Goal: Information Seeking & Learning: Learn about a topic

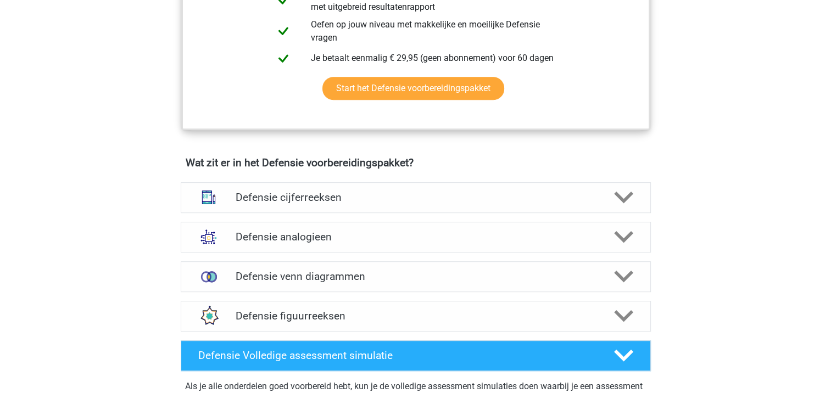
scroll to position [714, 0]
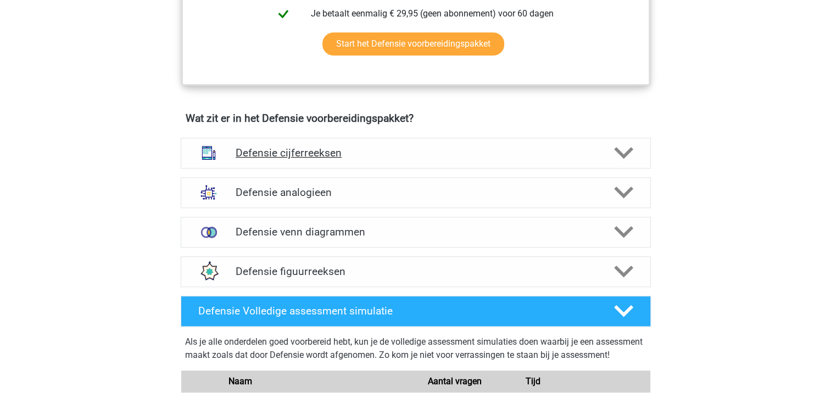
click at [621, 154] on polygon at bounding box center [623, 153] width 19 height 12
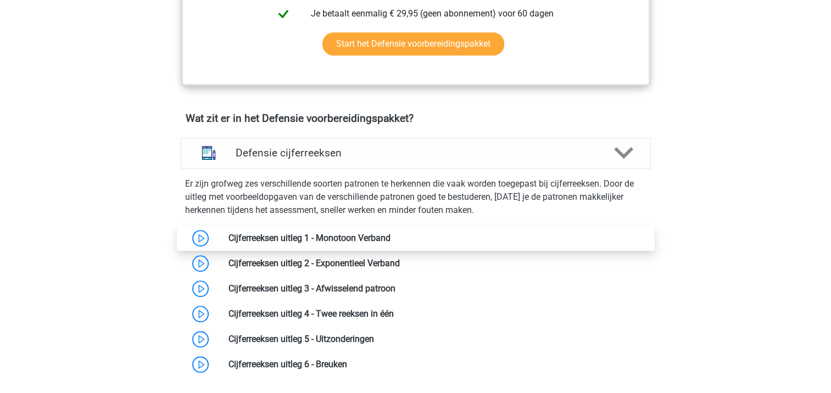
click at [391, 236] on link at bounding box center [391, 238] width 0 height 10
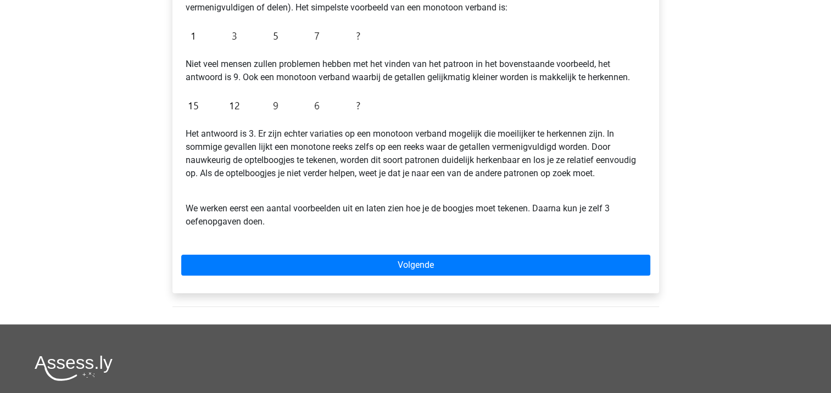
scroll to position [330, 0]
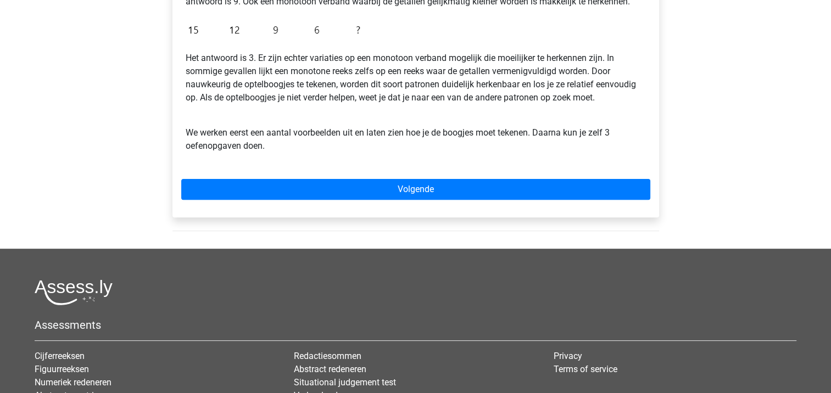
click at [374, 206] on div "Cijferreeksen uitleg 1 - Monotoon Verband Bij een monotoon verband zijn de stap…" at bounding box center [416, 38] width 487 height 358
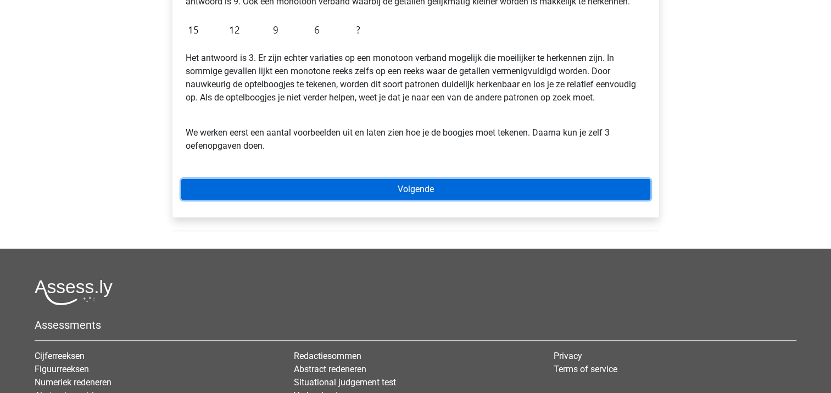
click at [374, 193] on link "Volgende" at bounding box center [415, 189] width 469 height 21
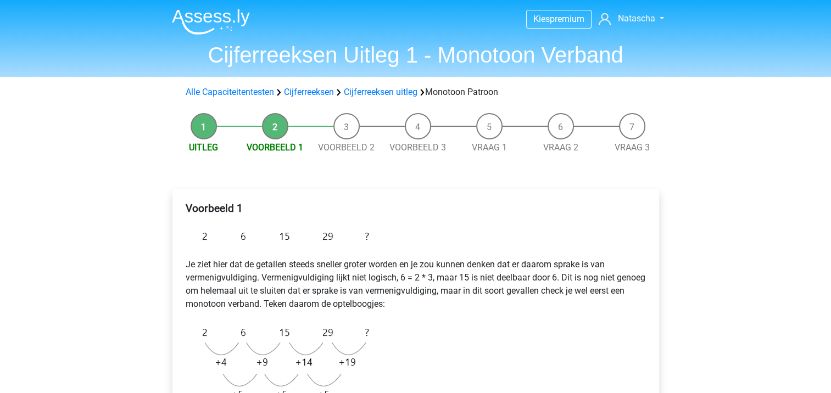
drag, startPoint x: 365, startPoint y: 95, endPoint x: 362, endPoint y: 99, distance: 6.3
click at [365, 95] on link "Cijferreeksen uitleg" at bounding box center [381, 92] width 74 height 10
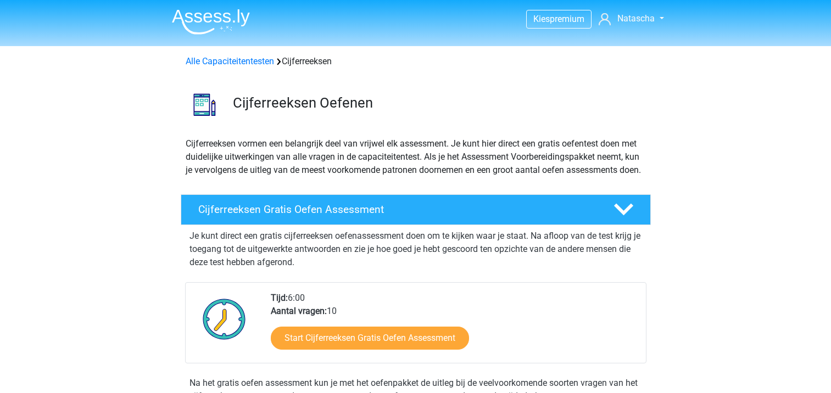
scroll to position [706, 0]
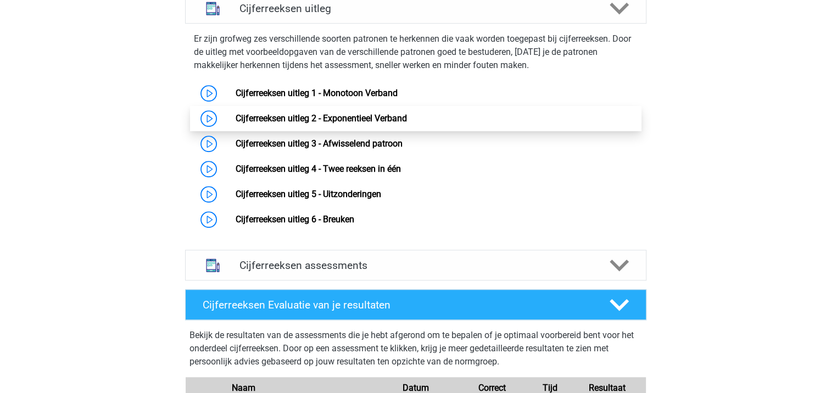
click at [236, 124] on link "Cijferreeksen uitleg 2 - Exponentieel Verband" at bounding box center [321, 118] width 171 height 10
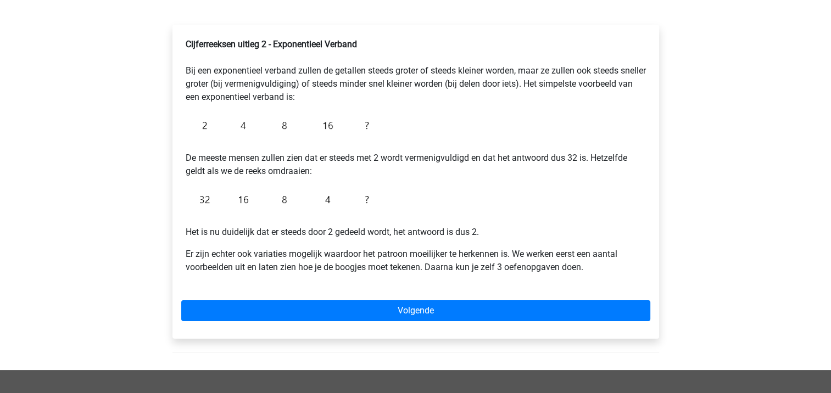
scroll to position [165, 0]
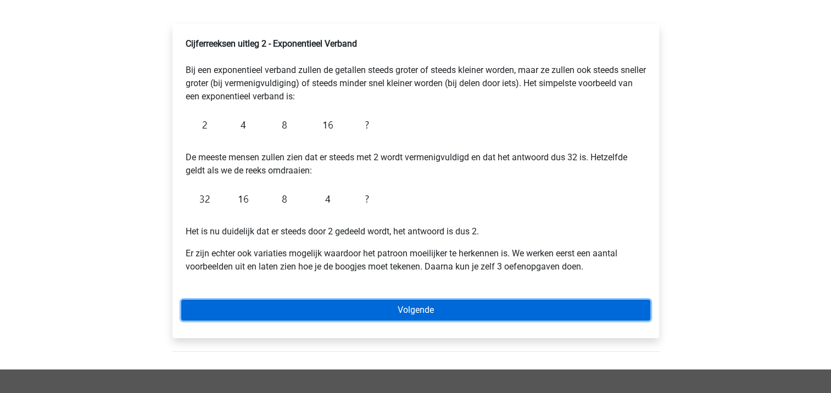
click at [426, 309] on link "Volgende" at bounding box center [415, 310] width 469 height 21
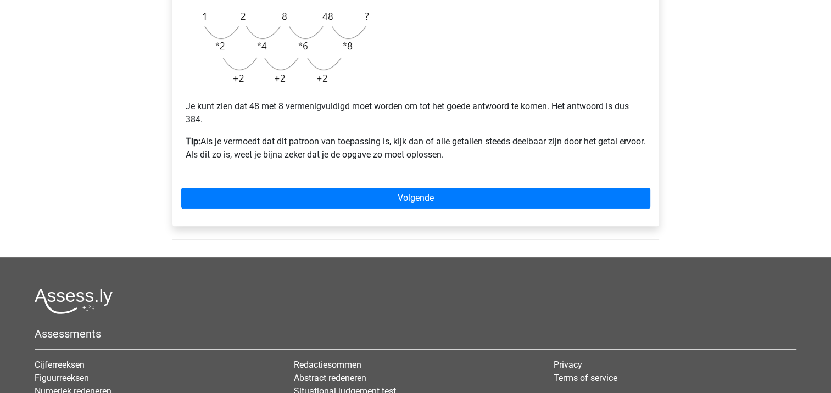
scroll to position [330, 0]
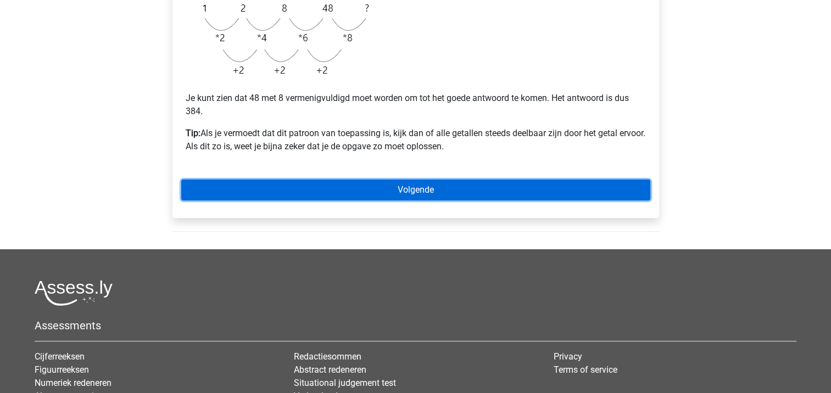
click at [387, 193] on link "Volgende" at bounding box center [415, 190] width 469 height 21
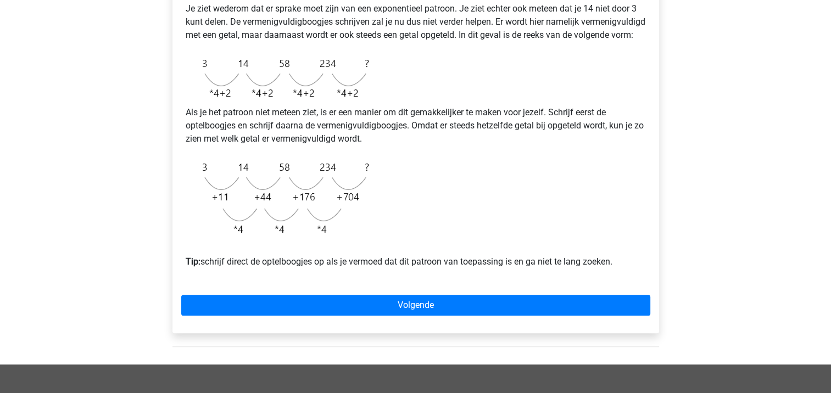
scroll to position [385, 0]
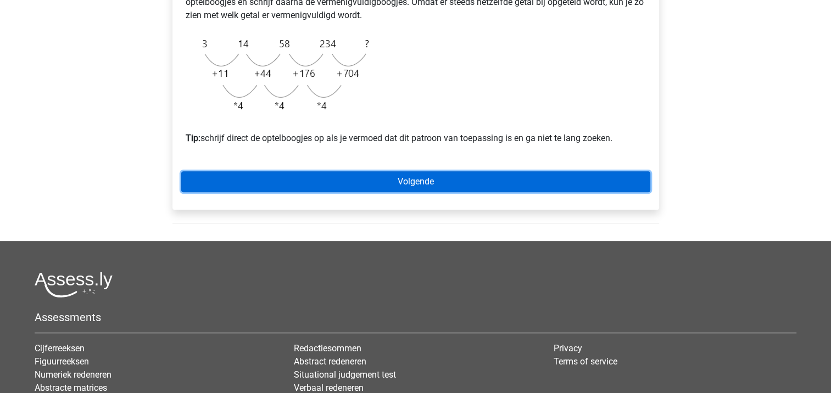
click at [391, 192] on link "Volgende" at bounding box center [415, 181] width 469 height 21
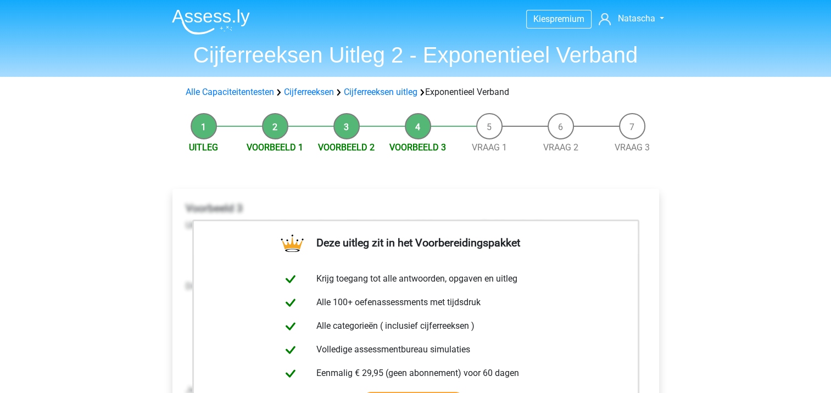
click at [485, 128] on li "Vraag 1" at bounding box center [489, 133] width 71 height 41
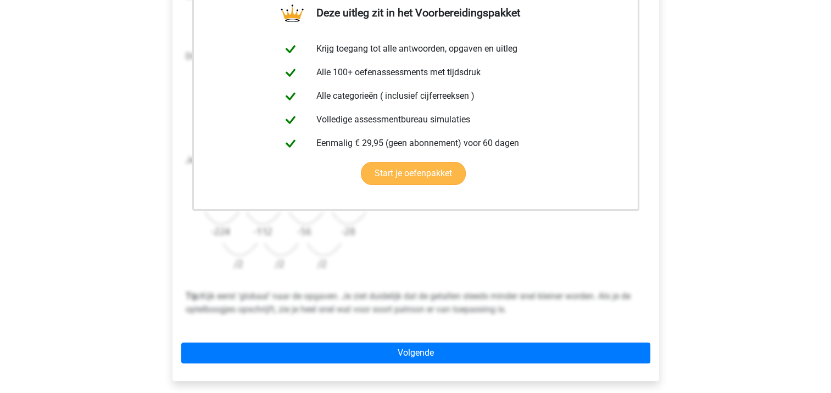
scroll to position [330, 0]
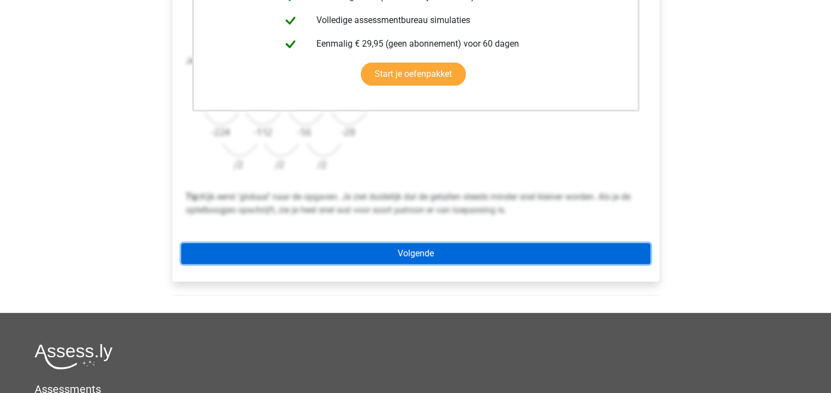
click at [411, 249] on link "Volgende" at bounding box center [415, 253] width 469 height 21
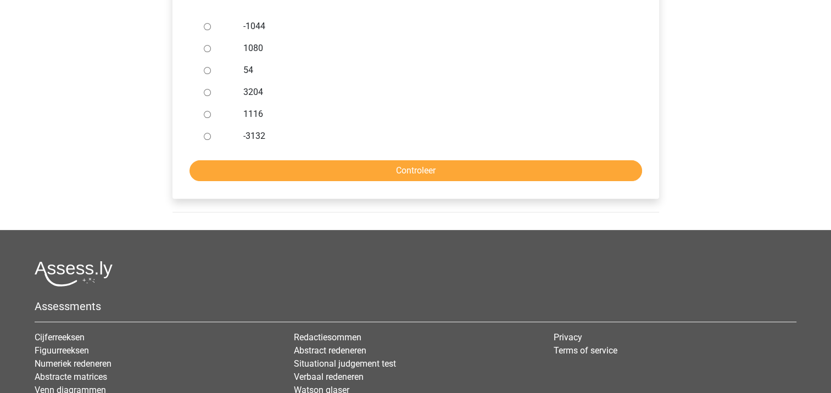
scroll to position [220, 0]
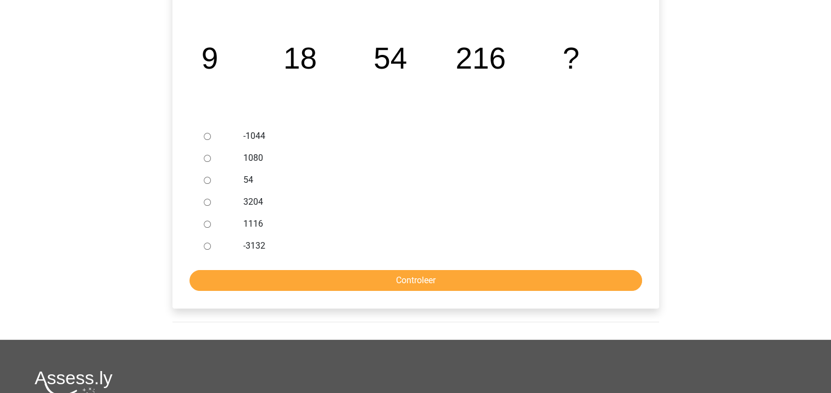
click at [203, 156] on div at bounding box center [217, 158] width 36 height 22
click at [205, 160] on input "1080" at bounding box center [207, 158] width 7 height 7
radio input "true"
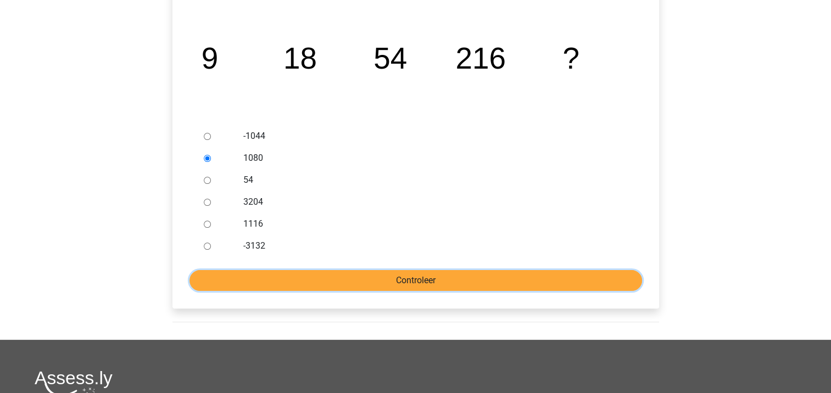
click at [392, 277] on input "Controleer" at bounding box center [416, 280] width 453 height 21
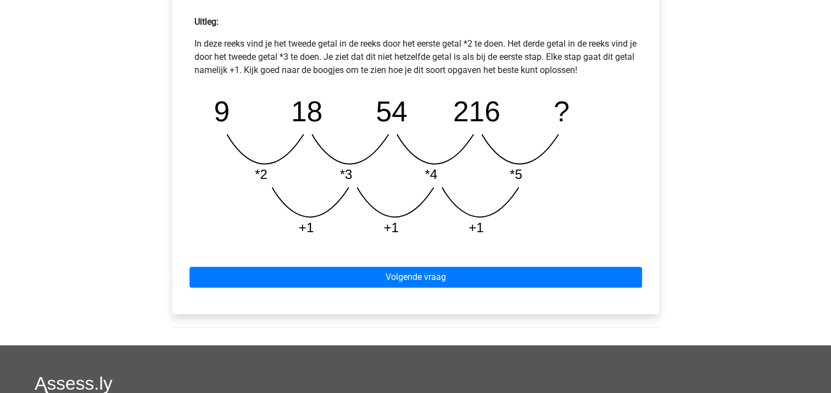
scroll to position [495, 0]
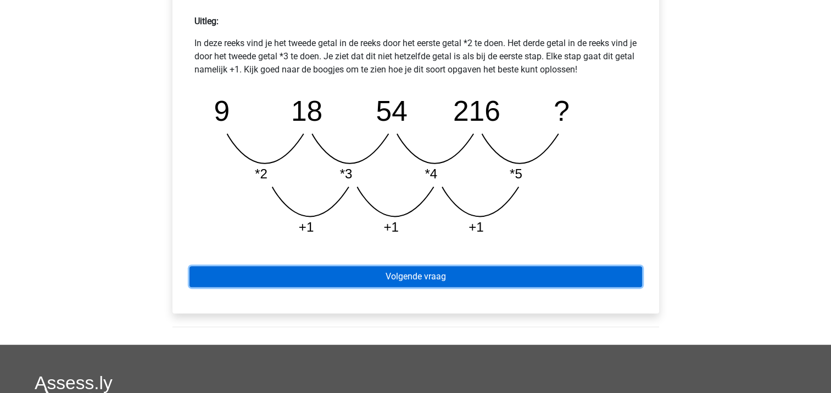
click at [417, 277] on link "Volgende vraag" at bounding box center [416, 277] width 453 height 21
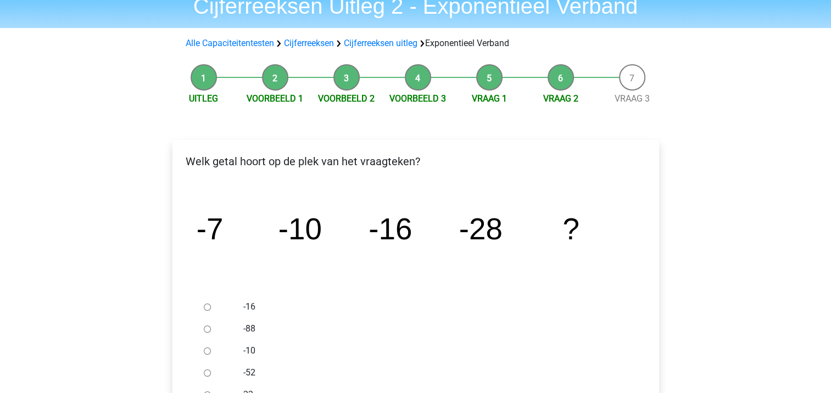
scroll to position [110, 0]
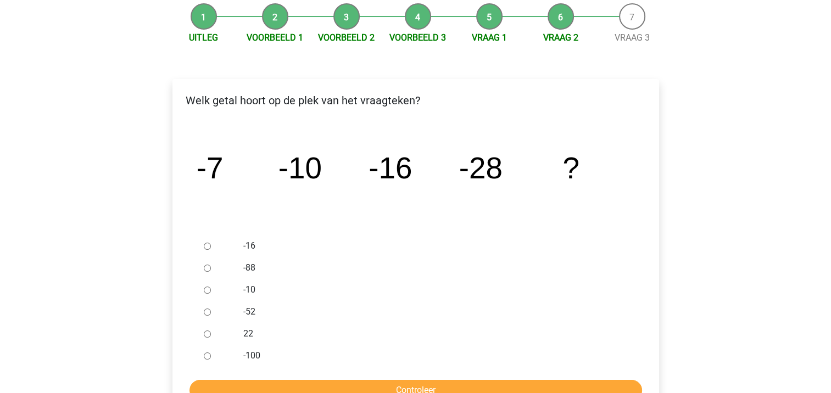
click at [206, 313] on input "-52" at bounding box center [207, 312] width 7 height 7
radio input "true"
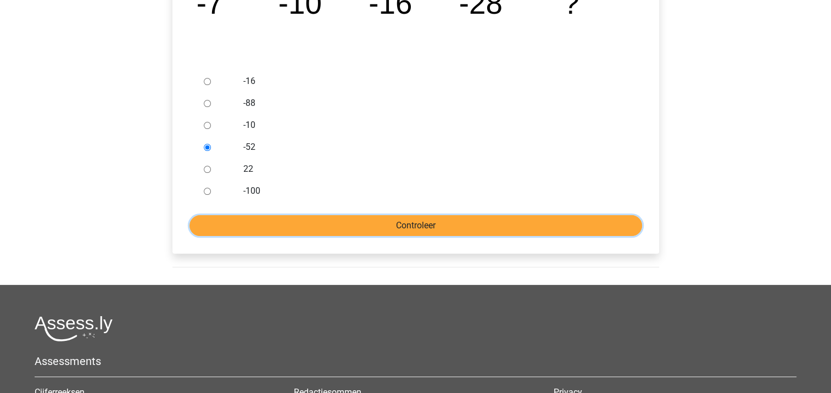
click at [413, 225] on input "Controleer" at bounding box center [416, 225] width 453 height 21
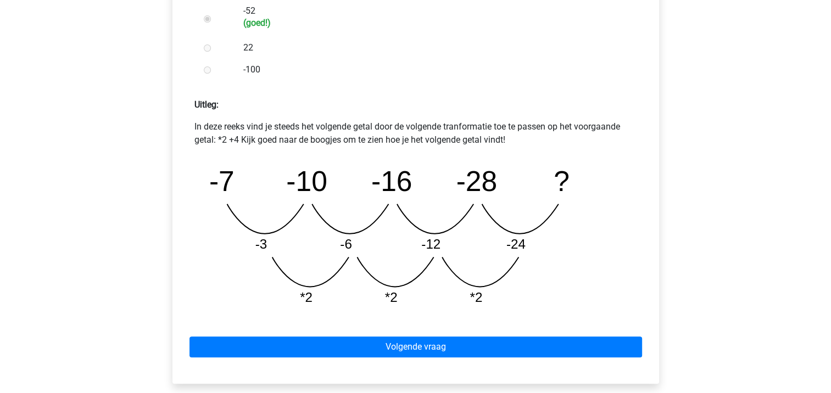
scroll to position [495, 0]
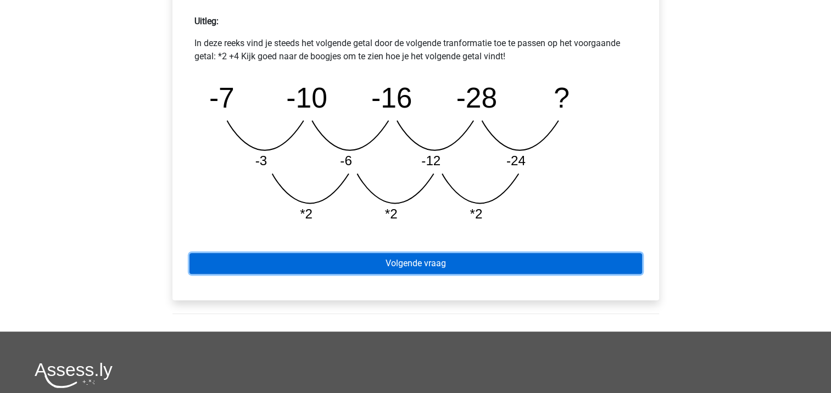
drag, startPoint x: 406, startPoint y: 259, endPoint x: 417, endPoint y: 259, distance: 10.5
click at [406, 259] on link "Volgende vraag" at bounding box center [416, 263] width 453 height 21
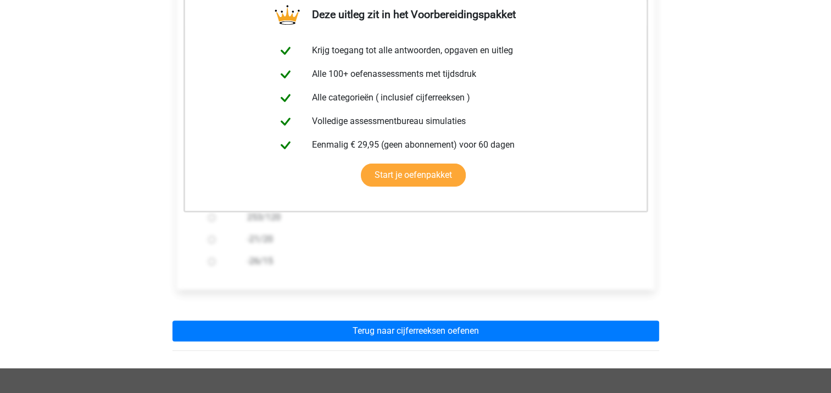
scroll to position [275, 0]
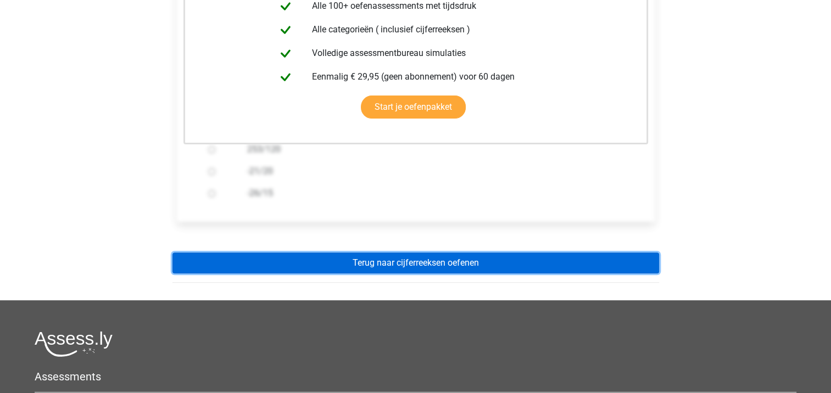
click at [422, 266] on link "Terug naar cijferreeksen oefenen" at bounding box center [416, 263] width 487 height 21
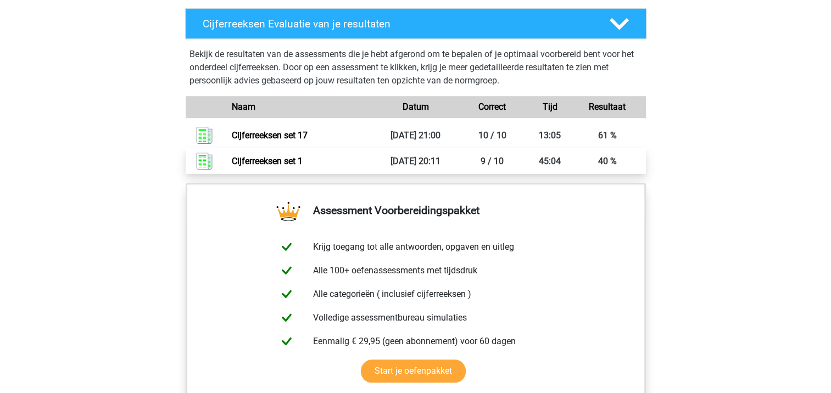
scroll to position [604, 0]
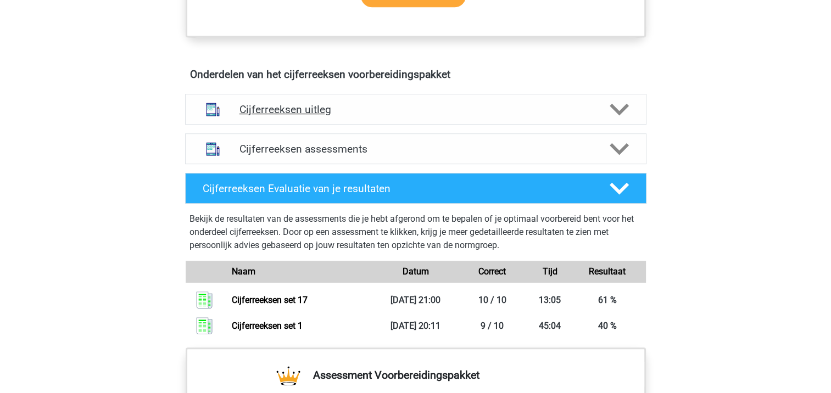
click at [620, 115] on polygon at bounding box center [619, 109] width 19 height 12
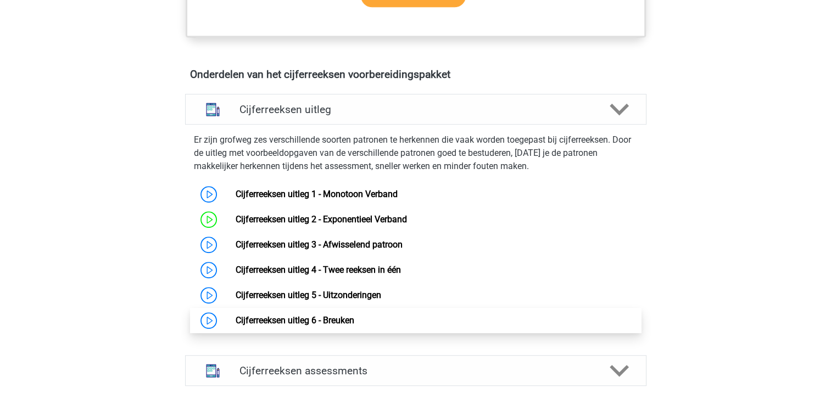
click at [236, 326] on link "Cijferreeksen uitleg 6 - Breuken" at bounding box center [295, 320] width 119 height 10
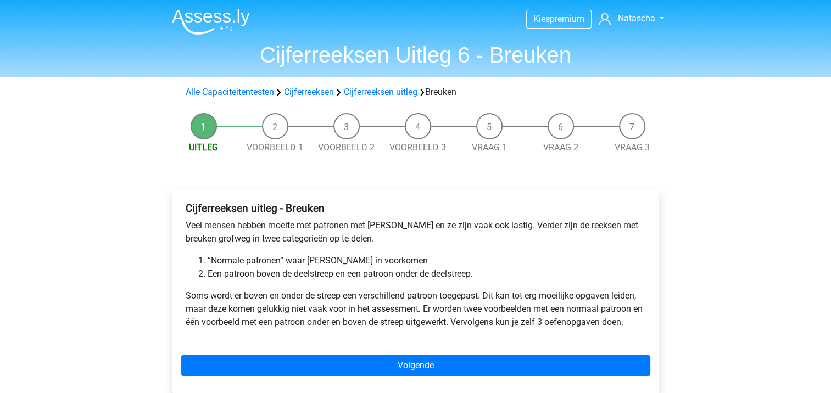
scroll to position [110, 0]
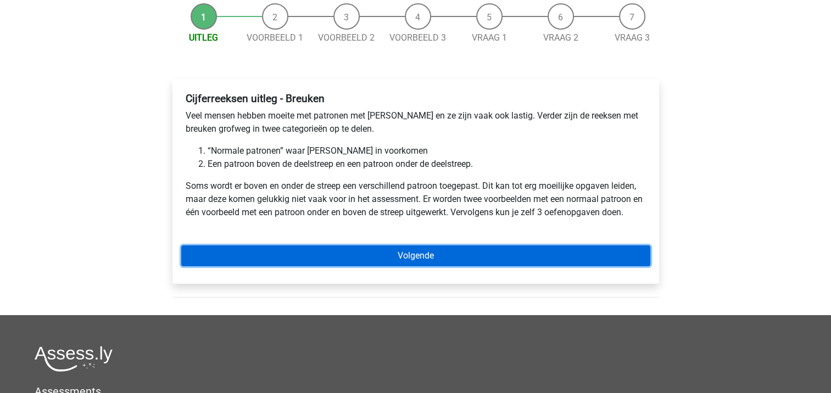
click at [415, 261] on link "Volgende" at bounding box center [415, 256] width 469 height 21
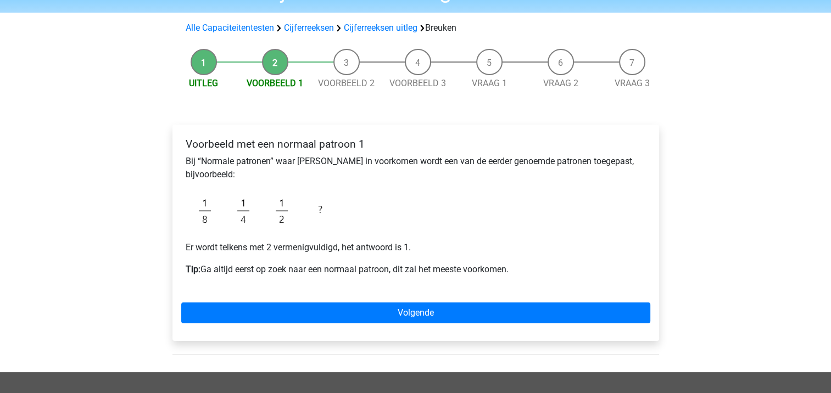
scroll to position [110, 0]
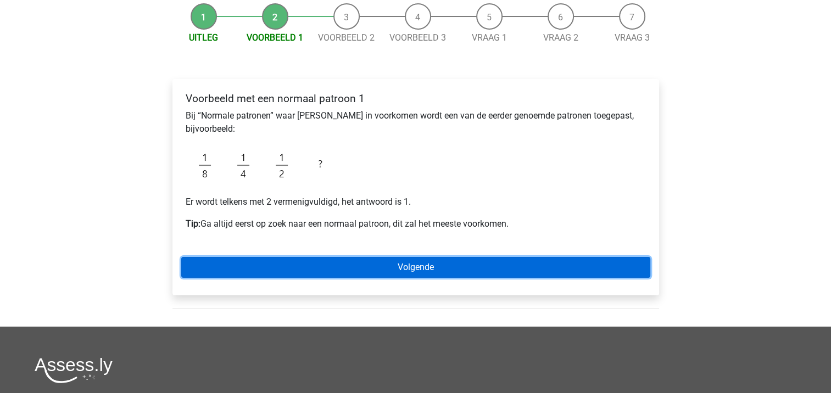
click at [386, 270] on link "Volgende" at bounding box center [415, 267] width 469 height 21
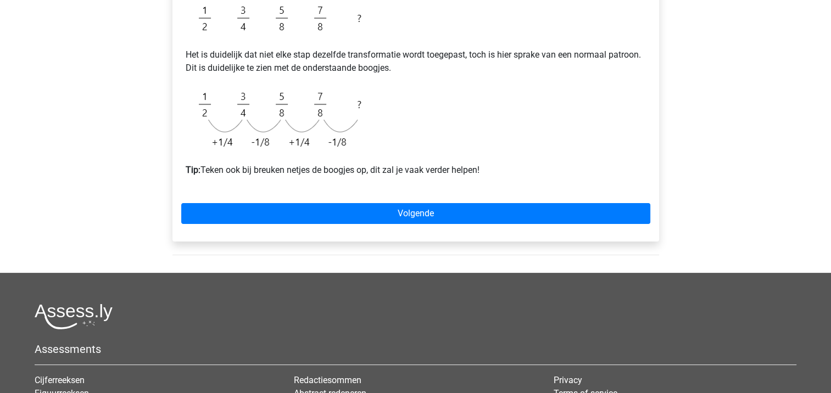
scroll to position [275, 0]
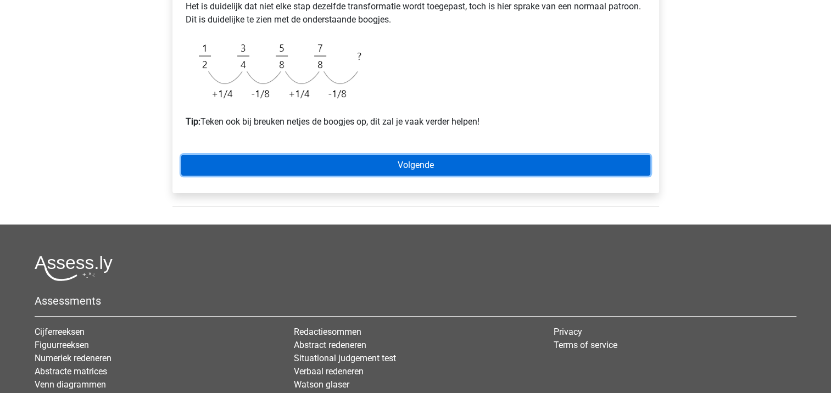
click at [403, 163] on link "Volgende" at bounding box center [415, 165] width 469 height 21
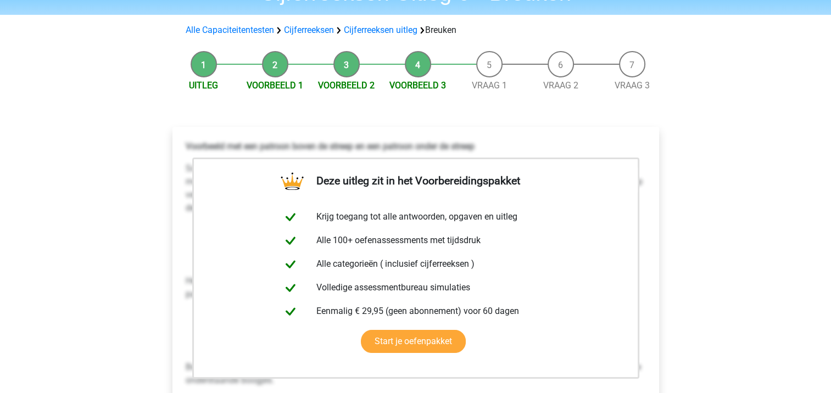
scroll to position [55, 0]
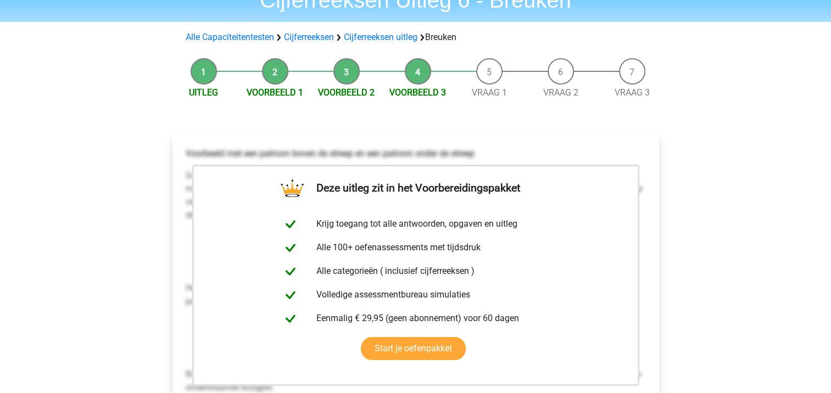
click at [488, 70] on li "Vraag 1" at bounding box center [489, 78] width 71 height 41
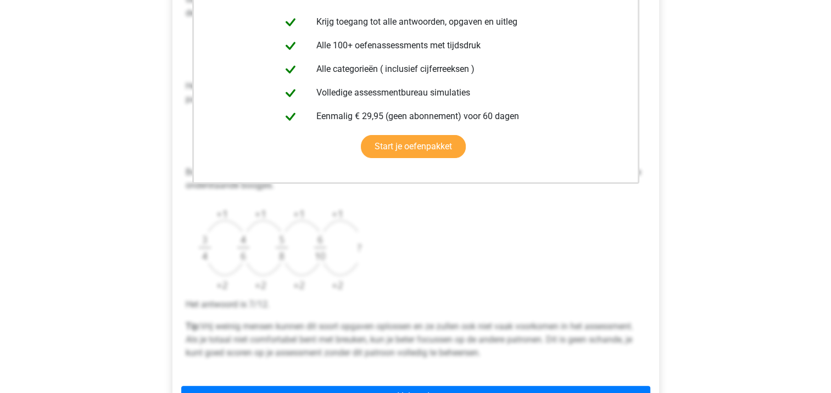
scroll to position [330, 0]
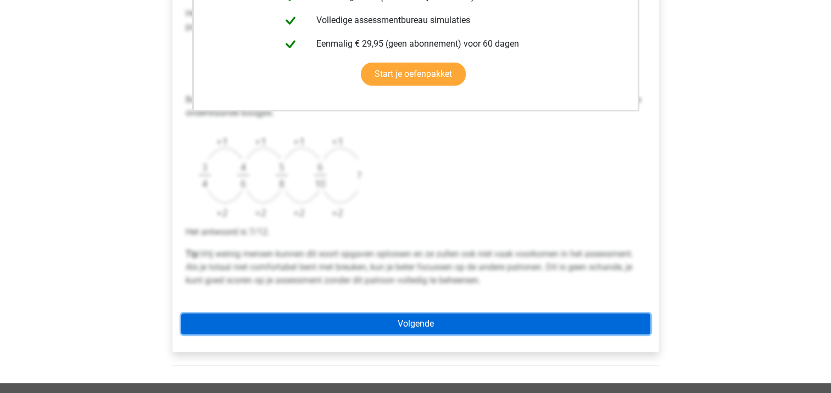
click at [402, 323] on link "Volgende" at bounding box center [415, 324] width 469 height 21
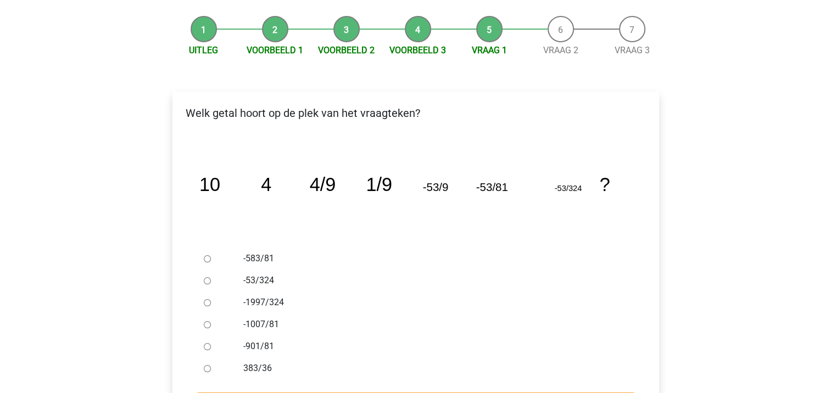
scroll to position [110, 0]
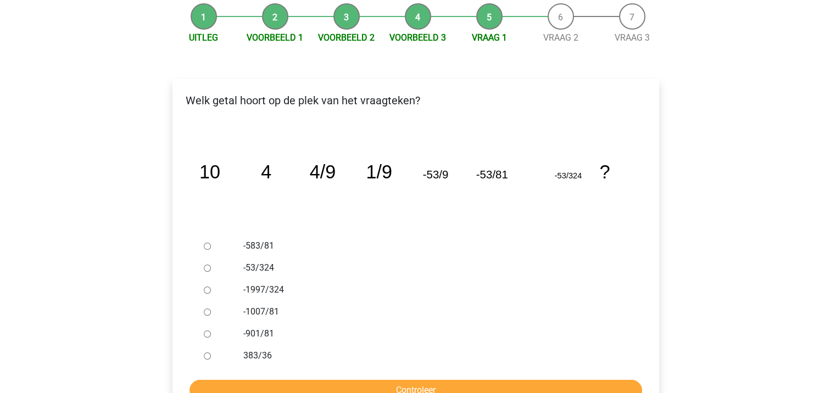
click at [446, 174] on tspan "-53/9" at bounding box center [436, 174] width 26 height 13
click at [503, 172] on tspan "-53/81" at bounding box center [492, 174] width 32 height 13
drag, startPoint x: 442, startPoint y: 169, endPoint x: 449, endPoint y: 172, distance: 7.1
click at [449, 172] on icon "image/svg+xml 10 4 4/9 1/9 -53/9 -53/81 -53/324 ?" at bounding box center [416, 178] width 452 height 113
drag, startPoint x: 449, startPoint y: 172, endPoint x: 497, endPoint y: 196, distance: 53.6
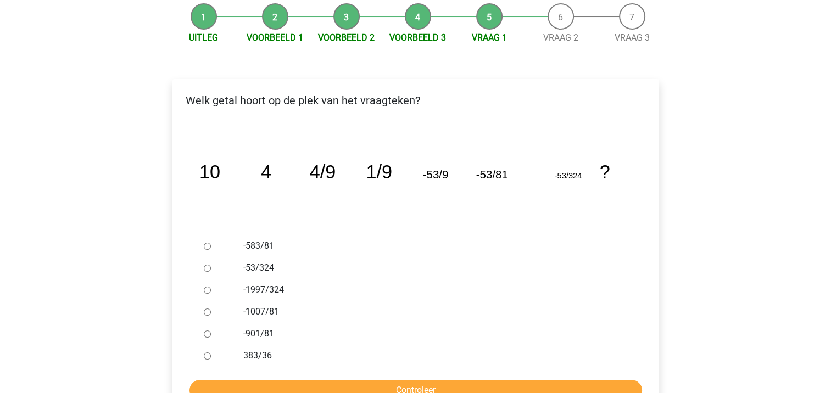
click at [497, 196] on icon "image/svg+xml 10 4 4/9 1/9 -53/9 -53/81 -53/324 ?" at bounding box center [416, 178] width 452 height 113
click at [478, 173] on tspan "-53/81" at bounding box center [492, 174] width 32 height 13
click at [503, 172] on tspan "-53/81" at bounding box center [492, 174] width 32 height 13
click at [248, 176] on icon "image/svg+xml 10 4 4/9 1/9 -53/9 -53/81 -53/324 ?" at bounding box center [416, 178] width 452 height 113
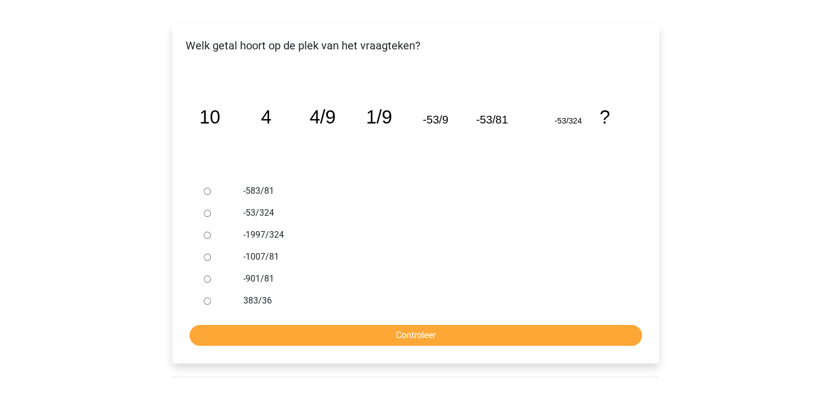
scroll to position [275, 0]
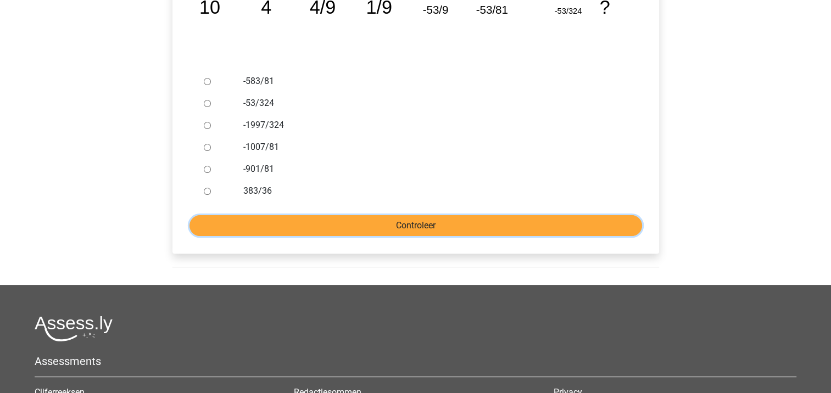
click at [399, 221] on input "Controleer" at bounding box center [416, 225] width 453 height 21
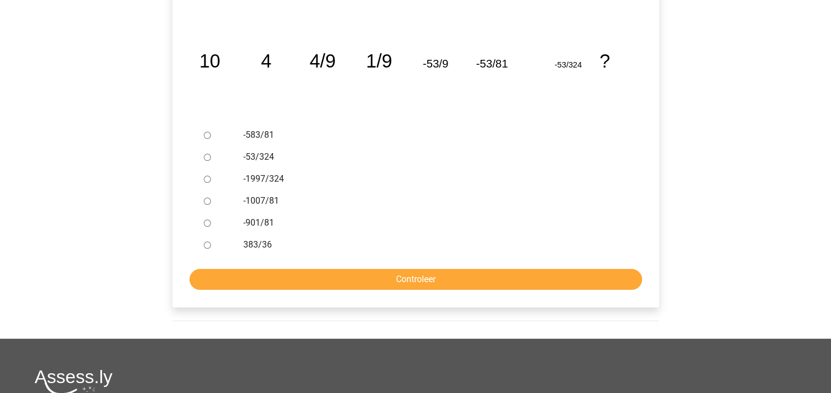
scroll to position [165, 0]
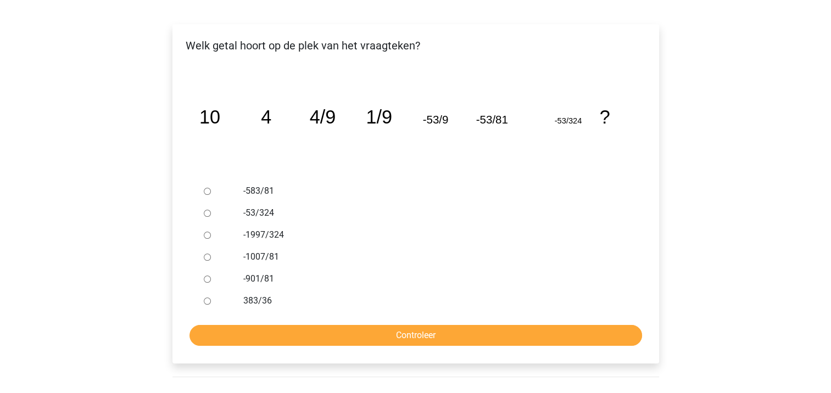
click at [409, 198] on div "-583/81" at bounding box center [433, 191] width 397 height 22
click at [206, 236] on input "-1997/324" at bounding box center [207, 235] width 7 height 7
radio input "true"
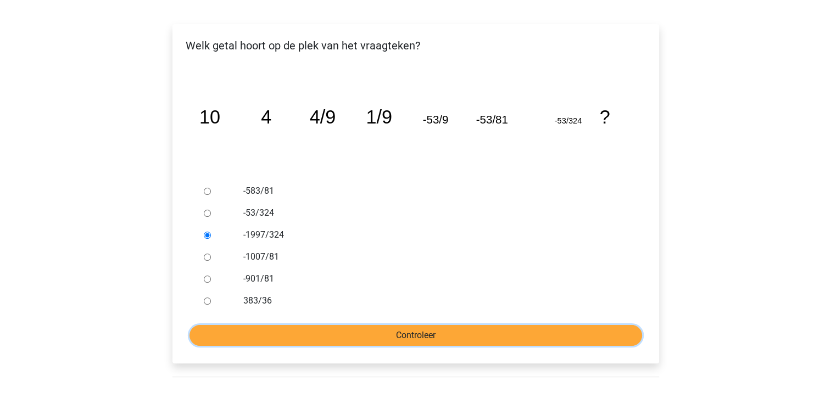
click at [418, 337] on input "Controleer" at bounding box center [416, 335] width 453 height 21
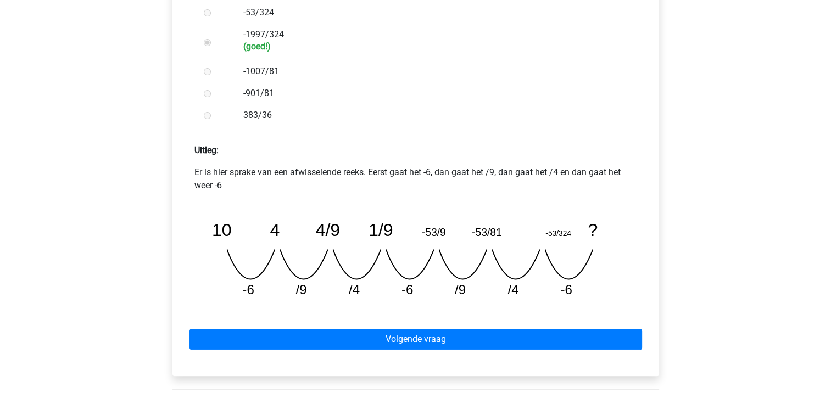
scroll to position [385, 0]
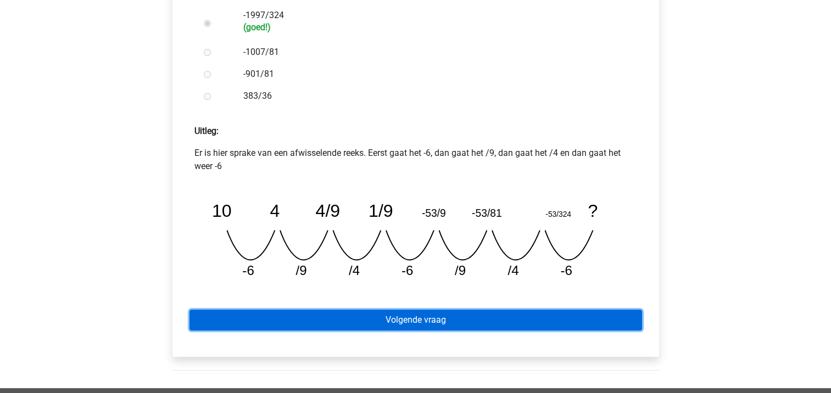
click at [410, 322] on link "Volgende vraag" at bounding box center [416, 320] width 453 height 21
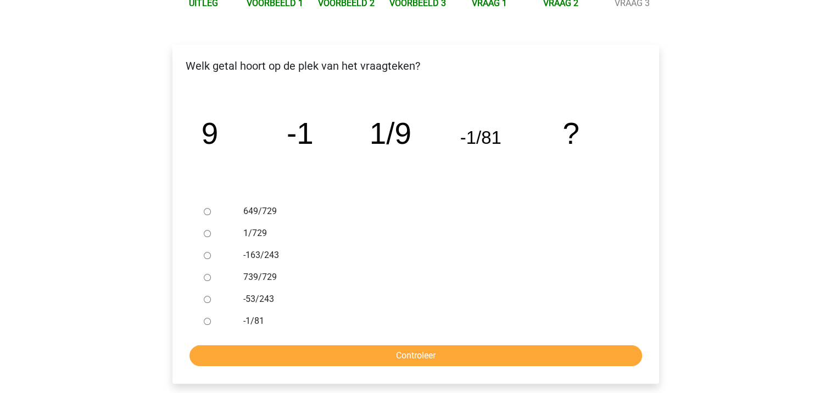
scroll to position [165, 0]
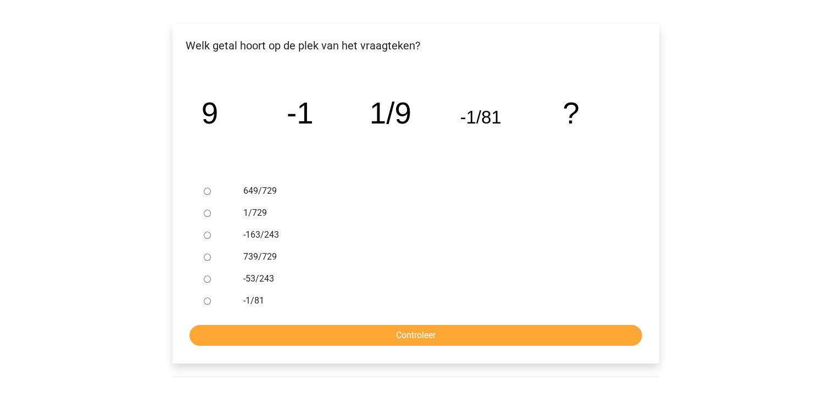
click at [208, 109] on tspan "9" at bounding box center [209, 113] width 16 height 34
drag, startPoint x: 488, startPoint y: 110, endPoint x: 493, endPoint y: 126, distance: 17.4
click at [493, 126] on tspan "-1/81" at bounding box center [480, 117] width 41 height 20
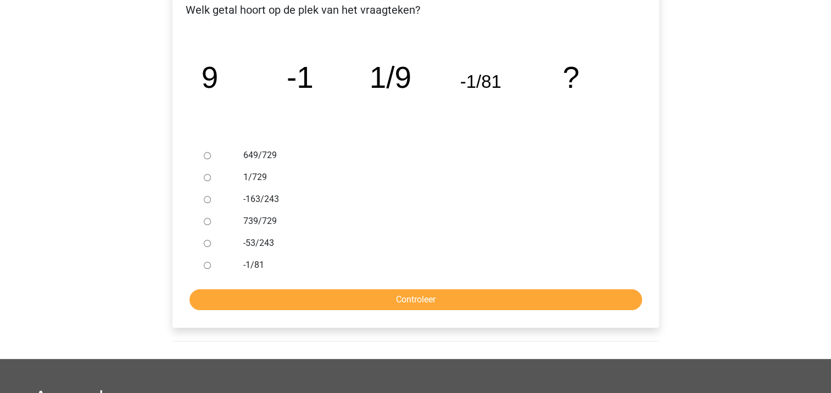
scroll to position [220, 0]
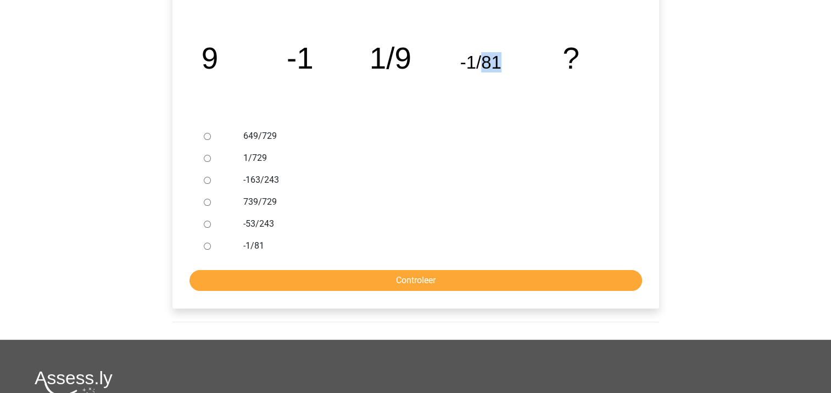
drag, startPoint x: 481, startPoint y: 61, endPoint x: 504, endPoint y: 65, distance: 23.4
click at [504, 65] on icon "image/svg+xml 9 -1 1/9 -1/81 ?" at bounding box center [416, 68] width 452 height 113
drag, startPoint x: 504, startPoint y: 65, endPoint x: 464, endPoint y: 115, distance: 64.9
click at [464, 115] on icon "image/svg+xml 9 -1 1/9 -1/81 ?" at bounding box center [416, 68] width 452 height 113
click at [205, 158] on input "1/729" at bounding box center [207, 158] width 7 height 7
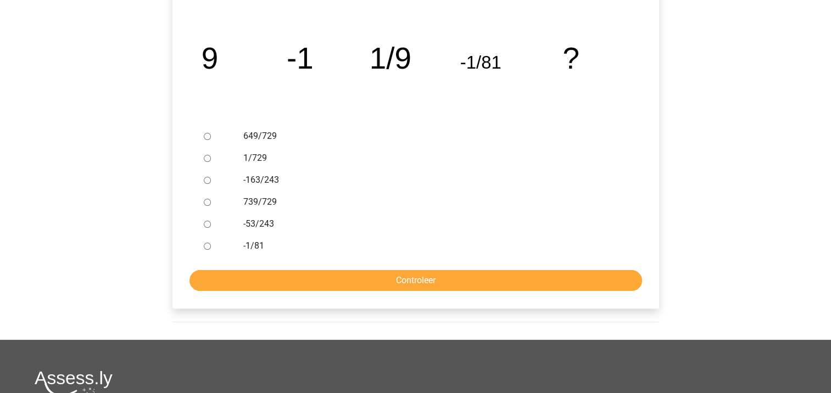
radio input "true"
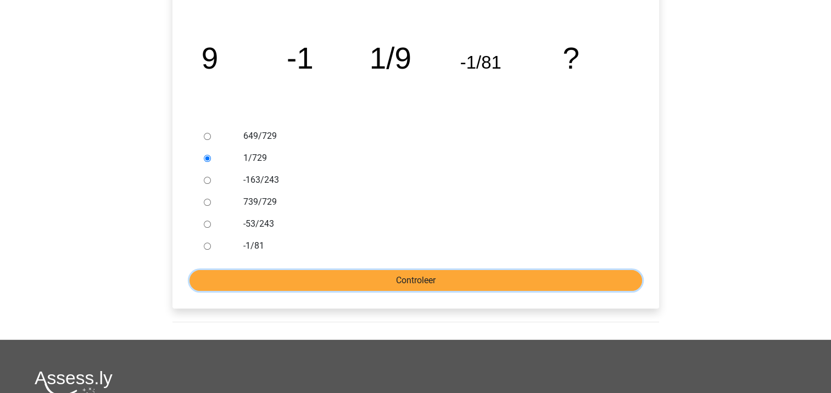
click at [375, 277] on input "Controleer" at bounding box center [416, 280] width 453 height 21
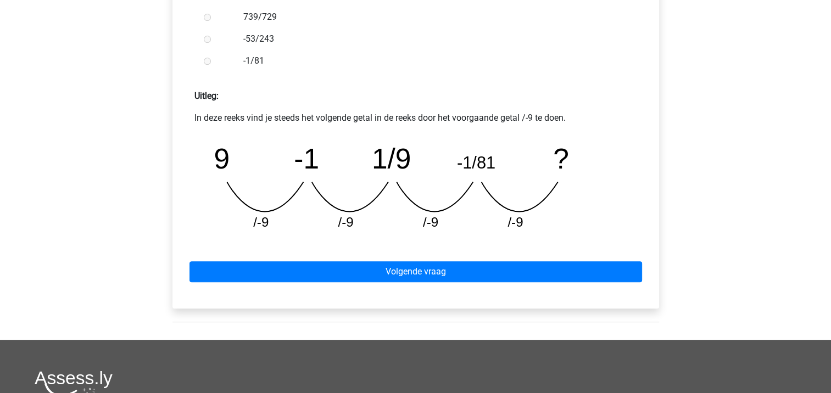
scroll to position [440, 0]
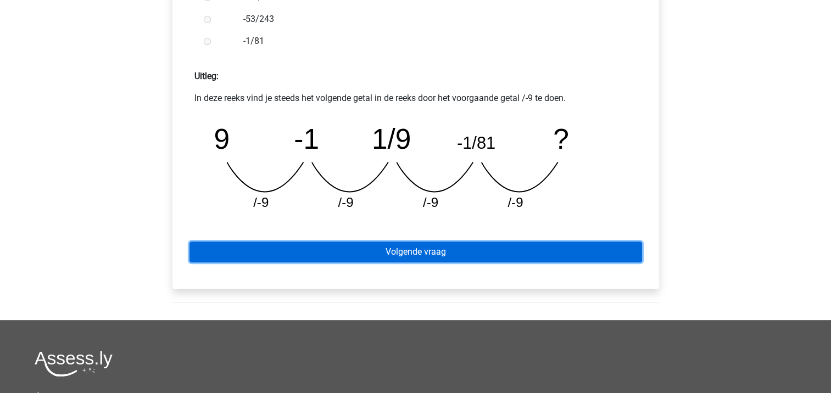
click at [444, 246] on link "Volgende vraag" at bounding box center [416, 252] width 453 height 21
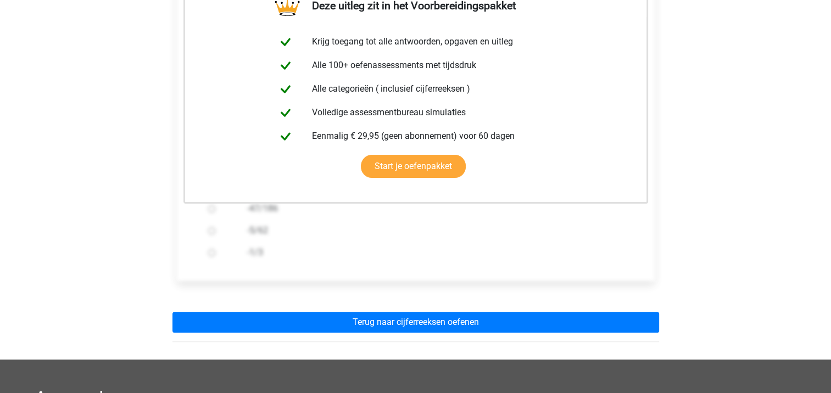
scroll to position [220, 0]
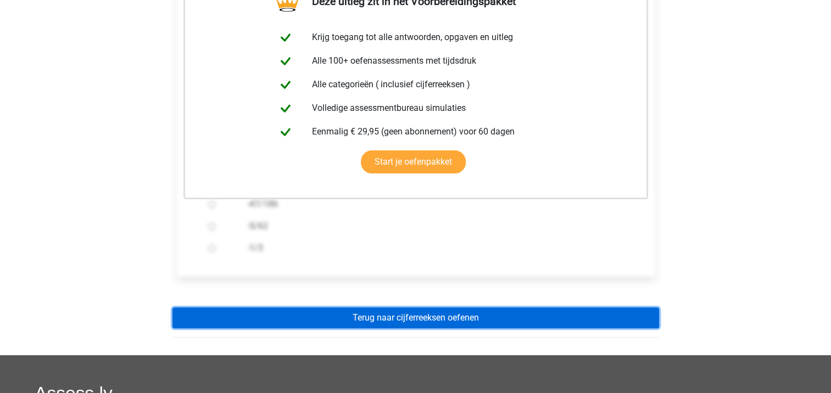
click at [428, 322] on link "Terug naar cijferreeksen oefenen" at bounding box center [416, 318] width 487 height 21
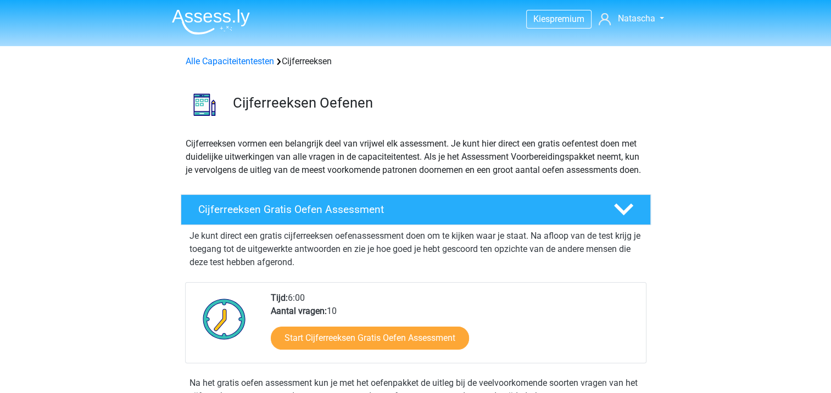
drag, startPoint x: 238, startPoint y: 62, endPoint x: 276, endPoint y: 69, distance: 38.5
click at [238, 62] on link "Alle Capaciteitentesten" at bounding box center [230, 61] width 88 height 10
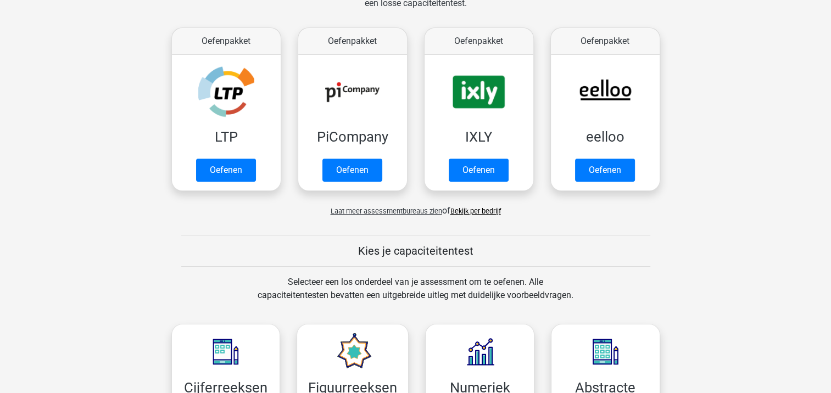
scroll to position [81, 0]
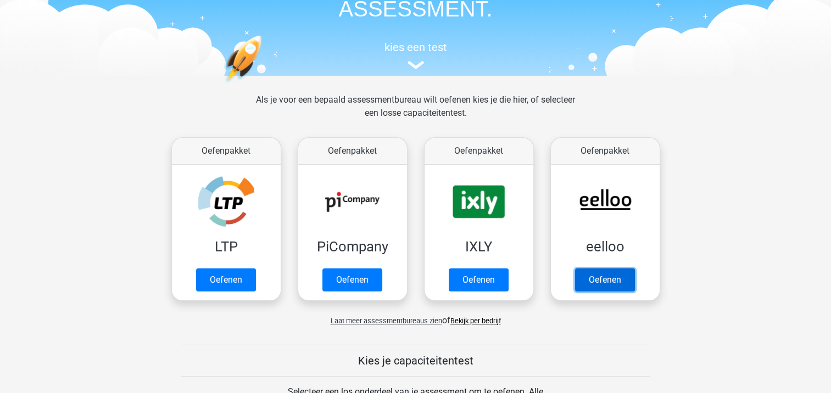
drag, startPoint x: 596, startPoint y: 289, endPoint x: 541, endPoint y: 273, distance: 57.2
click at [597, 290] on link "Oefenen" at bounding box center [605, 280] width 60 height 23
click at [598, 282] on link "Oefenen" at bounding box center [605, 283] width 63 height 24
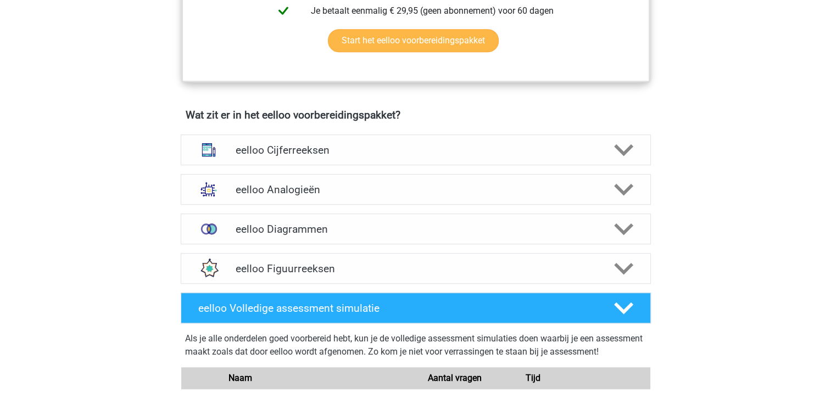
scroll to position [604, 0]
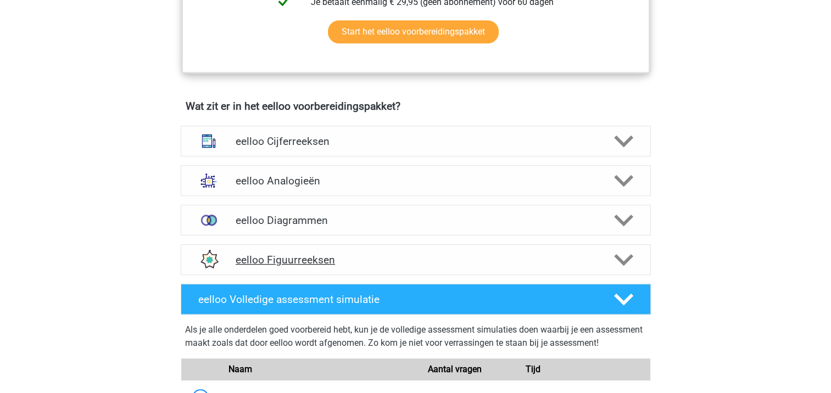
click at [619, 268] on icon at bounding box center [623, 260] width 19 height 19
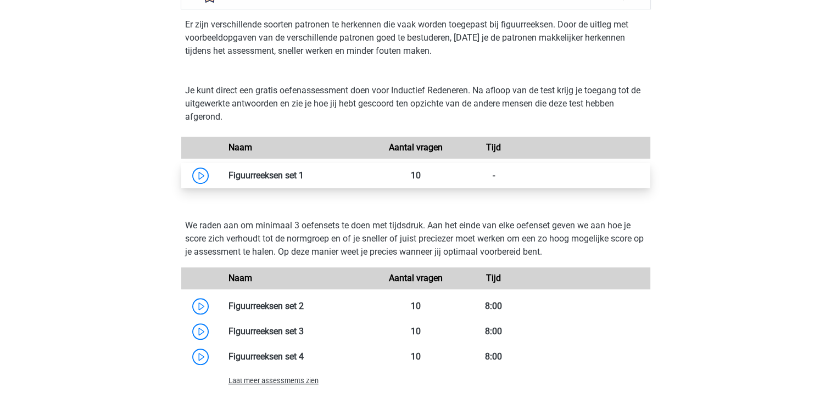
scroll to position [934, 0]
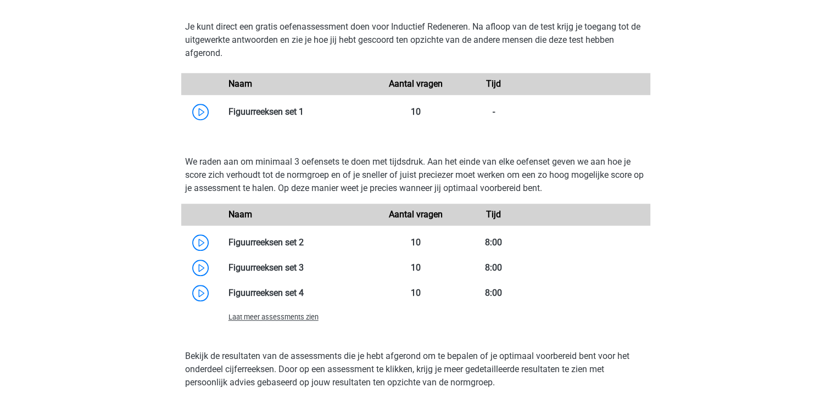
click at [292, 321] on span "Laat meer assessments zien" at bounding box center [274, 317] width 90 height 8
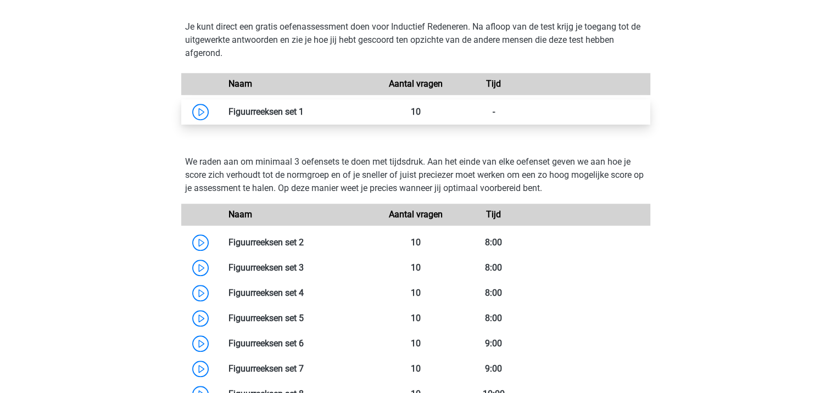
click at [304, 117] on link at bounding box center [304, 112] width 0 height 10
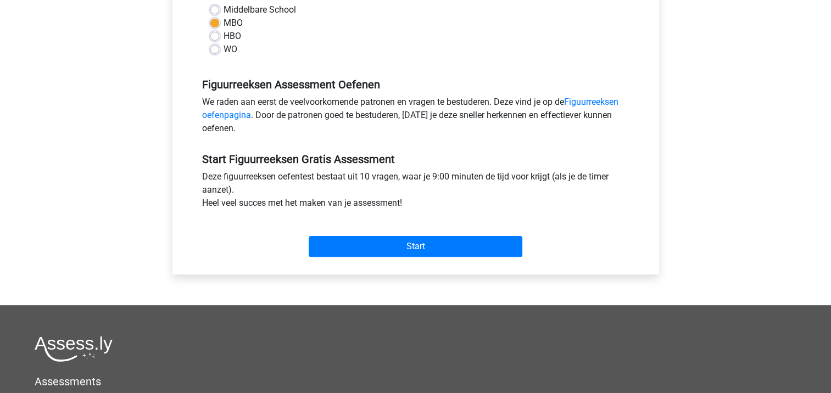
scroll to position [275, 0]
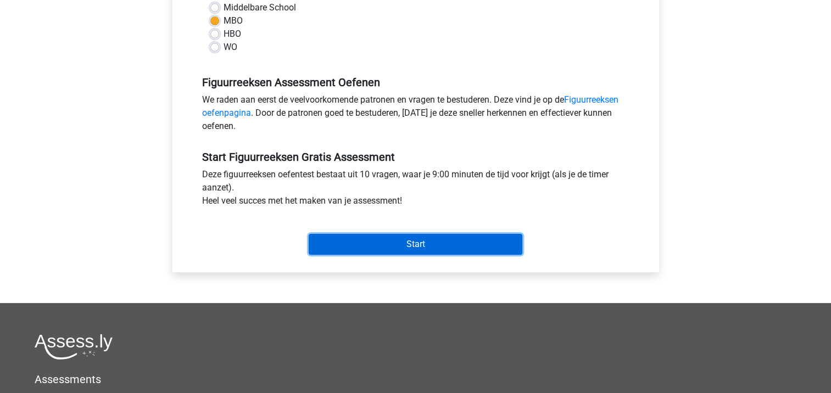
click at [374, 245] on input "Start" at bounding box center [416, 244] width 214 height 21
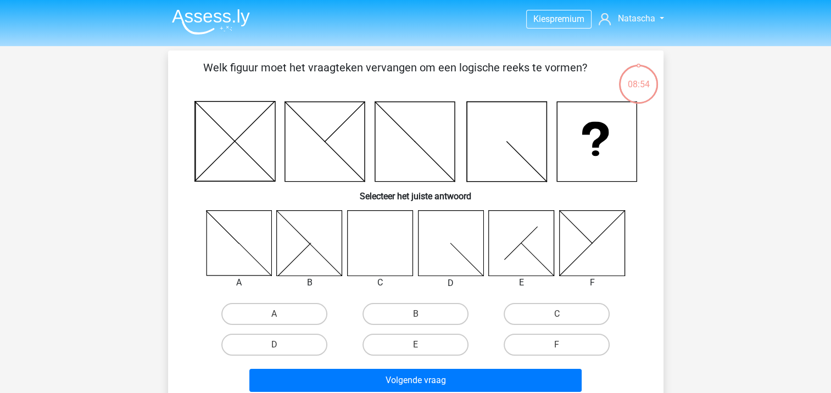
click at [374, 253] on icon at bounding box center [379, 242] width 65 height 65
click at [534, 313] on label "C" at bounding box center [557, 314] width 106 height 22
click at [557, 314] on input "C" at bounding box center [560, 317] width 7 height 7
radio input "true"
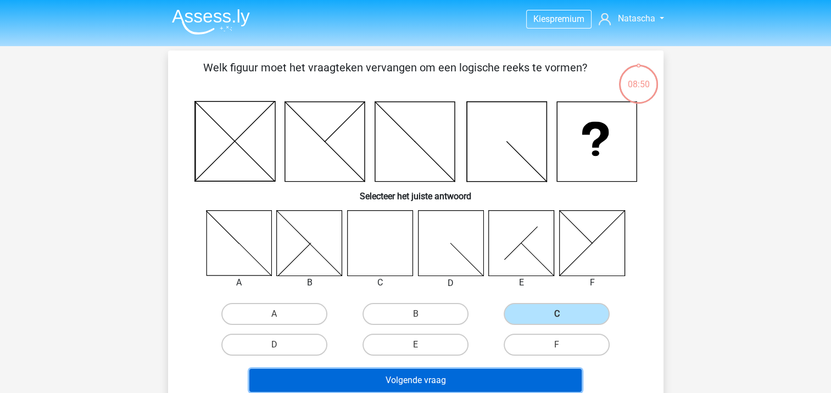
click at [404, 379] on button "Volgende vraag" at bounding box center [415, 380] width 332 height 23
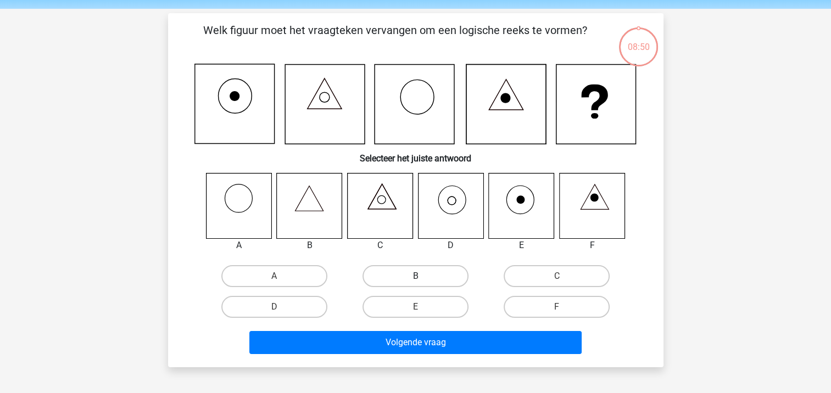
scroll to position [51, 0]
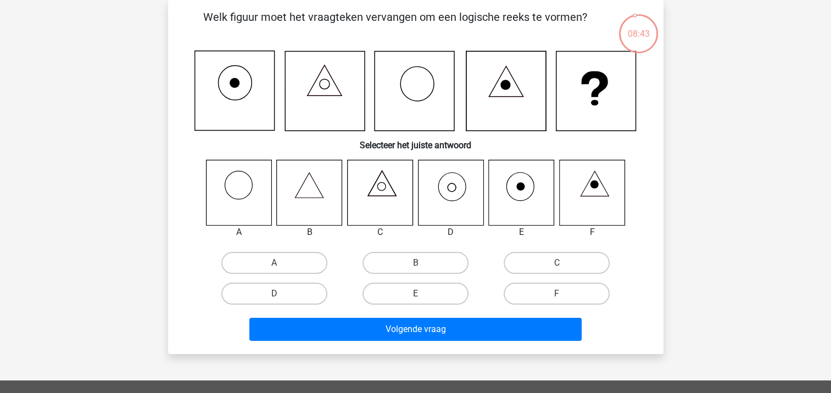
click at [310, 186] on icon at bounding box center [309, 192] width 65 height 65
click at [411, 266] on label "B" at bounding box center [416, 263] width 106 height 22
click at [415, 266] on input "B" at bounding box center [418, 266] width 7 height 7
radio input "true"
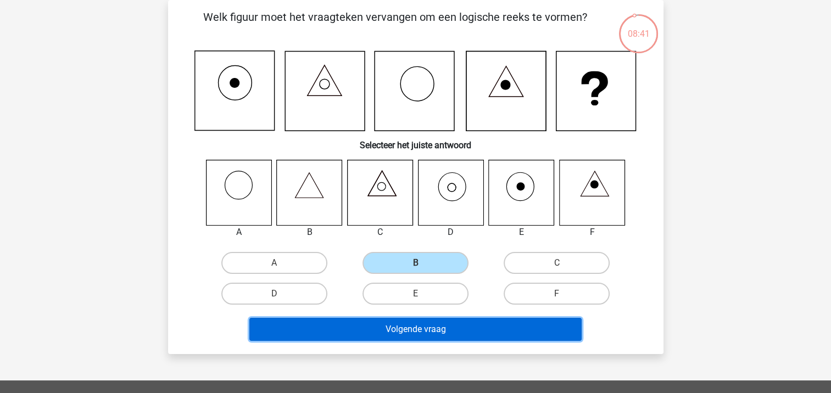
click at [393, 324] on button "Volgende vraag" at bounding box center [415, 329] width 332 height 23
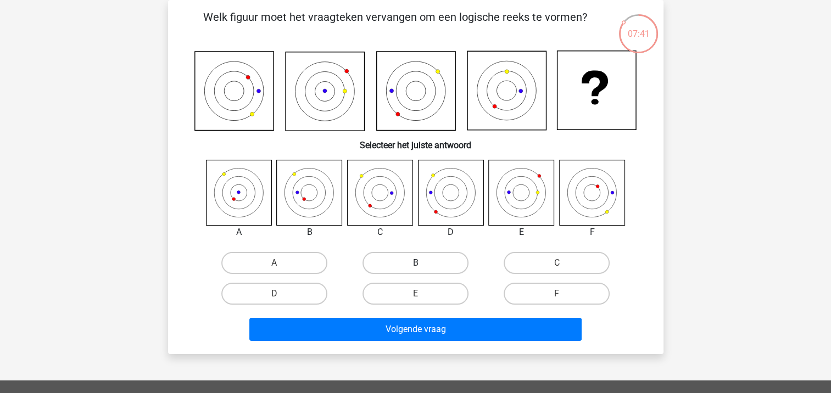
click at [435, 264] on label "B" at bounding box center [416, 263] width 106 height 22
click at [423, 264] on input "B" at bounding box center [418, 266] width 7 height 7
radio input "true"
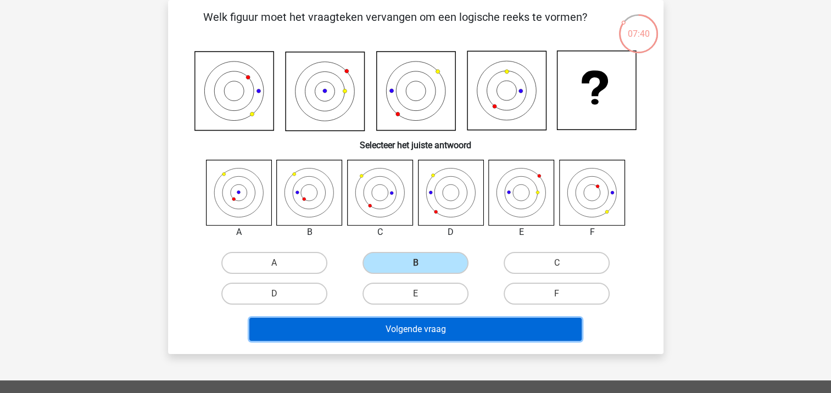
click at [426, 325] on button "Volgende vraag" at bounding box center [415, 329] width 332 height 23
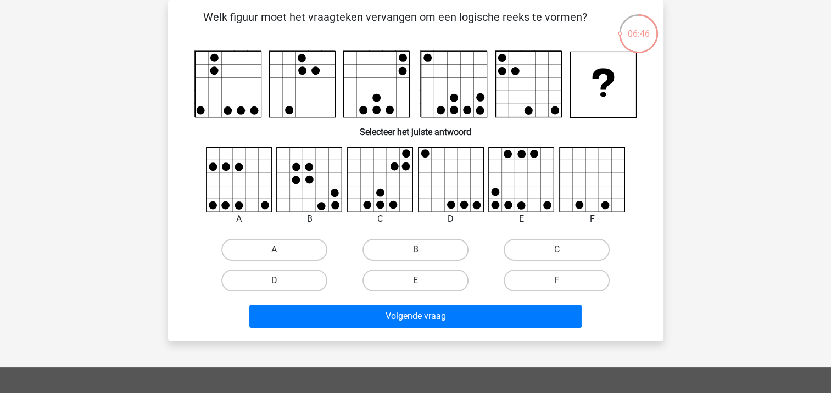
click at [386, 199] on icon at bounding box center [380, 179] width 65 height 65
click at [525, 255] on label "C" at bounding box center [557, 250] width 106 height 22
click at [557, 255] on input "C" at bounding box center [560, 253] width 7 height 7
radio input "true"
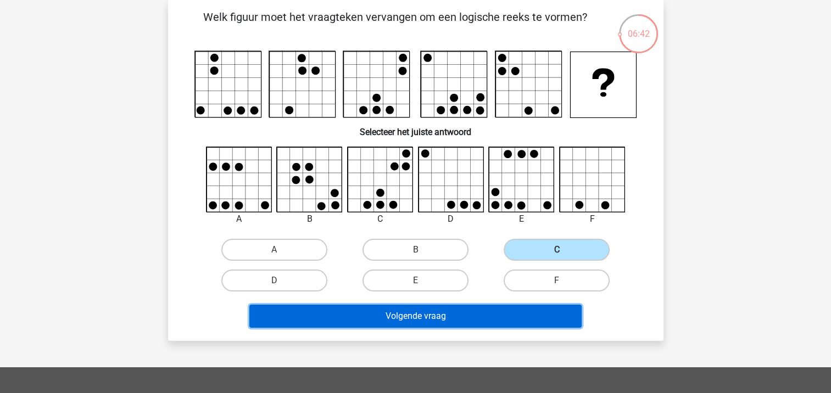
drag, startPoint x: 462, startPoint y: 310, endPoint x: 476, endPoint y: 306, distance: 15.6
click at [462, 310] on button "Volgende vraag" at bounding box center [415, 316] width 332 height 23
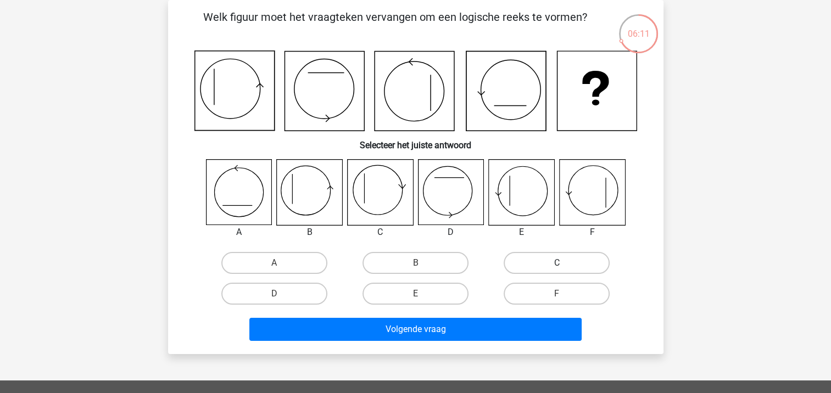
click at [519, 267] on label "C" at bounding box center [557, 263] width 106 height 22
click at [557, 267] on input "C" at bounding box center [560, 266] width 7 height 7
radio input "true"
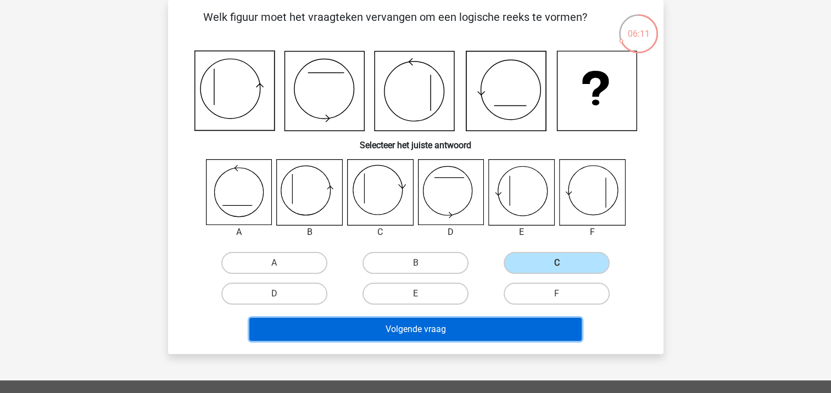
click at [410, 331] on button "Volgende vraag" at bounding box center [415, 329] width 332 height 23
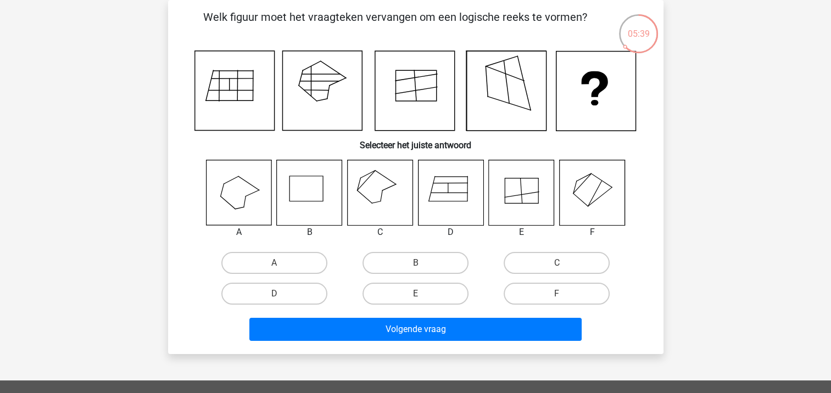
click at [518, 198] on icon at bounding box center [521, 192] width 65 height 65
click at [422, 292] on label "E" at bounding box center [416, 294] width 106 height 22
click at [422, 294] on input "E" at bounding box center [418, 297] width 7 height 7
radio input "true"
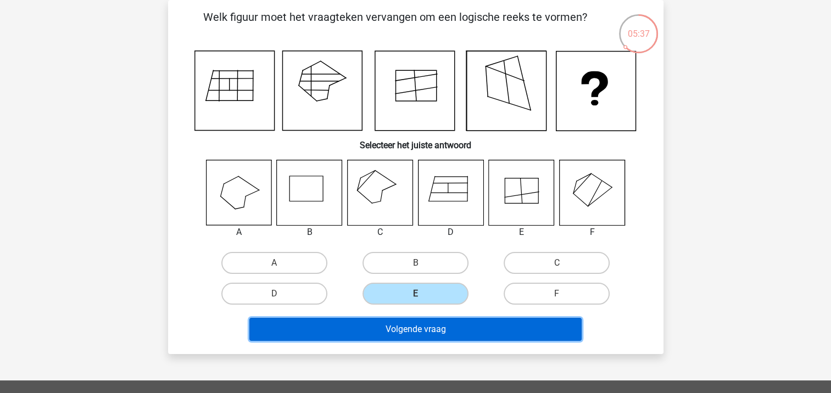
click at [415, 331] on button "Volgende vraag" at bounding box center [415, 329] width 332 height 23
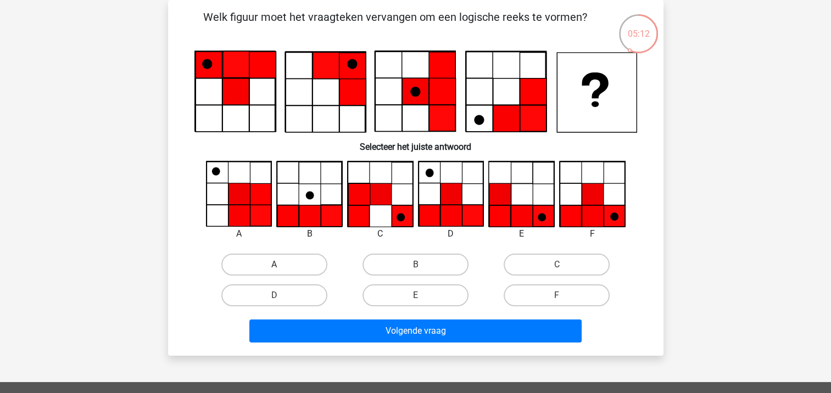
click at [256, 264] on label "A" at bounding box center [274, 265] width 106 height 22
click at [274, 265] on input "A" at bounding box center [277, 268] width 7 height 7
radio input "true"
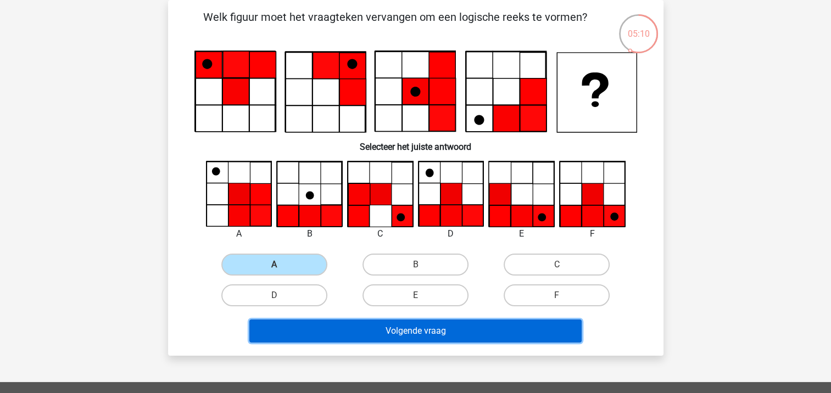
click at [393, 334] on button "Volgende vraag" at bounding box center [415, 331] width 332 height 23
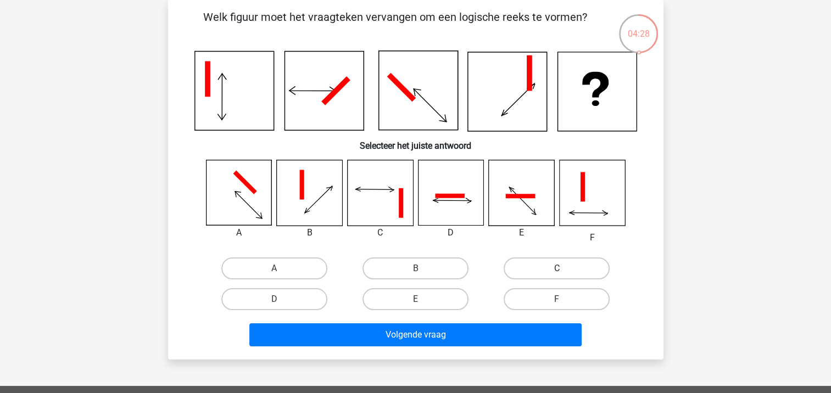
click at [531, 269] on label "C" at bounding box center [557, 269] width 106 height 22
click at [557, 269] on input "C" at bounding box center [560, 272] width 7 height 7
radio input "true"
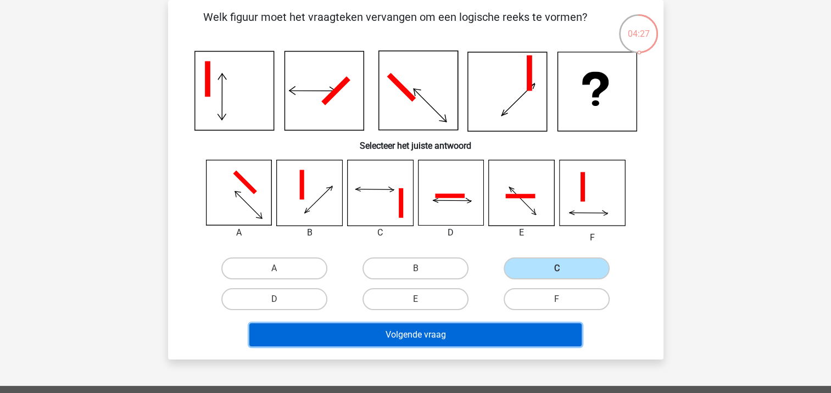
click at [512, 338] on button "Volgende vraag" at bounding box center [415, 335] width 332 height 23
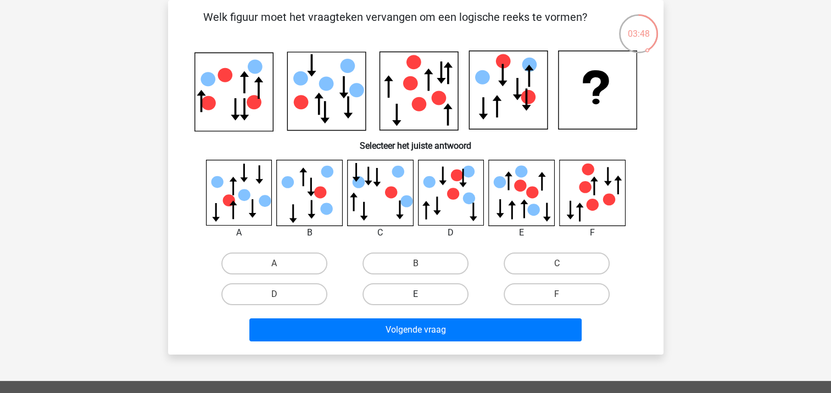
click at [430, 298] on label "E" at bounding box center [416, 295] width 106 height 22
click at [423, 298] on input "E" at bounding box center [418, 298] width 7 height 7
radio input "true"
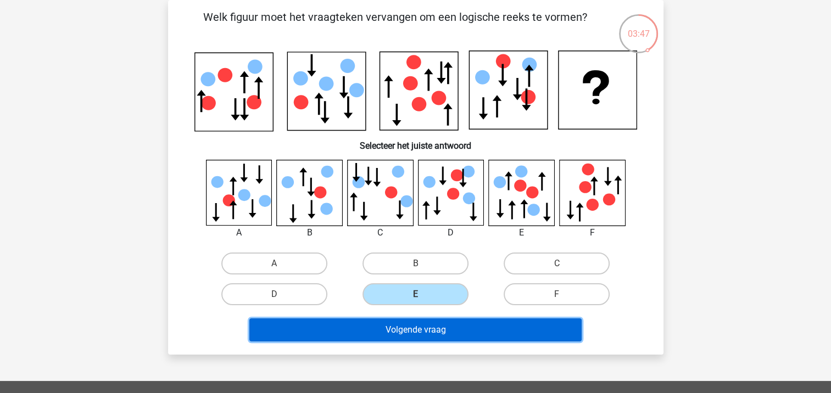
click at [409, 330] on button "Volgende vraag" at bounding box center [415, 330] width 332 height 23
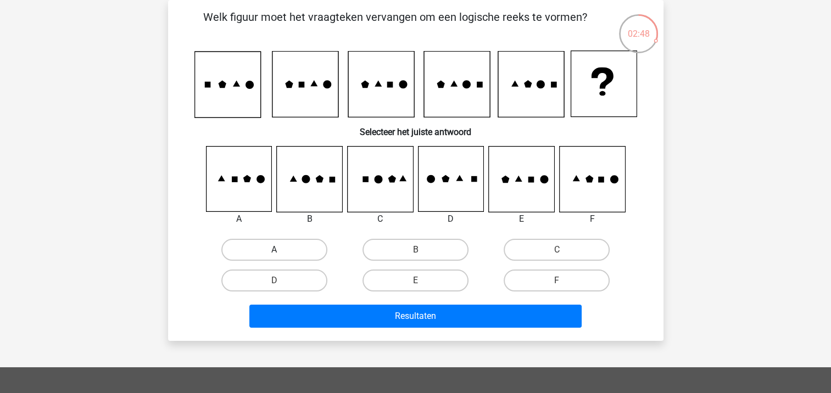
click at [270, 249] on label "A" at bounding box center [274, 250] width 106 height 22
click at [274, 250] on input "A" at bounding box center [277, 253] width 7 height 7
radio input "true"
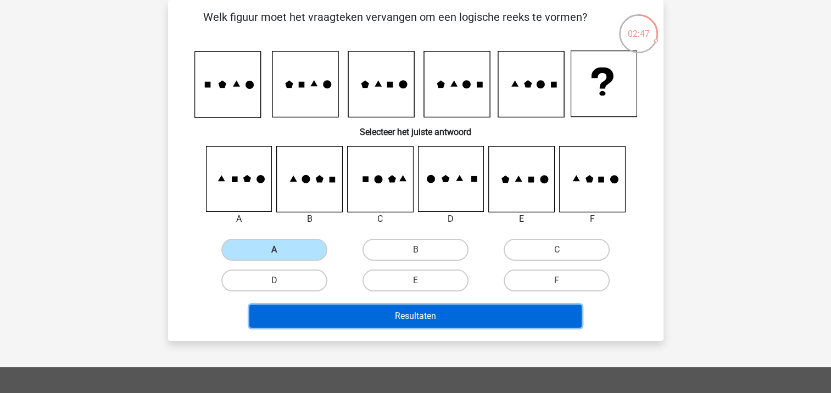
click at [332, 317] on button "Resultaten" at bounding box center [415, 316] width 332 height 23
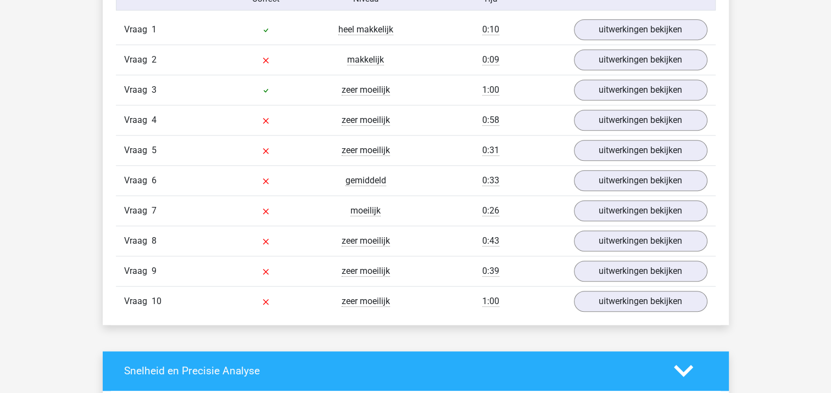
scroll to position [934, 0]
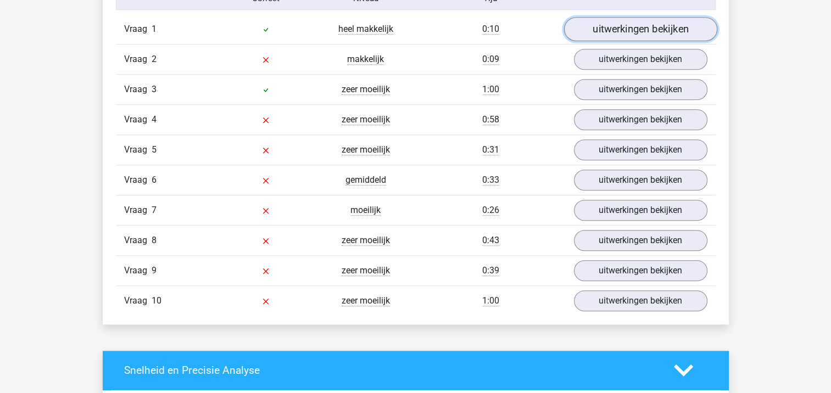
click at [633, 31] on link "uitwerkingen bekijken" at bounding box center [640, 29] width 153 height 24
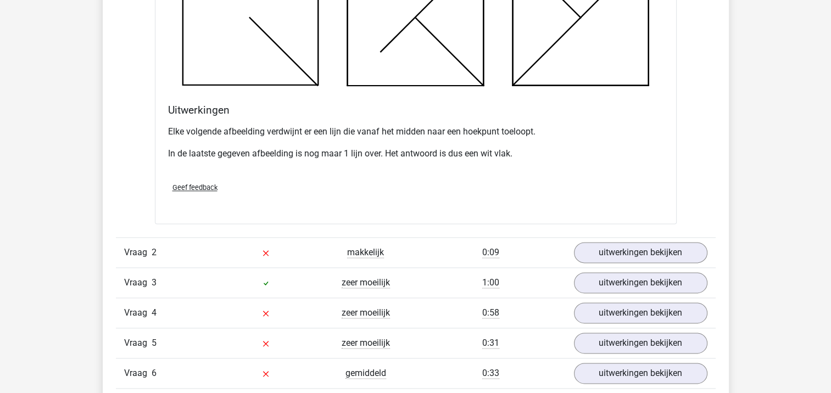
scroll to position [1429, 0]
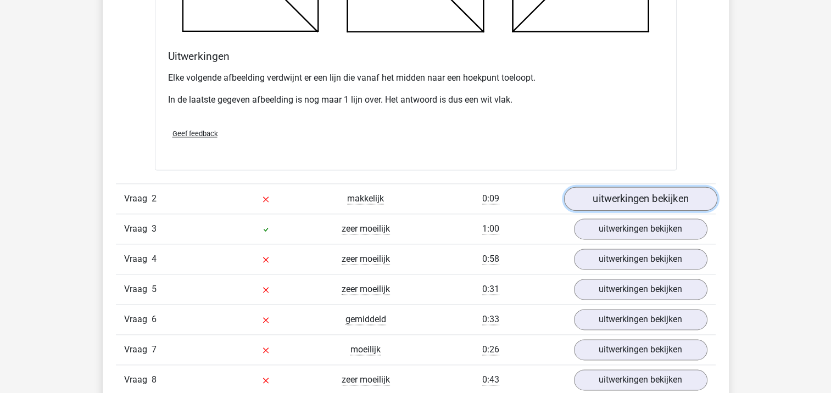
click at [624, 197] on link "uitwerkingen bekijken" at bounding box center [640, 199] width 153 height 24
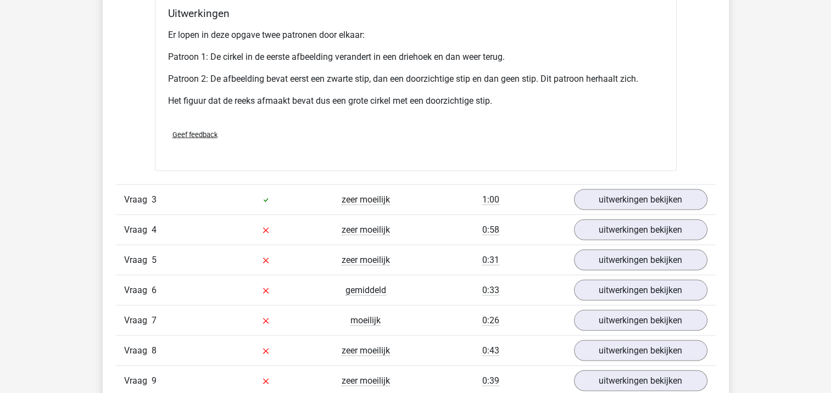
scroll to position [2198, 0]
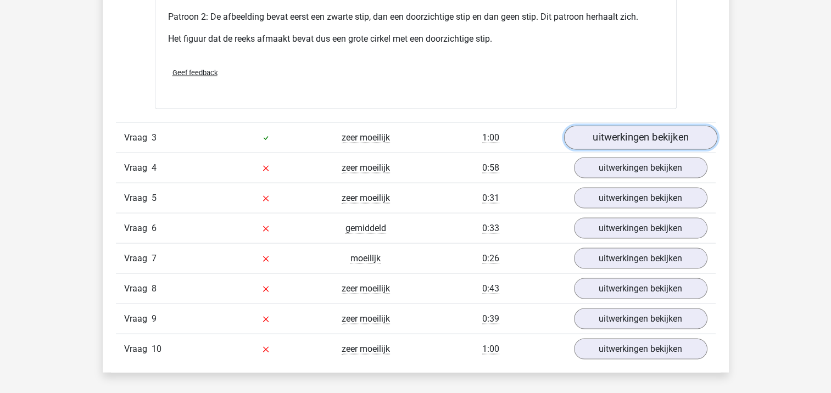
drag, startPoint x: 637, startPoint y: 139, endPoint x: 655, endPoint y: 143, distance: 18.0
click at [637, 139] on link "uitwerkingen bekijken" at bounding box center [640, 138] width 153 height 24
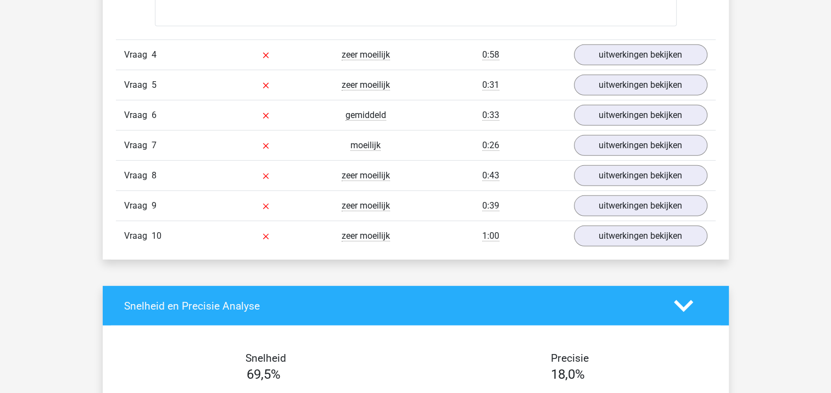
scroll to position [3187, 0]
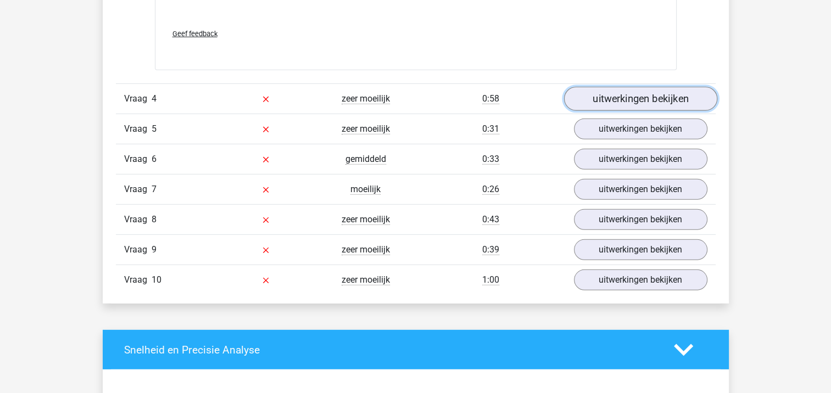
click at [620, 99] on link "uitwerkingen bekijken" at bounding box center [640, 99] width 153 height 24
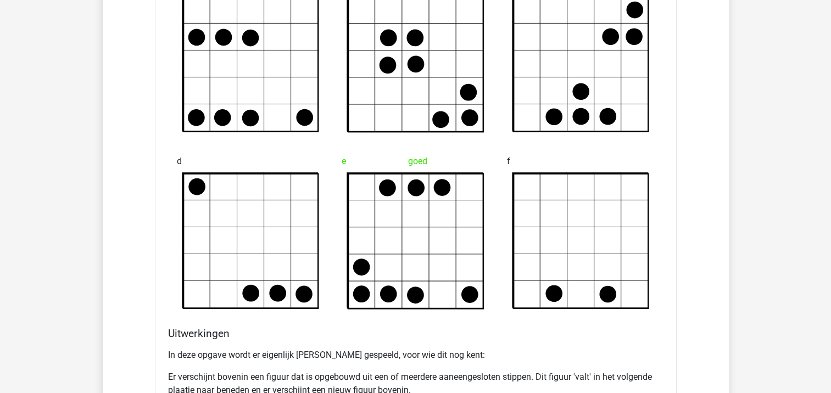
scroll to position [3242, 0]
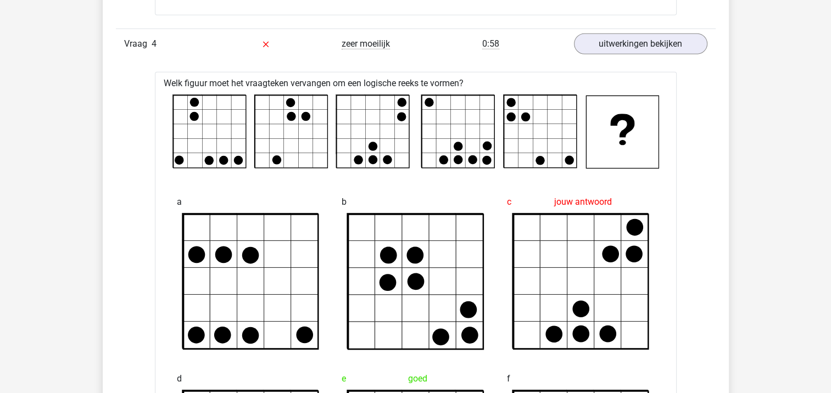
drag, startPoint x: 196, startPoint y: 99, endPoint x: 194, endPoint y: 154, distance: 55.5
click at [194, 154] on g at bounding box center [416, 132] width 486 height 74
drag, startPoint x: 194, startPoint y: 143, endPoint x: 193, endPoint y: 157, distance: 13.8
click at [193, 157] on rect at bounding box center [209, 132] width 73 height 73
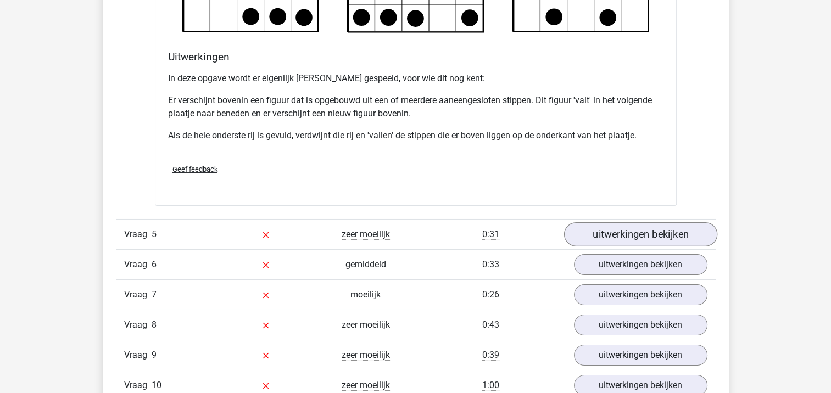
scroll to position [3792, 0]
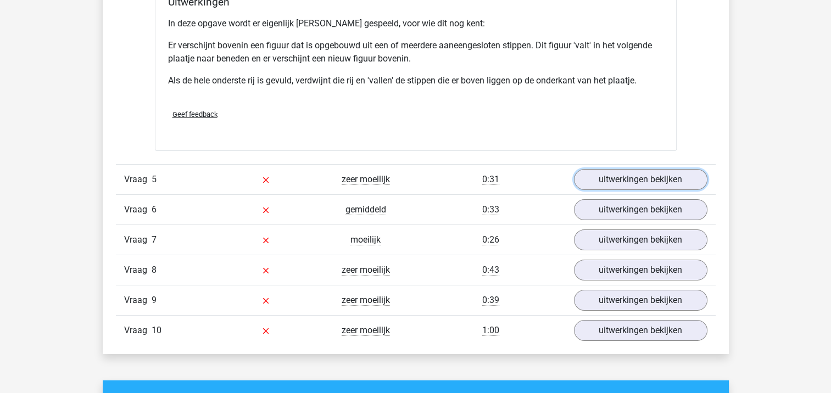
drag, startPoint x: 649, startPoint y: 174, endPoint x: 539, endPoint y: 185, distance: 111.0
click at [649, 174] on link "uitwerkingen bekijken" at bounding box center [641, 179] width 134 height 21
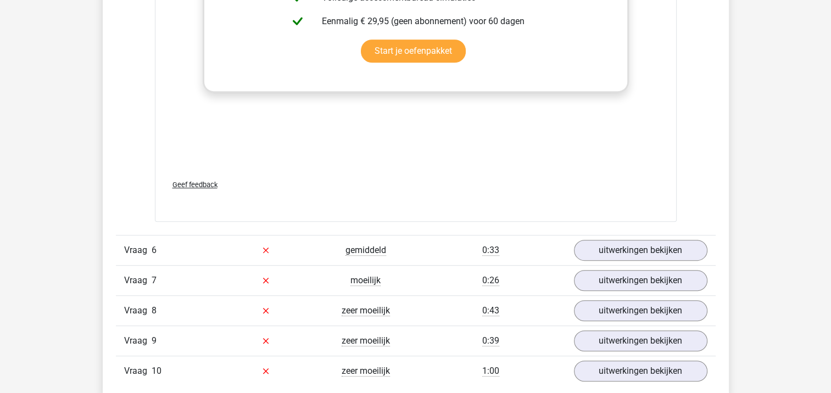
scroll to position [4726, 0]
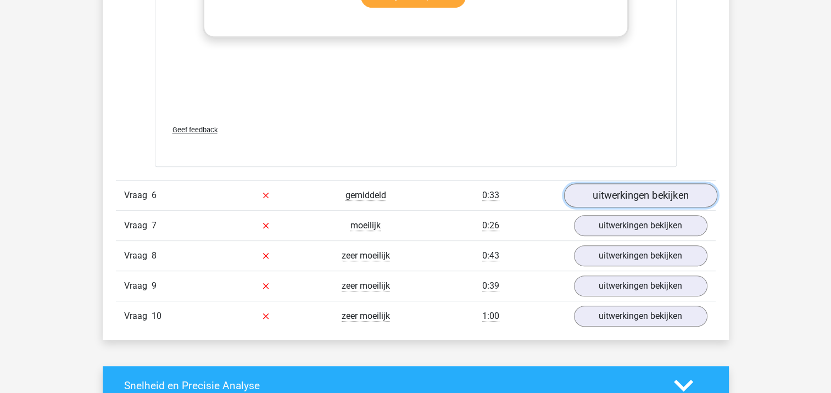
click at [620, 196] on link "uitwerkingen bekijken" at bounding box center [640, 196] width 153 height 24
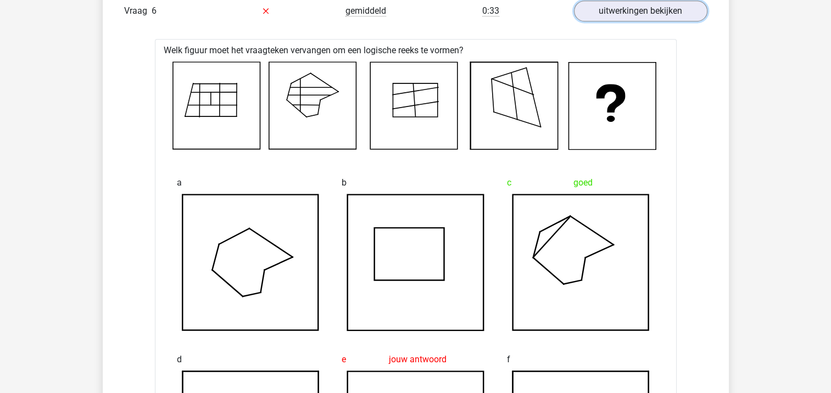
scroll to position [4891, 0]
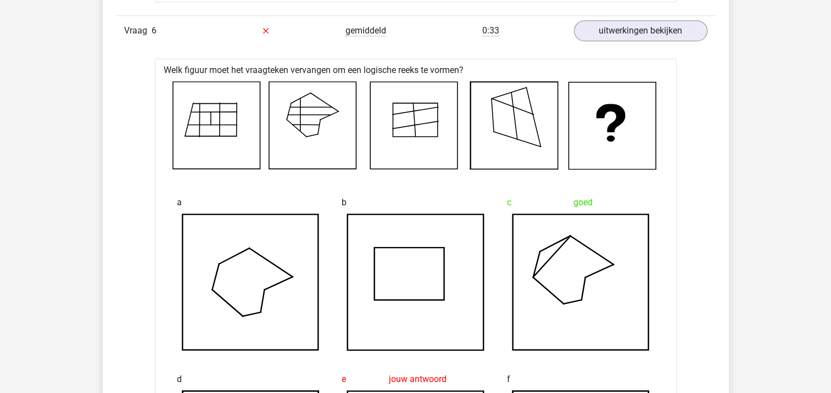
click at [568, 281] on icon at bounding box center [581, 283] width 136 height 136
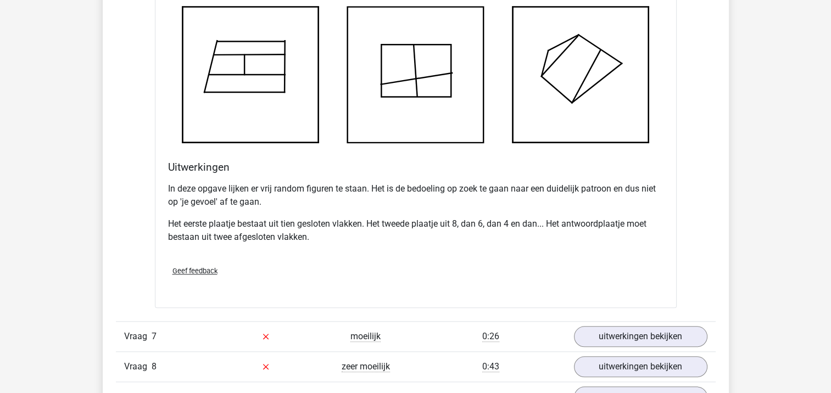
scroll to position [5495, 0]
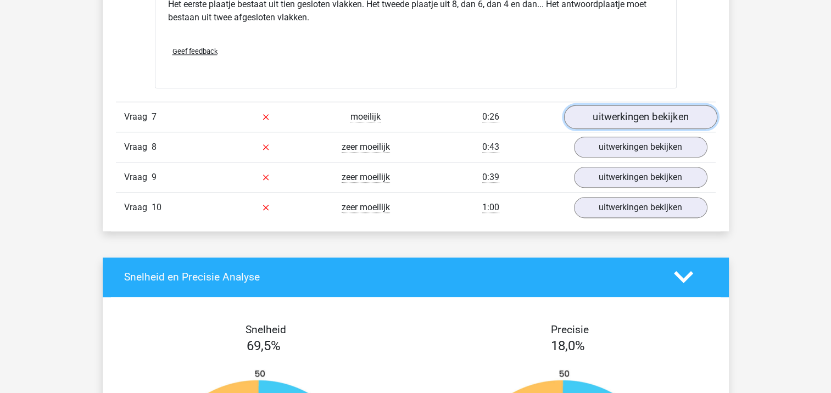
click at [628, 114] on link "uitwerkingen bekijken" at bounding box center [640, 117] width 153 height 24
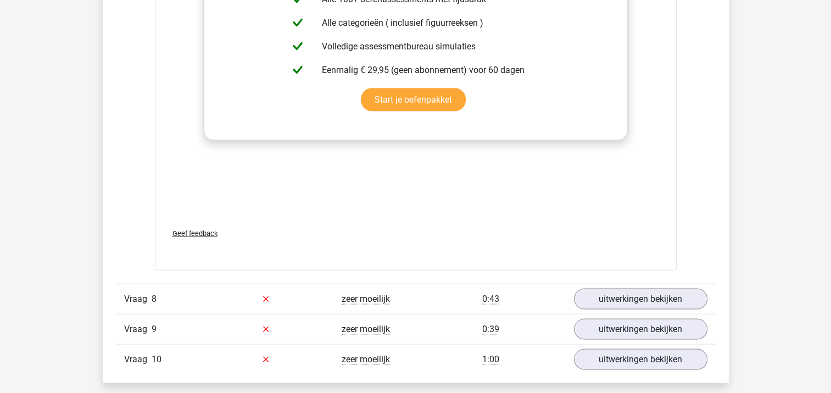
scroll to position [6374, 0]
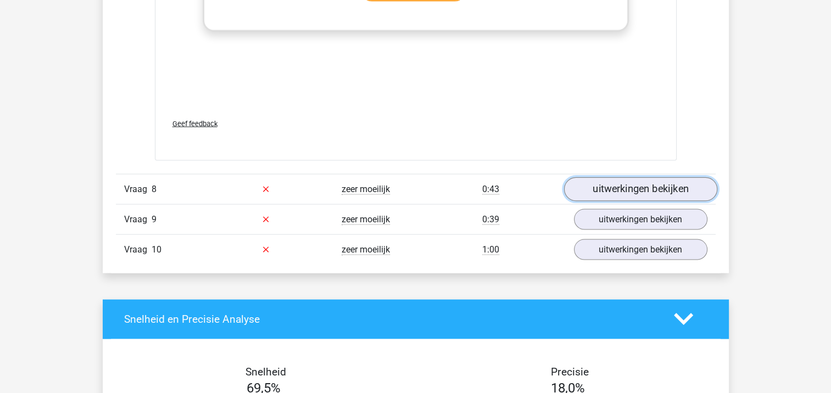
click at [610, 181] on link "uitwerkingen bekijken" at bounding box center [640, 189] width 153 height 24
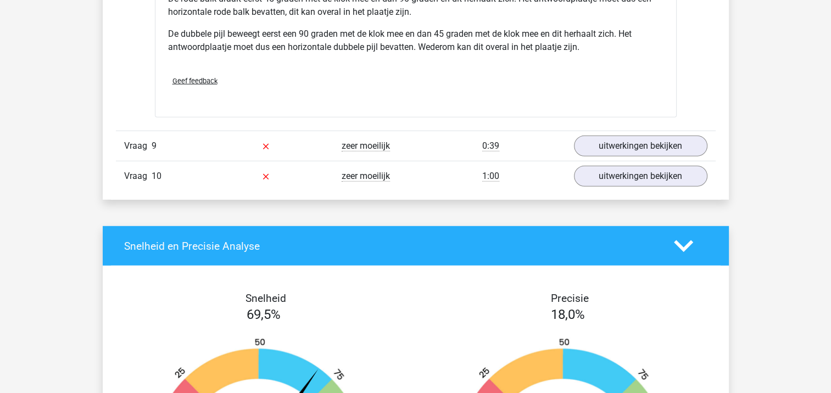
scroll to position [7199, 0]
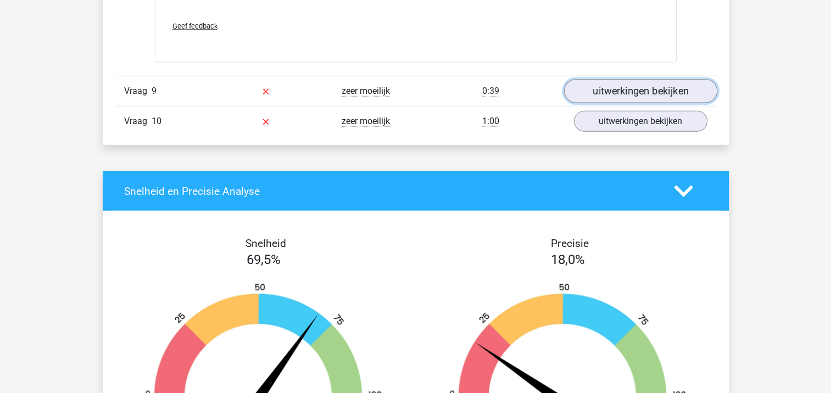
click at [670, 92] on link "uitwerkingen bekijken" at bounding box center [640, 91] width 153 height 24
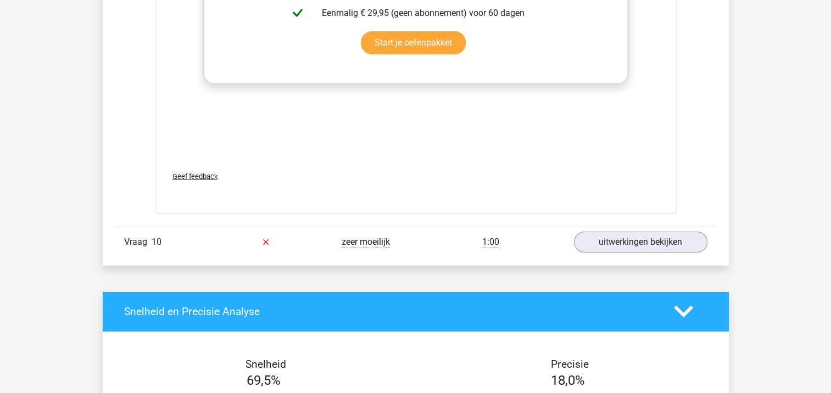
scroll to position [8133, 0]
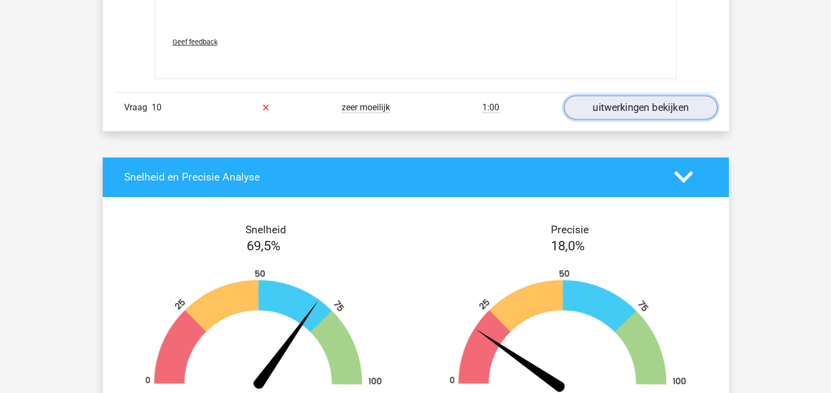
click at [620, 102] on link "uitwerkingen bekijken" at bounding box center [640, 108] width 153 height 24
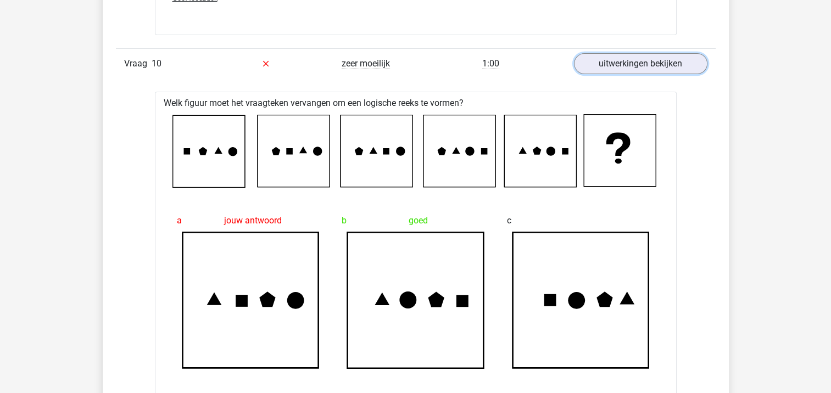
scroll to position [8188, 0]
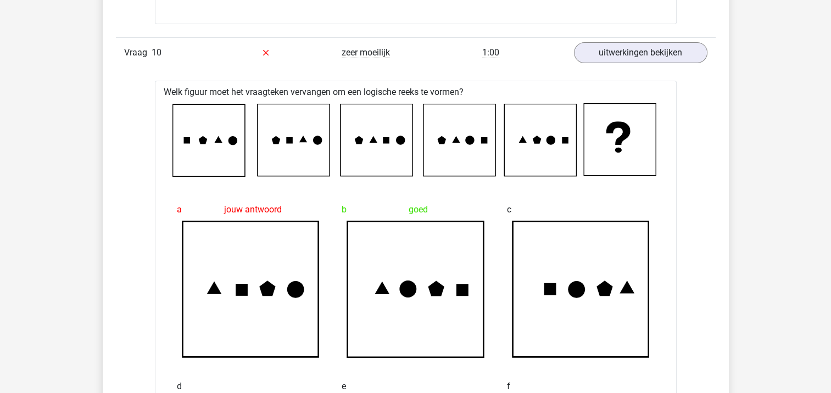
click at [411, 245] on icon at bounding box center [416, 290] width 136 height 136
drag, startPoint x: 539, startPoint y: 134, endPoint x: 574, endPoint y: 136, distance: 35.8
click at [574, 136] on icon at bounding box center [416, 140] width 487 height 74
click at [268, 281] on icon at bounding box center [267, 288] width 16 height 15
click at [265, 285] on icon at bounding box center [267, 288] width 16 height 15
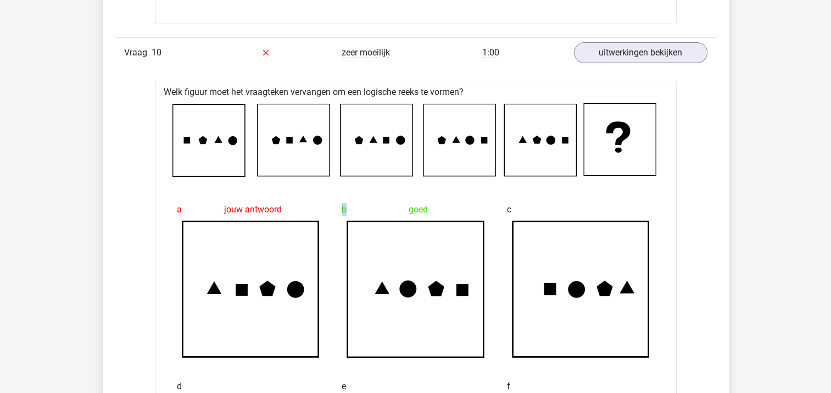
click at [265, 285] on icon at bounding box center [267, 288] width 16 height 15
drag, startPoint x: 541, startPoint y: 134, endPoint x: 574, endPoint y: 130, distance: 33.3
click at [574, 130] on icon at bounding box center [416, 140] width 487 height 74
drag, startPoint x: 242, startPoint y: 279, endPoint x: 242, endPoint y: 288, distance: 8.8
click at [242, 288] on icon at bounding box center [251, 289] width 148 height 137
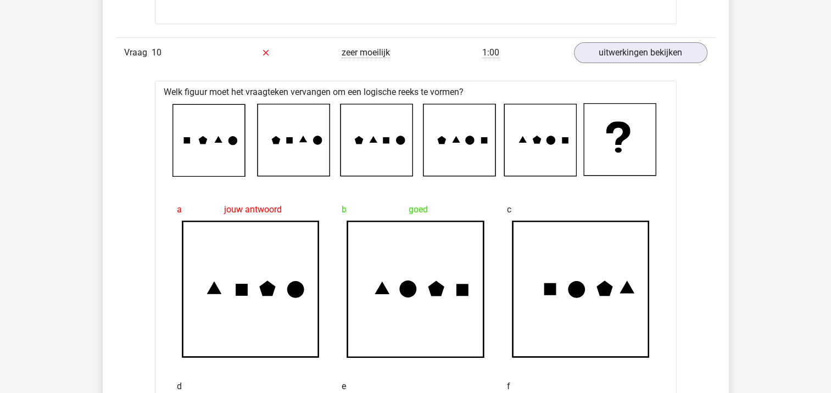
click at [413, 281] on icon at bounding box center [407, 289] width 17 height 17
click at [435, 287] on icon at bounding box center [437, 288] width 16 height 15
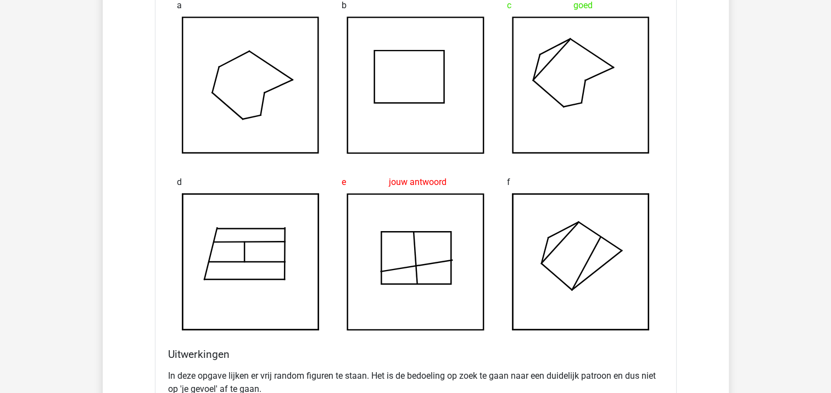
scroll to position [4946, 0]
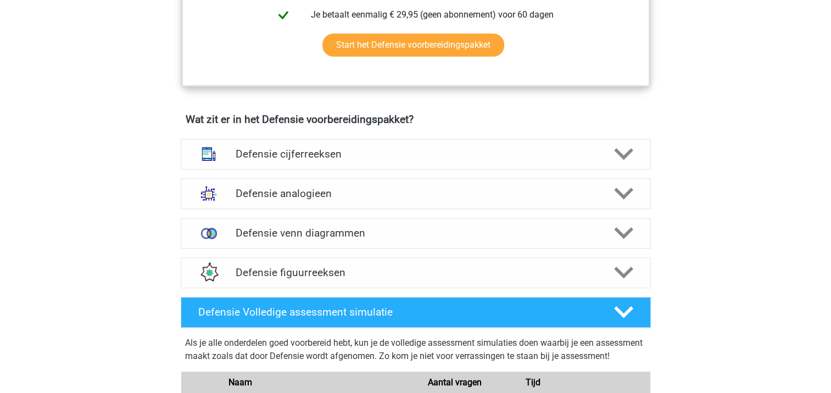
scroll to position [769, 0]
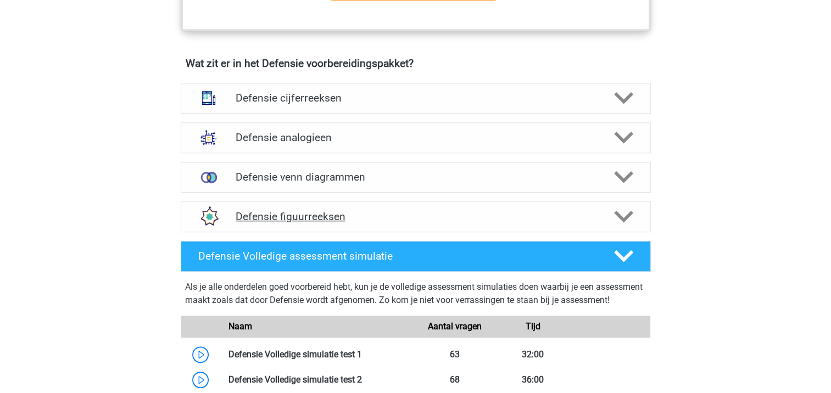
click at [621, 214] on icon at bounding box center [623, 216] width 19 height 19
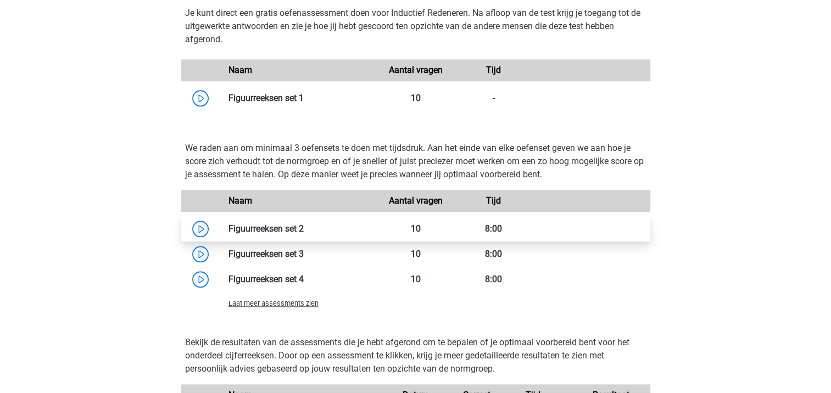
scroll to position [1099, 0]
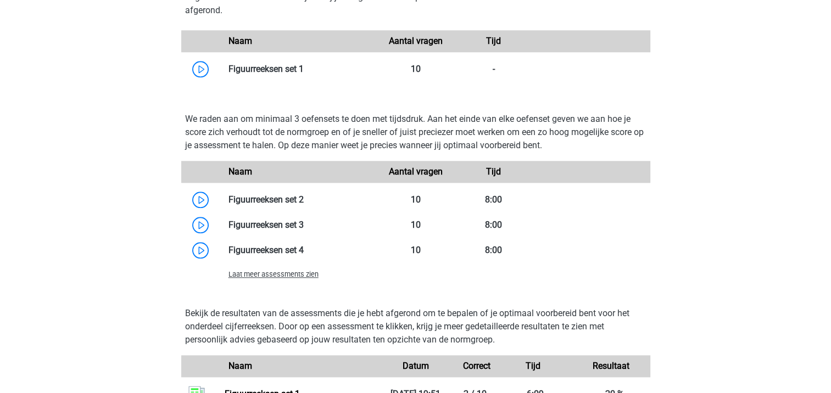
click at [275, 275] on span "Laat meer assessments zien" at bounding box center [274, 274] width 90 height 8
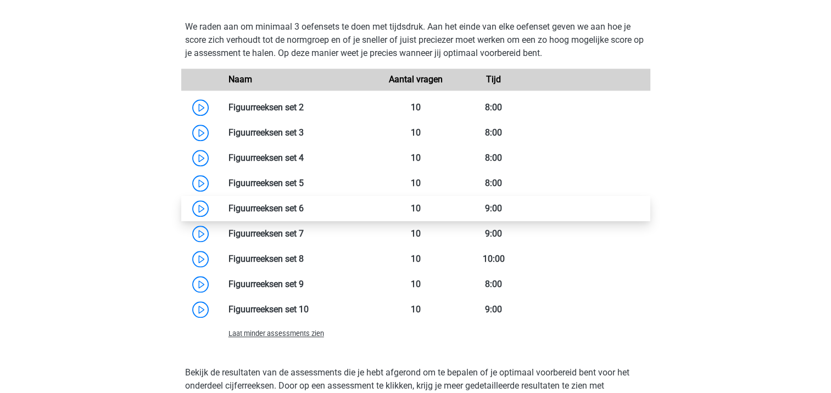
scroll to position [1209, 0]
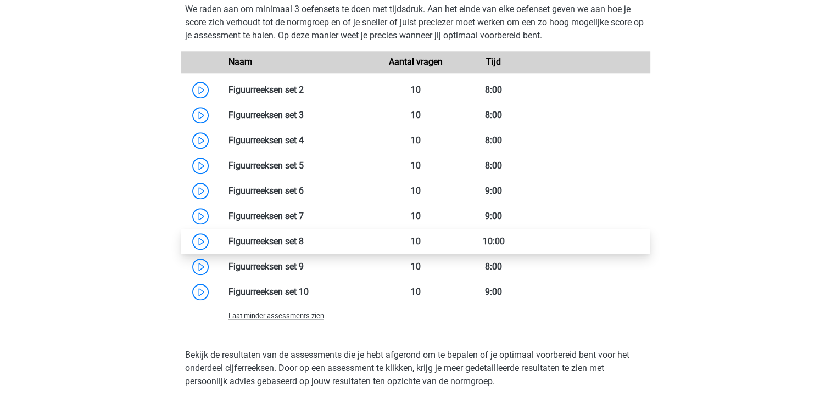
drag, startPoint x: 196, startPoint y: 238, endPoint x: 264, endPoint y: 244, distance: 67.9
click at [304, 238] on link at bounding box center [304, 241] width 0 height 10
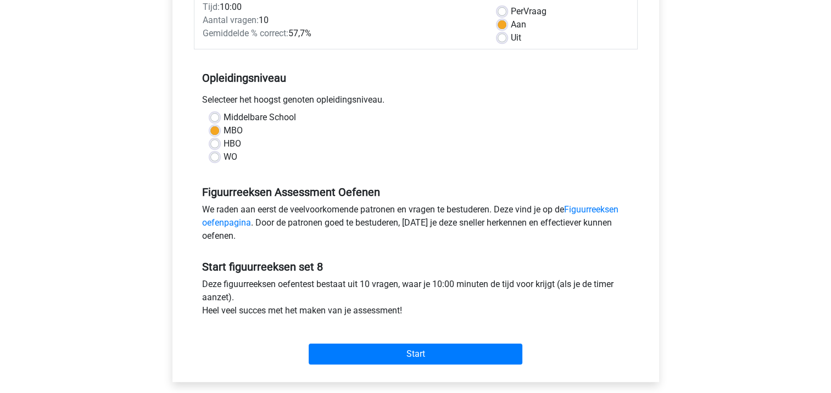
scroll to position [275, 0]
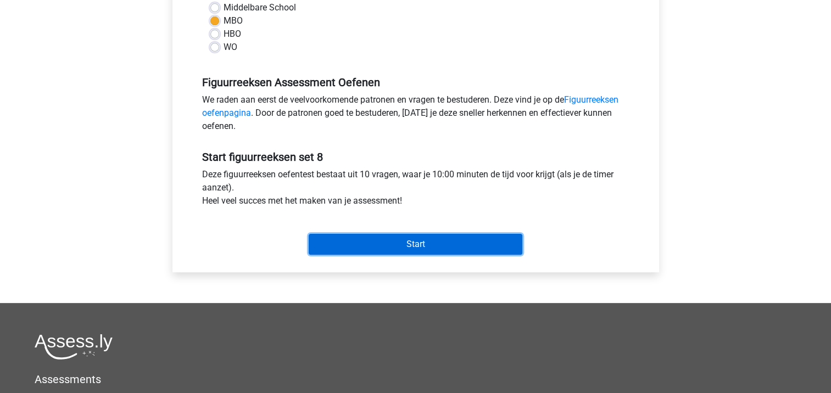
drag, startPoint x: 397, startPoint y: 244, endPoint x: 324, endPoint y: 220, distance: 77.0
click at [397, 244] on input "Start" at bounding box center [416, 244] width 214 height 21
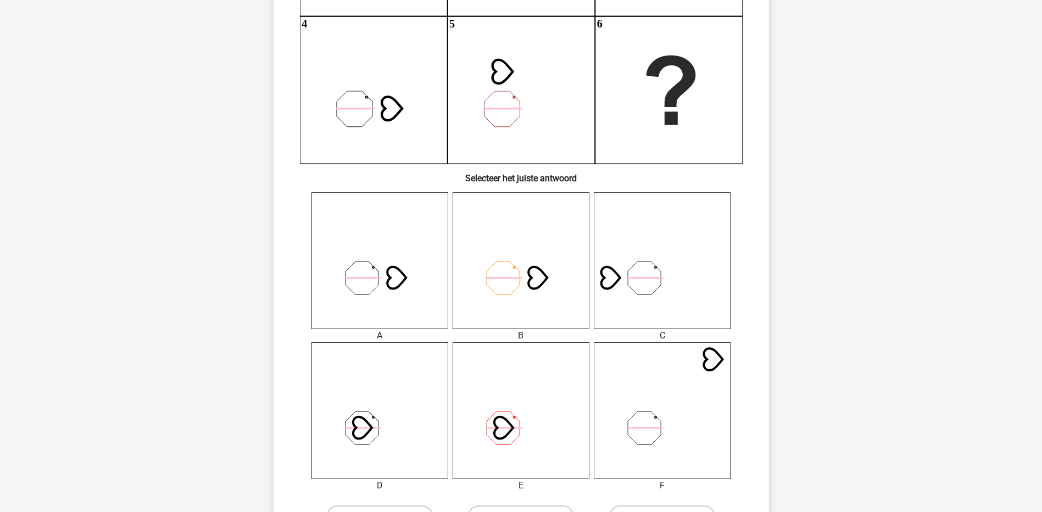
scroll to position [275, 0]
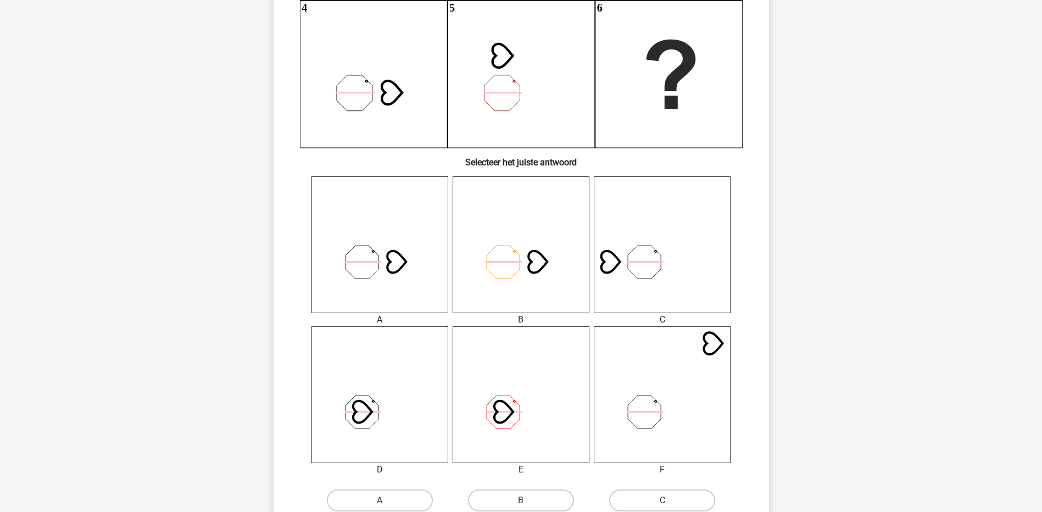
click at [380, 255] on icon at bounding box center [380, 244] width 137 height 137
click at [410, 269] on icon at bounding box center [380, 244] width 137 height 137
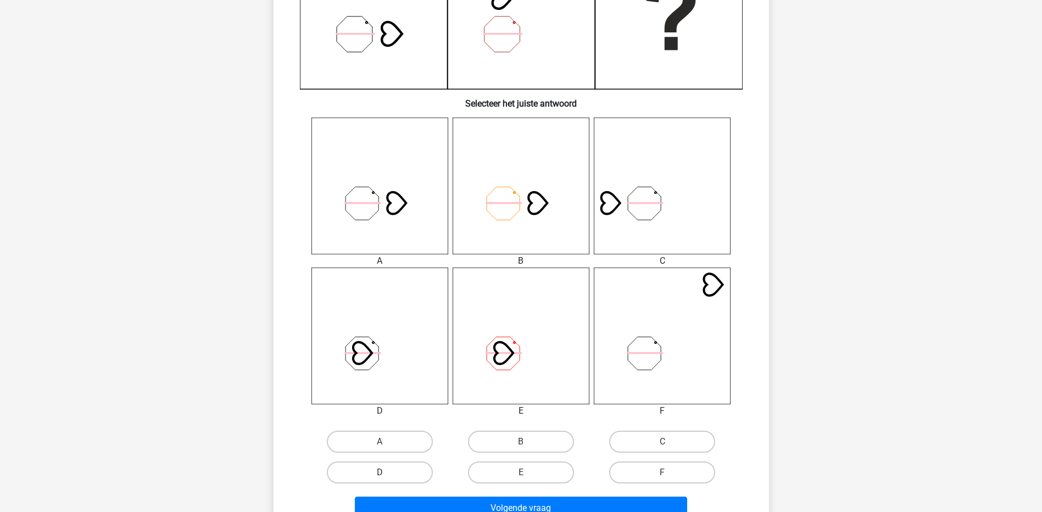
scroll to position [385, 0]
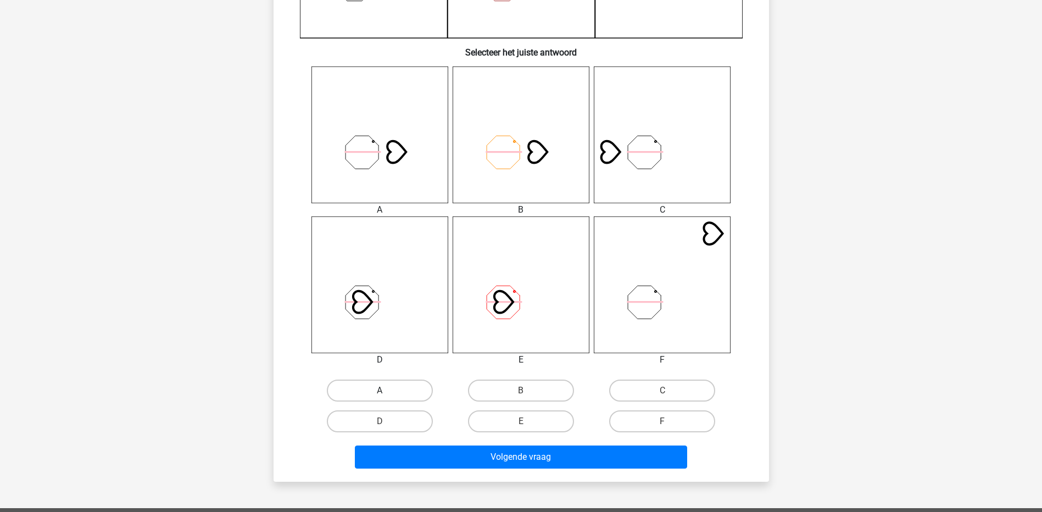
click at [393, 382] on label "A" at bounding box center [380, 391] width 106 height 22
click at [387, 391] on input "A" at bounding box center [383, 394] width 7 height 7
radio input "true"
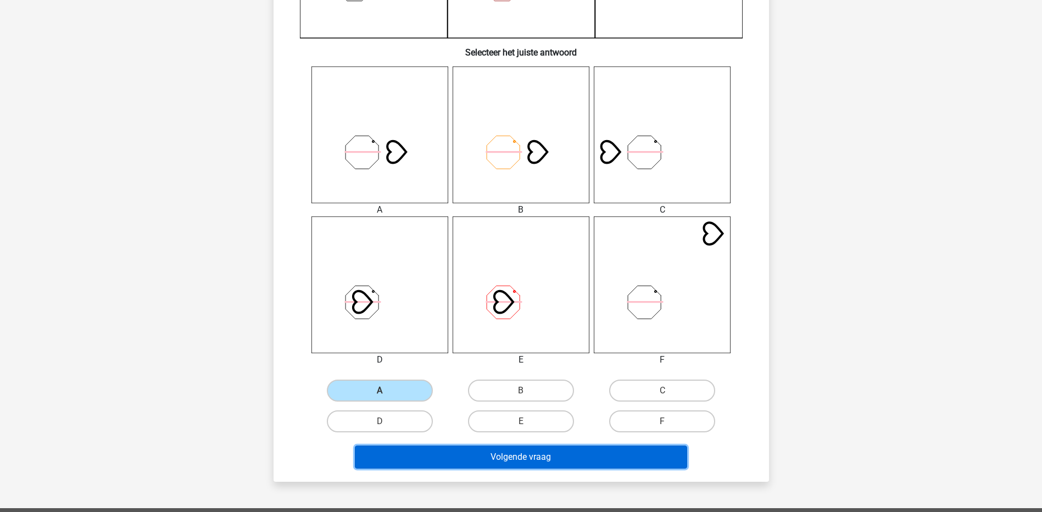
click at [500, 393] on button "Volgende vraag" at bounding box center [521, 457] width 332 height 23
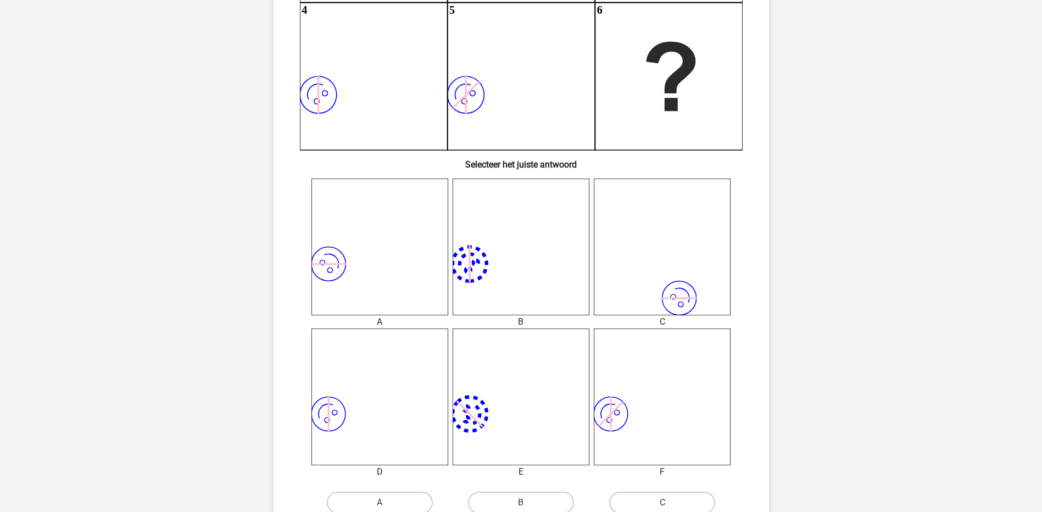
scroll to position [330, 0]
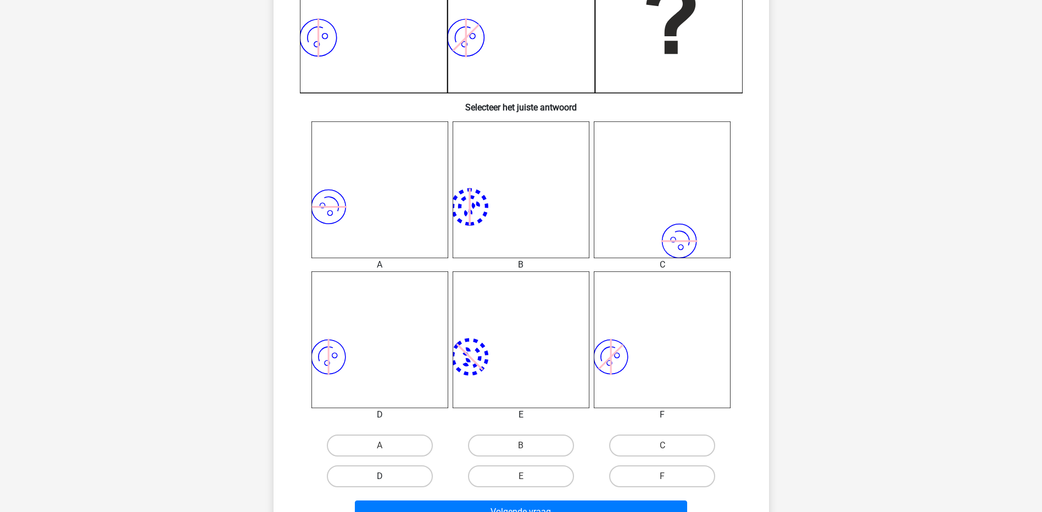
click at [403, 393] on label "D" at bounding box center [380, 476] width 106 height 22
click at [387, 393] on input "D" at bounding box center [383, 479] width 7 height 7
radio input "true"
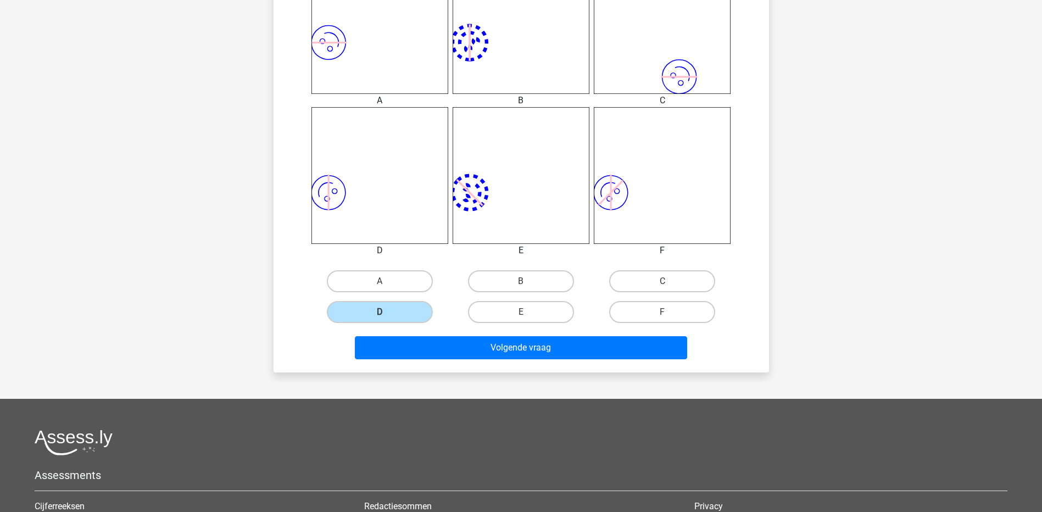
scroll to position [495, 0]
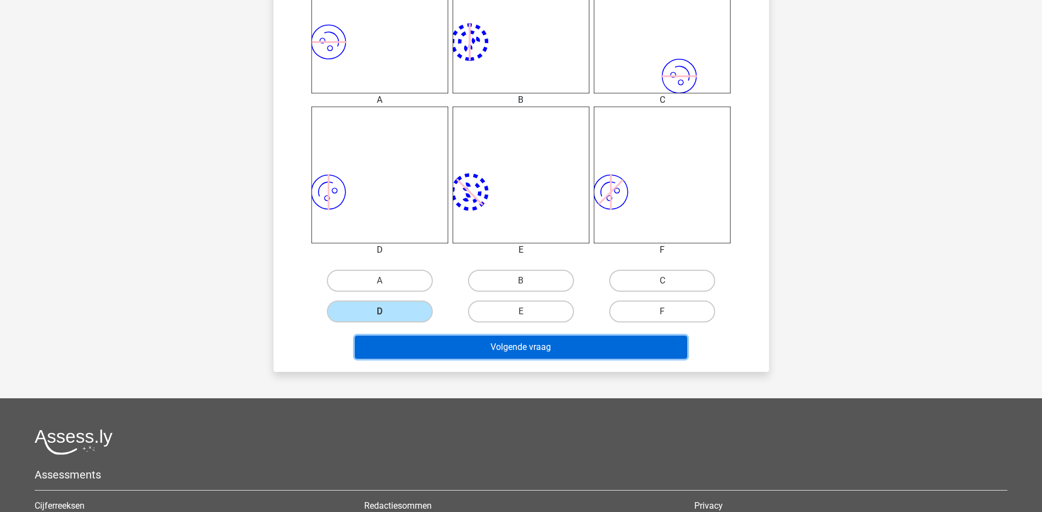
click at [519, 356] on button "Volgende vraag" at bounding box center [521, 347] width 332 height 23
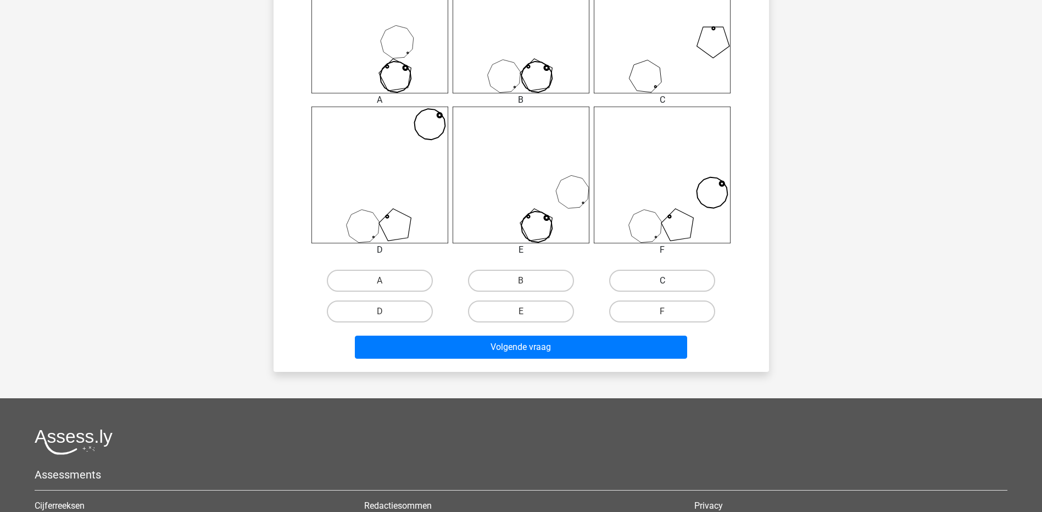
click at [680, 284] on label "C" at bounding box center [662, 281] width 106 height 22
click at [670, 284] on input "C" at bounding box center [666, 284] width 7 height 7
radio input "true"
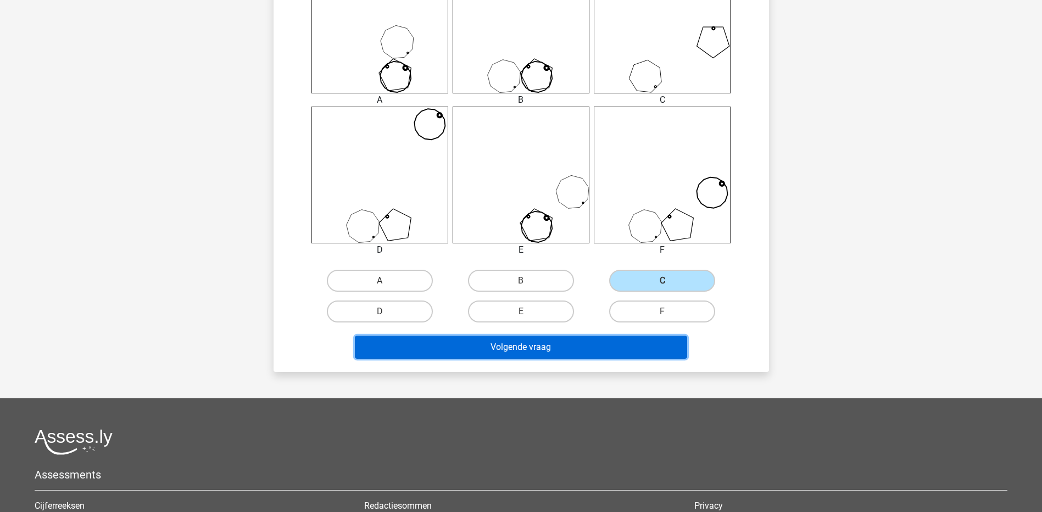
click at [552, 343] on button "Volgende vraag" at bounding box center [521, 347] width 332 height 23
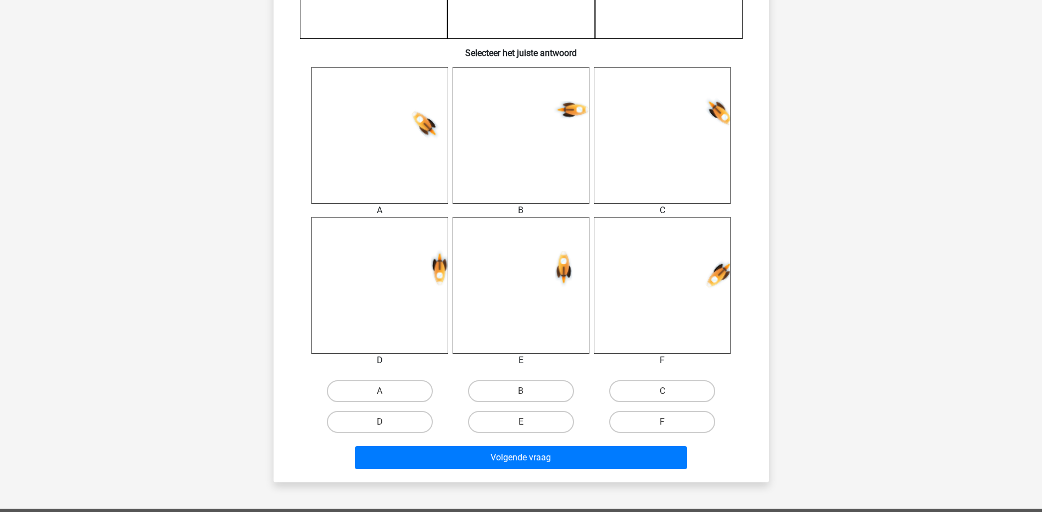
scroll to position [385, 0]
click at [665, 393] on input "F" at bounding box center [666, 424] width 7 height 7
radio input "true"
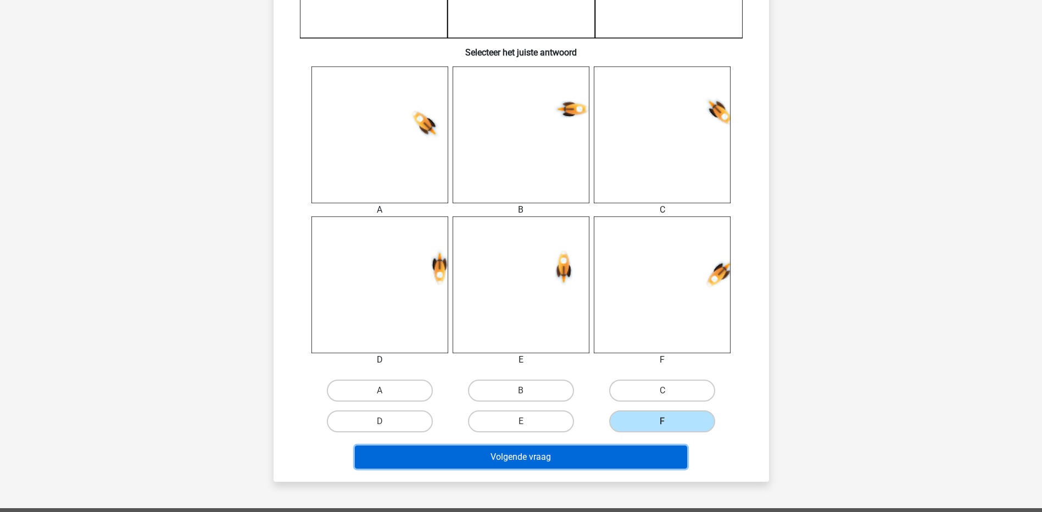
click at [540, 393] on button "Volgende vraag" at bounding box center [521, 457] width 332 height 23
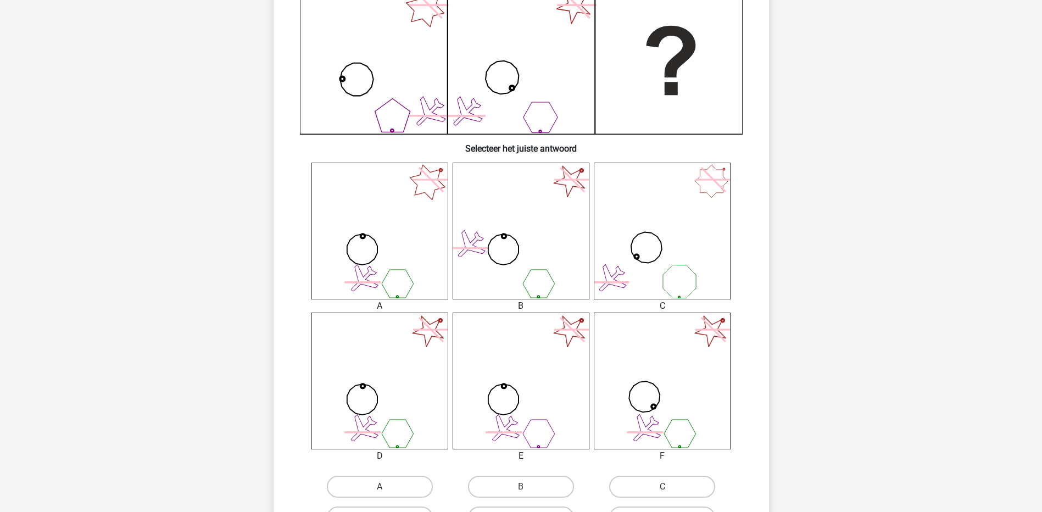
scroll to position [330, 0]
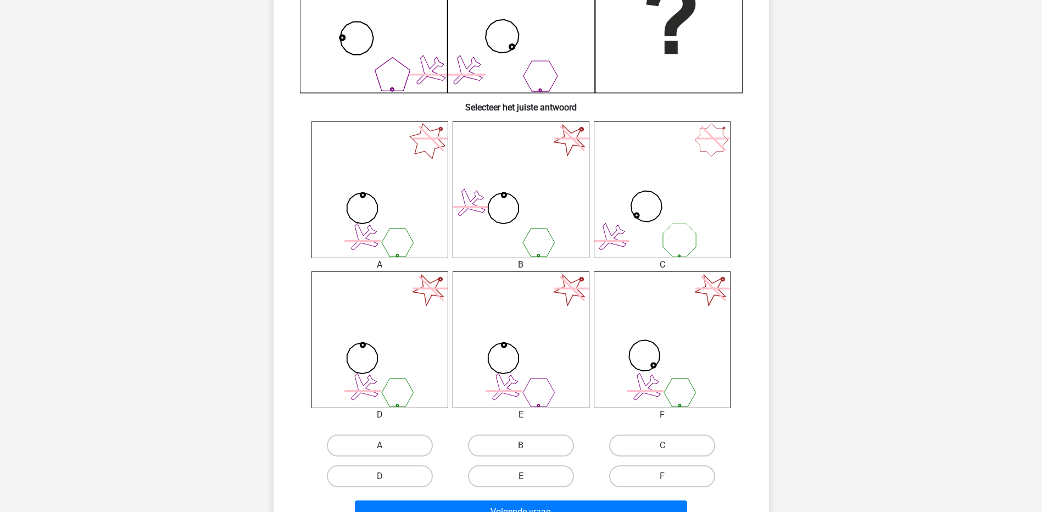
drag, startPoint x: 527, startPoint y: 446, endPoint x: 532, endPoint y: 445, distance: 5.5
click at [526, 393] on input "B" at bounding box center [524, 449] width 7 height 7
radio input "true"
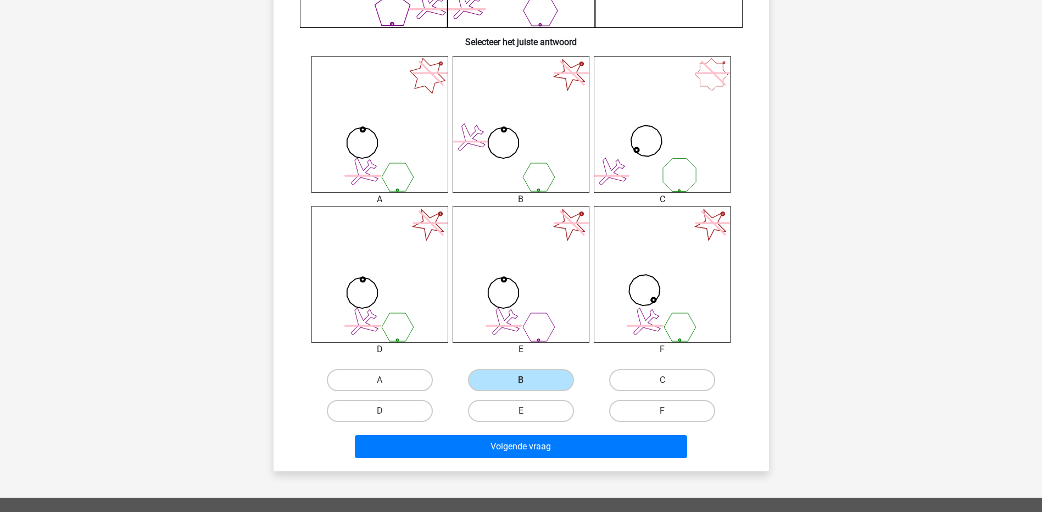
scroll to position [495, 0]
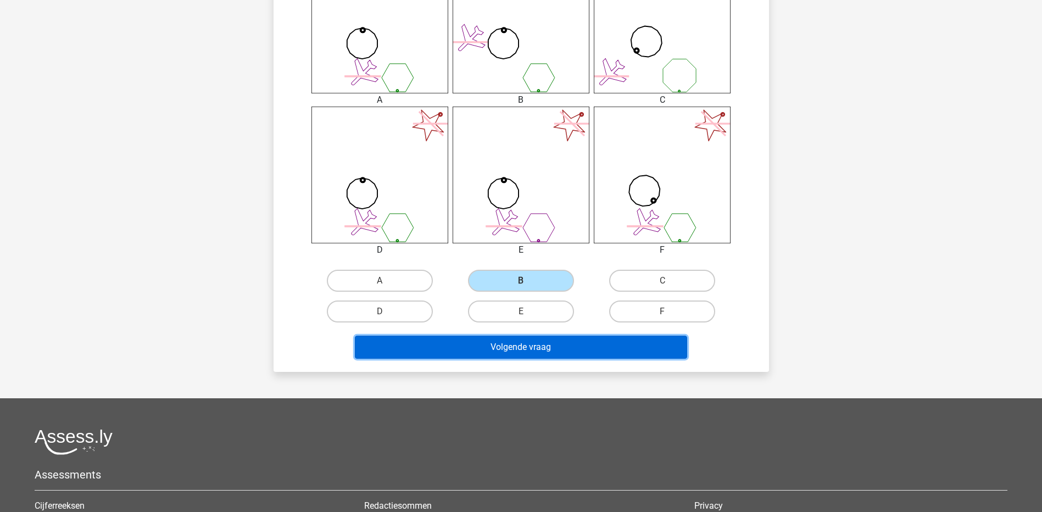
click at [550, 351] on button "Volgende vraag" at bounding box center [521, 347] width 332 height 23
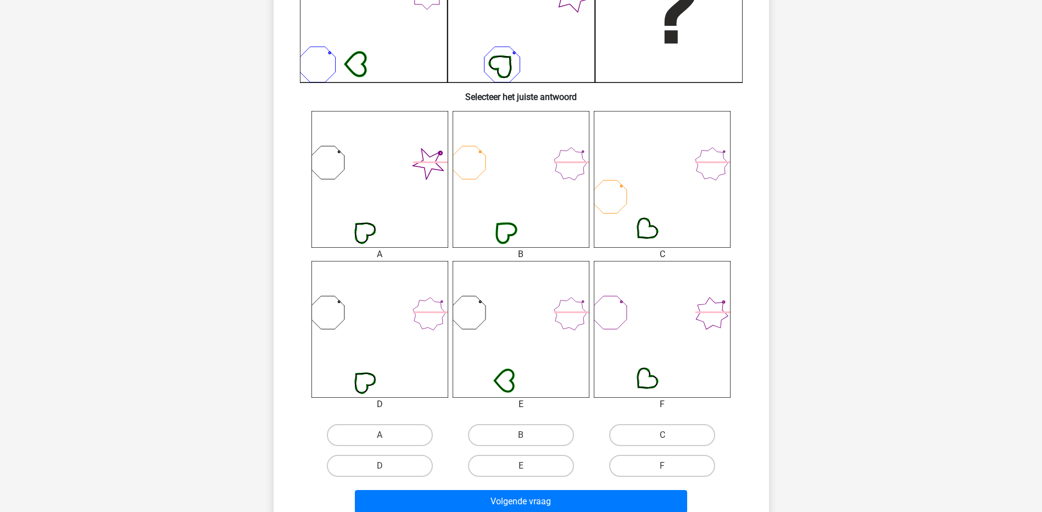
scroll to position [440, 0]
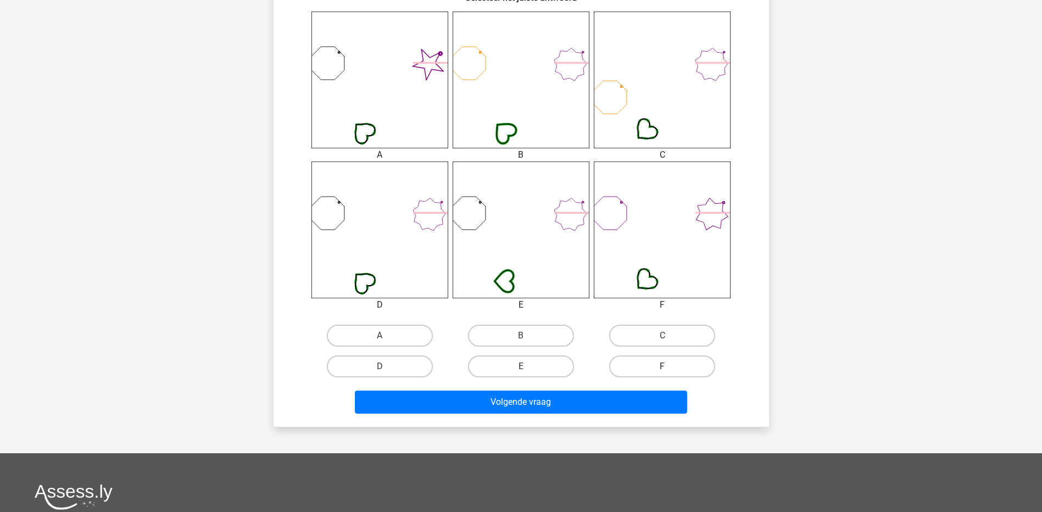
click at [675, 364] on label "F" at bounding box center [662, 367] width 106 height 22
click at [670, 367] on input "F" at bounding box center [666, 370] width 7 height 7
radio input "true"
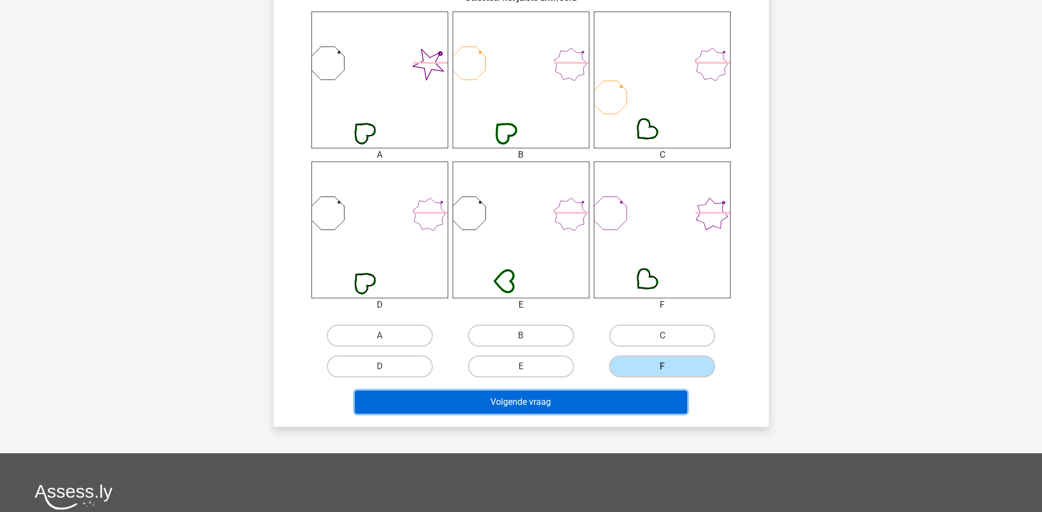
click at [493, 393] on button "Volgende vraag" at bounding box center [521, 402] width 332 height 23
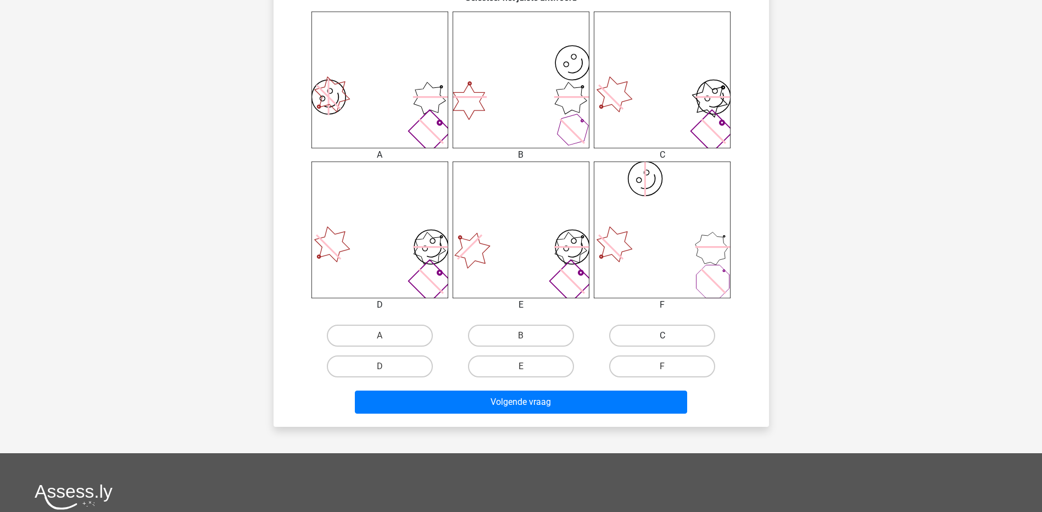
click at [658, 336] on label "C" at bounding box center [662, 336] width 106 height 22
click at [663, 336] on input "C" at bounding box center [666, 339] width 7 height 7
radio input "true"
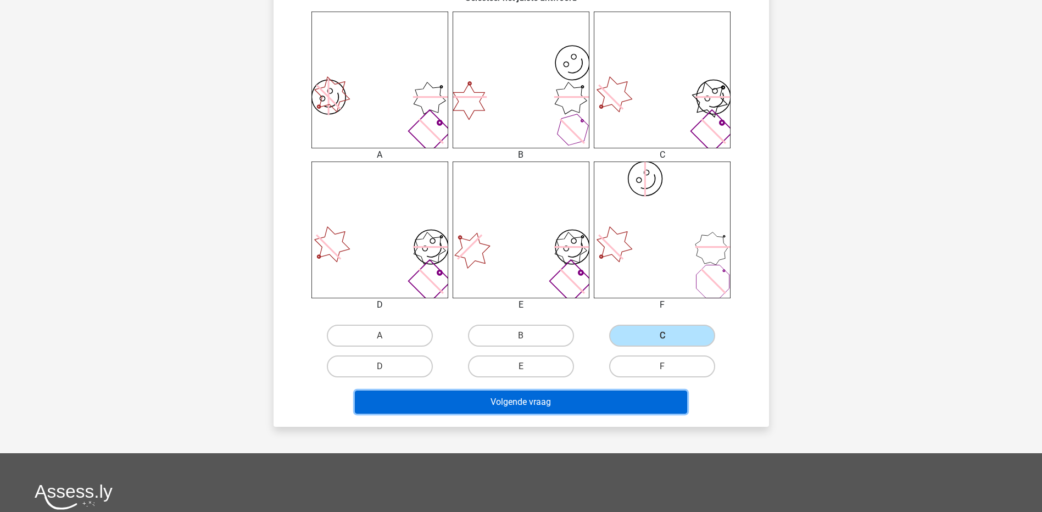
click at [618, 393] on button "Volgende vraag" at bounding box center [521, 402] width 332 height 23
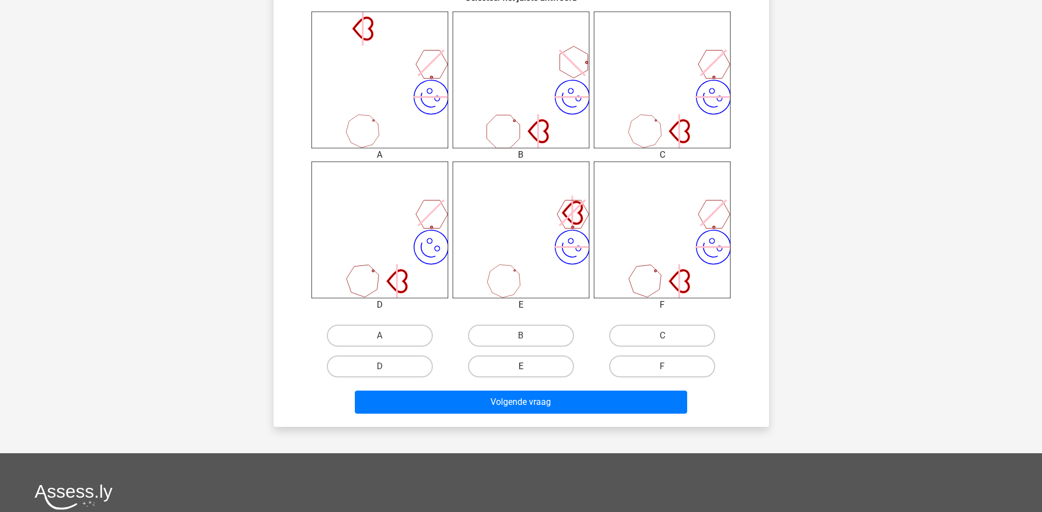
click at [517, 367] on label "E" at bounding box center [521, 367] width 106 height 22
click at [521, 367] on input "E" at bounding box center [524, 370] width 7 height 7
radio input "true"
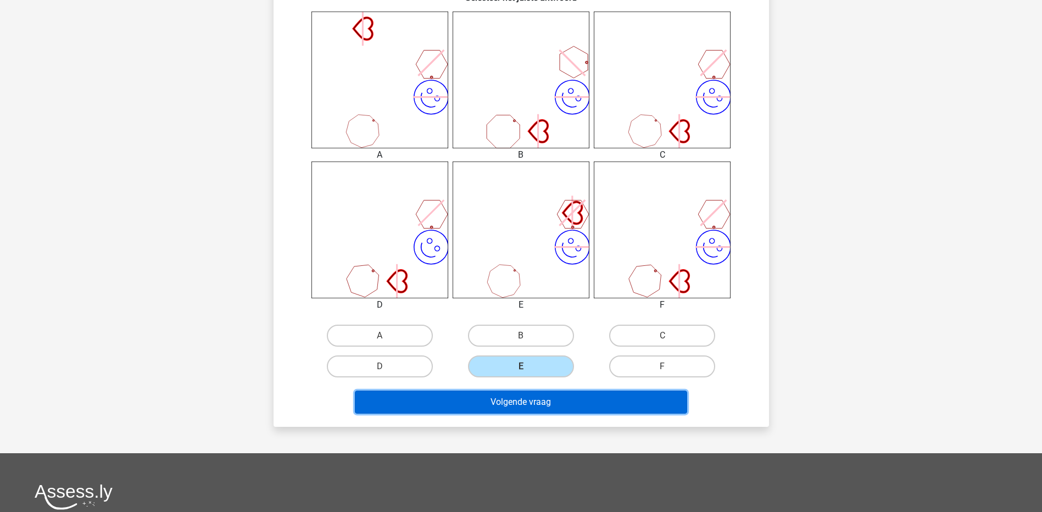
click at [528, 393] on button "Volgende vraag" at bounding box center [521, 402] width 332 height 23
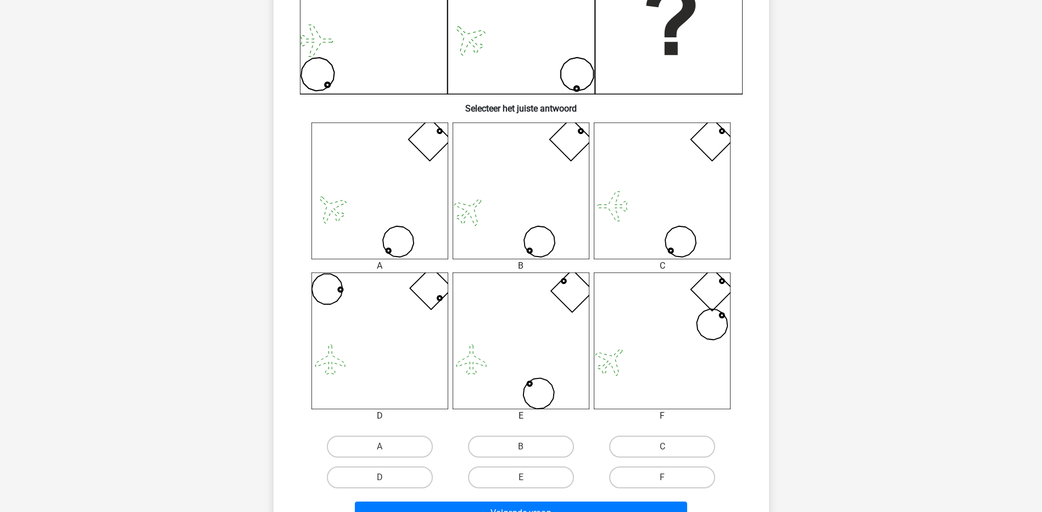
scroll to position [330, 0]
click at [648, 203] on icon at bounding box center [662, 189] width 137 height 137
click at [644, 240] on icon at bounding box center [662, 189] width 137 height 137
click at [668, 393] on label "C" at bounding box center [662, 446] width 106 height 22
click at [668, 393] on input "C" at bounding box center [666, 449] width 7 height 7
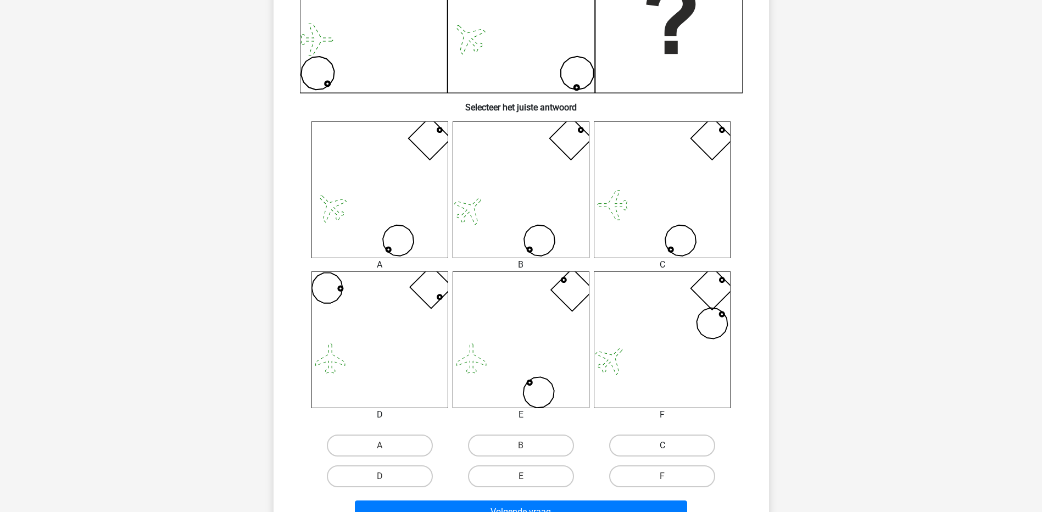
radio input "true"
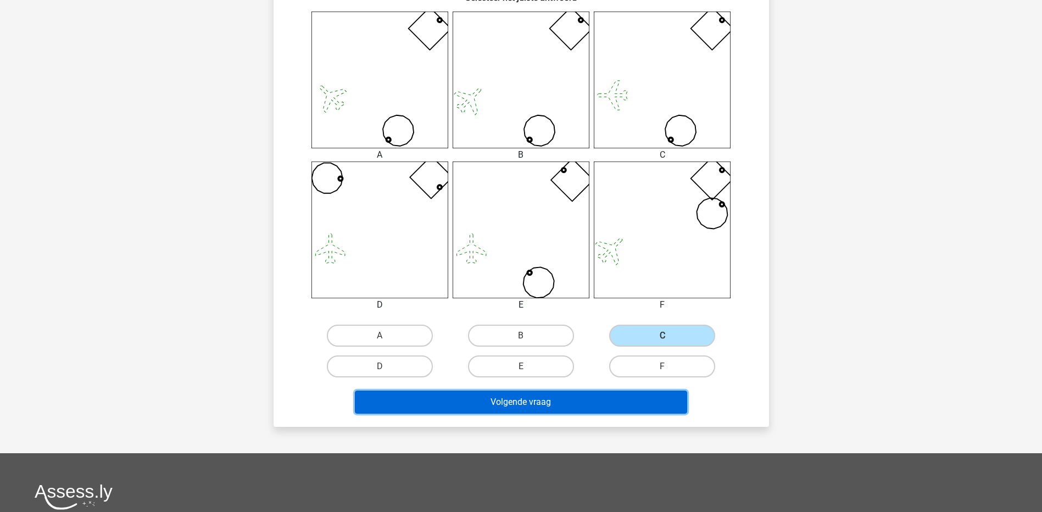
click at [544, 393] on button "Volgende vraag" at bounding box center [521, 402] width 332 height 23
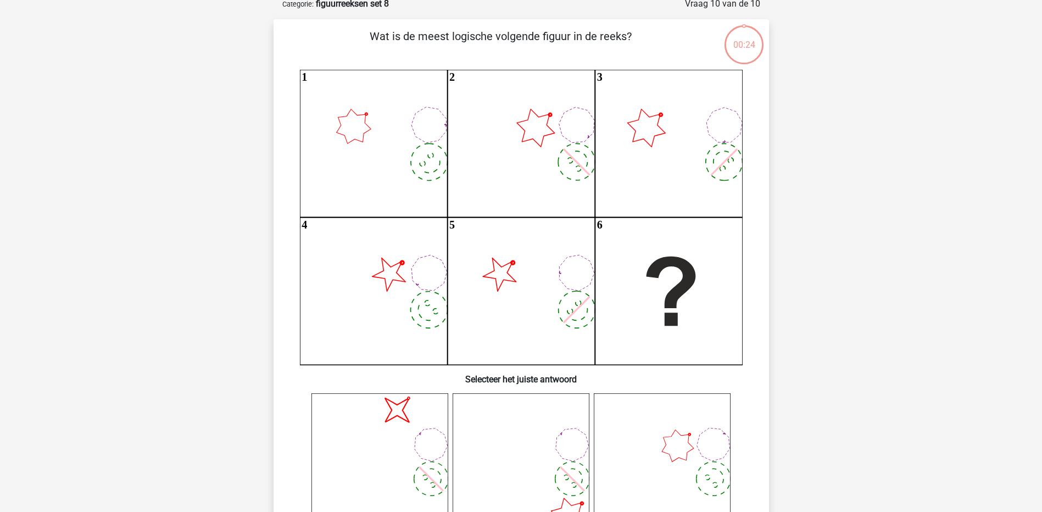
scroll to position [55, 0]
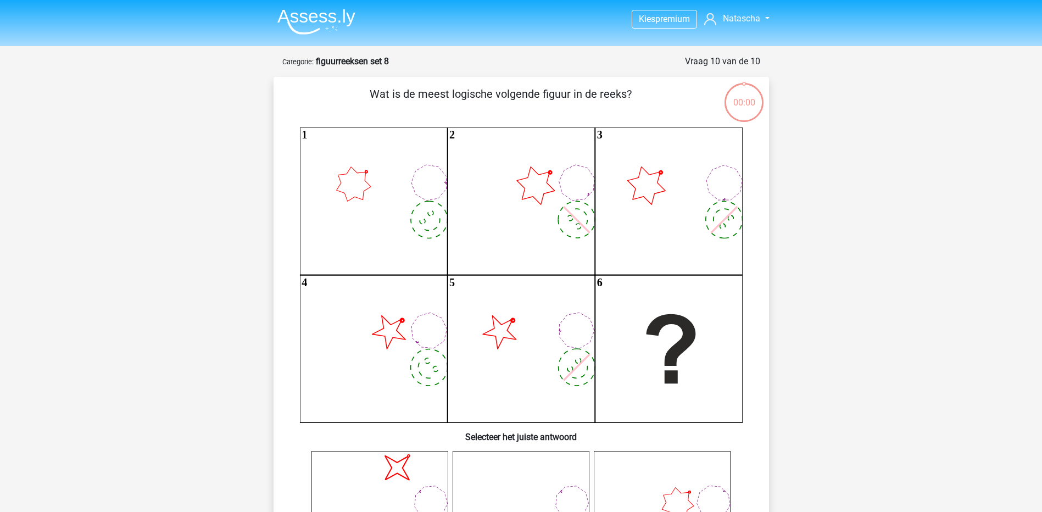
scroll to position [55, 0]
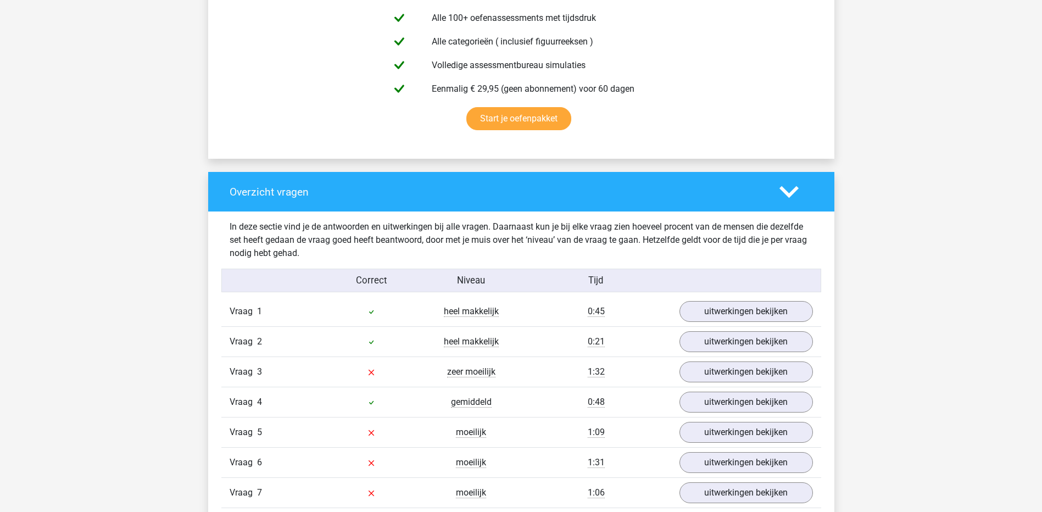
scroll to position [769, 0]
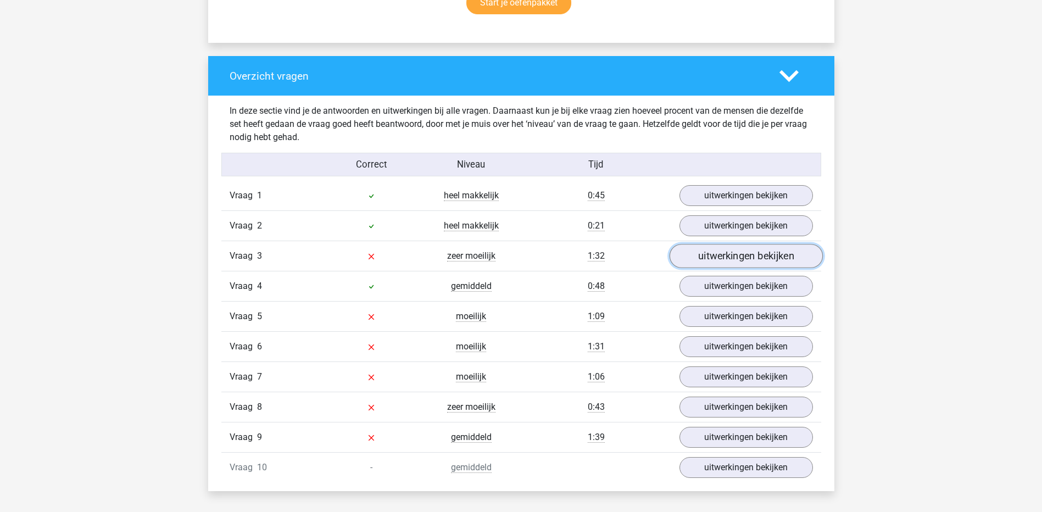
click at [721, 260] on link "uitwerkingen bekijken" at bounding box center [745, 257] width 153 height 24
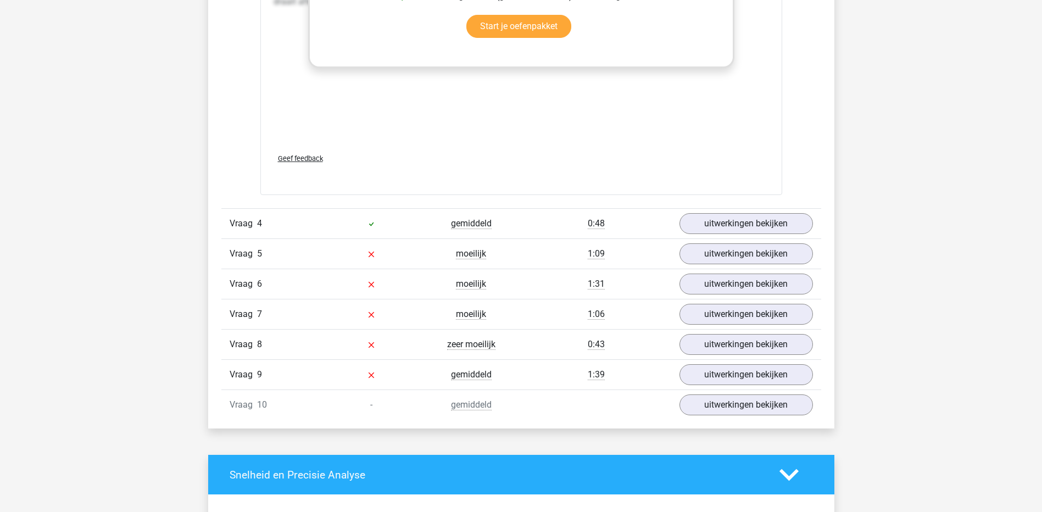
scroll to position [1978, 0]
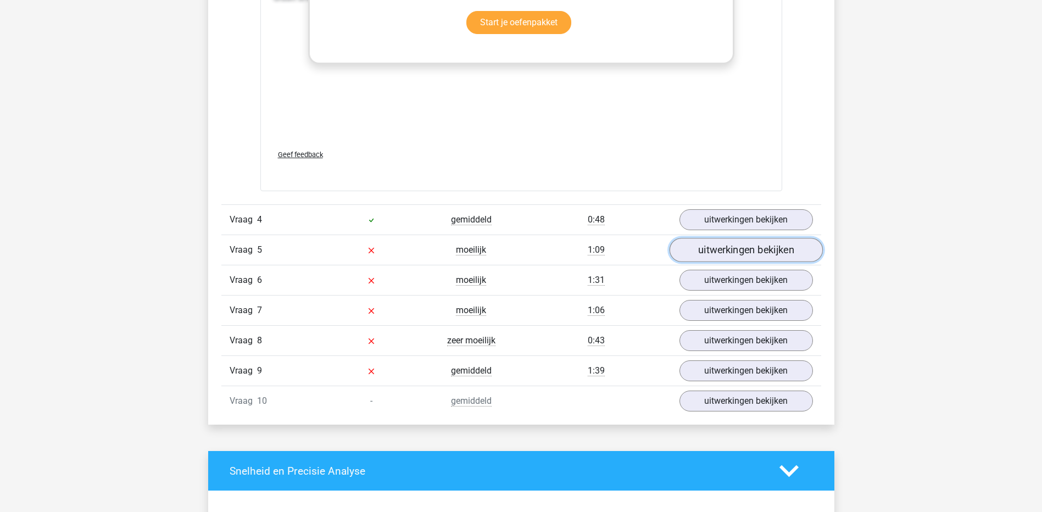
click at [730, 252] on link "uitwerkingen bekijken" at bounding box center [745, 250] width 153 height 24
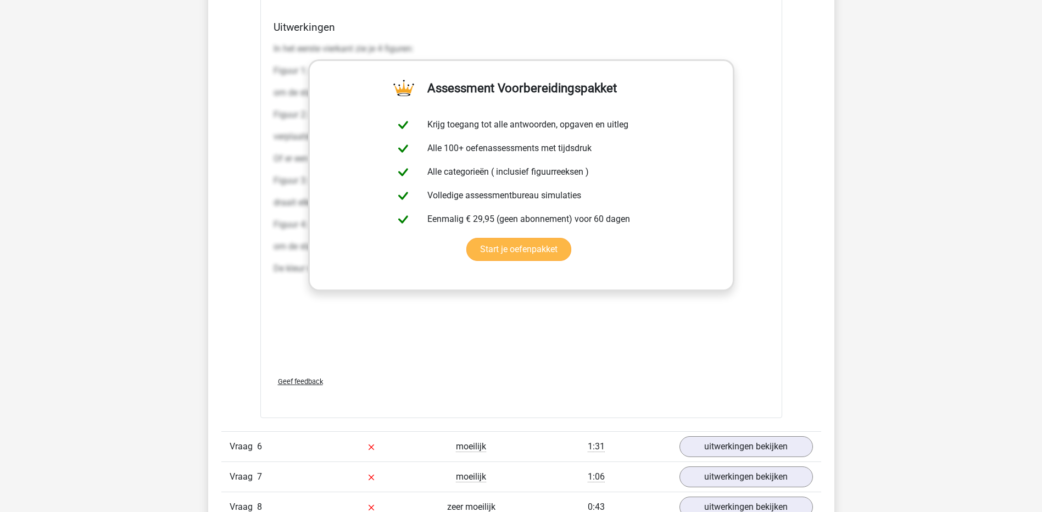
scroll to position [3187, 0]
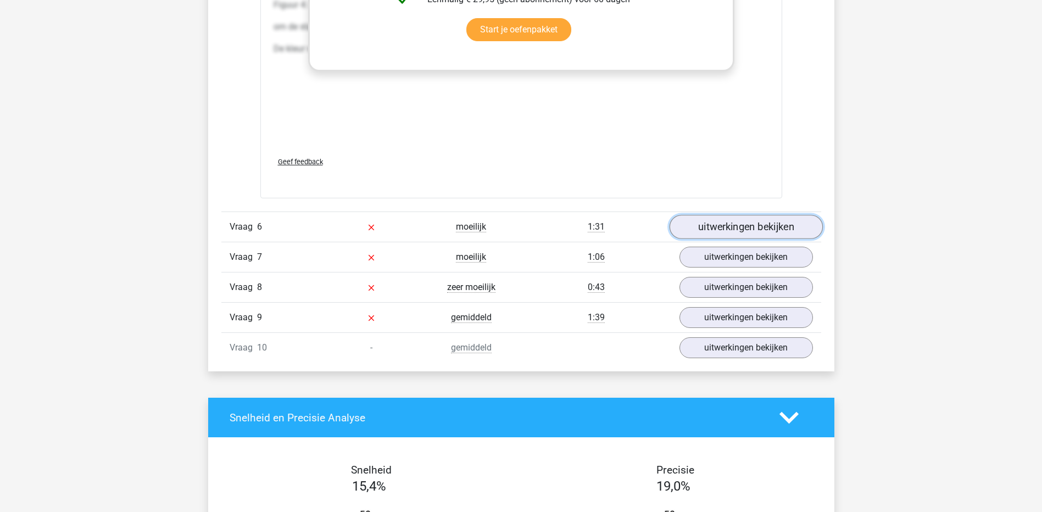
click at [730, 234] on link "uitwerkingen bekijken" at bounding box center [745, 227] width 153 height 24
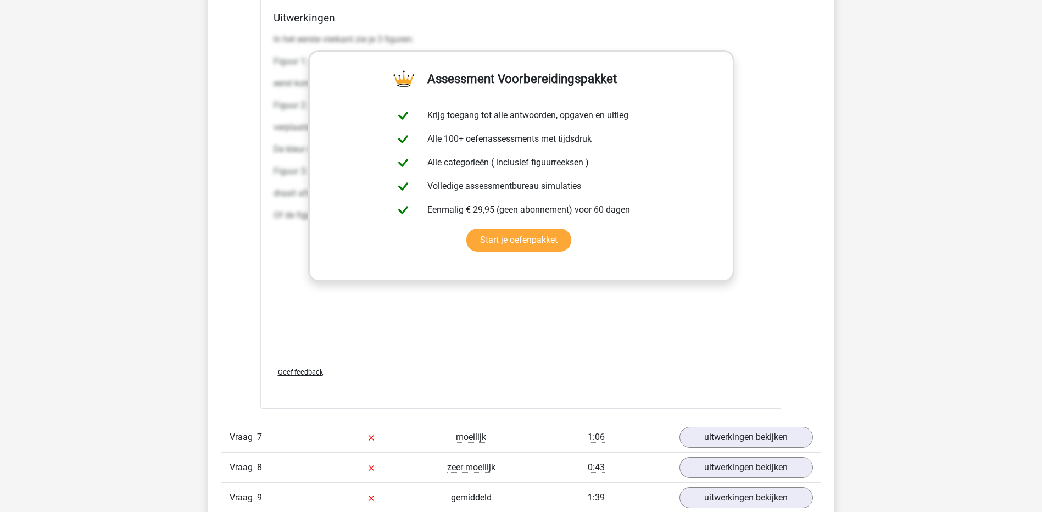
scroll to position [4286, 0]
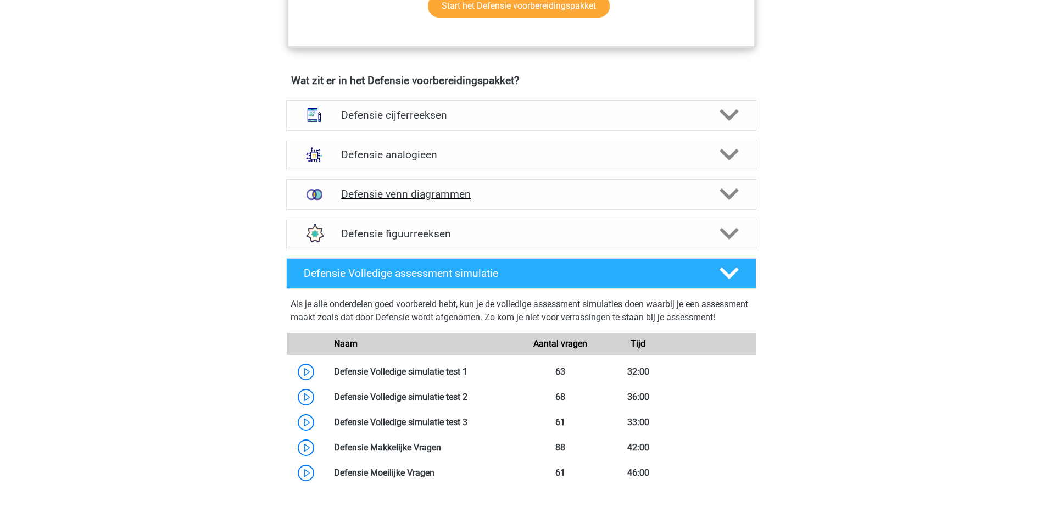
scroll to position [742, 0]
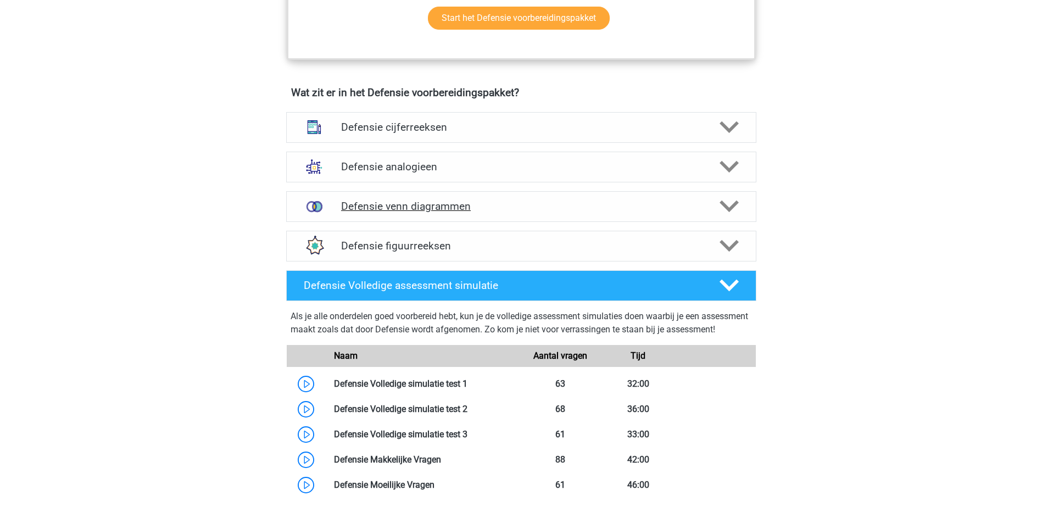
click at [727, 207] on polygon at bounding box center [729, 207] width 19 height 12
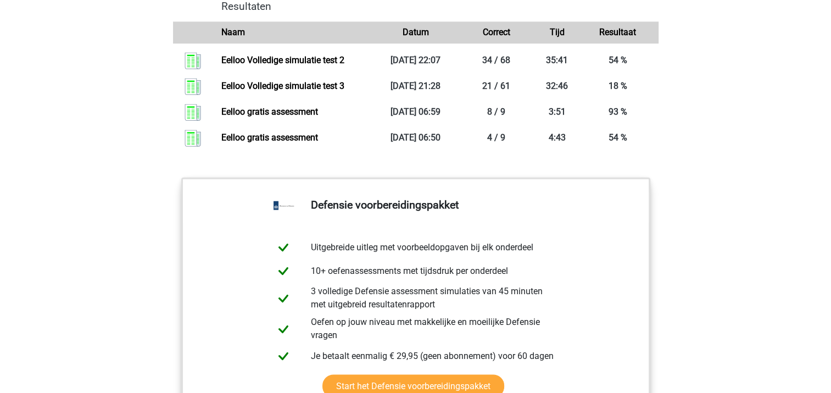
scroll to position [1456, 0]
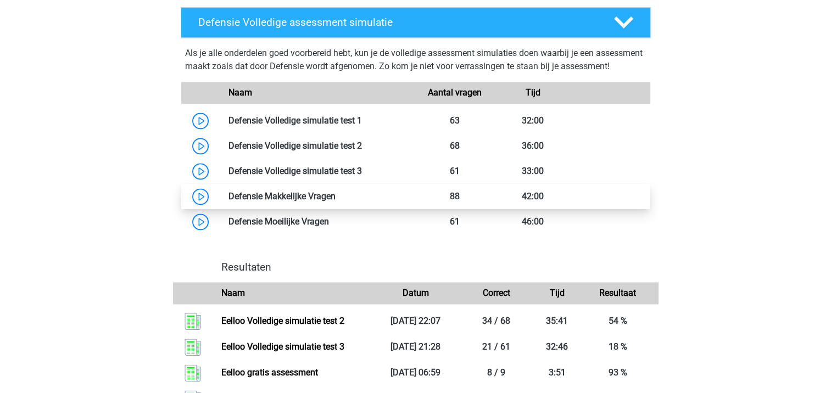
drag, startPoint x: 199, startPoint y: 208, endPoint x: 205, endPoint y: 210, distance: 6.1
click at [336, 202] on link at bounding box center [336, 196] width 0 height 10
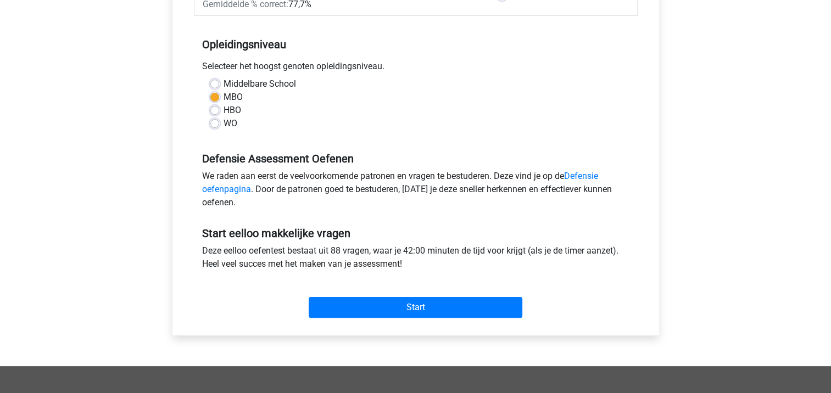
scroll to position [275, 0]
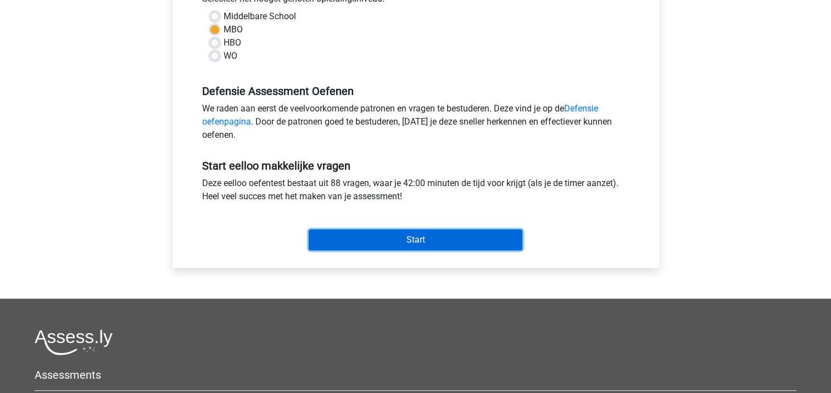
click at [396, 238] on input "Start" at bounding box center [416, 240] width 214 height 21
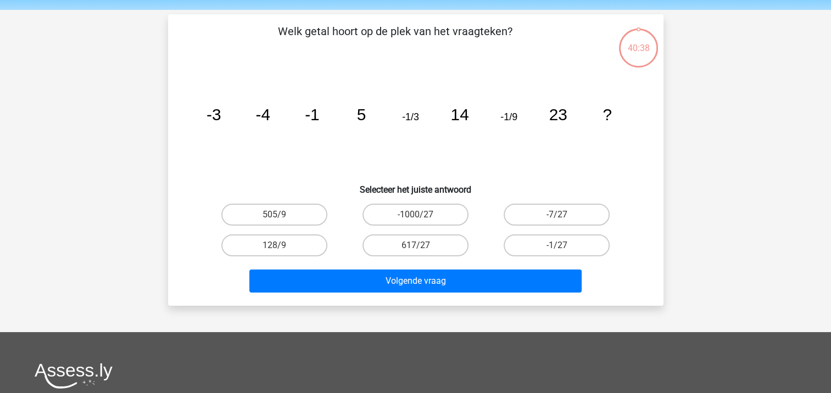
scroll to position [55, 0]
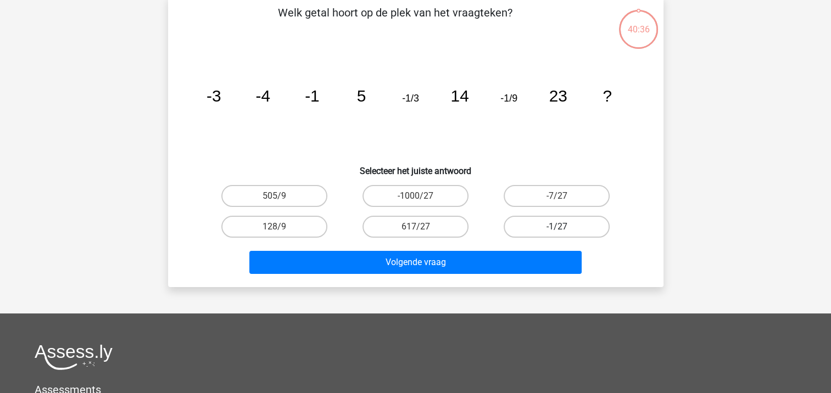
click at [551, 225] on label "-1/27" at bounding box center [557, 227] width 106 height 22
click at [557, 227] on input "-1/27" at bounding box center [560, 230] width 7 height 7
radio input "true"
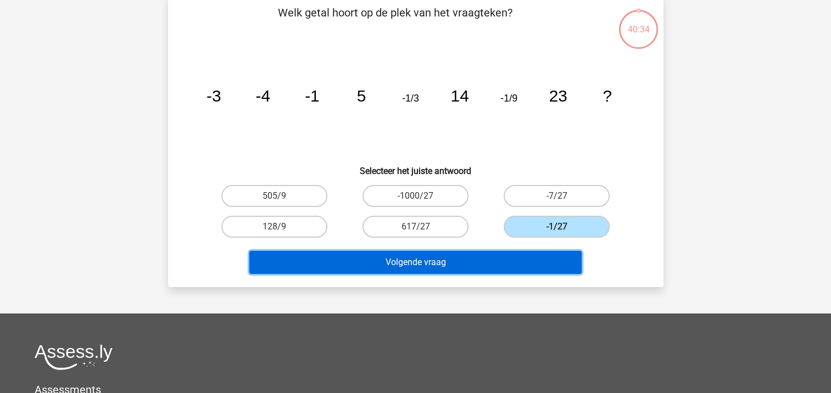
click at [399, 265] on button "Volgende vraag" at bounding box center [415, 262] width 332 height 23
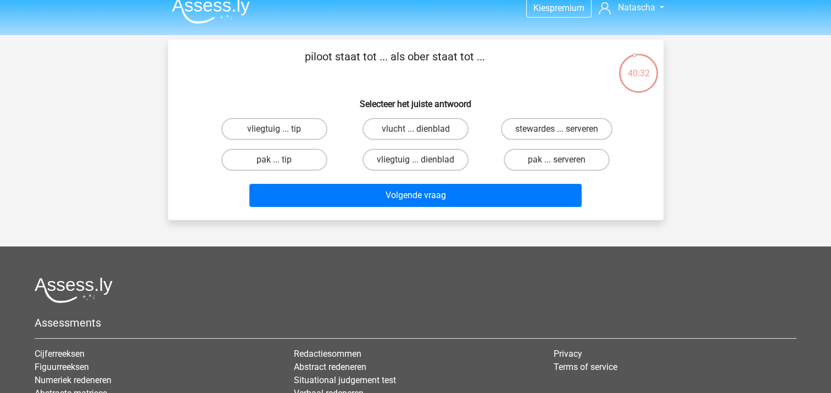
scroll to position [0, 0]
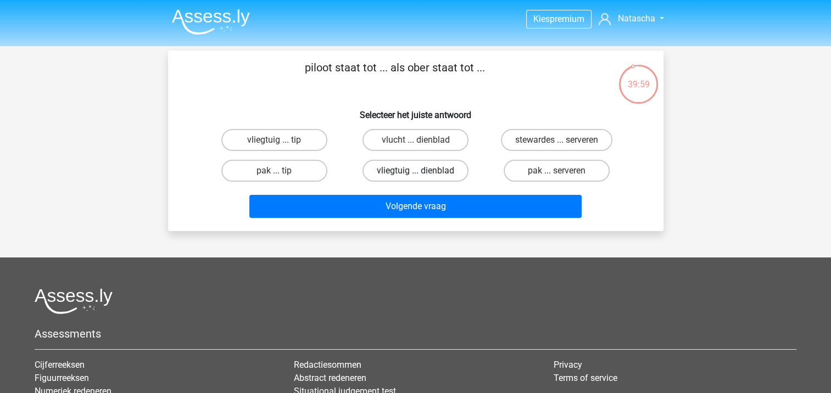
click at [409, 171] on label "vliegtuig ... dienblad" at bounding box center [416, 171] width 106 height 22
click at [415, 171] on input "vliegtuig ... dienblad" at bounding box center [418, 174] width 7 height 7
radio input "true"
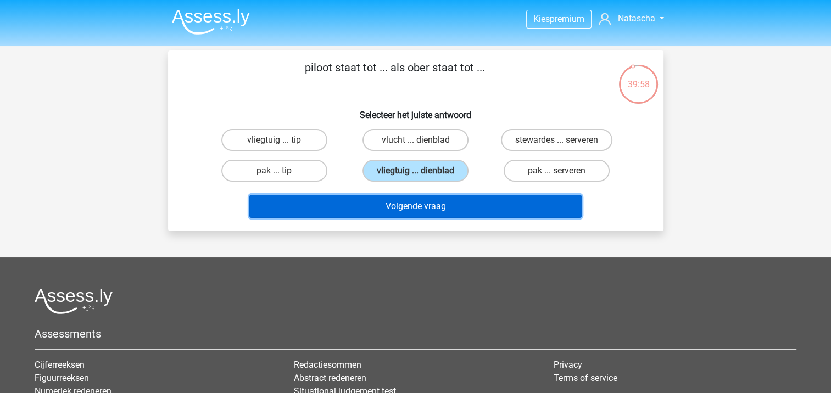
click at [415, 204] on button "Volgende vraag" at bounding box center [415, 206] width 332 height 23
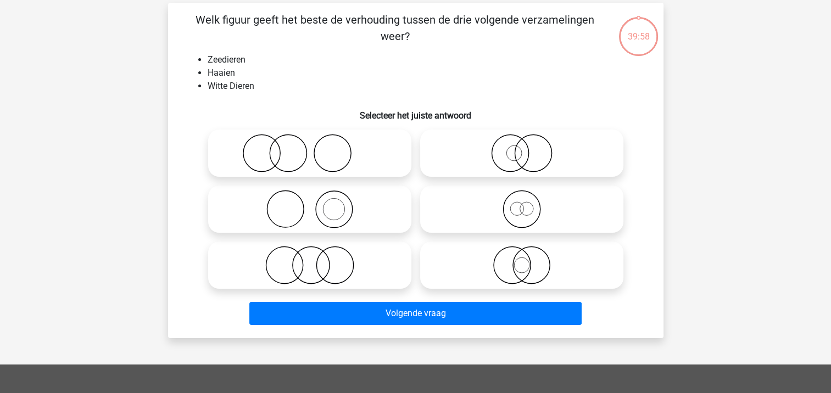
scroll to position [51, 0]
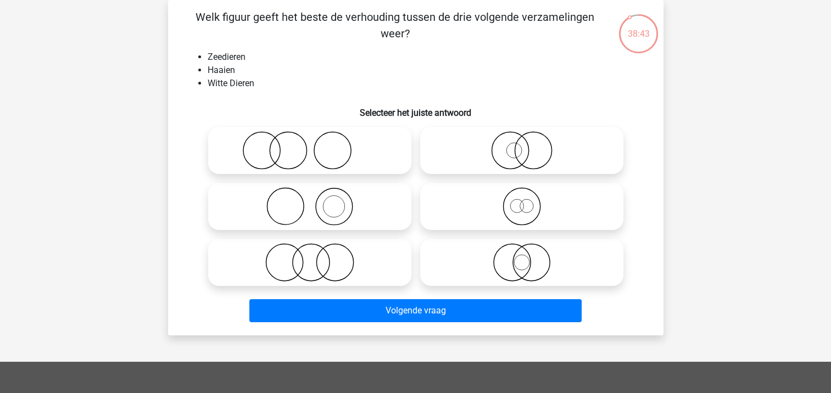
click at [506, 158] on icon at bounding box center [522, 150] width 195 height 38
click at [522, 145] on input "radio" at bounding box center [525, 141] width 7 height 7
radio input "true"
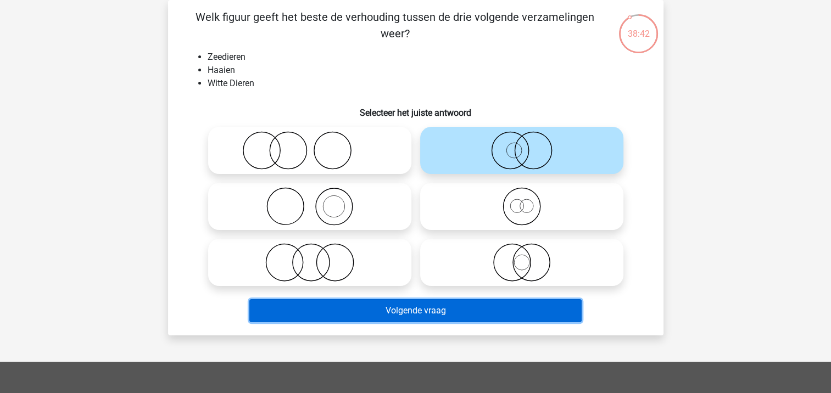
click at [403, 313] on button "Volgende vraag" at bounding box center [415, 310] width 332 height 23
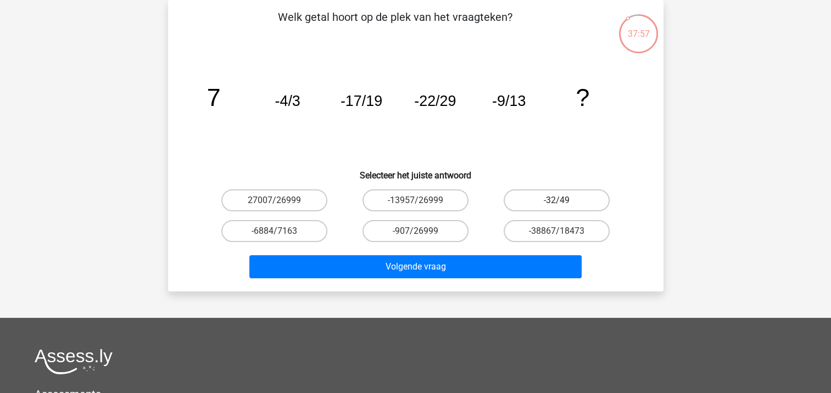
click at [565, 197] on label "-32/49" at bounding box center [557, 201] width 106 height 22
click at [564, 201] on input "-32/49" at bounding box center [560, 204] width 7 height 7
radio input "true"
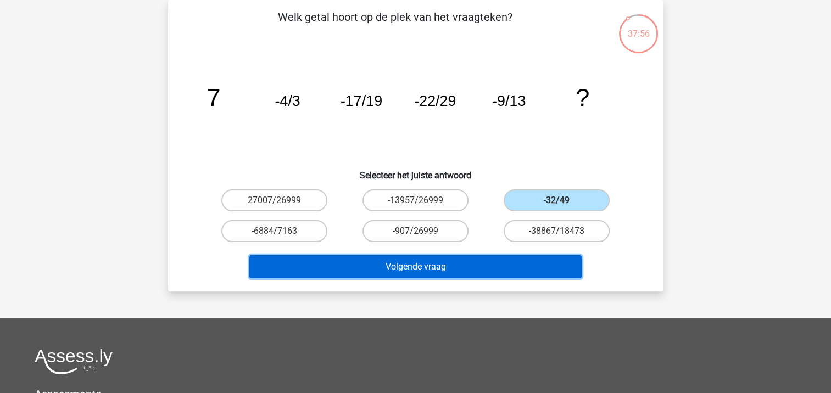
click at [454, 271] on button "Volgende vraag" at bounding box center [415, 267] width 332 height 23
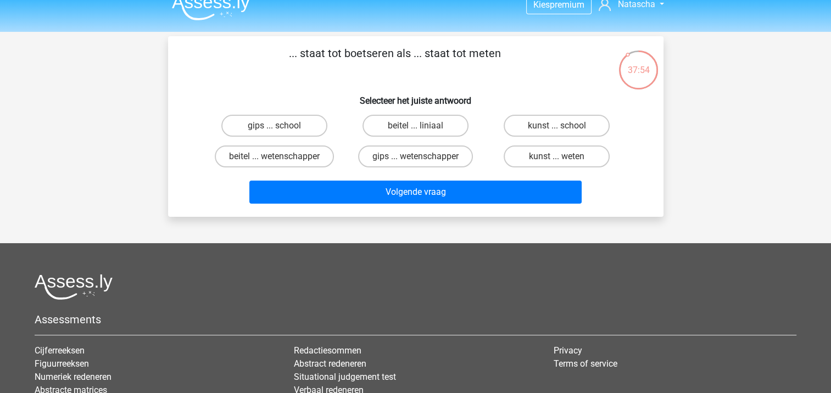
scroll to position [0, 0]
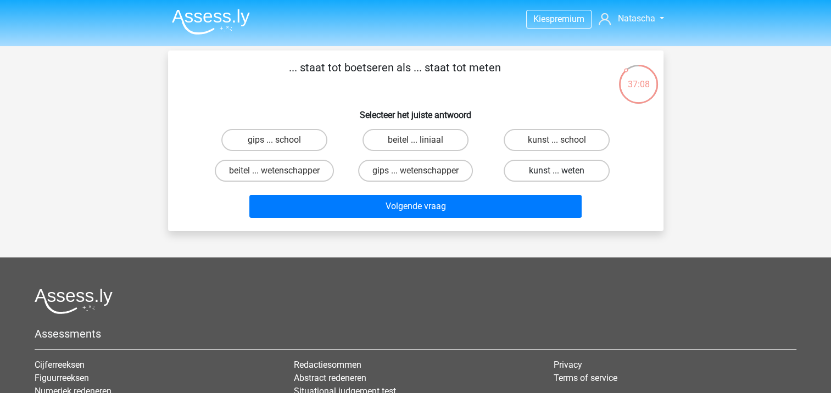
click at [572, 175] on label "kunst ... weten" at bounding box center [557, 171] width 106 height 22
click at [564, 175] on input "kunst ... weten" at bounding box center [560, 174] width 7 height 7
radio input "true"
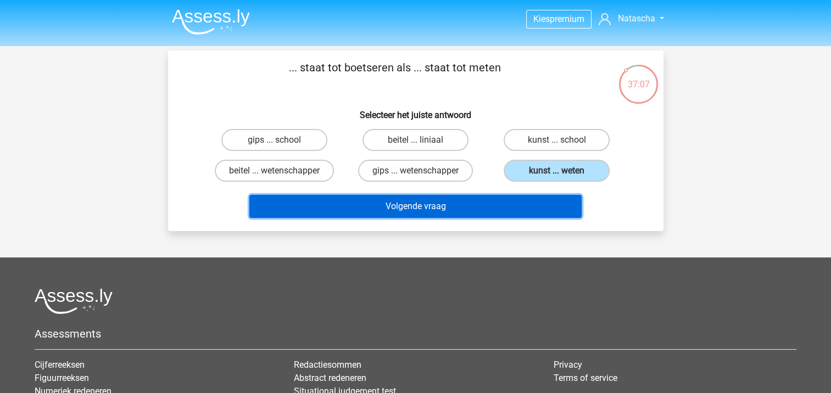
click at [487, 207] on button "Volgende vraag" at bounding box center [415, 206] width 332 height 23
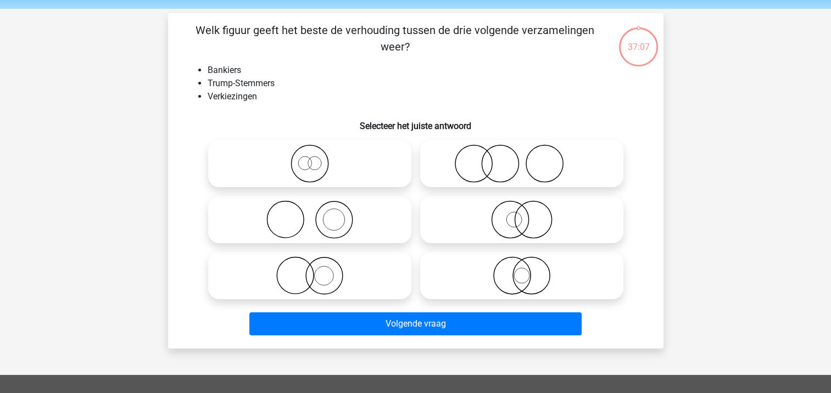
scroll to position [51, 0]
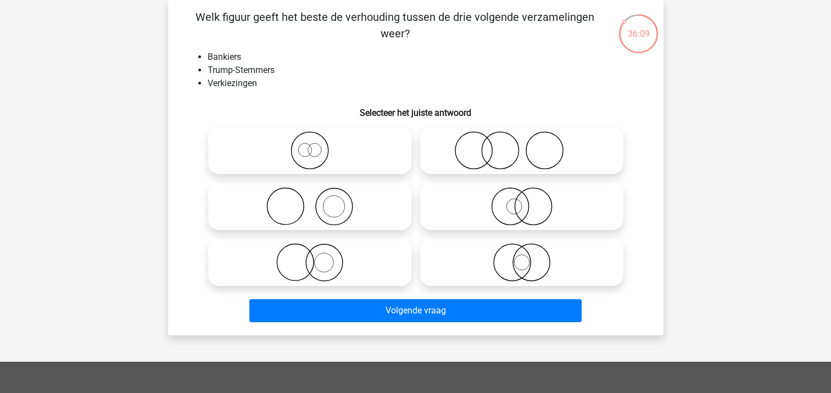
click at [495, 154] on icon at bounding box center [522, 150] width 195 height 38
click at [522, 145] on input "radio" at bounding box center [525, 141] width 7 height 7
radio input "true"
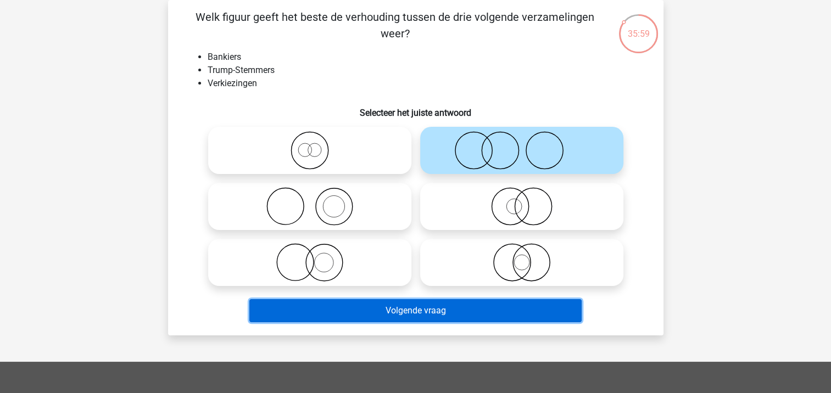
click at [406, 308] on button "Volgende vraag" at bounding box center [415, 310] width 332 height 23
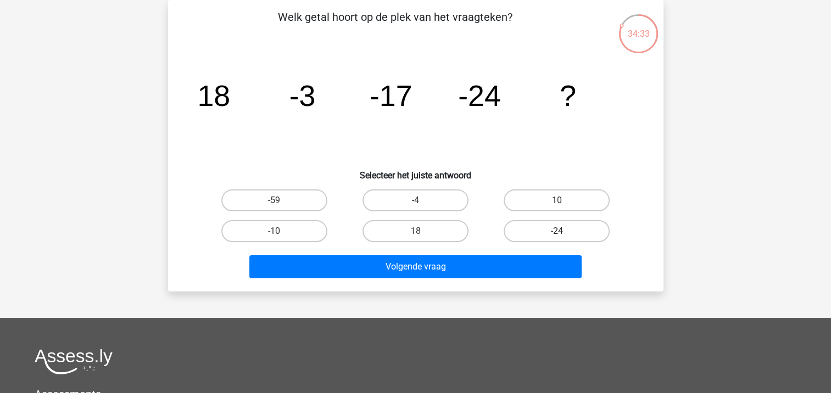
click at [553, 235] on label "-24" at bounding box center [557, 231] width 106 height 22
click at [557, 235] on input "-24" at bounding box center [560, 234] width 7 height 7
radio input "true"
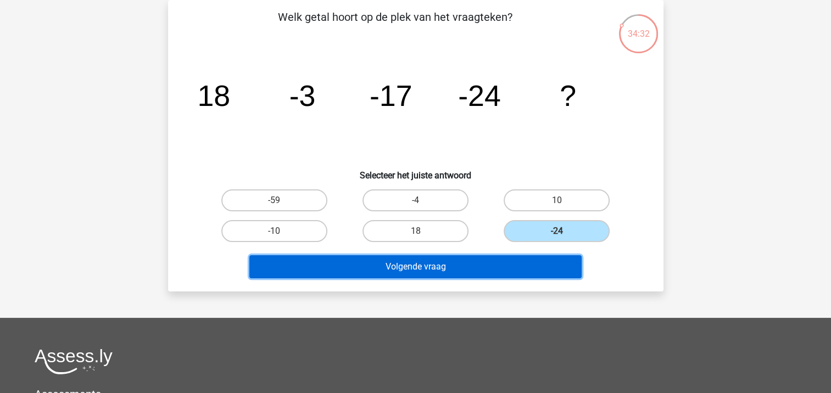
click at [435, 277] on button "Volgende vraag" at bounding box center [415, 267] width 332 height 23
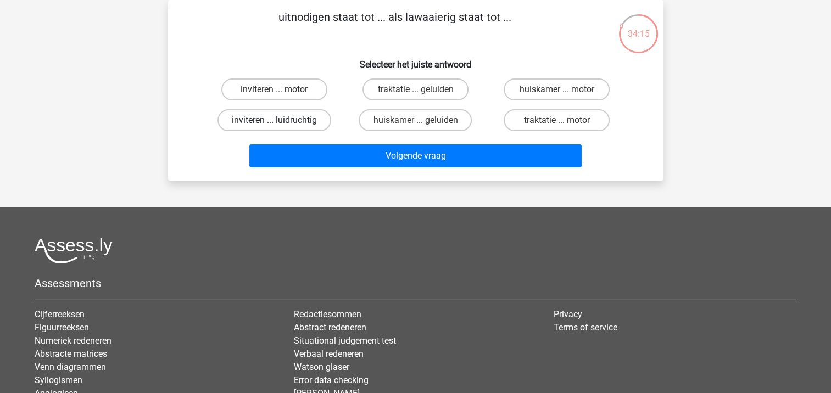
click at [287, 125] on label "inviteren ... luidruchtig" at bounding box center [275, 120] width 114 height 22
click at [281, 125] on input "inviteren ... luidruchtig" at bounding box center [277, 123] width 7 height 7
radio input "true"
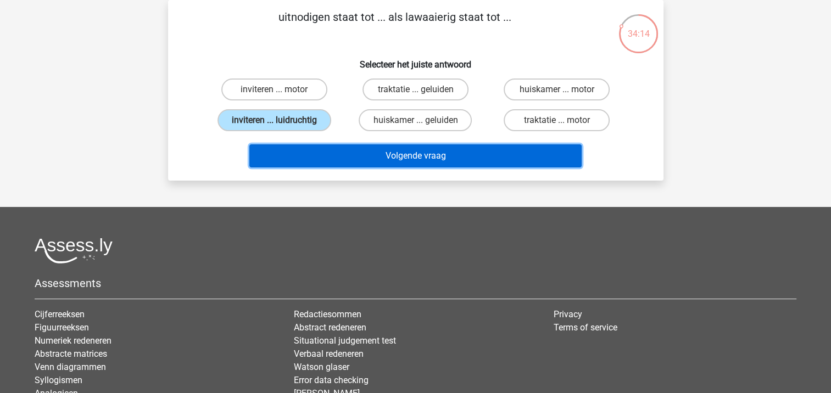
drag, startPoint x: 325, startPoint y: 157, endPoint x: 331, endPoint y: 156, distance: 6.7
click at [325, 157] on button "Volgende vraag" at bounding box center [415, 156] width 332 height 23
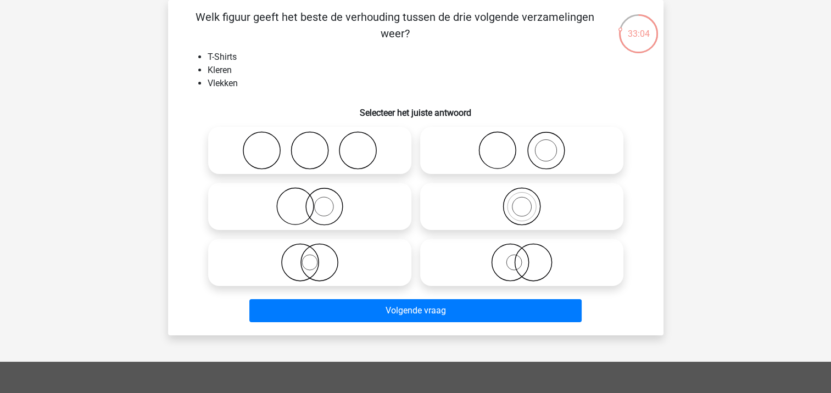
click at [531, 160] on icon at bounding box center [522, 150] width 195 height 38
click at [529, 145] on input "radio" at bounding box center [525, 141] width 7 height 7
radio input "true"
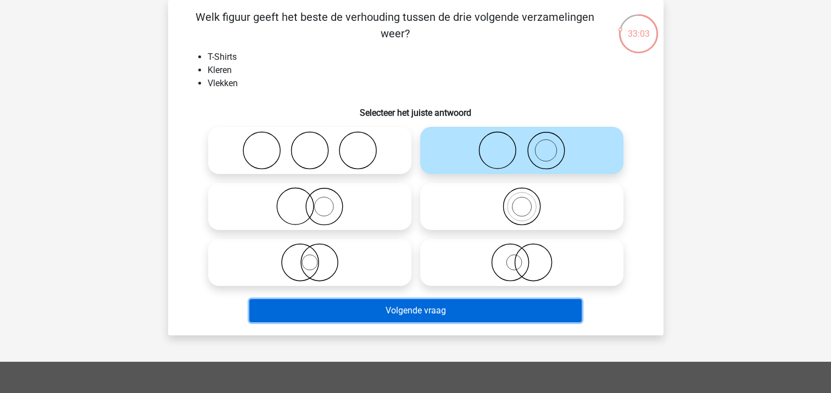
click at [413, 312] on button "Volgende vraag" at bounding box center [415, 310] width 332 height 23
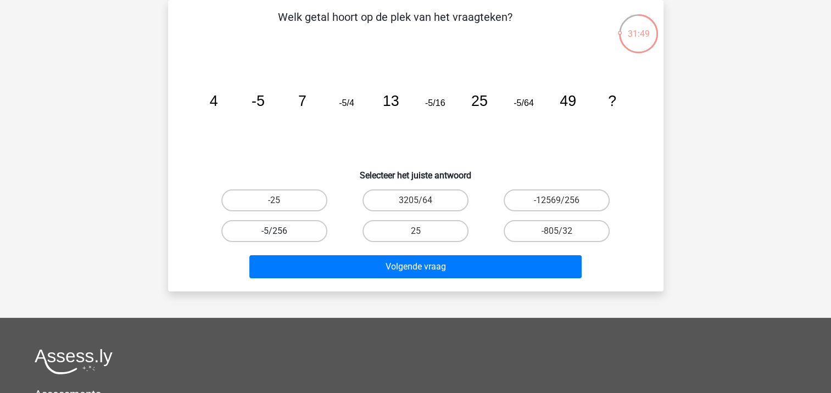
click at [284, 233] on label "-5/256" at bounding box center [274, 231] width 106 height 22
click at [281, 233] on input "-5/256" at bounding box center [277, 234] width 7 height 7
radio input "true"
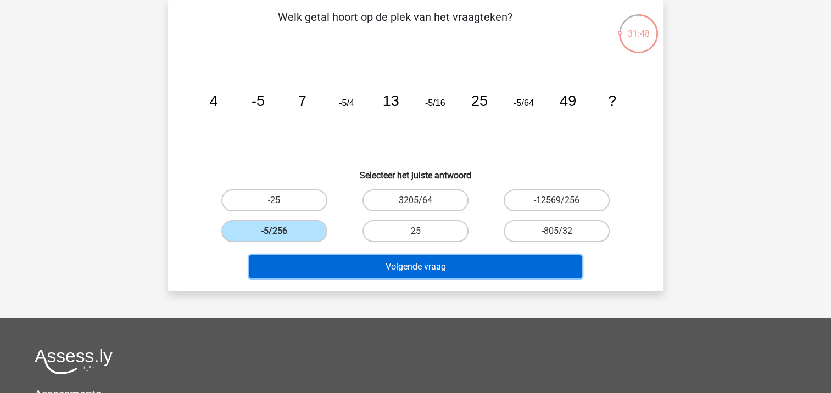
click at [392, 267] on button "Volgende vraag" at bounding box center [415, 267] width 332 height 23
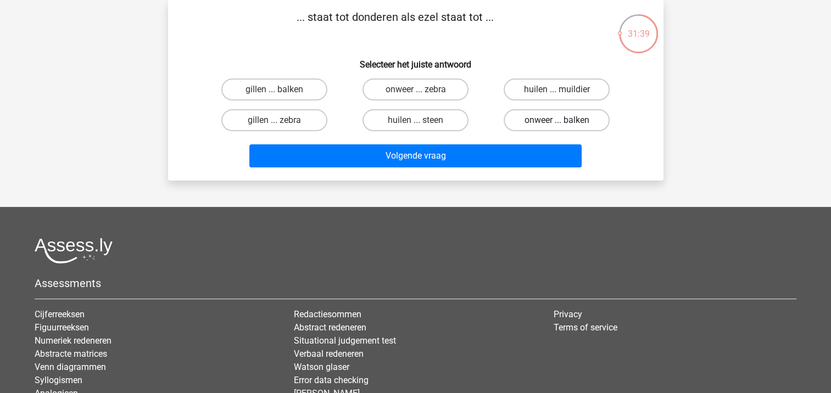
click at [580, 119] on label "onweer ... balken" at bounding box center [557, 120] width 106 height 22
click at [564, 120] on input "onweer ... balken" at bounding box center [560, 123] width 7 height 7
radio input "true"
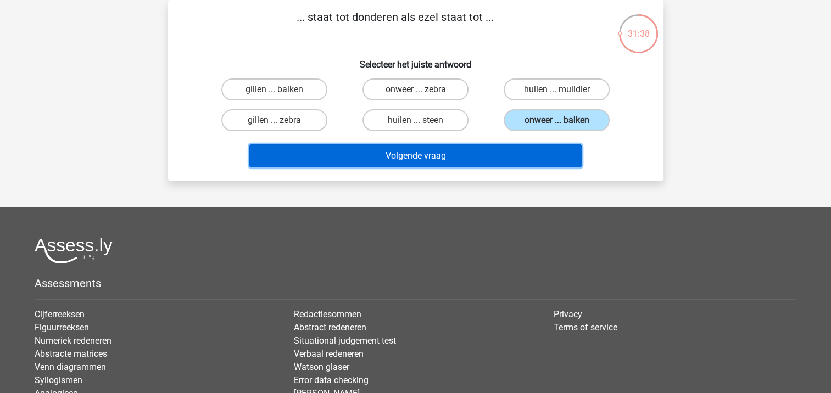
click at [440, 152] on button "Volgende vraag" at bounding box center [415, 156] width 332 height 23
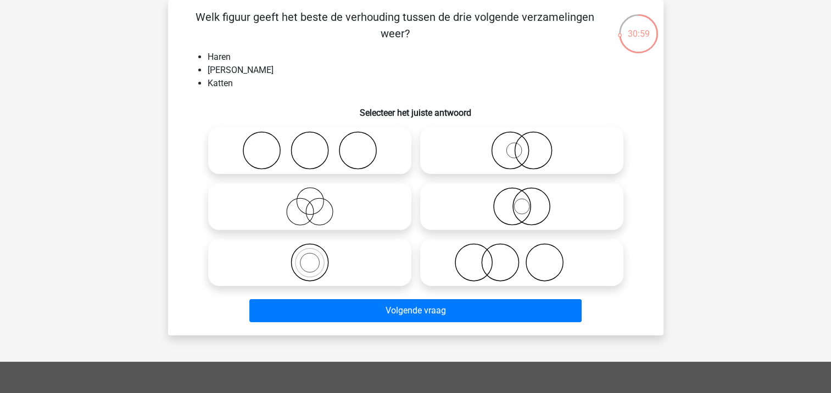
click at [582, 270] on icon at bounding box center [522, 262] width 195 height 38
click at [529, 257] on input "radio" at bounding box center [525, 253] width 7 height 7
radio input "true"
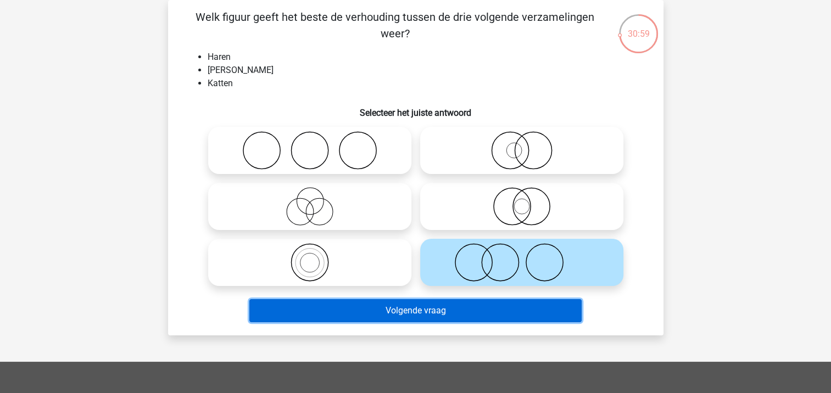
click at [429, 309] on button "Volgende vraag" at bounding box center [415, 310] width 332 height 23
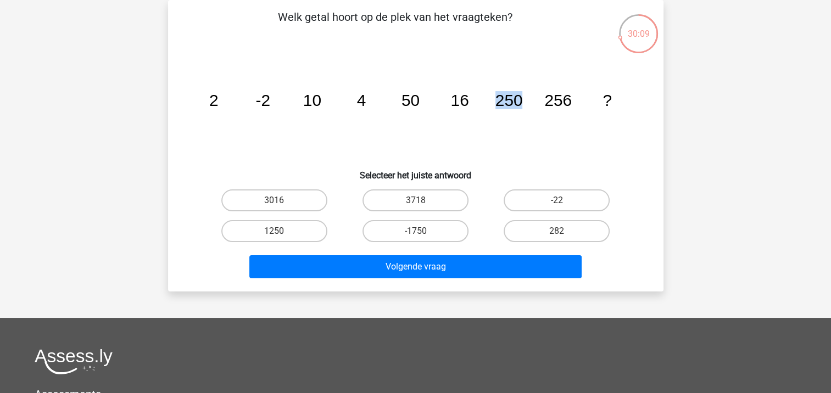
drag, startPoint x: 490, startPoint y: 96, endPoint x: 523, endPoint y: 102, distance: 33.5
click at [523, 102] on icon "image/svg+xml 2 -2 10 4 50 16 250 256 ?" at bounding box center [416, 106] width 443 height 111
click at [281, 234] on input "1250" at bounding box center [277, 234] width 7 height 7
radio input "true"
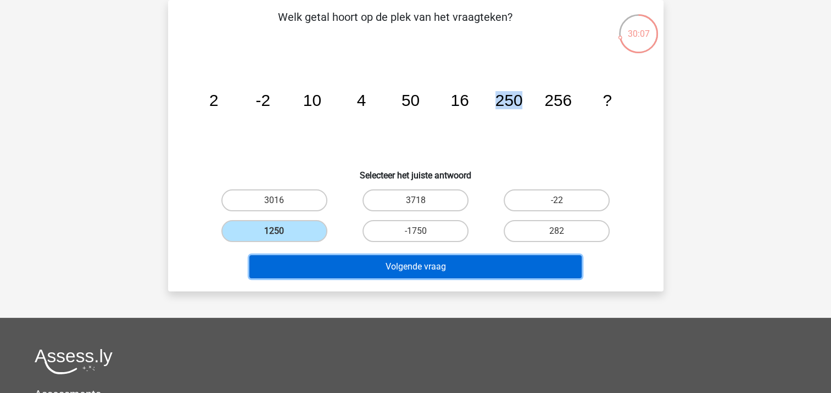
click at [381, 271] on button "Volgende vraag" at bounding box center [415, 267] width 332 height 23
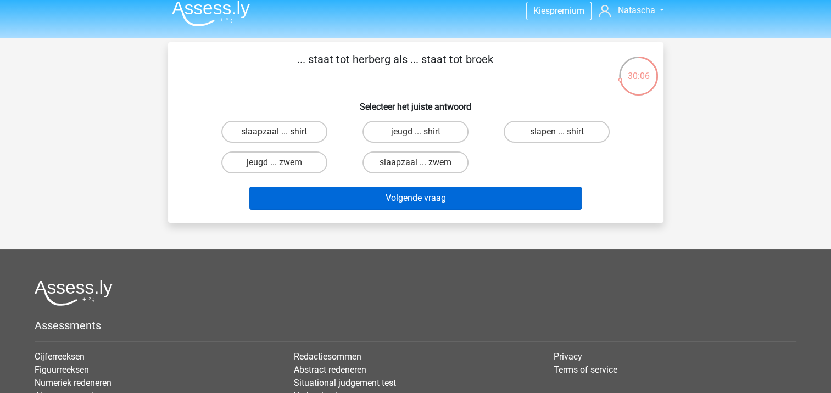
scroll to position [0, 0]
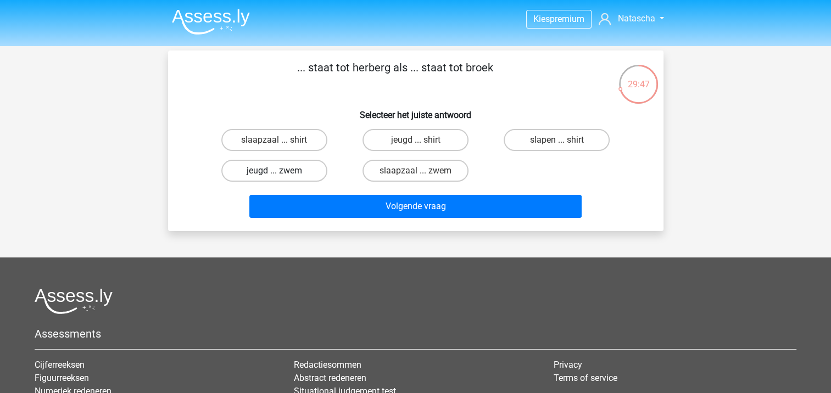
click at [271, 170] on label "jeugd ... zwem" at bounding box center [274, 171] width 106 height 22
click at [274, 171] on input "jeugd ... zwem" at bounding box center [277, 174] width 7 height 7
radio input "true"
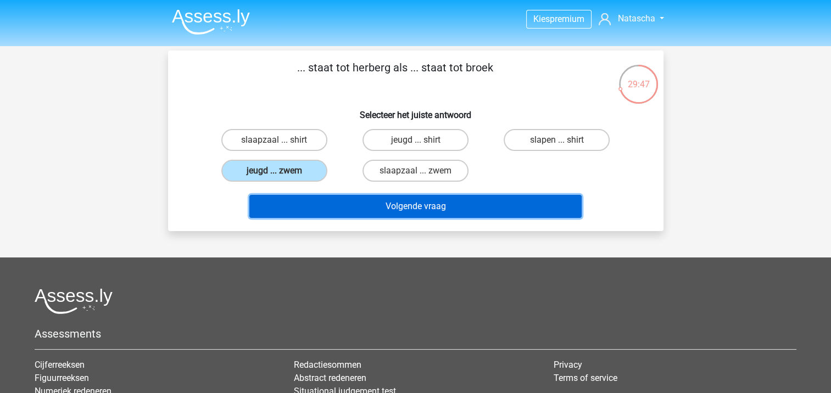
click at [345, 206] on button "Volgende vraag" at bounding box center [415, 206] width 332 height 23
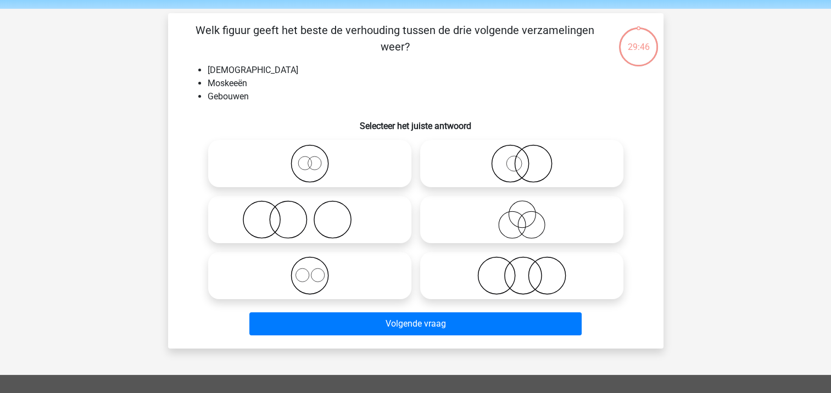
scroll to position [51, 0]
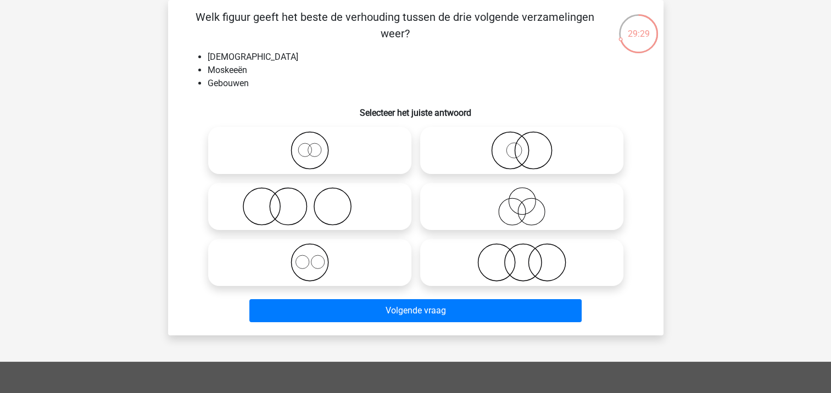
click at [319, 258] on icon at bounding box center [310, 262] width 195 height 38
click at [317, 257] on input "radio" at bounding box center [313, 253] width 7 height 7
radio input "true"
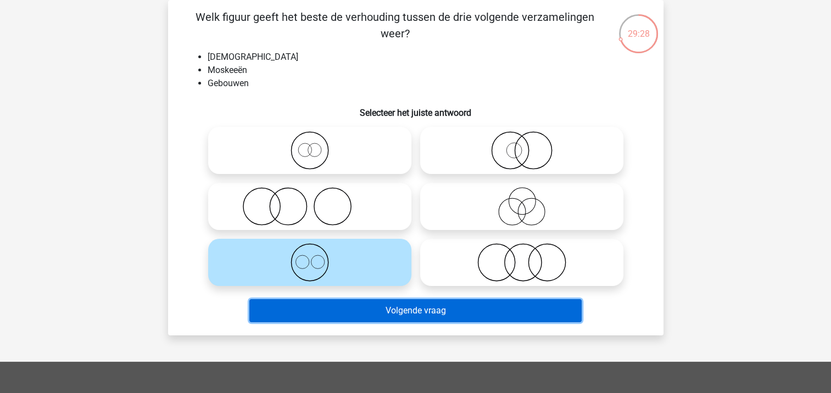
click at [371, 310] on button "Volgende vraag" at bounding box center [415, 310] width 332 height 23
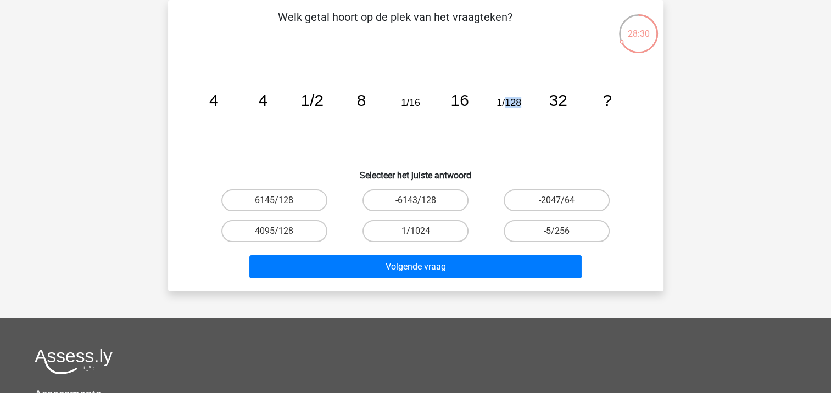
drag, startPoint x: 506, startPoint y: 102, endPoint x: 522, endPoint y: 104, distance: 16.6
click at [522, 104] on icon "image/svg+xml 4 4 1/2 8 1/16 16 1/128 32 ?" at bounding box center [416, 106] width 443 height 111
drag, startPoint x: 522, startPoint y: 104, endPoint x: 519, endPoint y: 134, distance: 30.3
click at [523, 134] on icon "image/svg+xml 4 4 1/2 8 1/16 16 1/128 32 ?" at bounding box center [416, 106] width 443 height 111
click at [574, 143] on icon "image/svg+xml 4 4 1/2 8 1/16 16 1/128 32 ?" at bounding box center [416, 106] width 443 height 111
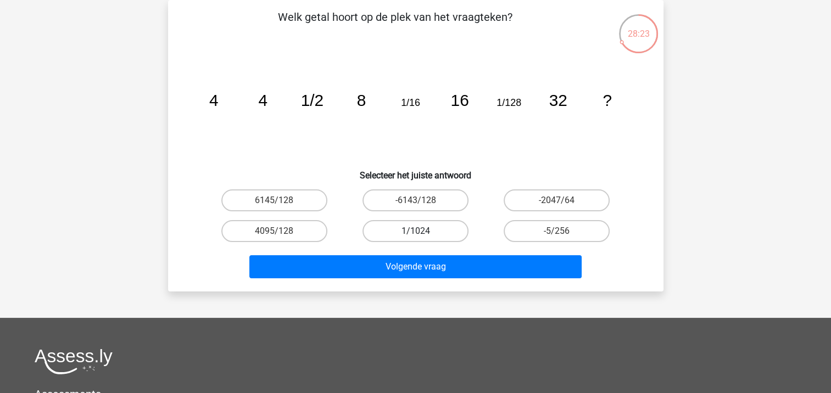
click at [408, 233] on label "1/1024" at bounding box center [416, 231] width 106 height 22
click at [415, 233] on input "1/1024" at bounding box center [418, 234] width 7 height 7
radio input "true"
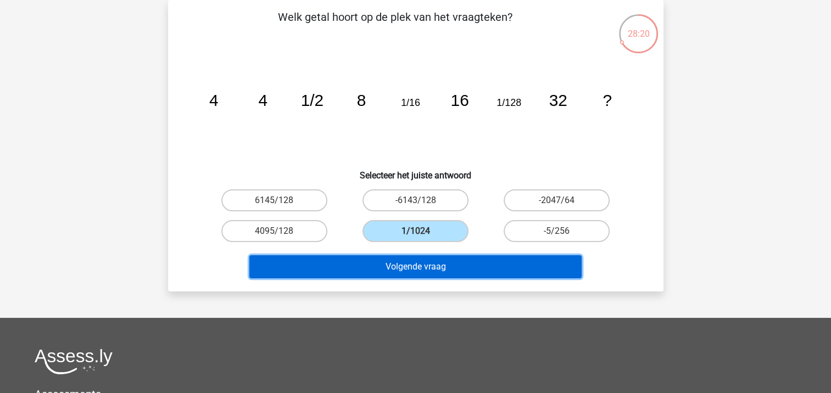
click at [400, 264] on button "Volgende vraag" at bounding box center [415, 267] width 332 height 23
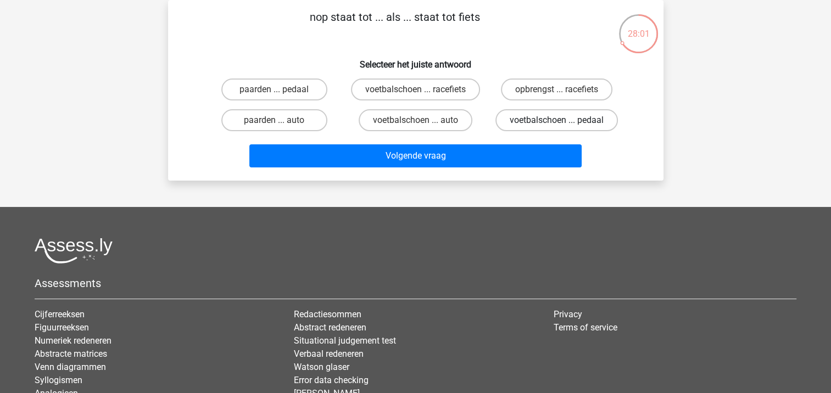
click at [535, 119] on label "voetbalschoen ... pedaal" at bounding box center [557, 120] width 123 height 22
click at [557, 120] on input "voetbalschoen ... pedaal" at bounding box center [560, 123] width 7 height 7
radio input "true"
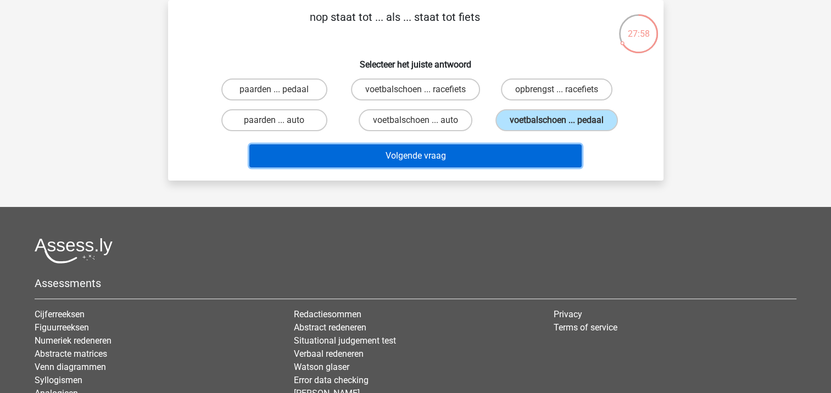
click at [418, 153] on button "Volgende vraag" at bounding box center [415, 156] width 332 height 23
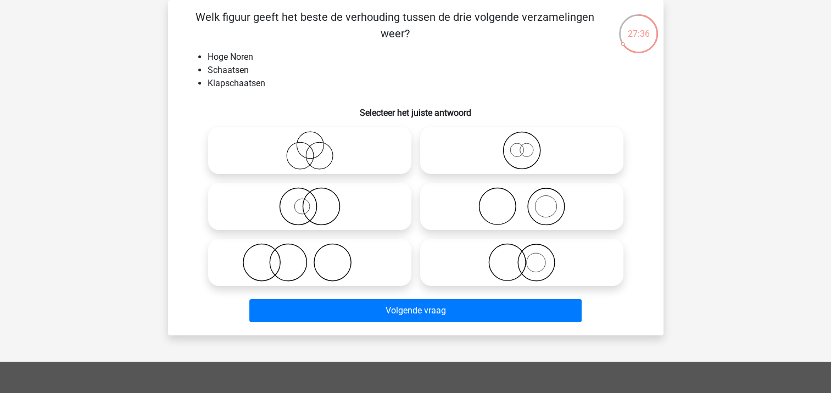
click at [495, 145] on icon at bounding box center [522, 150] width 195 height 38
click at [522, 145] on input "radio" at bounding box center [525, 141] width 7 height 7
radio input "true"
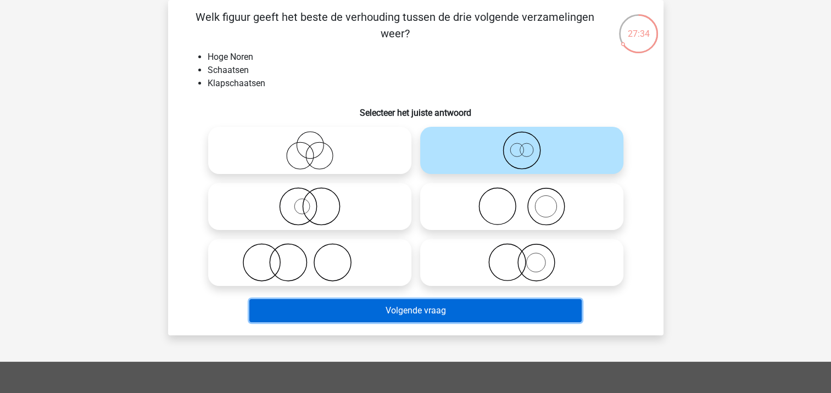
click at [371, 309] on button "Volgende vraag" at bounding box center [415, 310] width 332 height 23
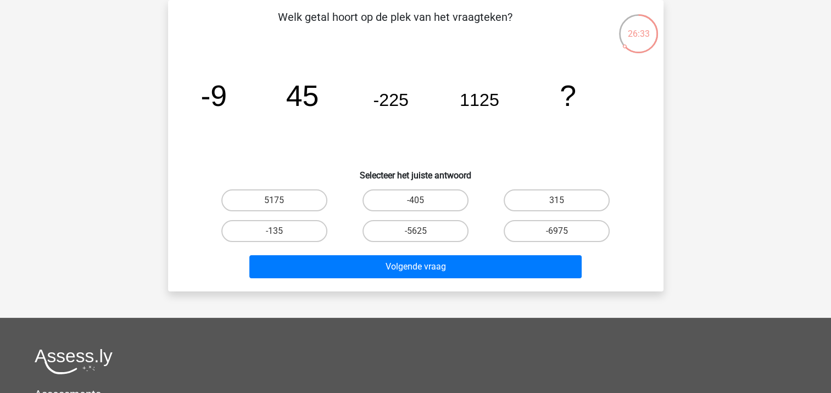
click at [421, 236] on input "-5625" at bounding box center [418, 234] width 7 height 7
radio input "true"
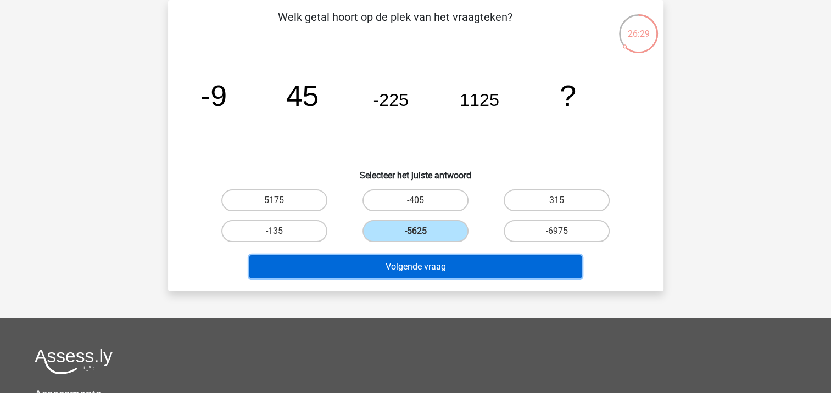
click at [419, 268] on button "Volgende vraag" at bounding box center [415, 267] width 332 height 23
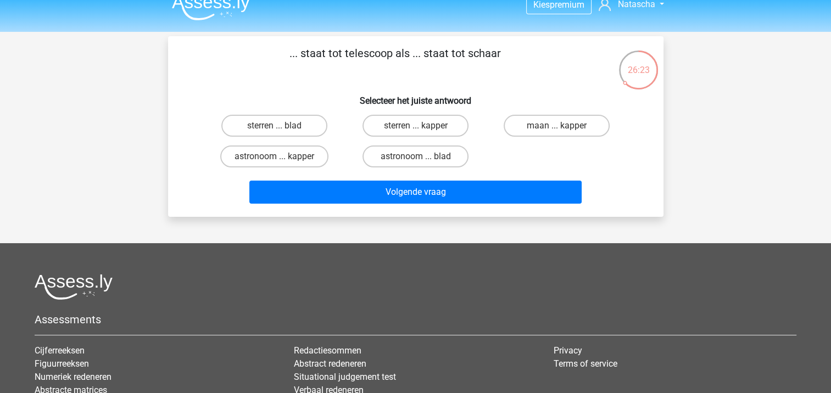
scroll to position [0, 0]
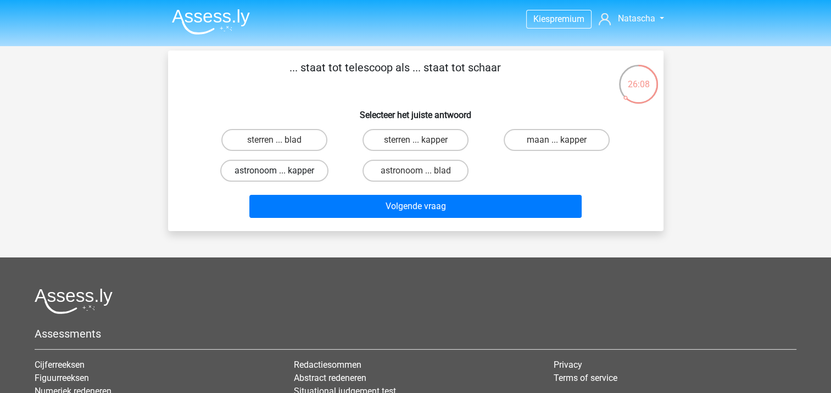
click at [279, 170] on label "astronoom ... kapper" at bounding box center [274, 171] width 108 height 22
click at [279, 171] on input "astronoom ... kapper" at bounding box center [277, 174] width 7 height 7
radio input "true"
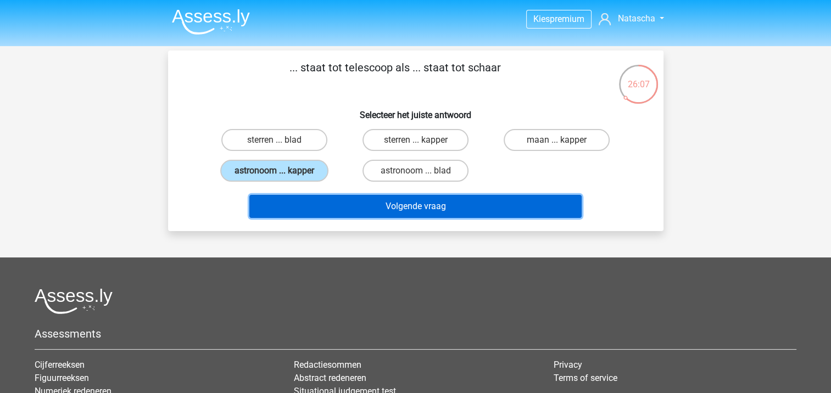
click at [372, 212] on button "Volgende vraag" at bounding box center [415, 206] width 332 height 23
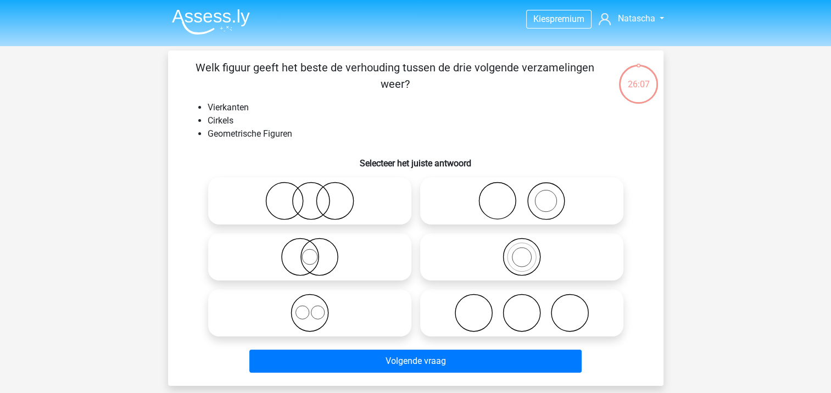
scroll to position [51, 0]
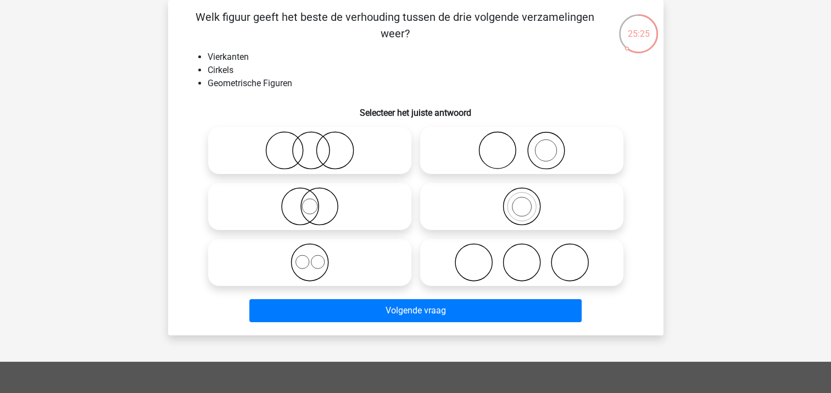
click at [313, 257] on icon at bounding box center [310, 262] width 195 height 38
click at [313, 257] on input "radio" at bounding box center [313, 253] width 7 height 7
radio input "true"
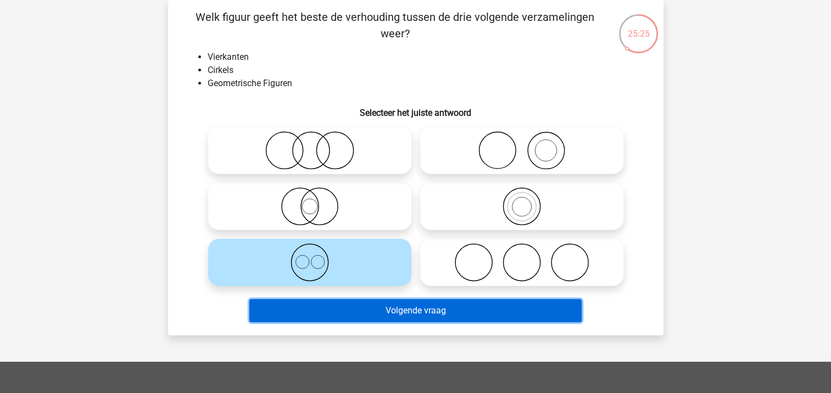
click at [344, 318] on button "Volgende vraag" at bounding box center [415, 310] width 332 height 23
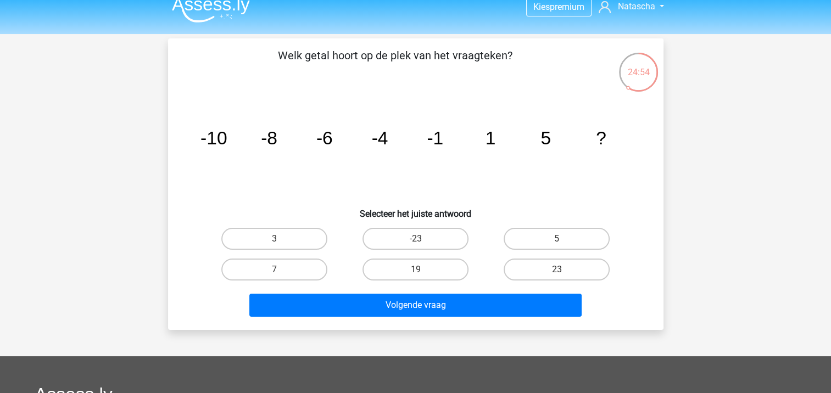
scroll to position [0, 0]
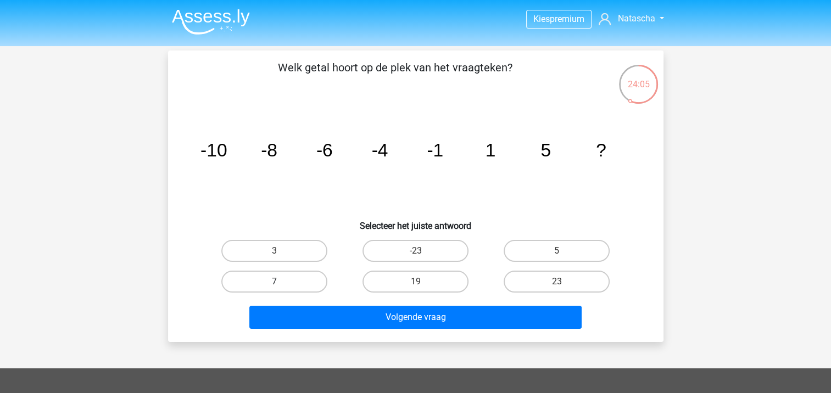
drag, startPoint x: 275, startPoint y: 285, endPoint x: 290, endPoint y: 284, distance: 14.8
click at [275, 285] on input "7" at bounding box center [277, 285] width 7 height 7
radio input "true"
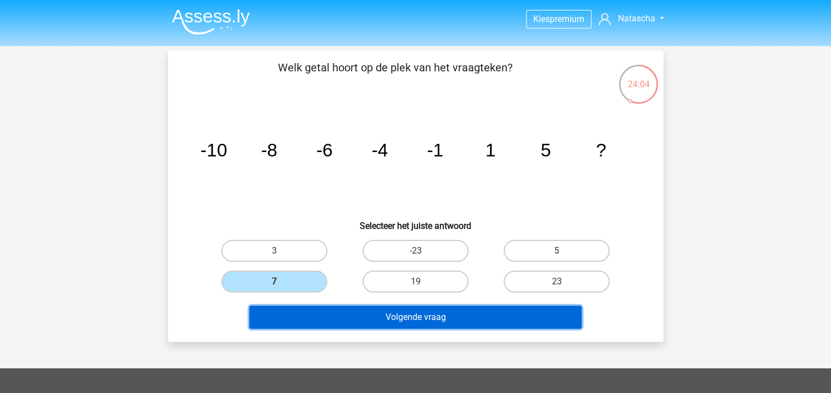
click at [354, 318] on button "Volgende vraag" at bounding box center [415, 317] width 332 height 23
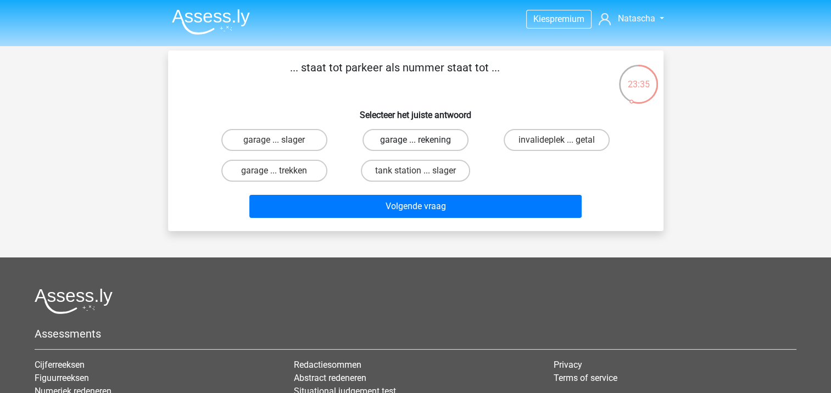
click at [396, 142] on label "garage ... rekening" at bounding box center [416, 140] width 106 height 22
click at [415, 142] on input "garage ... rekening" at bounding box center [418, 143] width 7 height 7
radio input "true"
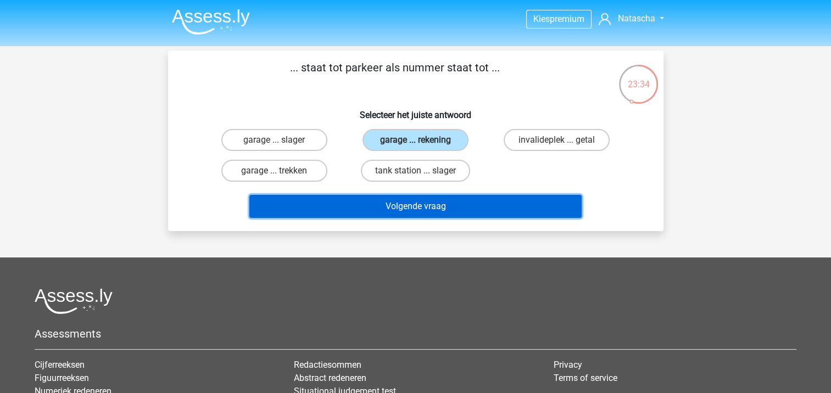
click at [419, 205] on button "Volgende vraag" at bounding box center [415, 206] width 332 height 23
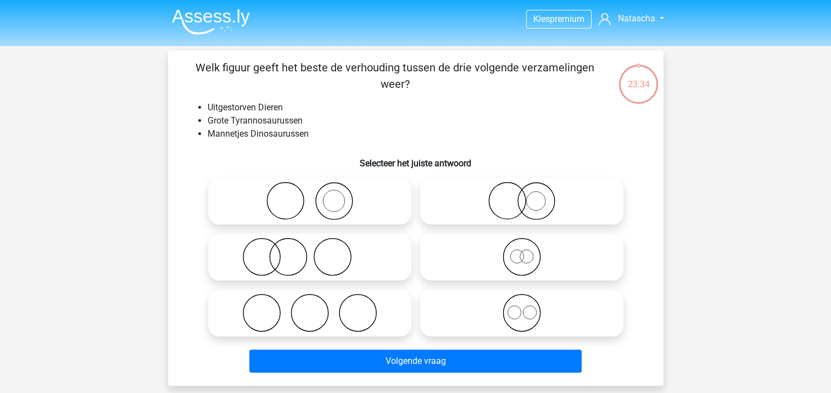
scroll to position [51, 0]
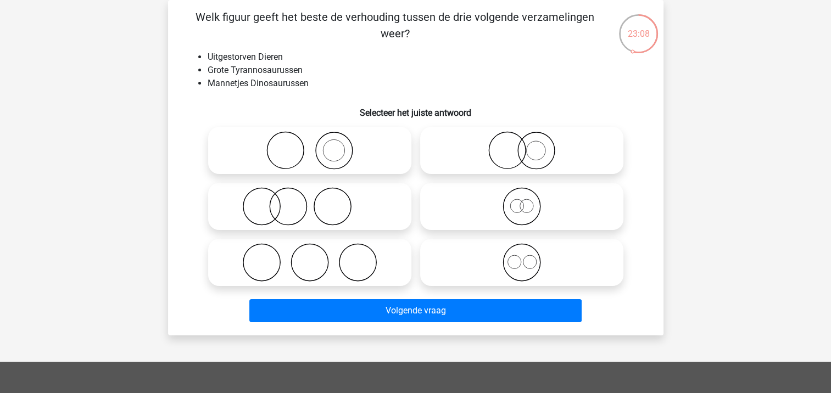
click at [548, 213] on icon at bounding box center [522, 206] width 195 height 38
click at [529, 201] on input "radio" at bounding box center [525, 197] width 7 height 7
radio input "true"
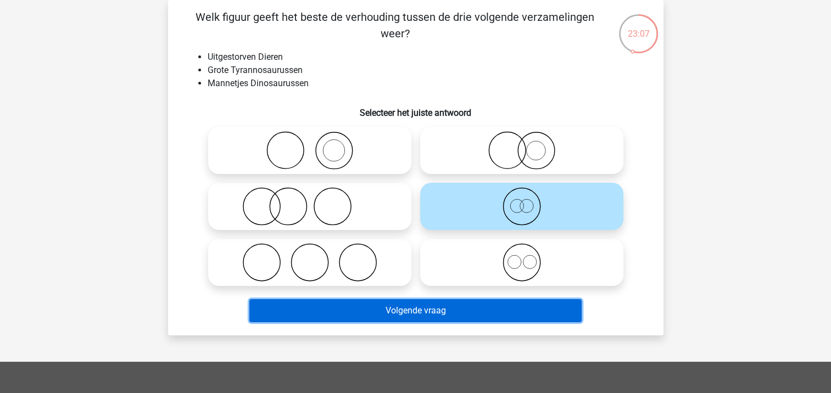
click at [415, 313] on button "Volgende vraag" at bounding box center [415, 310] width 332 height 23
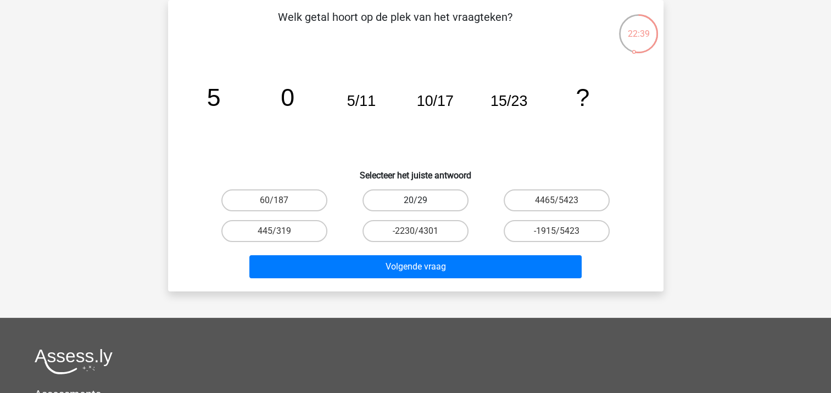
click at [418, 199] on label "20/29" at bounding box center [416, 201] width 106 height 22
click at [418, 201] on input "20/29" at bounding box center [418, 204] width 7 height 7
radio input "true"
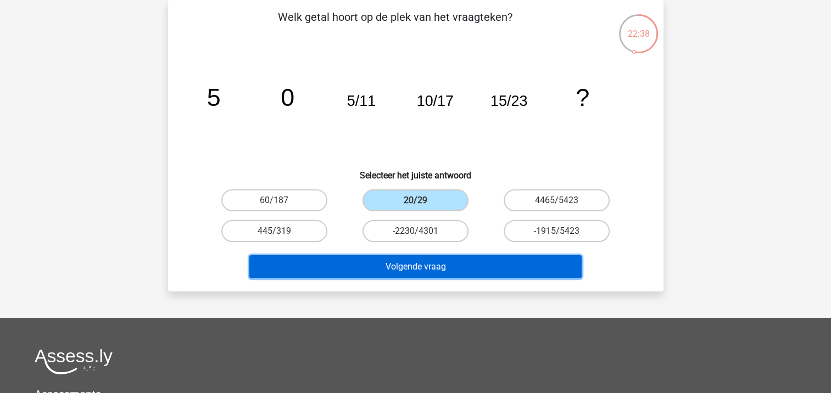
click at [388, 266] on button "Volgende vraag" at bounding box center [415, 267] width 332 height 23
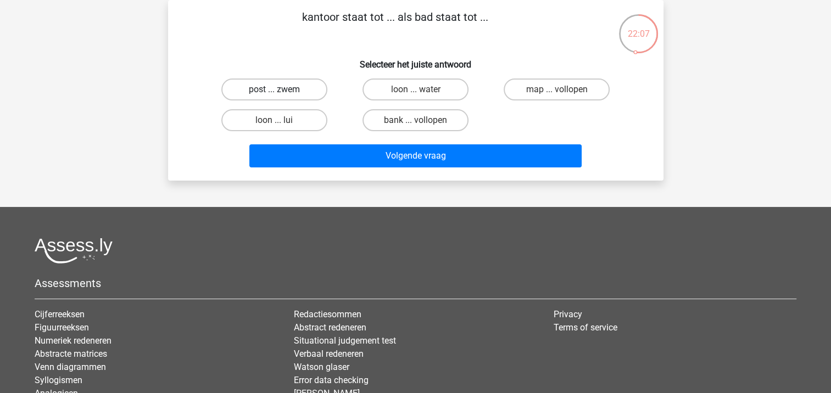
click at [247, 91] on label "post ... zwem" at bounding box center [274, 90] width 106 height 22
click at [274, 91] on input "post ... zwem" at bounding box center [277, 93] width 7 height 7
radio input "true"
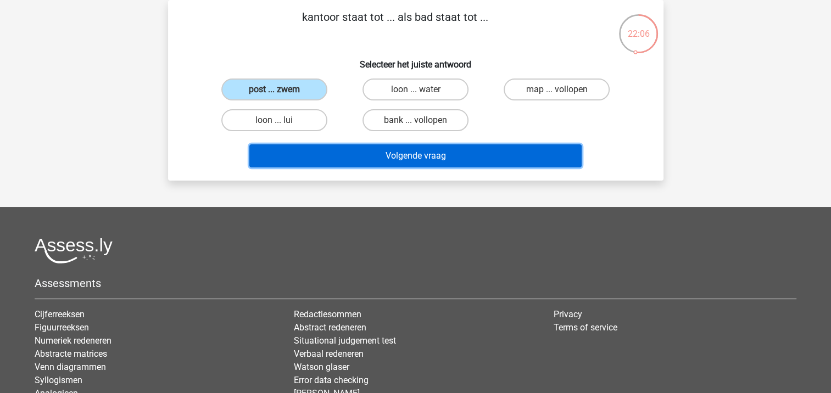
click at [355, 153] on button "Volgende vraag" at bounding box center [415, 156] width 332 height 23
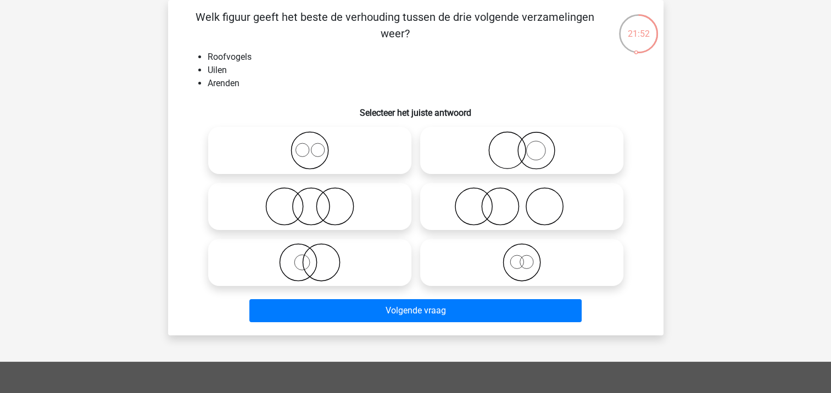
click at [326, 158] on circle at bounding box center [309, 150] width 37 height 37
click at [317, 145] on input "radio" at bounding box center [313, 141] width 7 height 7
radio input "true"
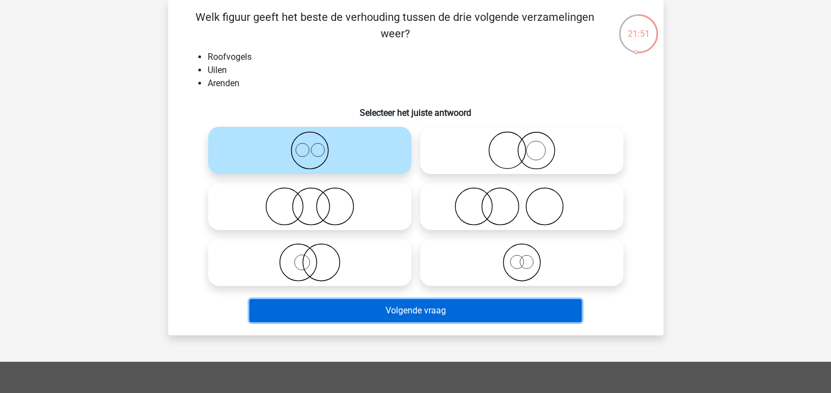
click at [362, 308] on button "Volgende vraag" at bounding box center [415, 310] width 332 height 23
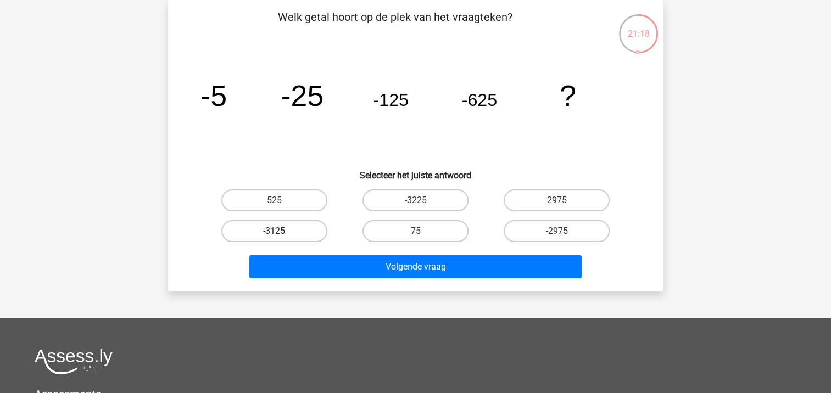
click at [256, 233] on label "-3125" at bounding box center [274, 231] width 106 height 22
click at [274, 233] on input "-3125" at bounding box center [277, 234] width 7 height 7
radio input "true"
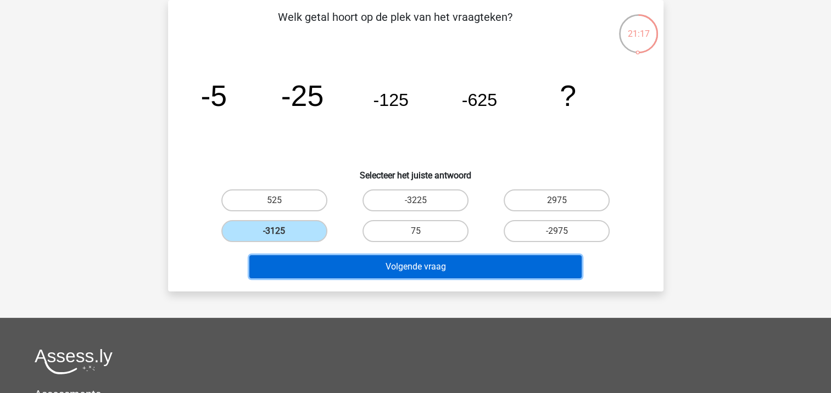
click at [382, 268] on button "Volgende vraag" at bounding box center [415, 267] width 332 height 23
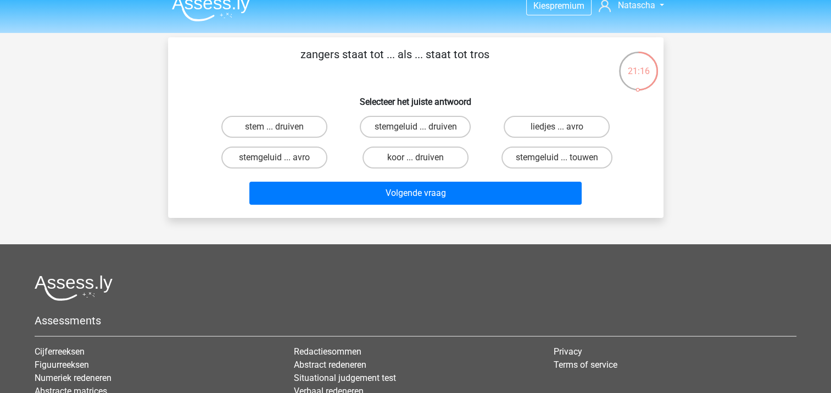
scroll to position [0, 0]
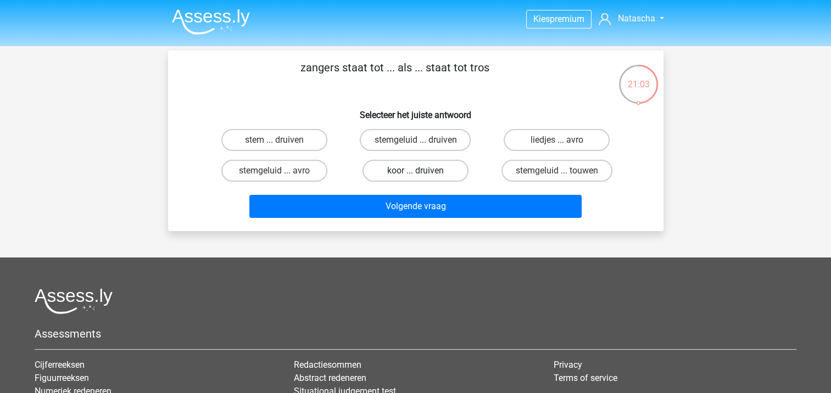
click at [404, 173] on label "koor ... druiven" at bounding box center [416, 171] width 106 height 22
click at [415, 173] on input "koor ... druiven" at bounding box center [418, 174] width 7 height 7
radio input "true"
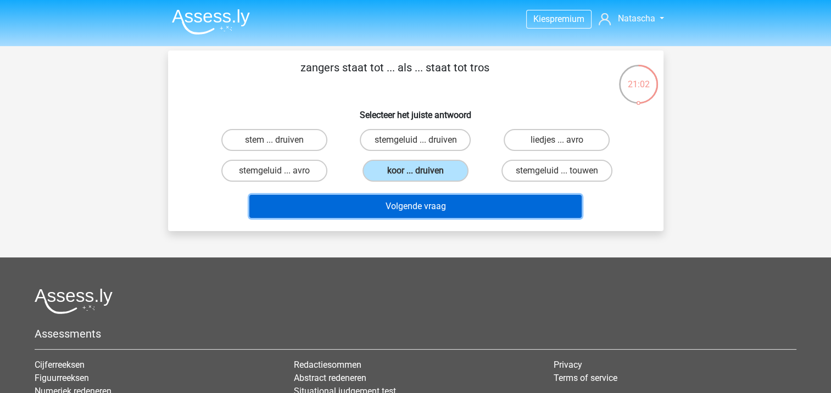
click at [352, 209] on button "Volgende vraag" at bounding box center [415, 206] width 332 height 23
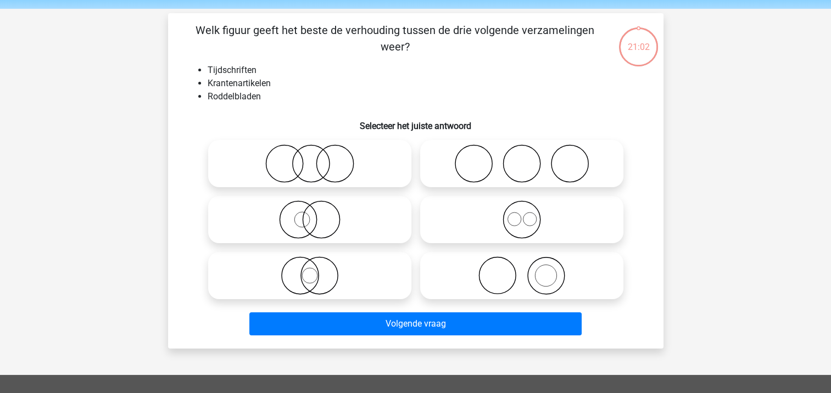
scroll to position [51, 0]
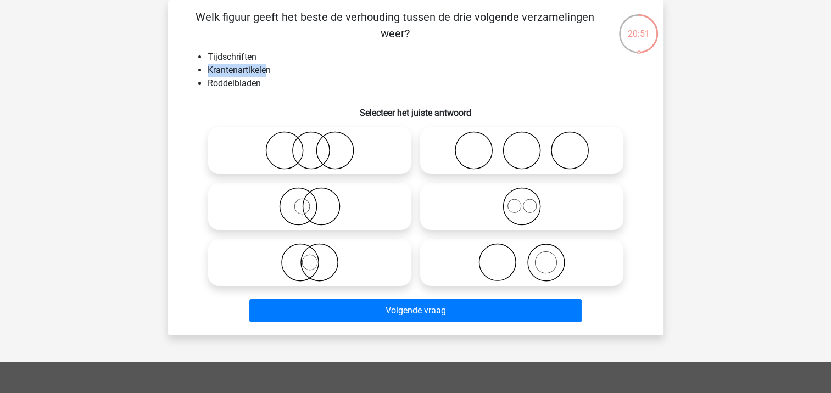
drag, startPoint x: 209, startPoint y: 68, endPoint x: 267, endPoint y: 71, distance: 57.8
click at [267, 71] on li "Krantenartikelen" at bounding box center [427, 70] width 439 height 13
click at [703, 124] on div "Kies premium Natascha nati66@online.nl" at bounding box center [415, 300] width 831 height 703
drag, startPoint x: 207, startPoint y: 70, endPoint x: 276, endPoint y: 74, distance: 69.3
click at [276, 74] on ul "Tijdschriften Krantenartikelen Roddelbladen" at bounding box center [416, 71] width 460 height 40
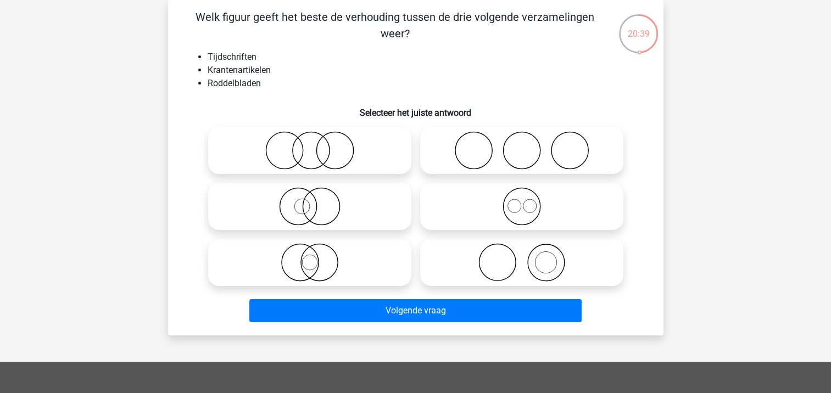
click at [768, 138] on div "Kies premium Natascha nati66@online.nl" at bounding box center [415, 300] width 831 height 703
click at [513, 264] on icon at bounding box center [522, 262] width 195 height 38
click at [522, 257] on input "radio" at bounding box center [525, 253] width 7 height 7
radio input "true"
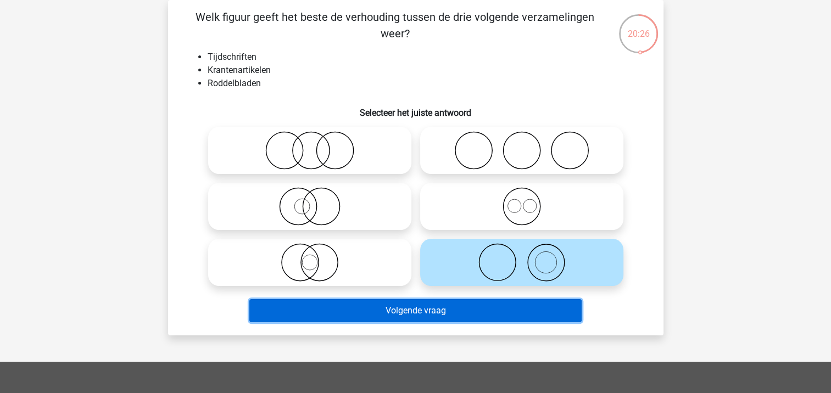
click at [397, 308] on button "Volgende vraag" at bounding box center [415, 310] width 332 height 23
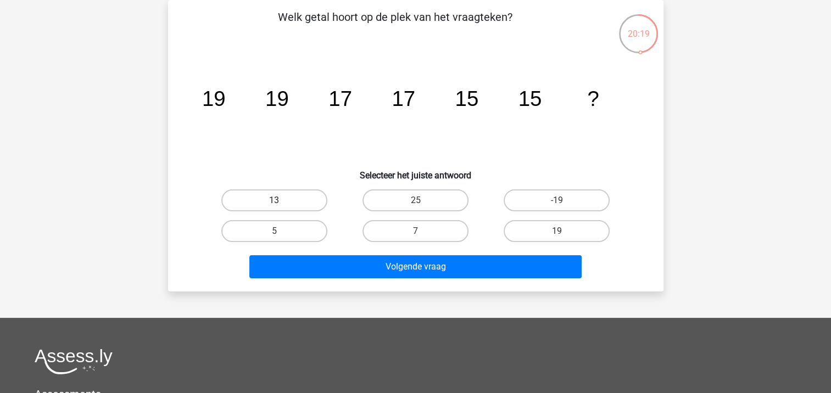
click at [262, 199] on label "13" at bounding box center [274, 201] width 106 height 22
click at [274, 201] on input "13" at bounding box center [277, 204] width 7 height 7
radio input "true"
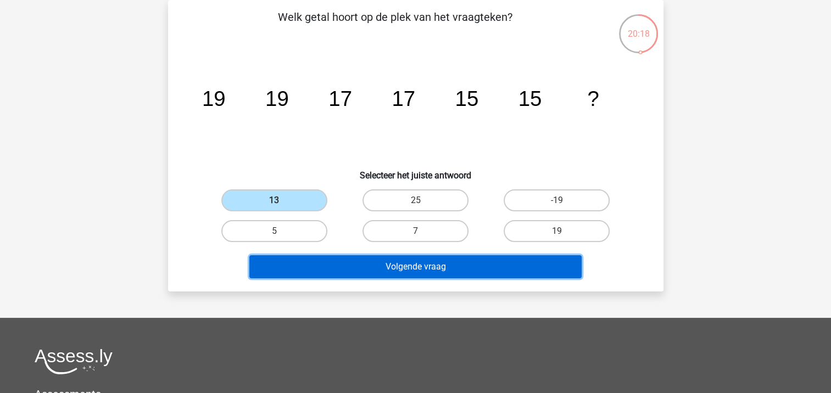
click at [391, 269] on button "Volgende vraag" at bounding box center [415, 267] width 332 height 23
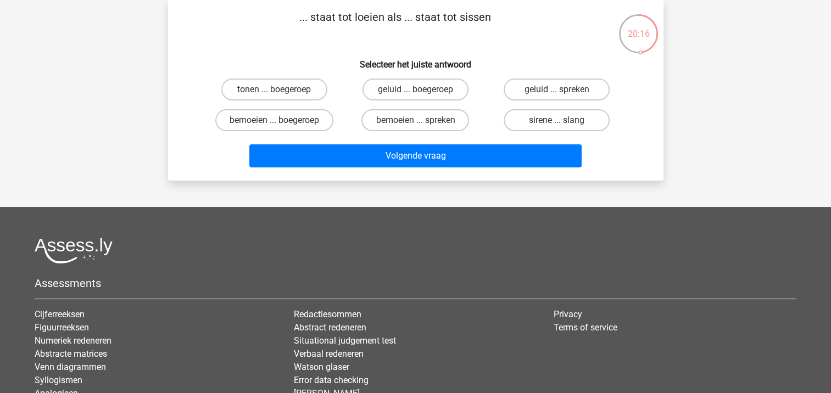
scroll to position [0, 0]
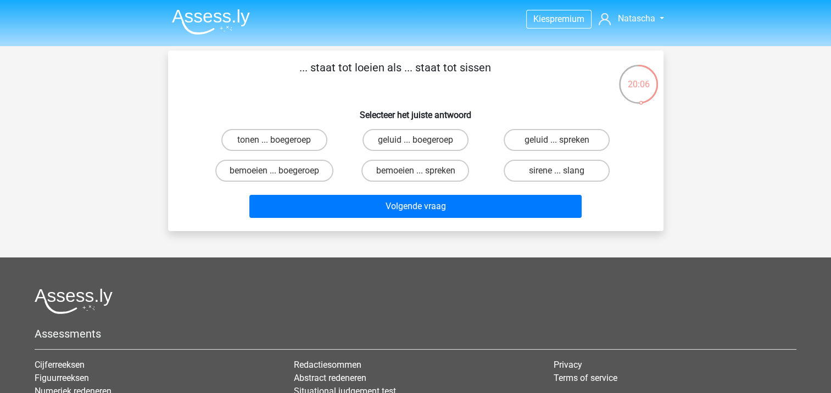
click at [560, 171] on input "sirene ... slang" at bounding box center [560, 174] width 7 height 7
radio input "true"
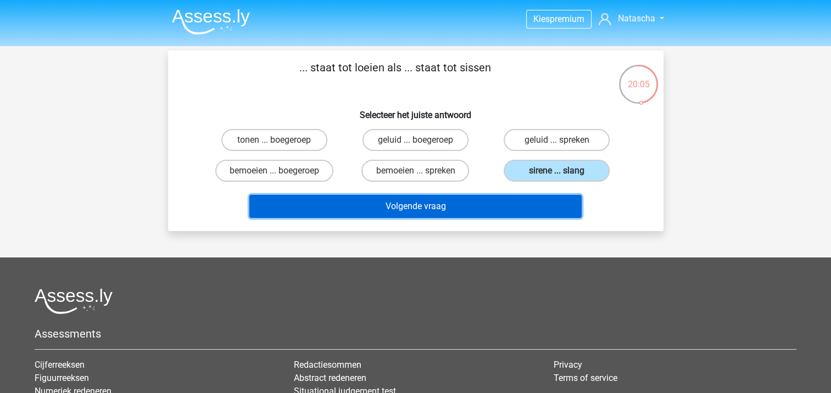
drag, startPoint x: 388, startPoint y: 206, endPoint x: 398, endPoint y: 209, distance: 10.4
click at [388, 206] on button "Volgende vraag" at bounding box center [415, 206] width 332 height 23
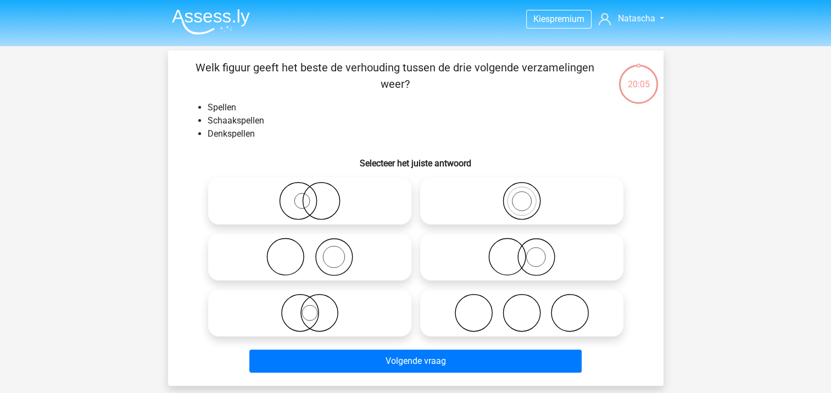
scroll to position [51, 0]
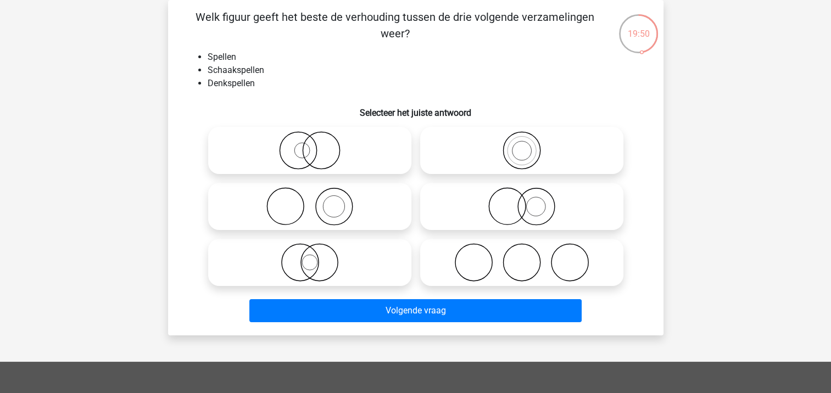
click at [569, 157] on icon at bounding box center [522, 150] width 195 height 38
click at [529, 145] on input "radio" at bounding box center [525, 141] width 7 height 7
radio input "true"
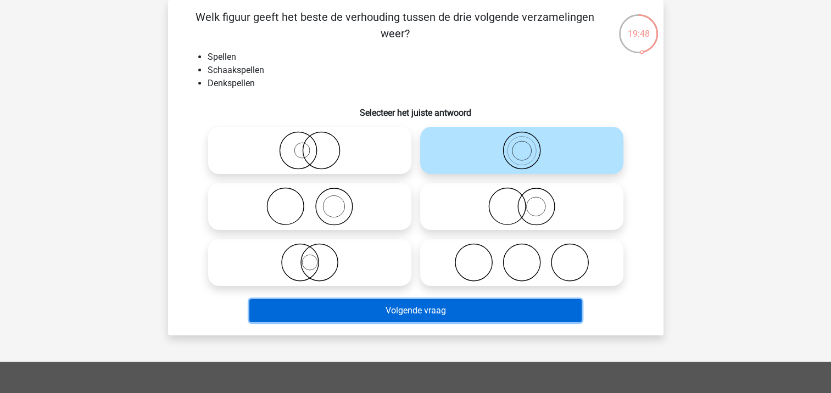
click at [359, 312] on button "Volgende vraag" at bounding box center [415, 310] width 332 height 23
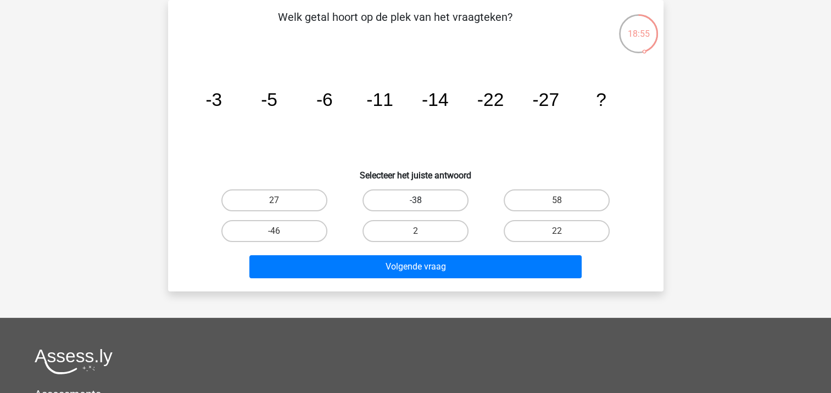
click at [398, 198] on label "-38" at bounding box center [416, 201] width 106 height 22
click at [415, 201] on input "-38" at bounding box center [418, 204] width 7 height 7
radio input "true"
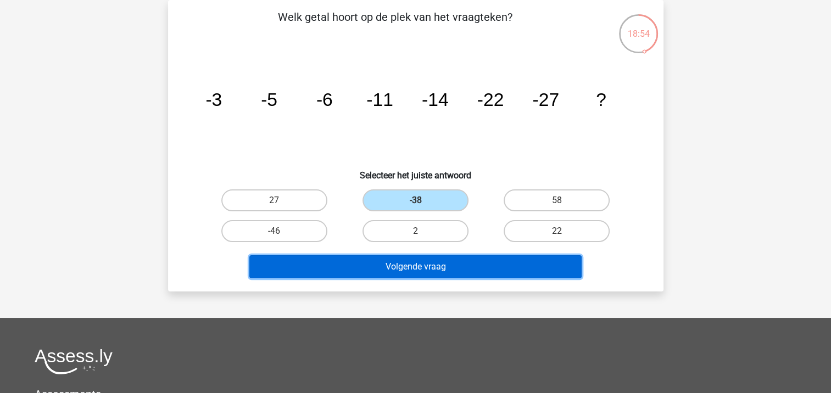
click at [393, 262] on button "Volgende vraag" at bounding box center [415, 267] width 332 height 23
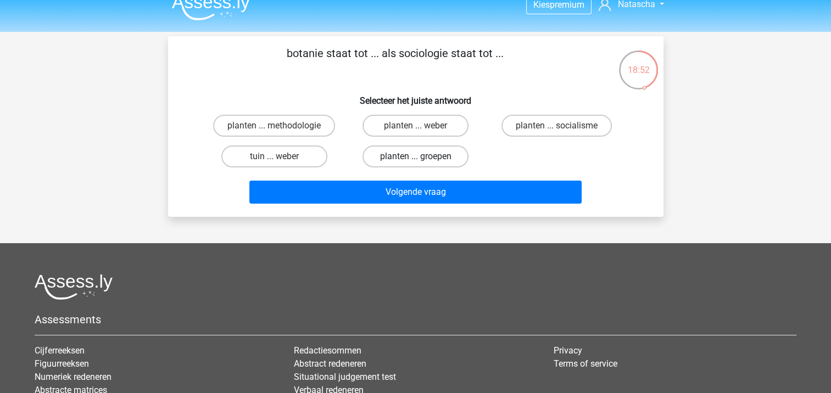
scroll to position [0, 0]
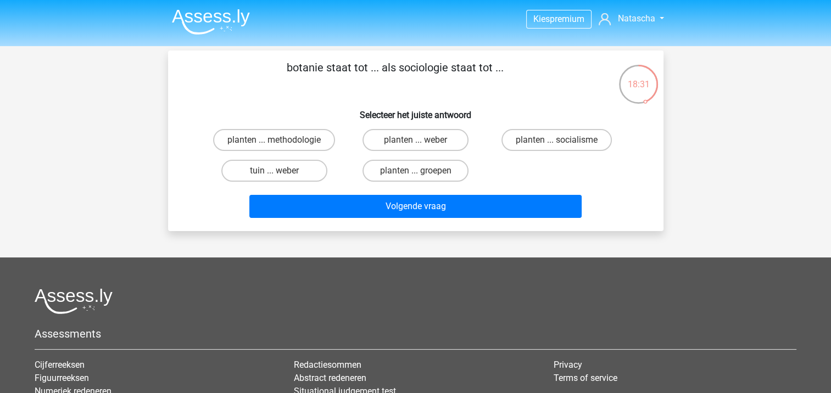
drag, startPoint x: 415, startPoint y: 173, endPoint x: 448, endPoint y: 180, distance: 33.9
click at [415, 173] on input "planten ... groepen" at bounding box center [418, 174] width 7 height 7
radio input "true"
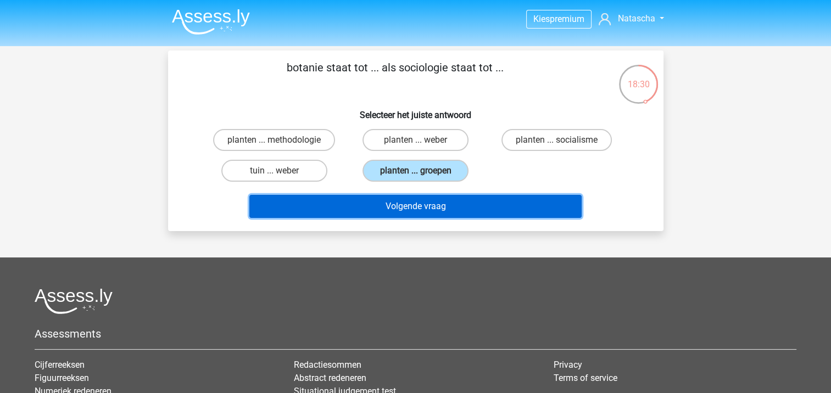
click at [426, 209] on button "Volgende vraag" at bounding box center [415, 206] width 332 height 23
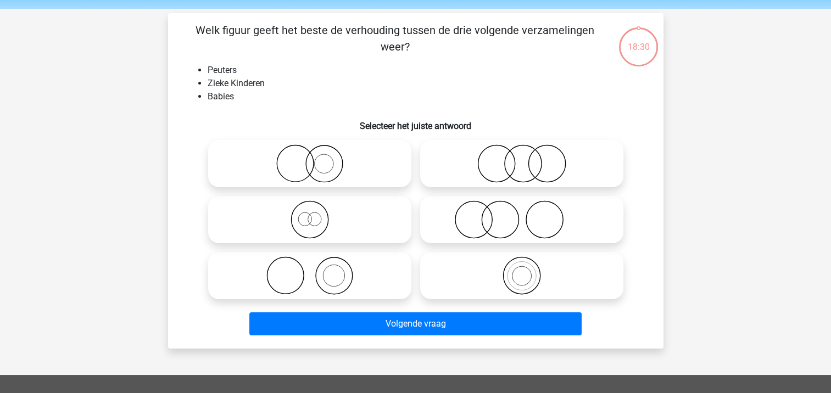
scroll to position [51, 0]
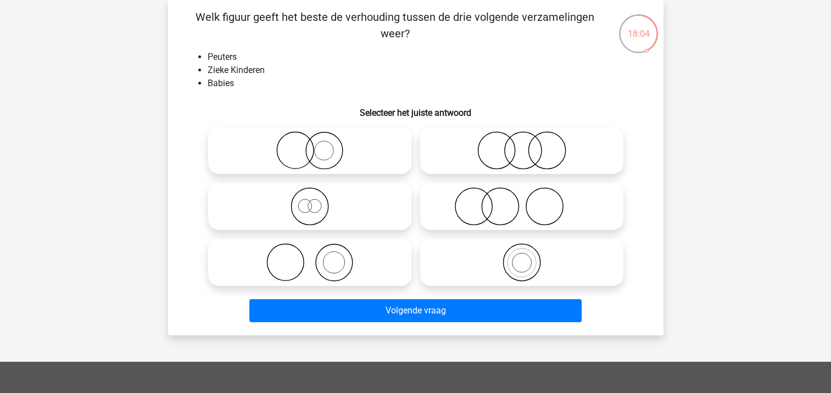
click at [519, 152] on icon at bounding box center [522, 150] width 195 height 38
click at [522, 145] on input "radio" at bounding box center [525, 141] width 7 height 7
radio input "true"
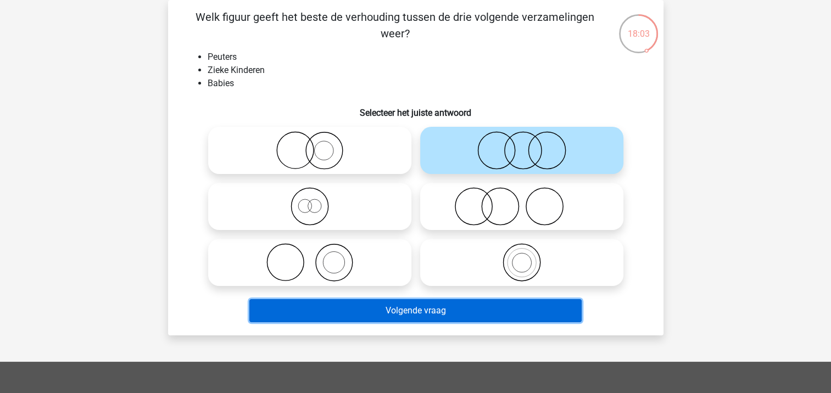
click at [382, 314] on button "Volgende vraag" at bounding box center [415, 310] width 332 height 23
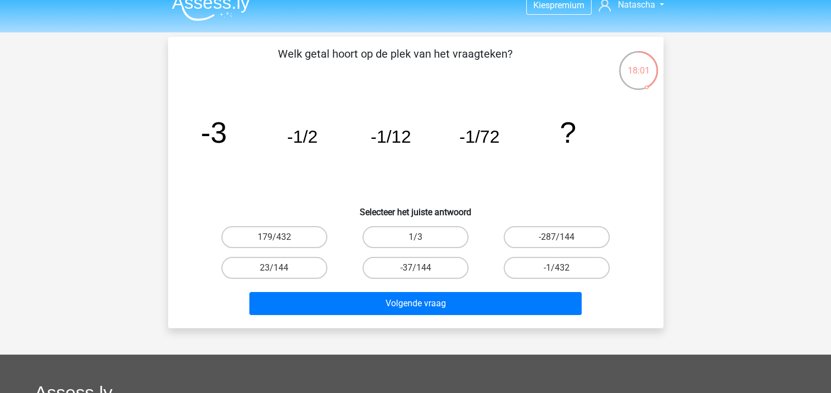
scroll to position [0, 0]
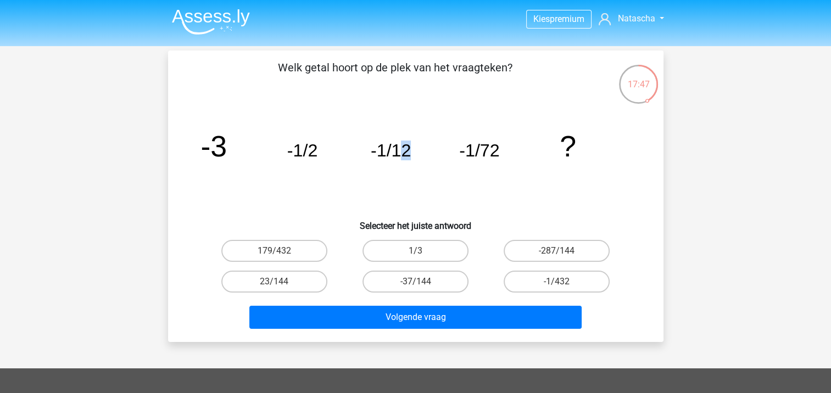
drag, startPoint x: 397, startPoint y: 149, endPoint x: 415, endPoint y: 149, distance: 18.1
click at [415, 149] on icon "image/svg+xml -3 -1/2 -1/12 -1/72 ?" at bounding box center [416, 156] width 443 height 111
drag, startPoint x: 415, startPoint y: 149, endPoint x: 409, endPoint y: 159, distance: 11.4
click at [409, 159] on tspan "-1/12" at bounding box center [390, 151] width 40 height 20
click at [401, 160] on tspan "-1/12" at bounding box center [390, 151] width 40 height 20
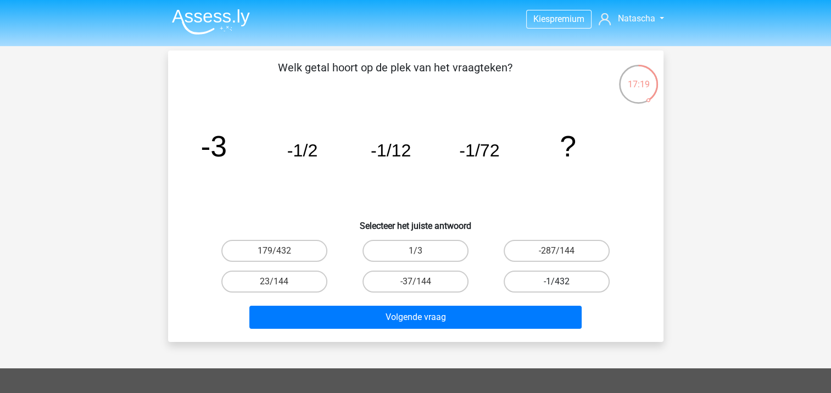
click at [554, 282] on label "-1/432" at bounding box center [557, 282] width 106 height 22
click at [557, 282] on input "-1/432" at bounding box center [560, 285] width 7 height 7
radio input "true"
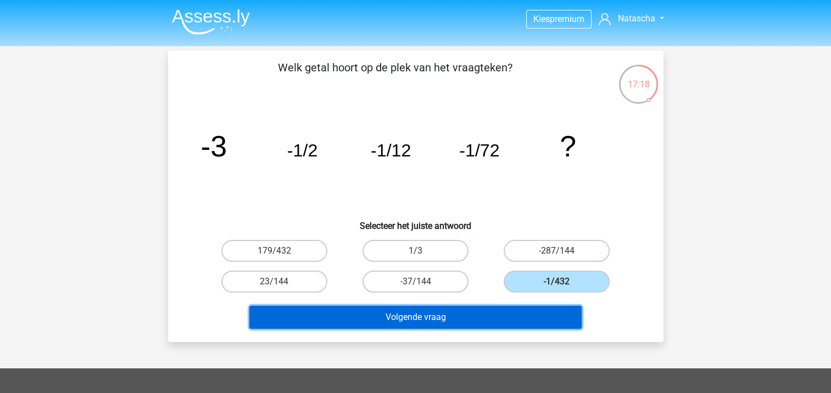
click at [325, 313] on button "Volgende vraag" at bounding box center [415, 317] width 332 height 23
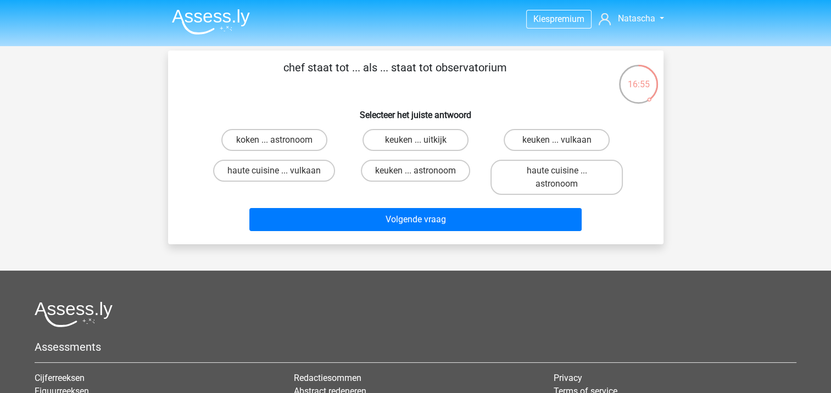
drag, startPoint x: 436, startPoint y: 68, endPoint x: 505, endPoint y: 69, distance: 69.2
click at [505, 69] on p "chef staat tot ... als ... staat tot observatorium" at bounding box center [395, 75] width 419 height 33
click at [329, 93] on div "chef staat tot ... als ... staat tot observatorium Selecteer het juiste antwoor…" at bounding box center [416, 147] width 487 height 176
drag, startPoint x: 287, startPoint y: 68, endPoint x: 338, endPoint y: 68, distance: 51.1
click at [338, 68] on p "chef staat tot ... als ... staat tot observatorium" at bounding box center [395, 75] width 419 height 33
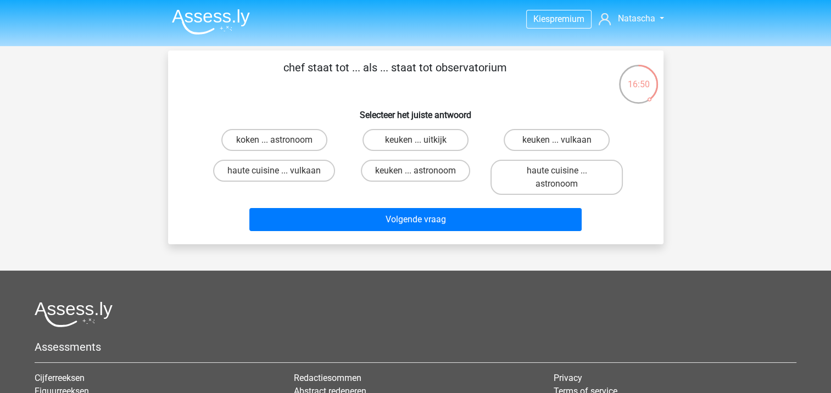
drag, startPoint x: 338, startPoint y: 68, endPoint x: 495, endPoint y: 79, distance: 157.0
click at [495, 79] on p "chef staat tot ... als ... staat tot observatorium" at bounding box center [395, 75] width 419 height 33
drag, startPoint x: 435, startPoint y: 68, endPoint x: 517, endPoint y: 70, distance: 81.9
click at [517, 70] on p "chef staat tot ... als ... staat tot observatorium" at bounding box center [395, 75] width 419 height 33
click at [412, 174] on label "keuken ... astronoom" at bounding box center [415, 171] width 109 height 22
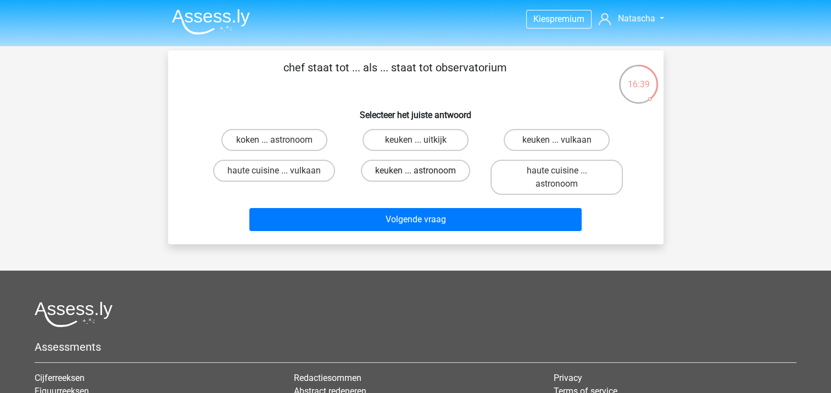
click at [415, 174] on input "keuken ... astronoom" at bounding box center [418, 174] width 7 height 7
radio input "true"
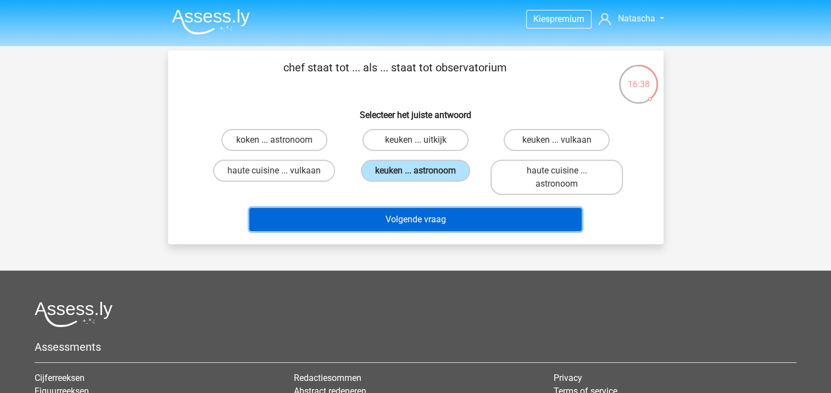
click at [430, 221] on button "Volgende vraag" at bounding box center [415, 219] width 332 height 23
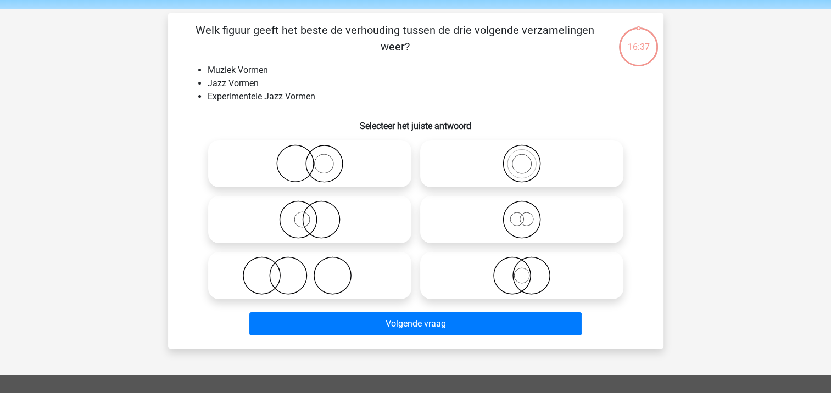
scroll to position [51, 0]
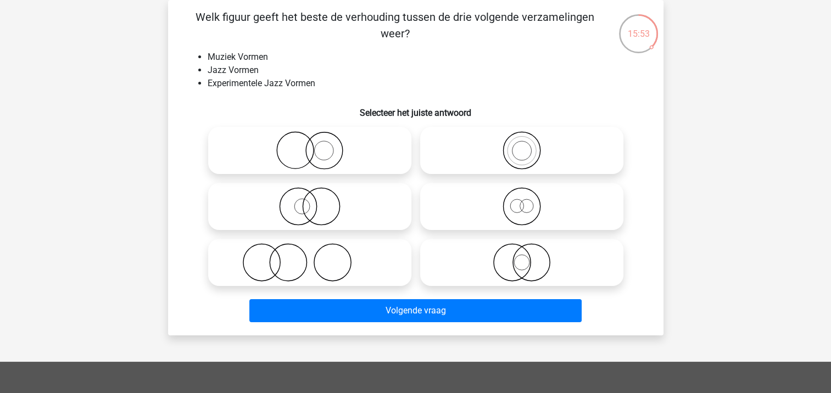
click at [520, 143] on icon at bounding box center [522, 150] width 195 height 38
click at [522, 143] on input "radio" at bounding box center [525, 141] width 7 height 7
radio input "true"
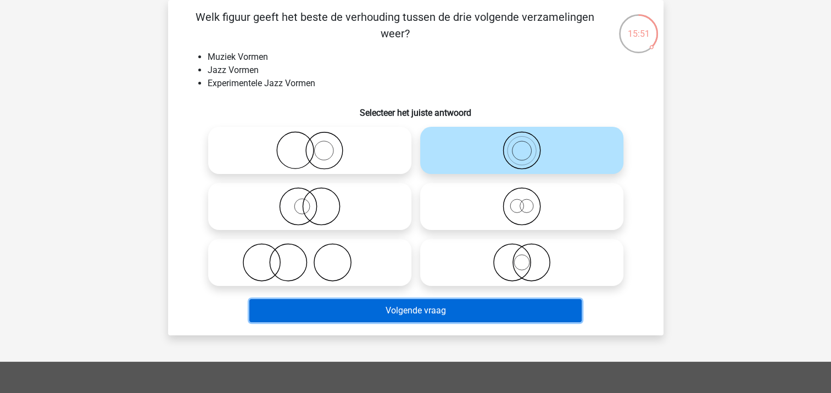
drag, startPoint x: 368, startPoint y: 303, endPoint x: 383, endPoint y: 296, distance: 16.5
click at [368, 303] on button "Volgende vraag" at bounding box center [415, 310] width 332 height 23
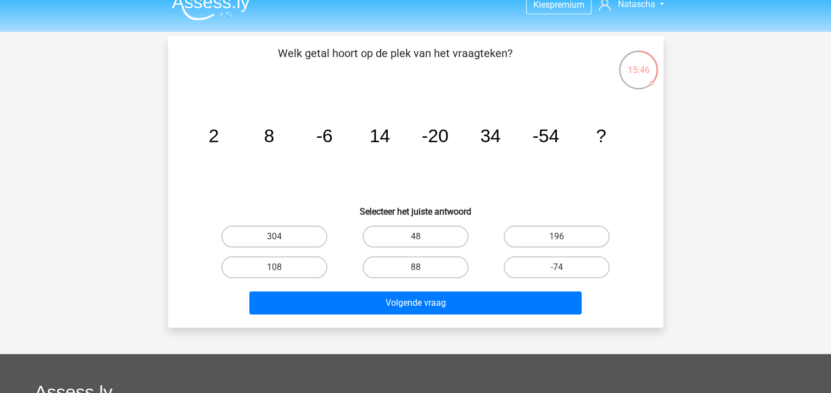
scroll to position [0, 0]
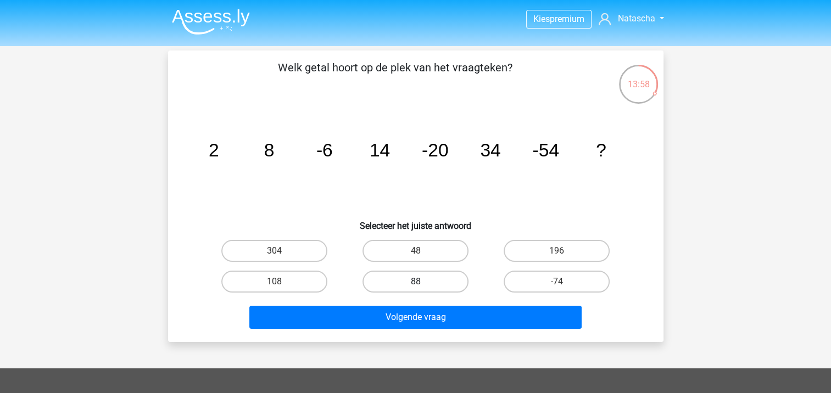
click at [424, 281] on label "88" at bounding box center [416, 282] width 106 height 22
click at [423, 282] on input "88" at bounding box center [418, 285] width 7 height 7
radio input "true"
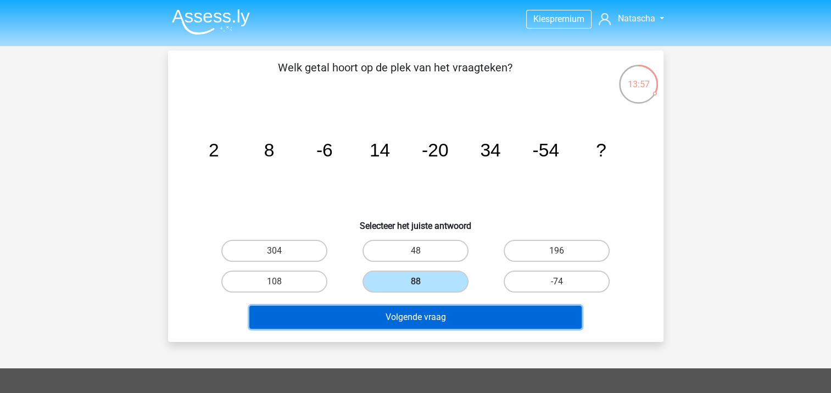
click at [410, 319] on button "Volgende vraag" at bounding box center [415, 317] width 332 height 23
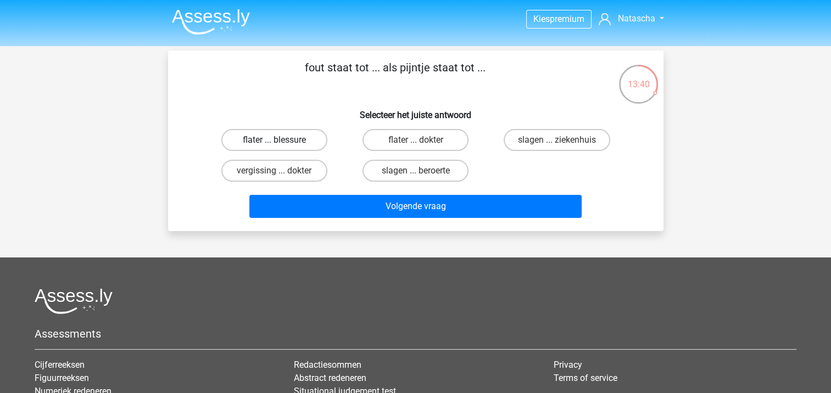
click at [265, 141] on label "flater ... blessure" at bounding box center [274, 140] width 106 height 22
click at [274, 141] on input "flater ... blessure" at bounding box center [277, 143] width 7 height 7
radio input "true"
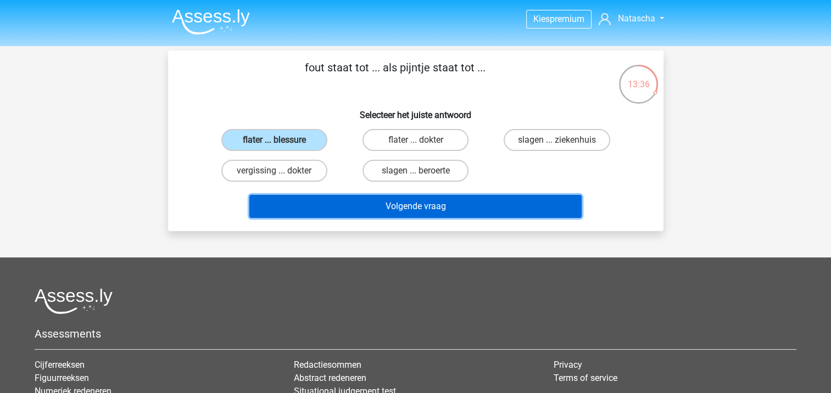
click at [365, 207] on button "Volgende vraag" at bounding box center [415, 206] width 332 height 23
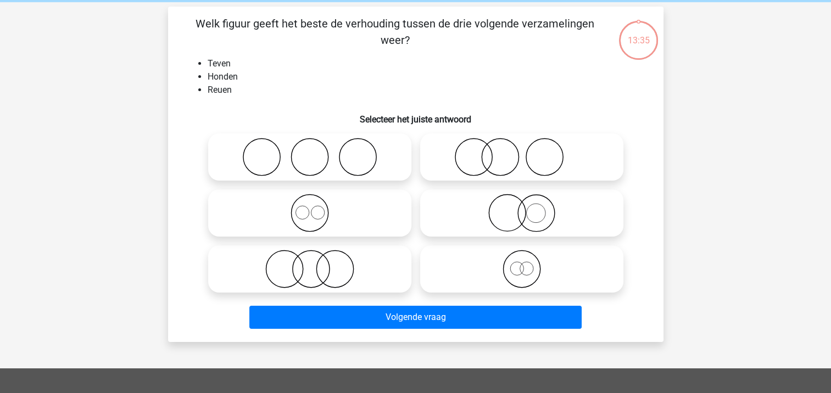
scroll to position [51, 0]
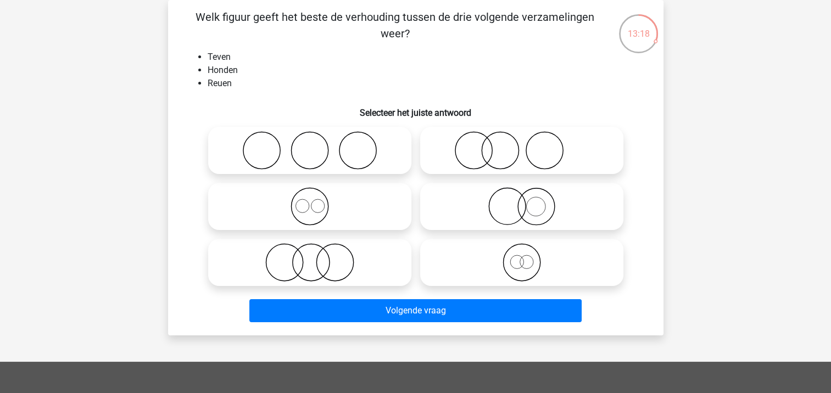
click at [298, 211] on icon at bounding box center [310, 206] width 195 height 38
click at [310, 201] on input "radio" at bounding box center [313, 197] width 7 height 7
radio input "true"
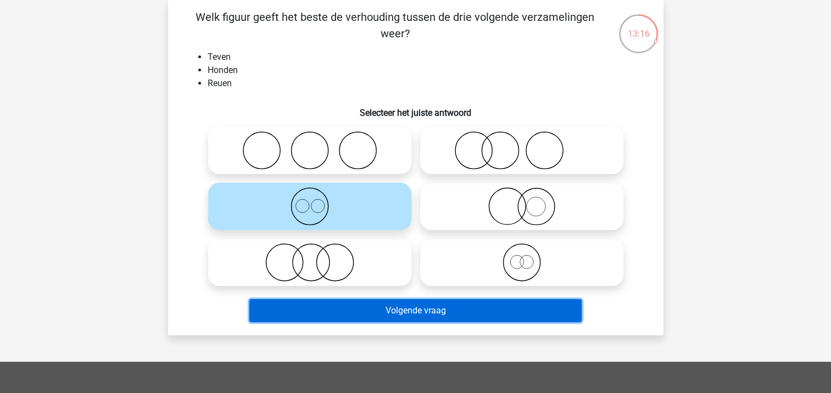
click at [405, 306] on button "Volgende vraag" at bounding box center [415, 310] width 332 height 23
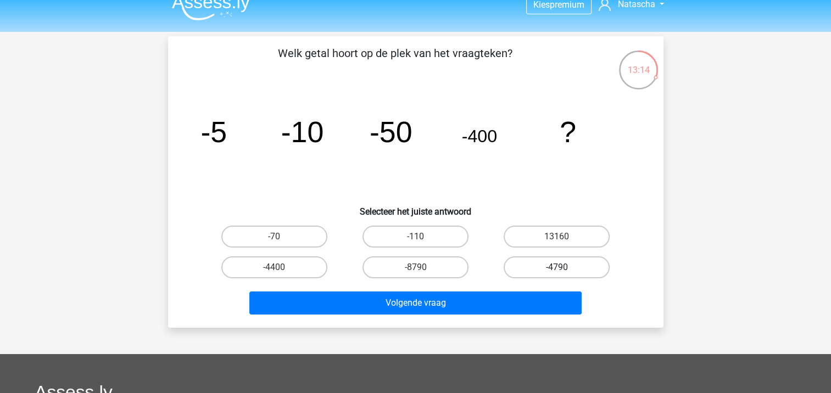
scroll to position [0, 0]
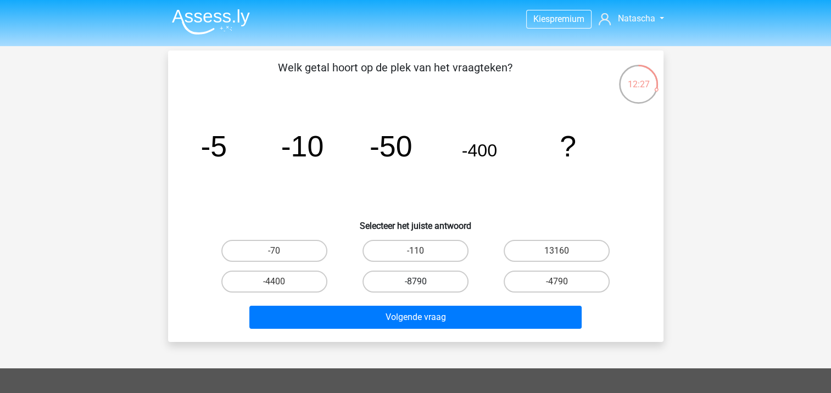
click at [410, 280] on label "-8790" at bounding box center [416, 282] width 106 height 22
click at [415, 282] on input "-8790" at bounding box center [418, 285] width 7 height 7
radio input "true"
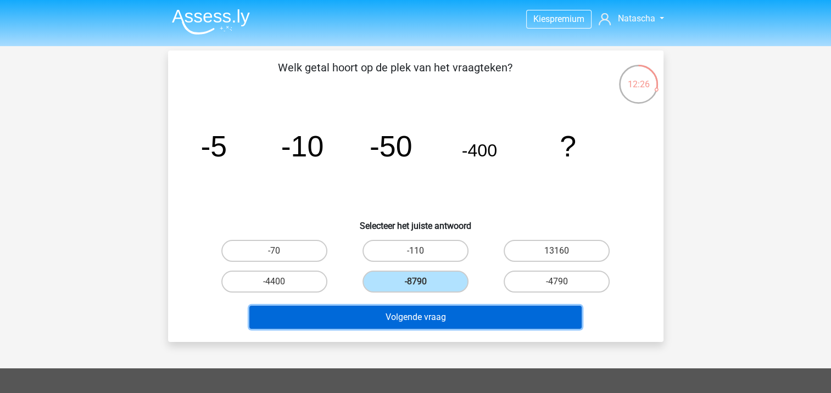
click at [444, 315] on button "Volgende vraag" at bounding box center [415, 317] width 332 height 23
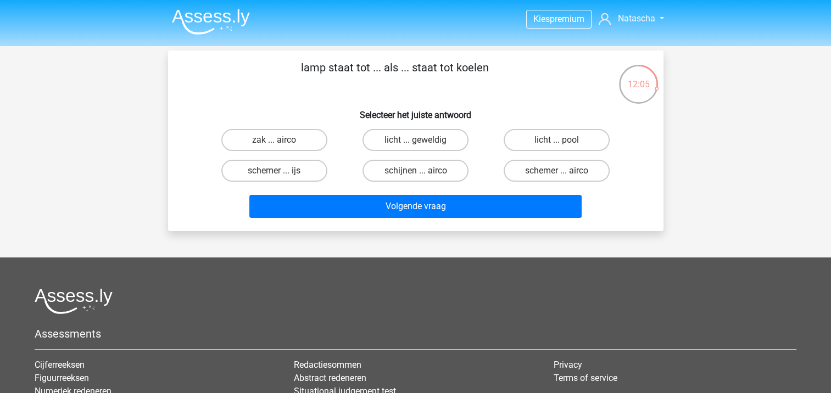
click at [421, 174] on input "schijnen ... airco" at bounding box center [418, 174] width 7 height 7
radio input "true"
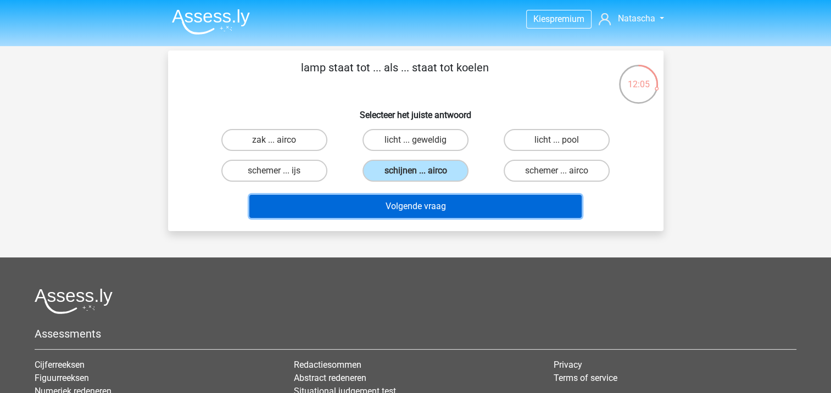
click at [400, 205] on button "Volgende vraag" at bounding box center [415, 206] width 332 height 23
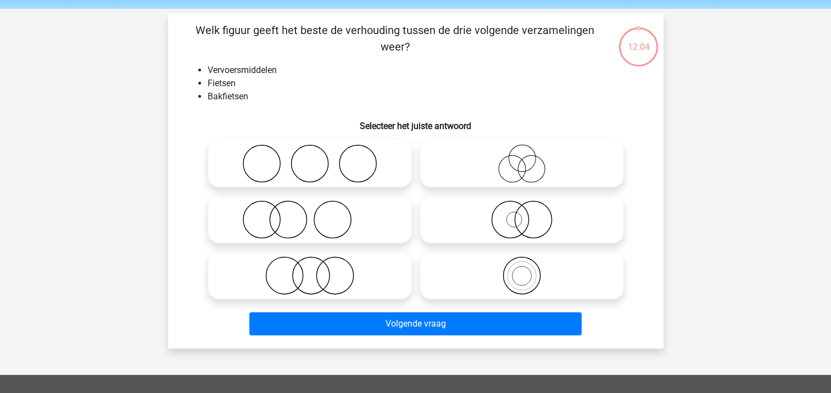
scroll to position [51, 0]
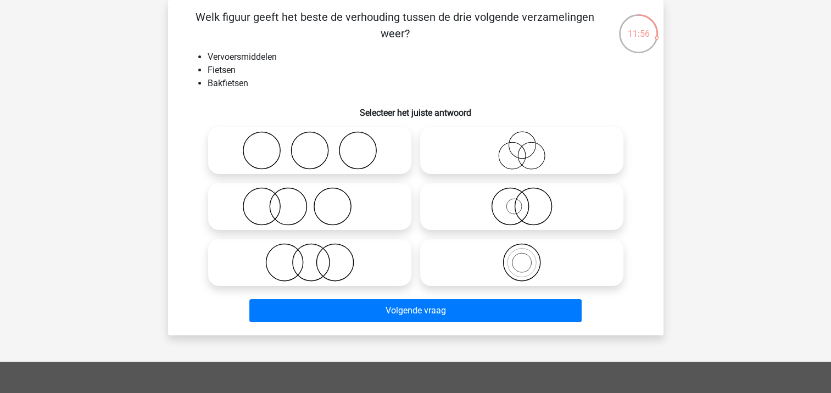
drag, startPoint x: 529, startPoint y: 262, endPoint x: 517, endPoint y: 271, distance: 15.7
click at [529, 262] on icon at bounding box center [522, 262] width 195 height 38
click at [529, 257] on input "radio" at bounding box center [525, 253] width 7 height 7
radio input "true"
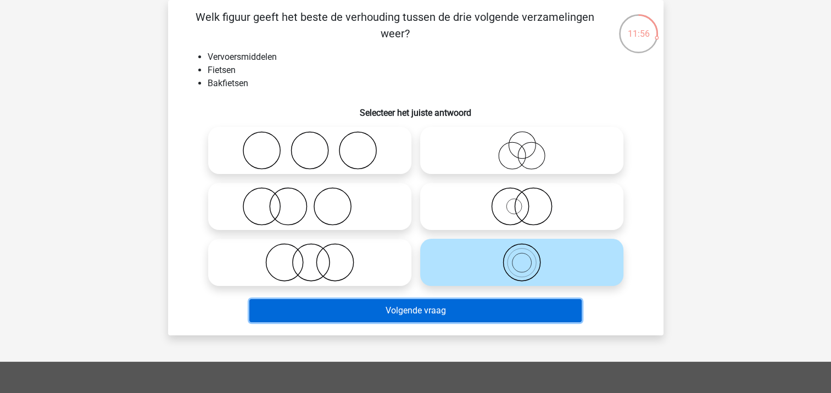
click at [417, 314] on button "Volgende vraag" at bounding box center [415, 310] width 332 height 23
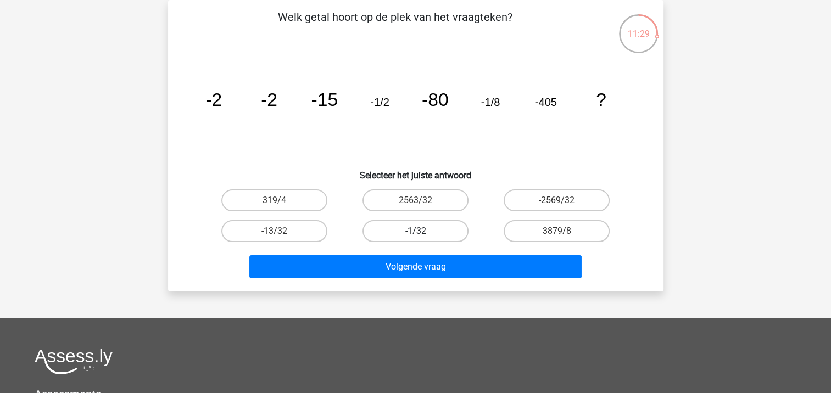
click at [402, 235] on label "-1/32" at bounding box center [416, 231] width 106 height 22
click at [415, 235] on input "-1/32" at bounding box center [418, 234] width 7 height 7
radio input "true"
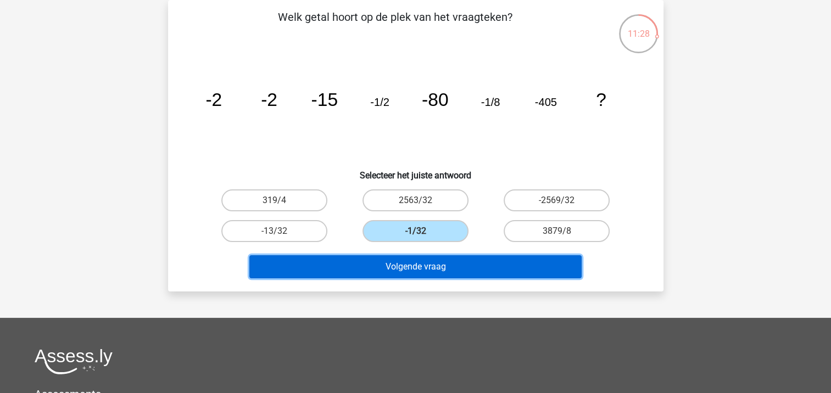
click at [424, 268] on button "Volgende vraag" at bounding box center [415, 267] width 332 height 23
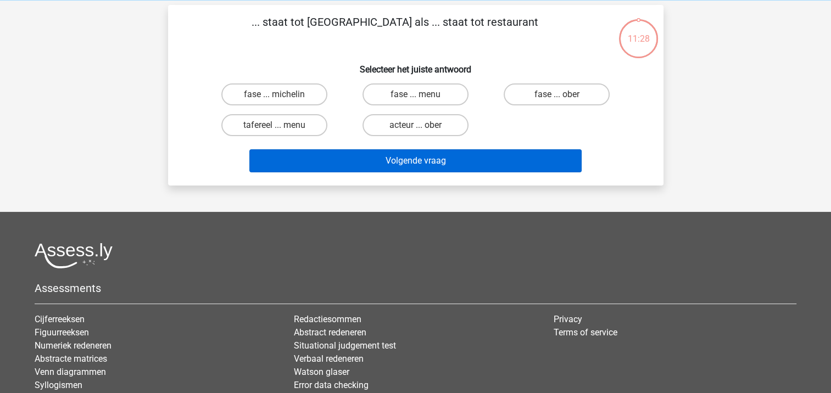
scroll to position [0, 0]
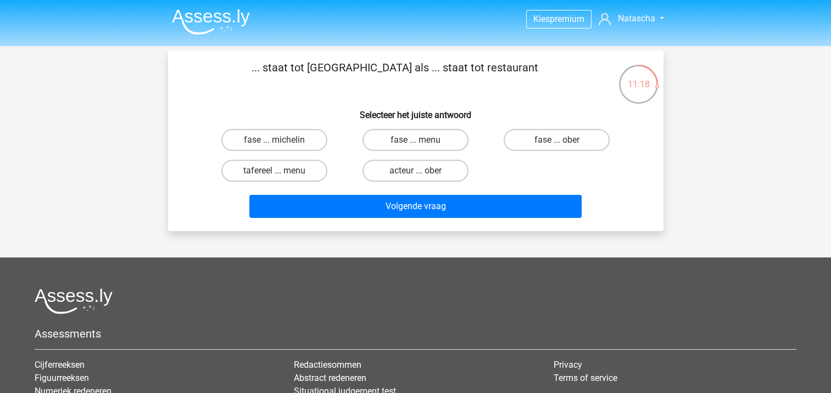
click at [419, 174] on input "acteur ... ober" at bounding box center [418, 174] width 7 height 7
radio input "true"
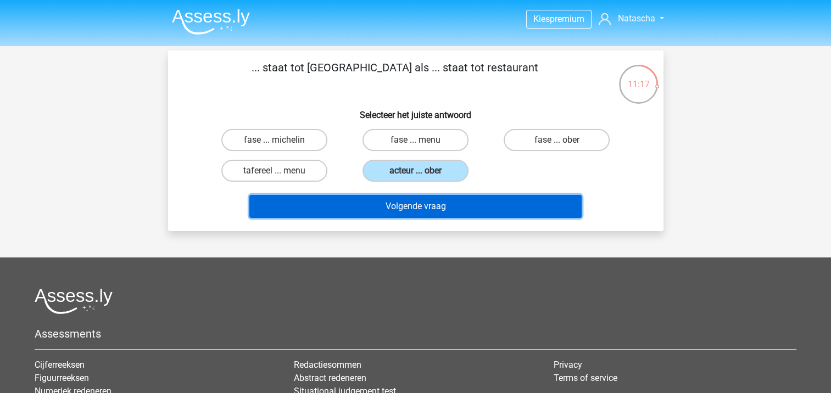
click at [421, 209] on button "Volgende vraag" at bounding box center [415, 206] width 332 height 23
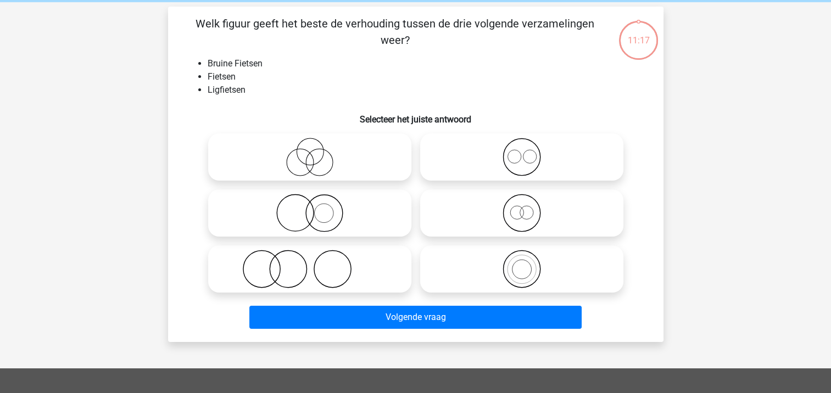
scroll to position [51, 0]
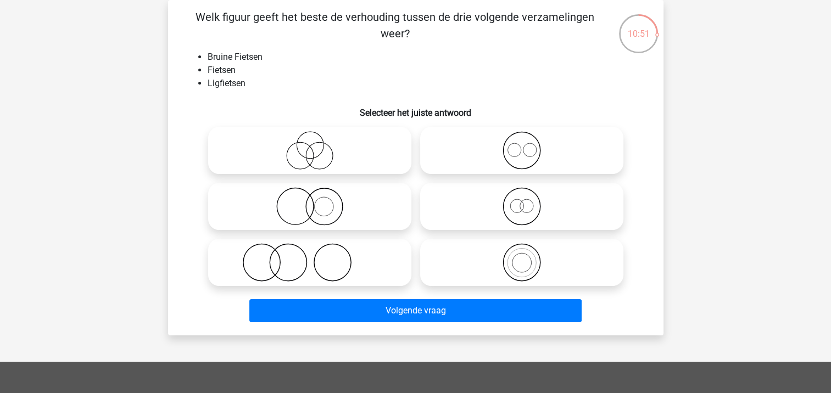
click at [525, 209] on icon at bounding box center [522, 206] width 195 height 38
click at [525, 201] on input "radio" at bounding box center [525, 197] width 7 height 7
radio input "true"
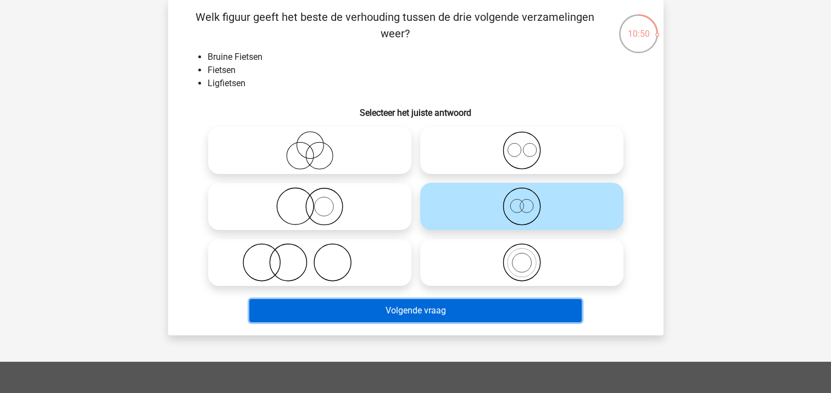
click at [429, 303] on button "Volgende vraag" at bounding box center [415, 310] width 332 height 23
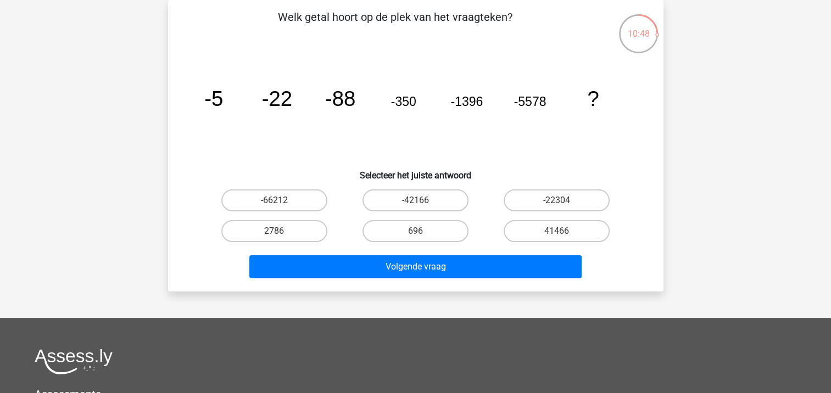
scroll to position [0, 0]
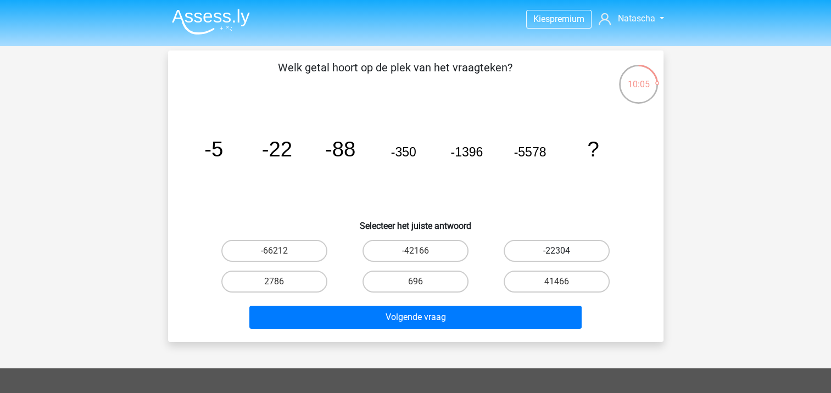
click at [554, 250] on label "-22304" at bounding box center [557, 251] width 106 height 22
click at [557, 251] on input "-22304" at bounding box center [560, 254] width 7 height 7
radio input "true"
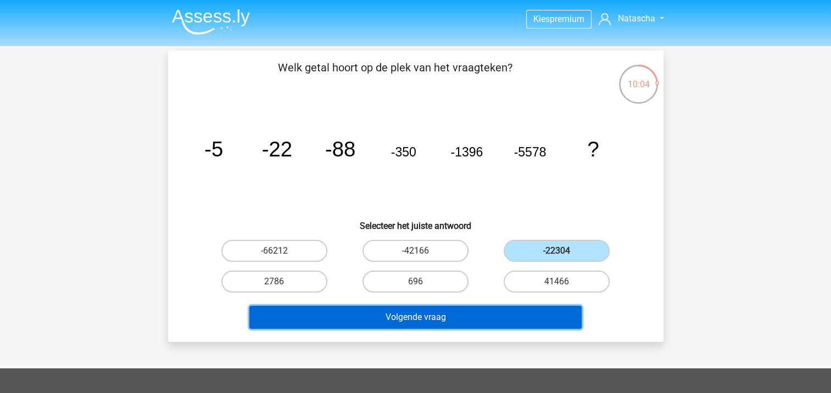
click at [435, 317] on button "Volgende vraag" at bounding box center [415, 317] width 332 height 23
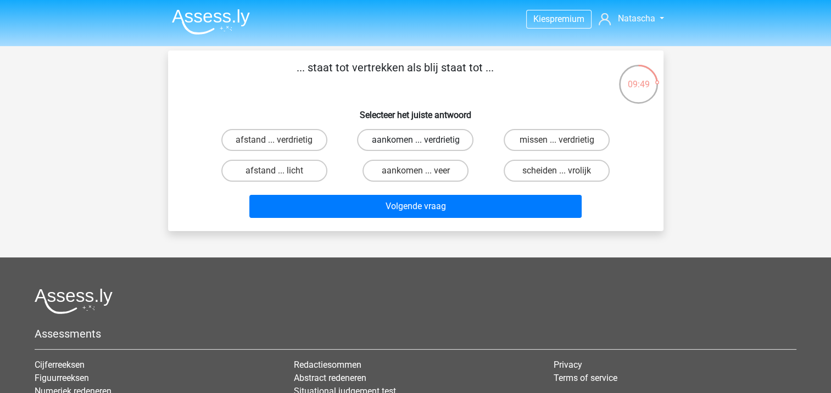
click at [392, 143] on label "aankomen ... verdrietig" at bounding box center [415, 140] width 116 height 22
click at [415, 143] on input "aankomen ... verdrietig" at bounding box center [418, 143] width 7 height 7
radio input "true"
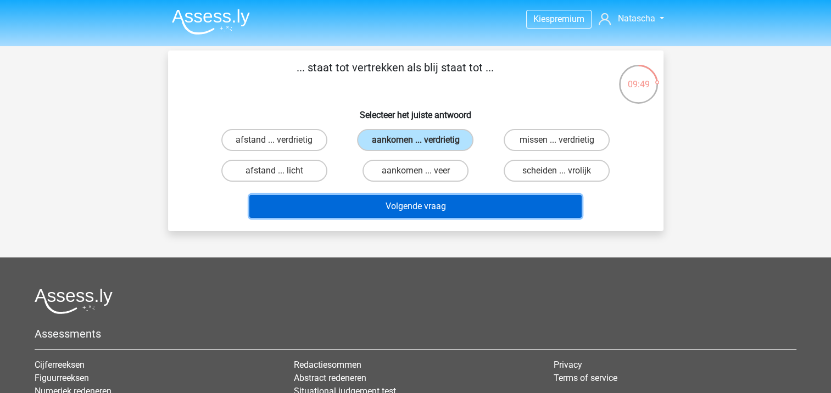
click at [409, 202] on button "Volgende vraag" at bounding box center [415, 206] width 332 height 23
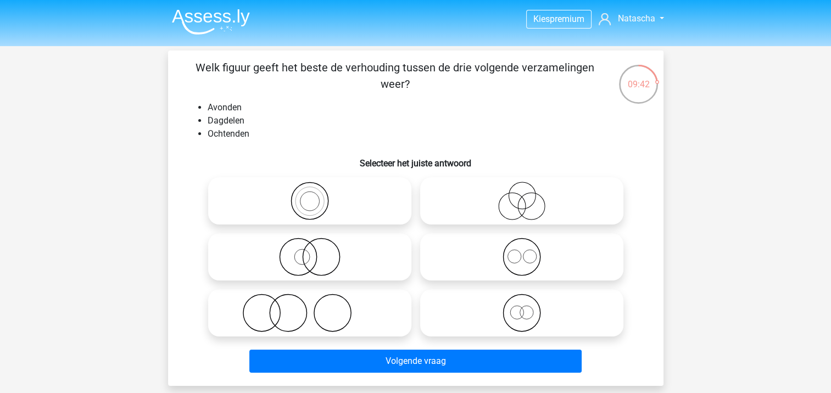
click at [510, 257] on icon at bounding box center [522, 257] width 195 height 38
click at [522, 252] on input "radio" at bounding box center [525, 248] width 7 height 7
radio input "true"
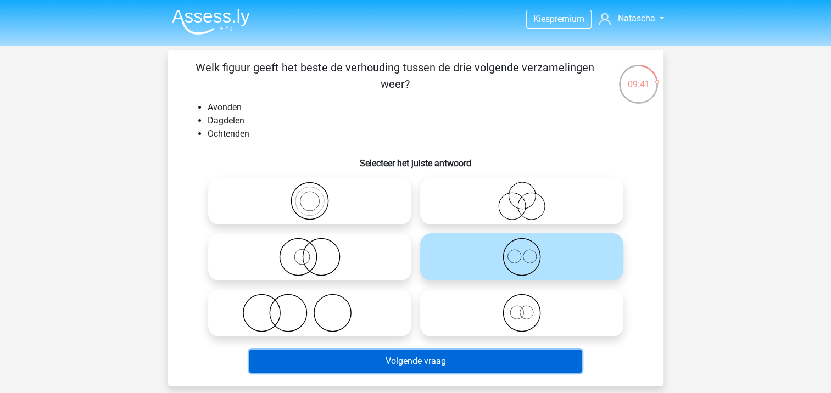
click at [385, 360] on button "Volgende vraag" at bounding box center [415, 361] width 332 height 23
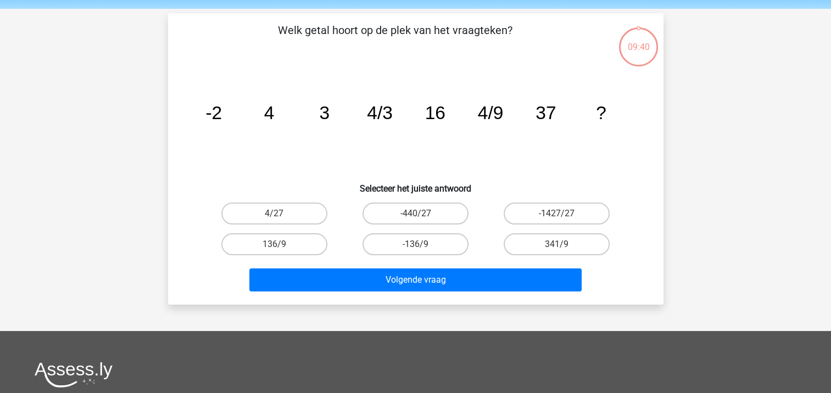
scroll to position [51, 0]
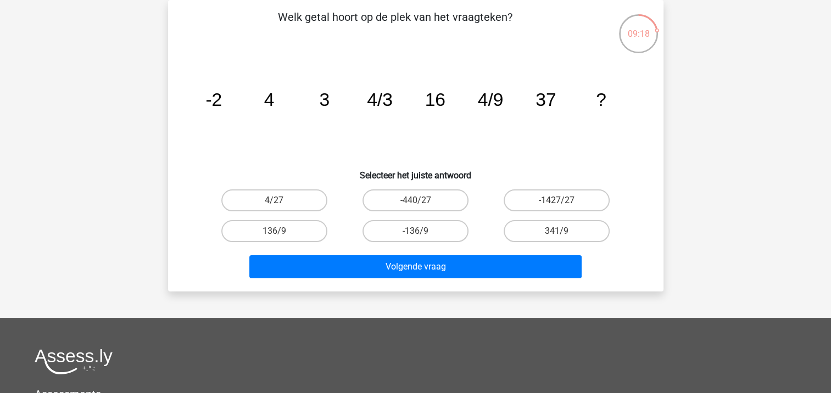
click at [385, 98] on tspan "4/3" at bounding box center [380, 100] width 26 height 20
click at [489, 104] on tspan "4/9" at bounding box center [491, 100] width 26 height 20
click at [301, 204] on label "4/27" at bounding box center [274, 201] width 106 height 22
click at [281, 204] on input "4/27" at bounding box center [277, 204] width 7 height 7
radio input "true"
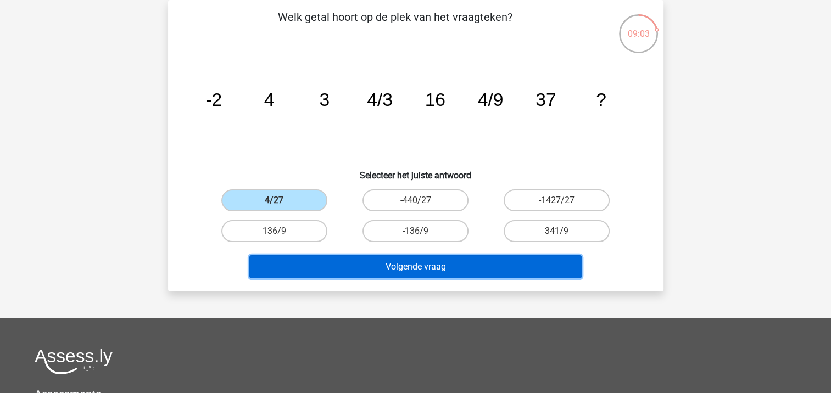
click at [338, 273] on button "Volgende vraag" at bounding box center [415, 267] width 332 height 23
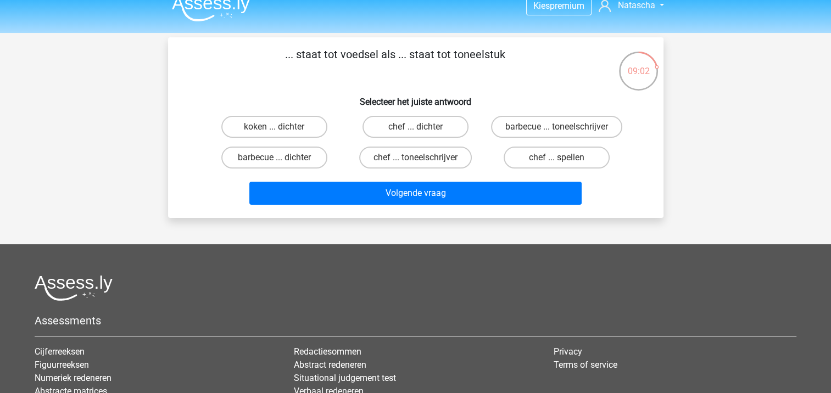
scroll to position [0, 0]
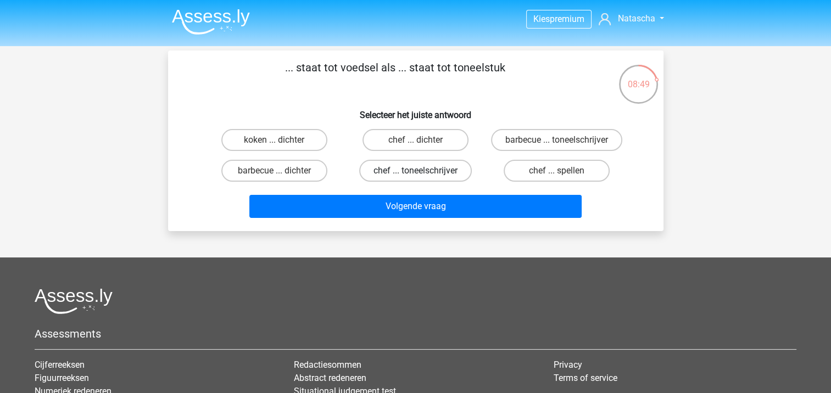
click at [433, 182] on label "chef ... toneelschrijver" at bounding box center [415, 171] width 113 height 22
click at [423, 178] on input "chef ... toneelschrijver" at bounding box center [418, 174] width 7 height 7
radio input "true"
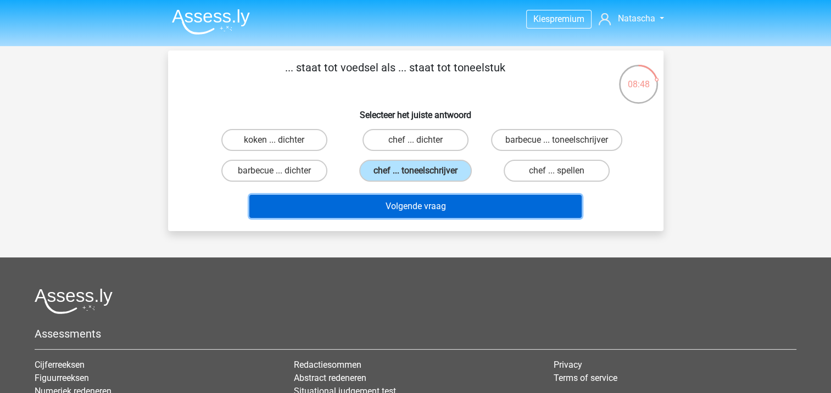
click at [346, 215] on button "Volgende vraag" at bounding box center [415, 206] width 332 height 23
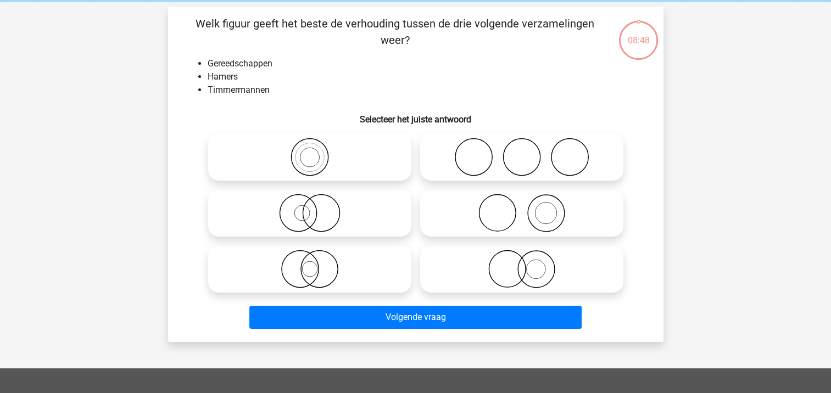
scroll to position [51, 0]
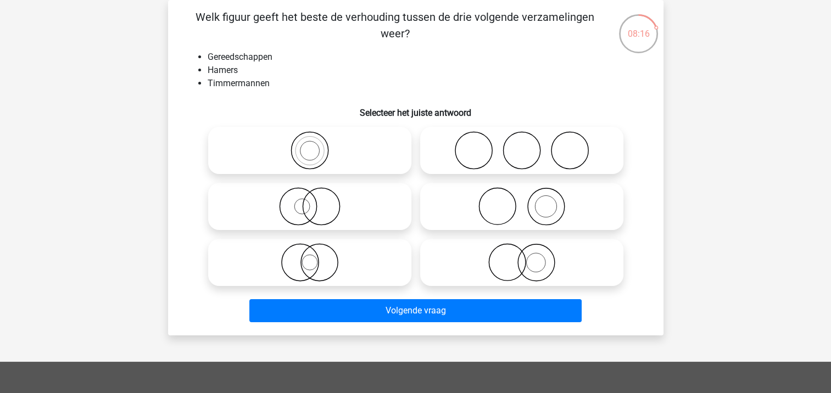
click at [571, 212] on icon at bounding box center [522, 206] width 195 height 38
click at [529, 201] on input "radio" at bounding box center [525, 197] width 7 height 7
radio input "true"
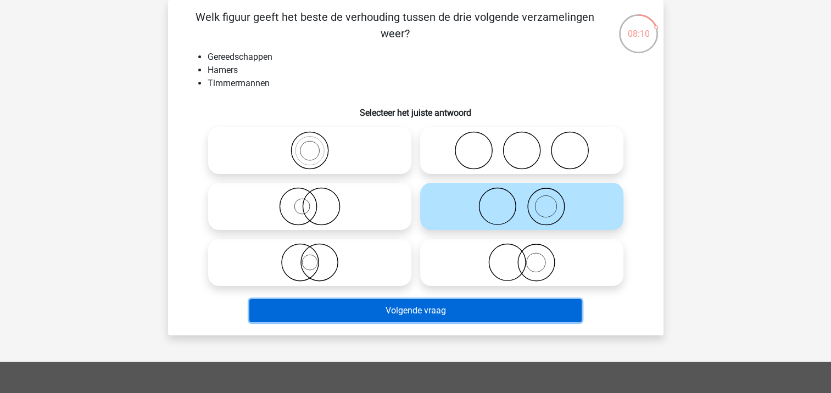
click at [401, 308] on button "Volgende vraag" at bounding box center [415, 310] width 332 height 23
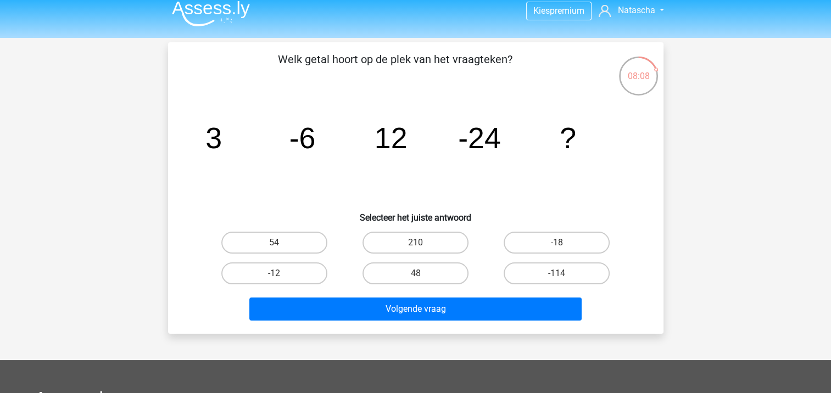
scroll to position [0, 0]
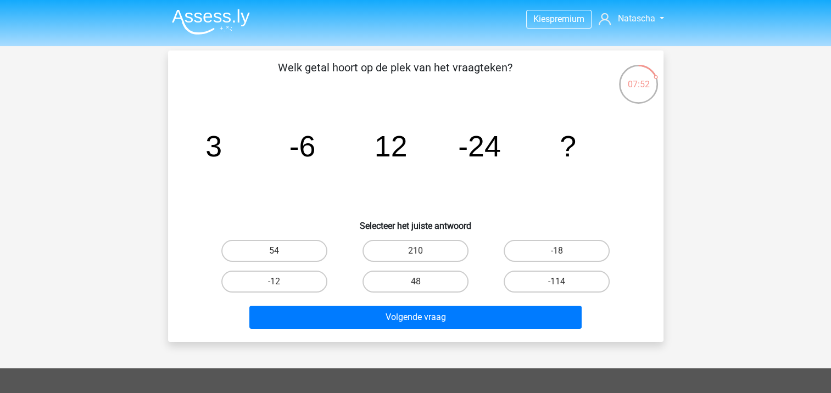
click at [424, 279] on label "48" at bounding box center [416, 282] width 106 height 22
click at [423, 282] on input "48" at bounding box center [418, 285] width 7 height 7
radio input "true"
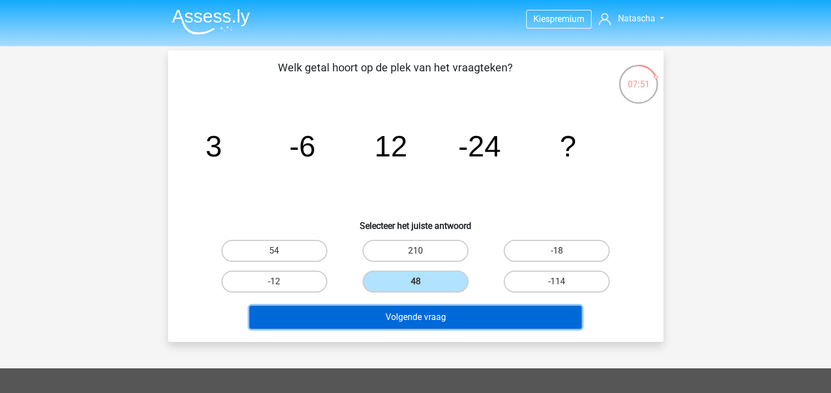
click at [395, 319] on button "Volgende vraag" at bounding box center [415, 317] width 332 height 23
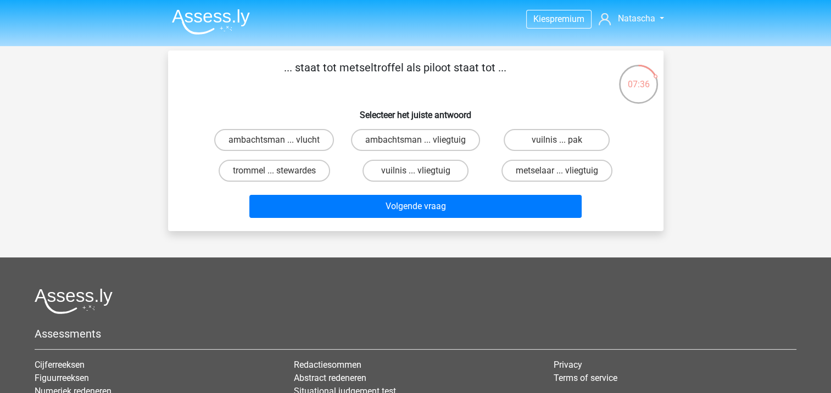
drag, startPoint x: 336, startPoint y: 68, endPoint x: 401, endPoint y: 68, distance: 64.8
click at [401, 68] on p "... staat tot metseltroffel als piloot staat tot ..." at bounding box center [395, 75] width 419 height 33
click at [582, 176] on label "metselaar ... vliegtuig" at bounding box center [557, 171] width 111 height 22
click at [564, 176] on input "metselaar ... vliegtuig" at bounding box center [560, 174] width 7 height 7
radio input "true"
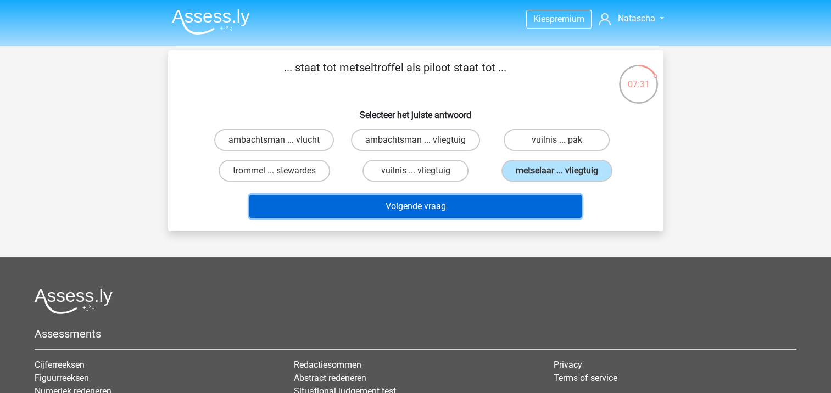
click at [471, 206] on button "Volgende vraag" at bounding box center [415, 206] width 332 height 23
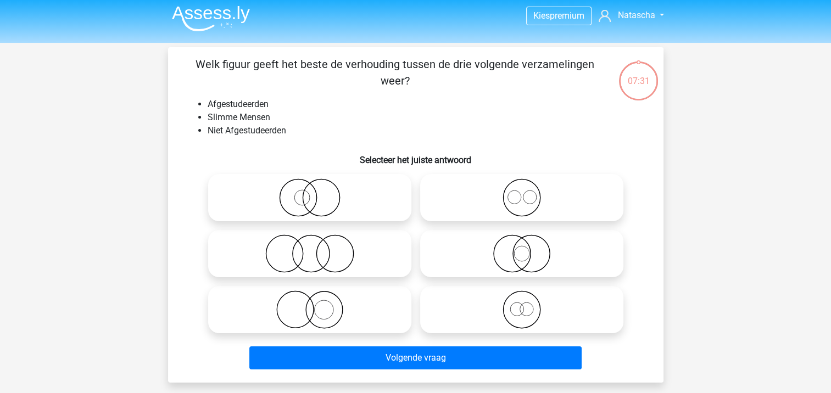
scroll to position [51, 0]
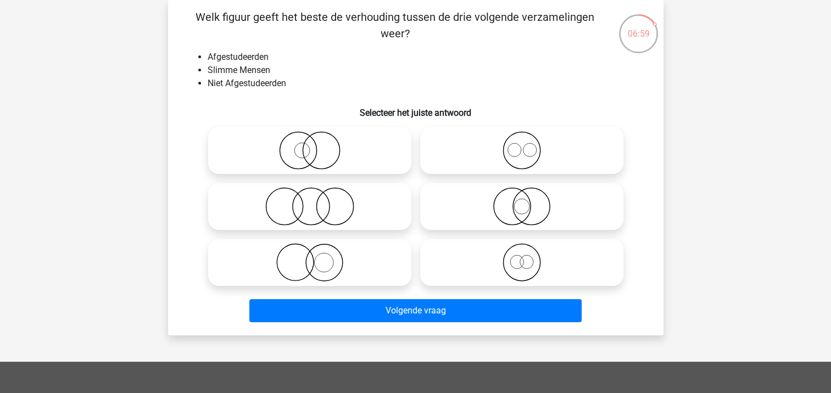
click at [313, 209] on icon at bounding box center [310, 206] width 195 height 38
click at [313, 201] on input "radio" at bounding box center [313, 197] width 7 height 7
radio input "true"
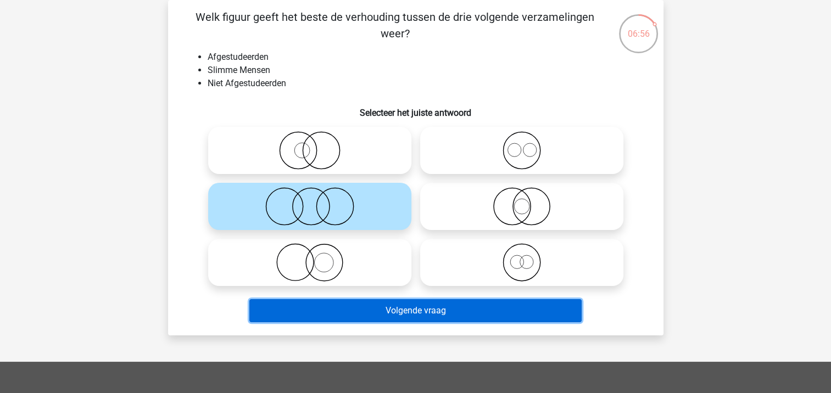
click at [399, 310] on button "Volgende vraag" at bounding box center [415, 310] width 332 height 23
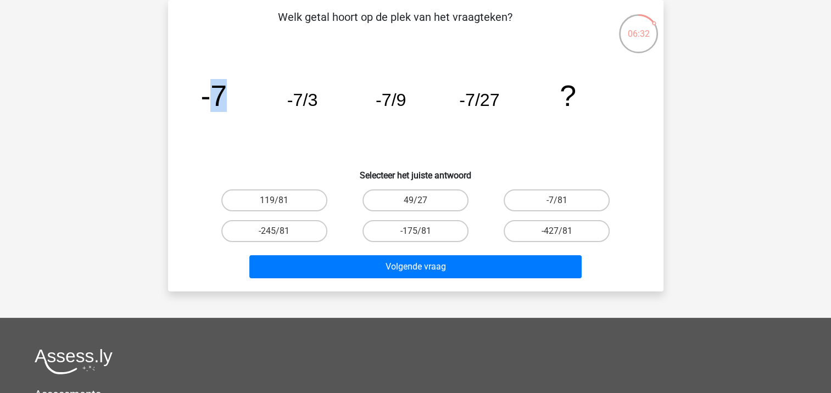
drag, startPoint x: 236, startPoint y: 88, endPoint x: 207, endPoint y: 109, distance: 36.6
click at [207, 109] on icon "image/svg+xml -7 -7/3 -7/9 -7/27 ?" at bounding box center [416, 106] width 443 height 111
click at [553, 204] on label "-7/81" at bounding box center [557, 201] width 106 height 22
click at [557, 204] on input "-7/81" at bounding box center [560, 204] width 7 height 7
radio input "true"
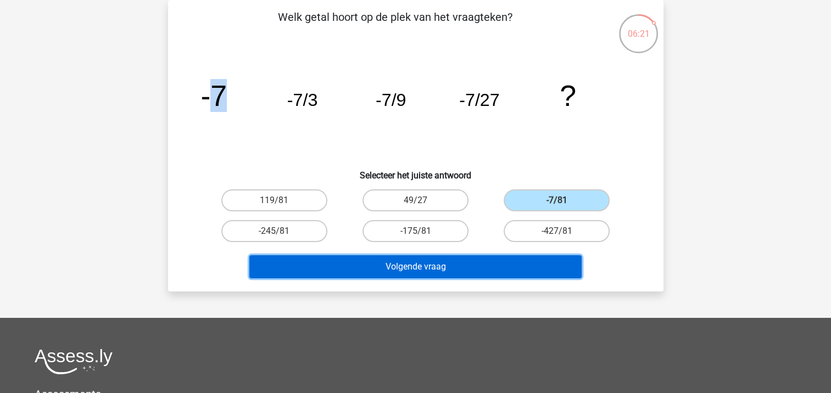
click at [411, 265] on button "Volgende vraag" at bounding box center [415, 267] width 332 height 23
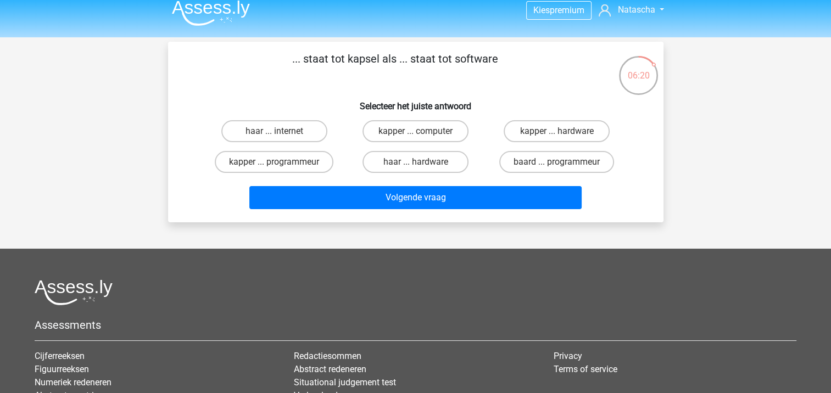
scroll to position [0, 0]
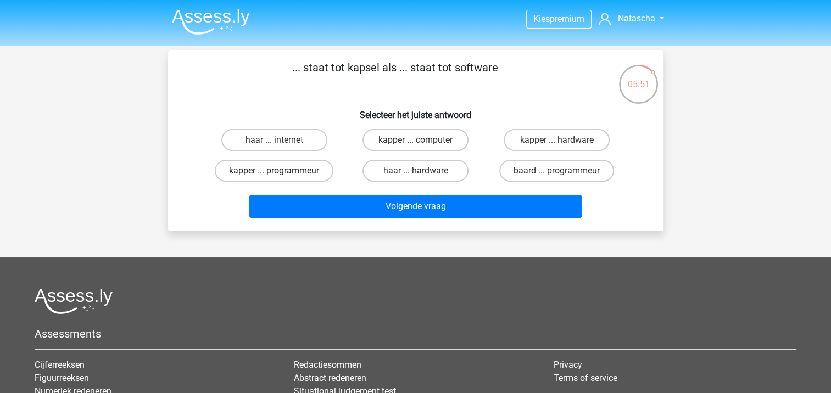
click at [247, 171] on label "kapper ... programmeur" at bounding box center [274, 171] width 119 height 22
click at [274, 171] on input "kapper ... programmeur" at bounding box center [277, 174] width 7 height 7
radio input "true"
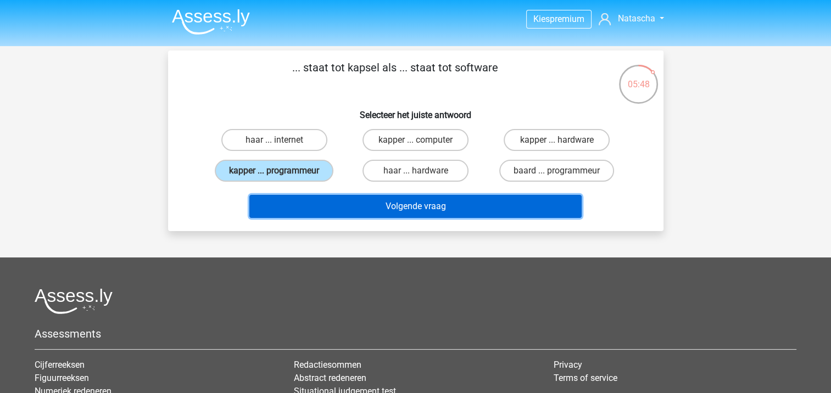
click at [407, 206] on button "Volgende vraag" at bounding box center [415, 206] width 332 height 23
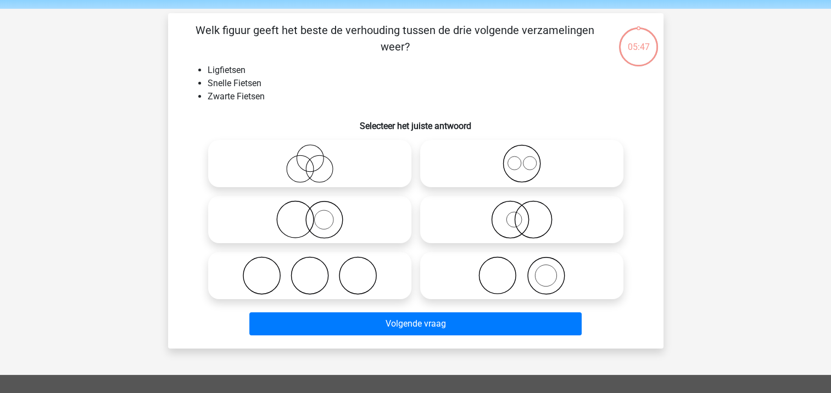
scroll to position [51, 0]
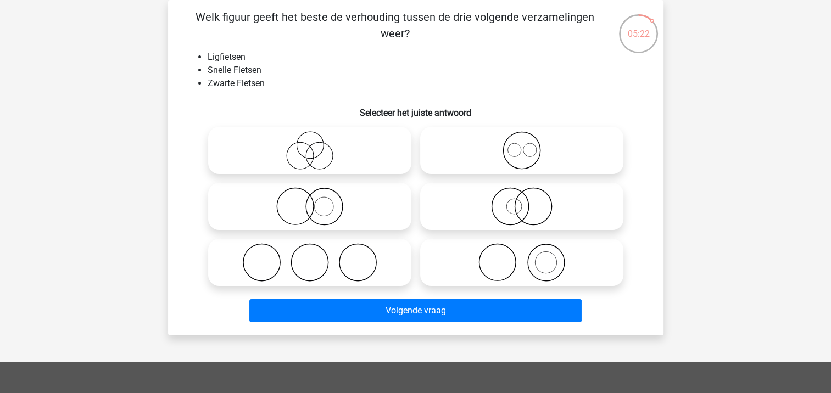
click at [291, 146] on circle at bounding box center [300, 156] width 27 height 27
click at [310, 145] on input "radio" at bounding box center [313, 141] width 7 height 7
radio input "true"
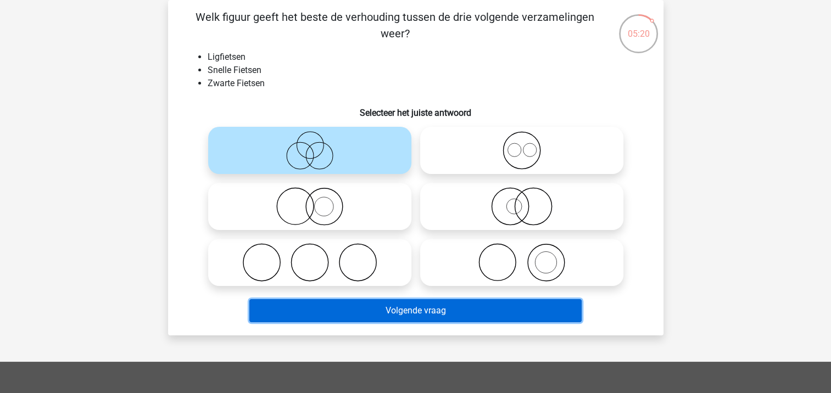
click at [368, 319] on button "Volgende vraag" at bounding box center [415, 310] width 332 height 23
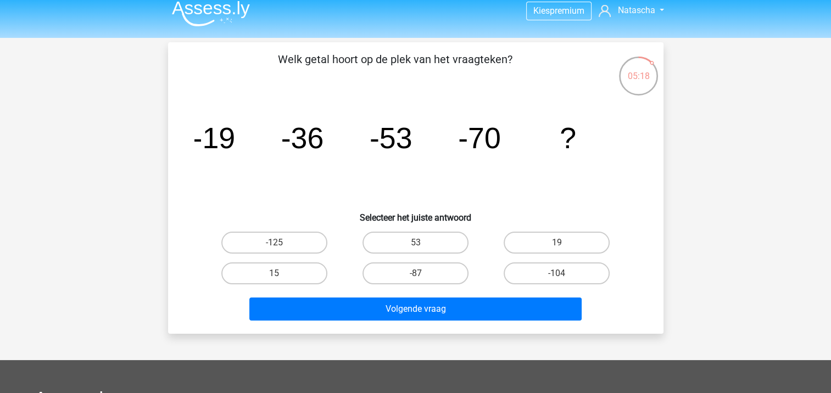
scroll to position [0, 0]
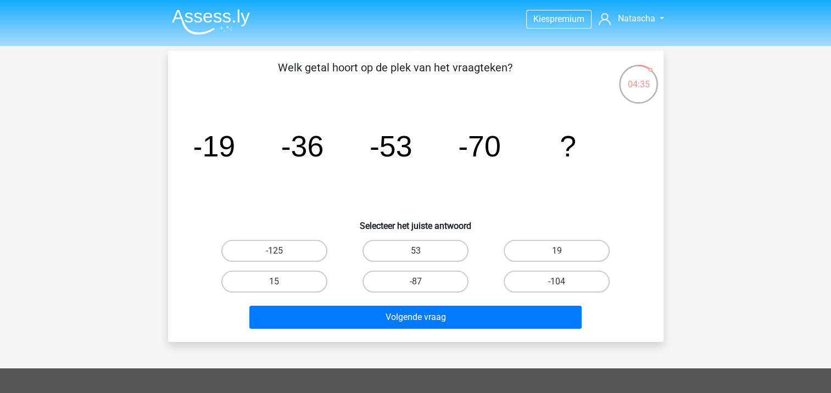
click at [418, 282] on input "-87" at bounding box center [418, 285] width 7 height 7
radio input "true"
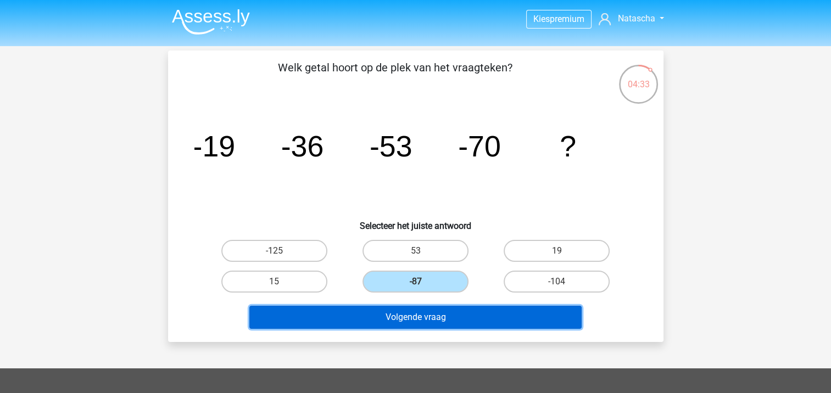
click at [409, 320] on button "Volgende vraag" at bounding box center [415, 317] width 332 height 23
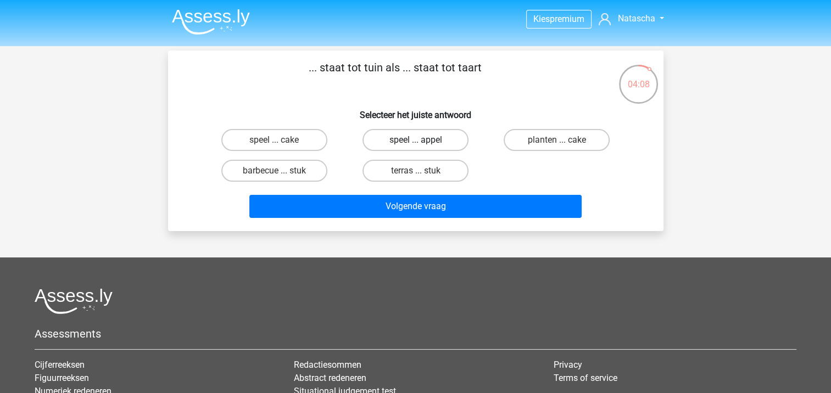
click at [396, 140] on label "speel ... appel" at bounding box center [416, 140] width 106 height 22
click at [415, 140] on input "speel ... appel" at bounding box center [418, 143] width 7 height 7
radio input "true"
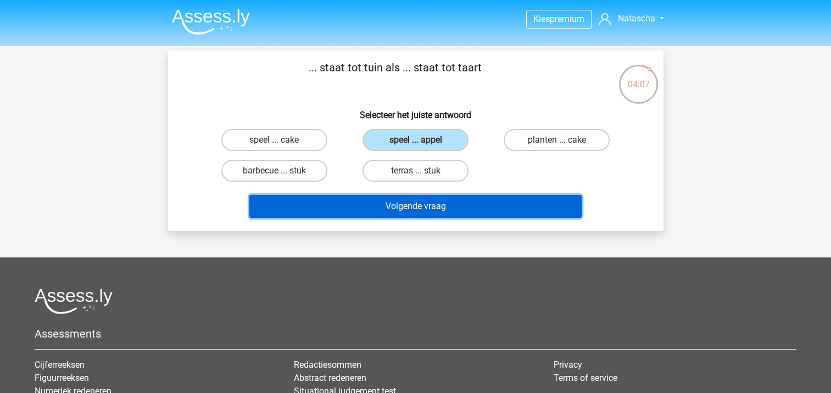
click at [397, 204] on button "Volgende vraag" at bounding box center [415, 206] width 332 height 23
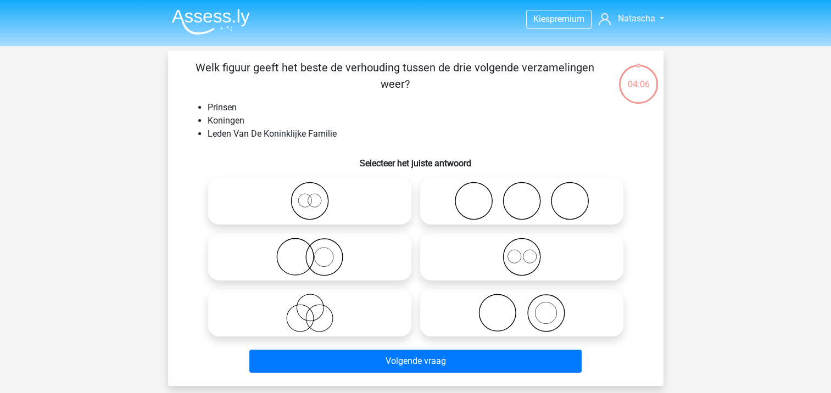
scroll to position [51, 0]
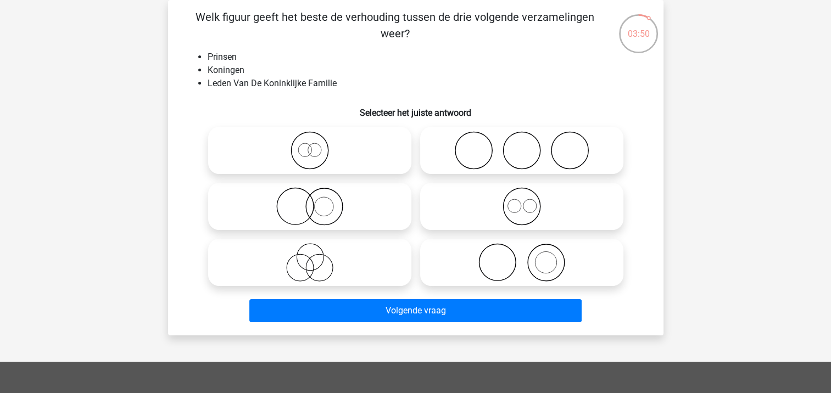
click at [529, 210] on icon at bounding box center [522, 206] width 195 height 38
click at [529, 201] on input "radio" at bounding box center [525, 197] width 7 height 7
radio input "true"
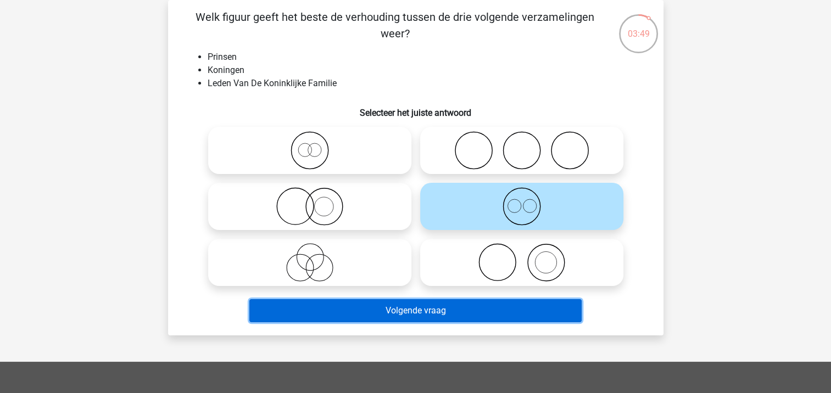
click at [408, 306] on button "Volgende vraag" at bounding box center [415, 310] width 332 height 23
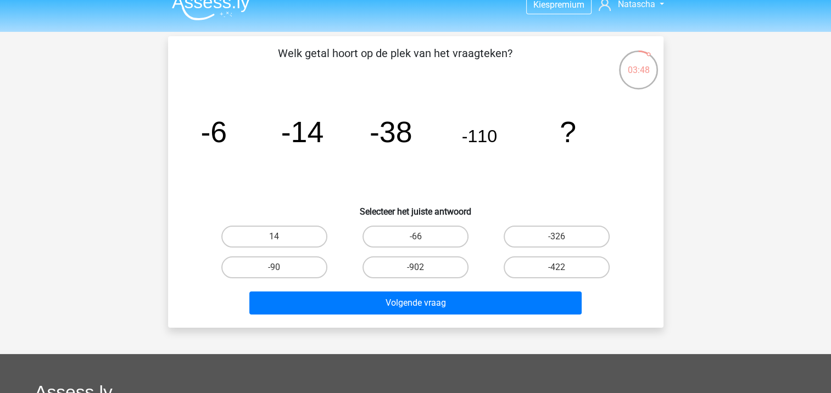
scroll to position [0, 0]
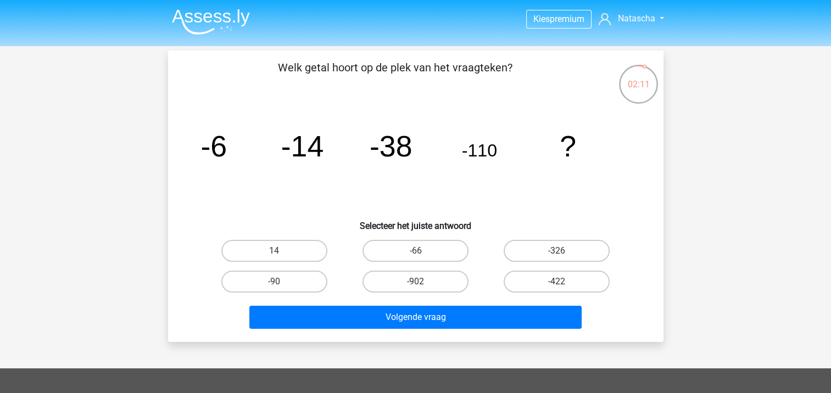
click at [562, 254] on input "-326" at bounding box center [560, 254] width 7 height 7
radio input "true"
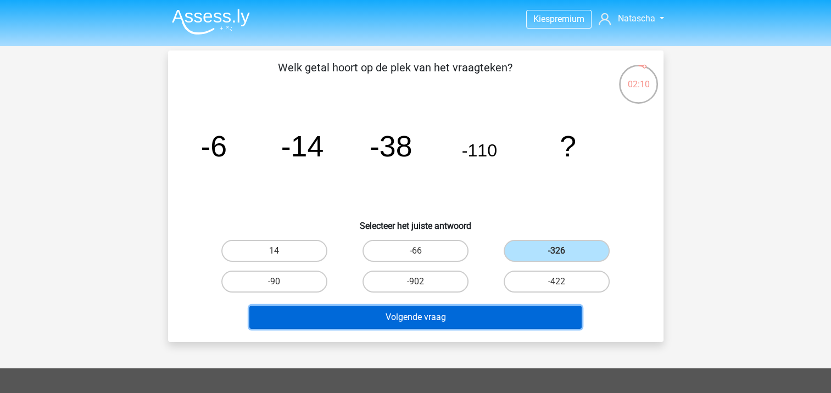
click at [434, 318] on button "Volgende vraag" at bounding box center [415, 317] width 332 height 23
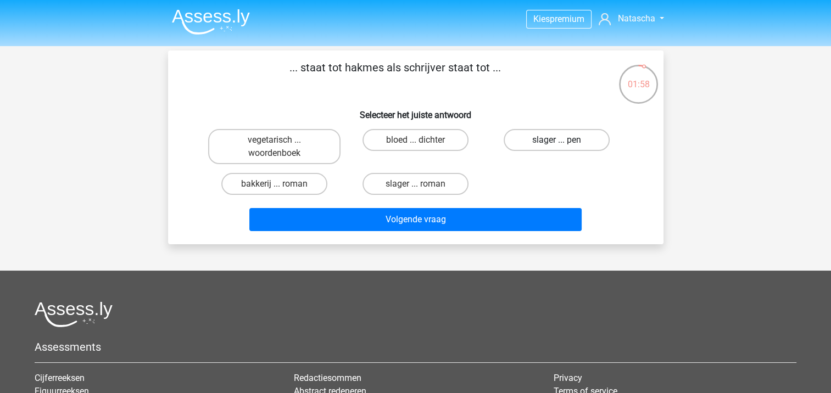
click at [552, 138] on label "slager ... pen" at bounding box center [557, 140] width 106 height 22
click at [557, 140] on input "slager ... pen" at bounding box center [560, 143] width 7 height 7
radio input "true"
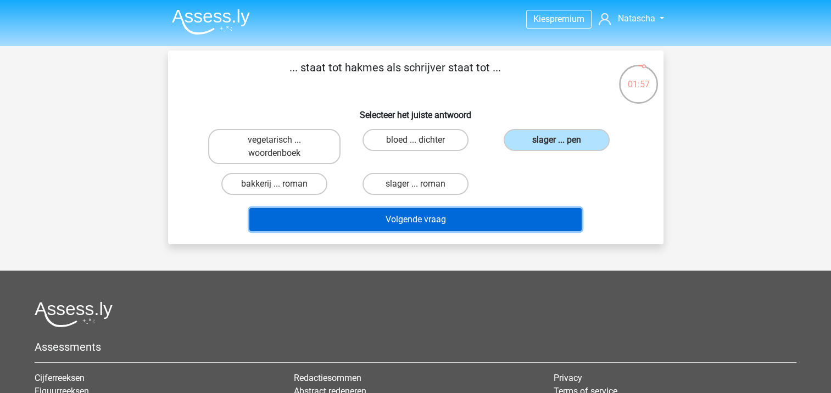
click at [403, 221] on button "Volgende vraag" at bounding box center [415, 219] width 332 height 23
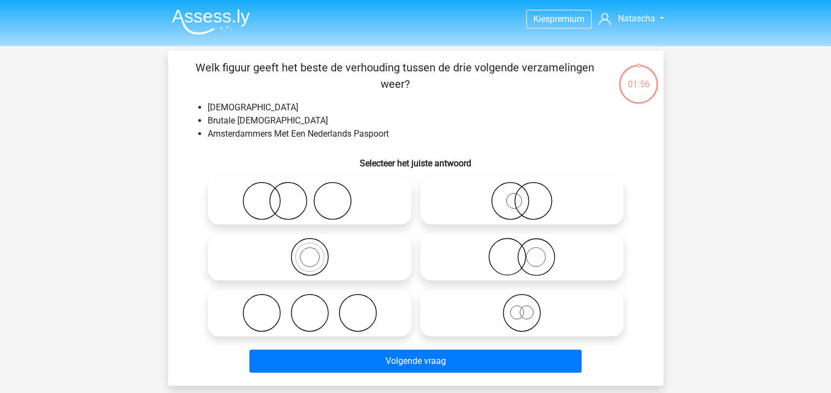
scroll to position [51, 0]
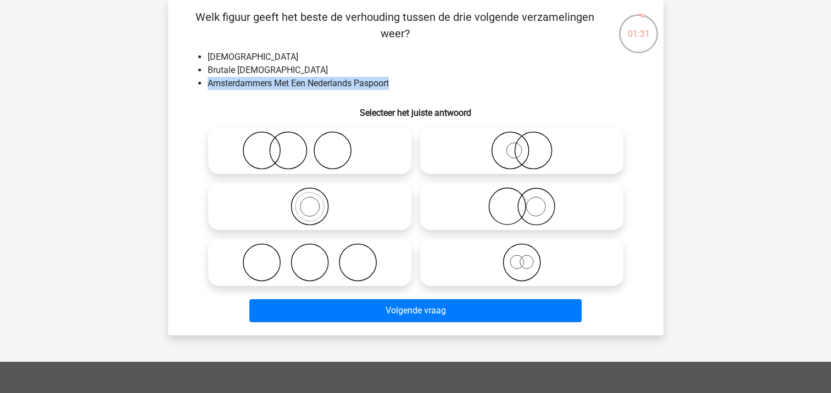
drag, startPoint x: 207, startPoint y: 82, endPoint x: 399, endPoint y: 83, distance: 191.8
click at [399, 83] on li "Amsterdammers Met Een Nederlands Paspoort" at bounding box center [427, 83] width 439 height 13
click at [728, 172] on div "Kies premium Natascha nati66@online.nl" at bounding box center [415, 300] width 831 height 703
click at [541, 268] on icon at bounding box center [522, 262] width 195 height 38
click at [529, 257] on input "radio" at bounding box center [525, 253] width 7 height 7
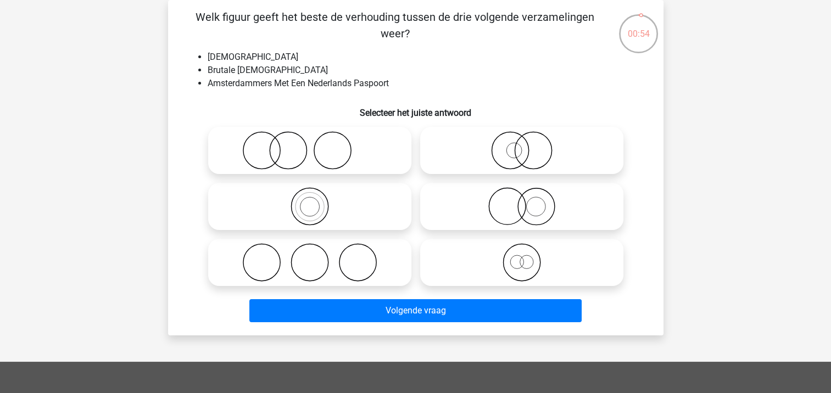
radio input "true"
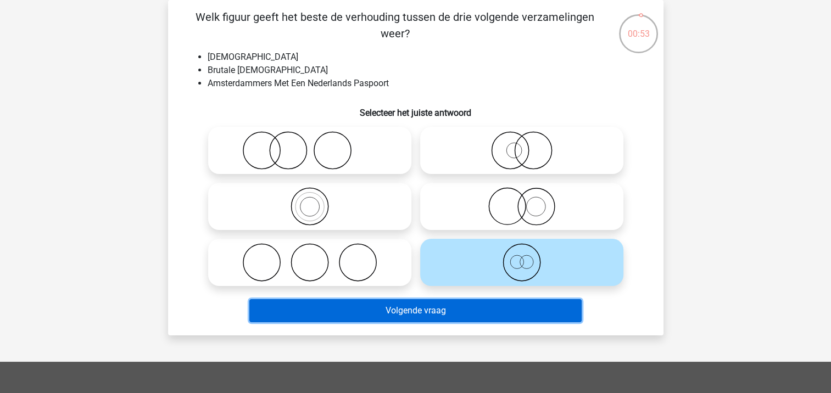
click at [404, 310] on button "Volgende vraag" at bounding box center [415, 310] width 332 height 23
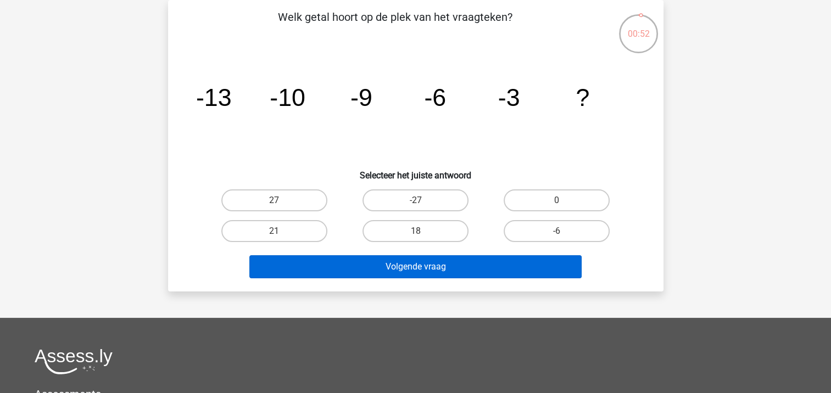
scroll to position [0, 0]
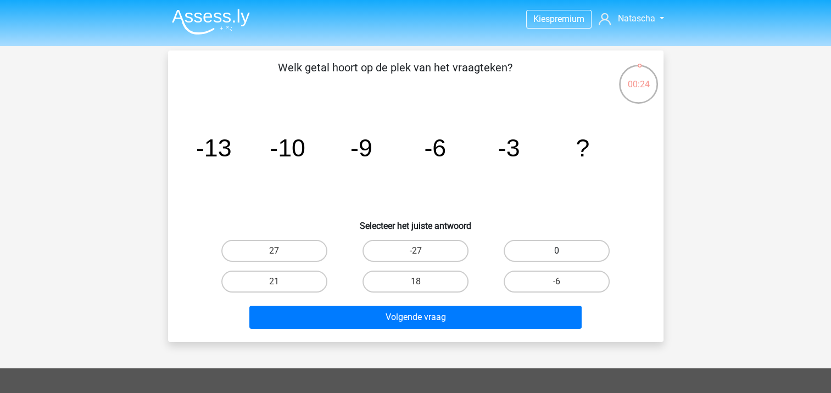
click at [563, 250] on label "0" at bounding box center [557, 251] width 106 height 22
click at [563, 251] on input "0" at bounding box center [560, 254] width 7 height 7
radio input "true"
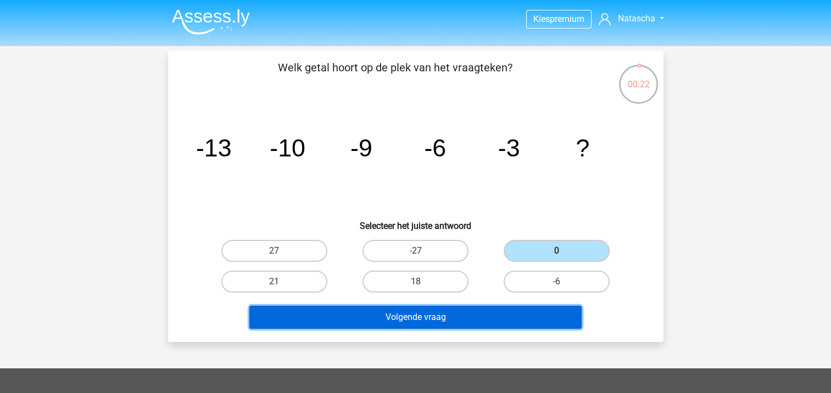
click at [379, 319] on button "Volgende vraag" at bounding box center [415, 317] width 332 height 23
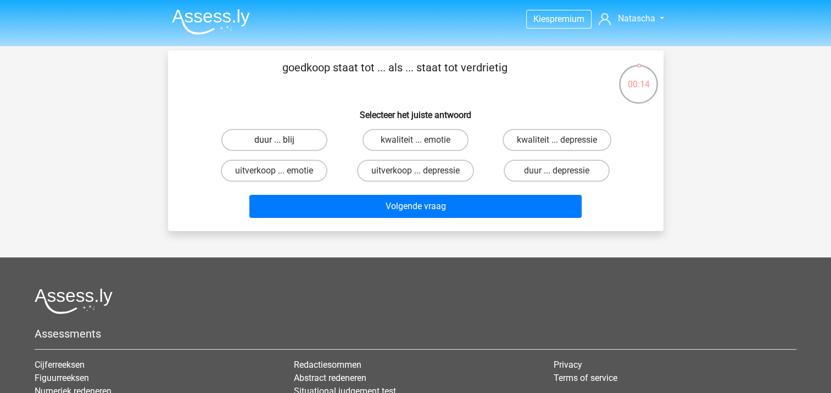
click at [288, 140] on label "duur ... blij" at bounding box center [274, 140] width 106 height 22
click at [281, 140] on input "duur ... blij" at bounding box center [277, 143] width 7 height 7
radio input "true"
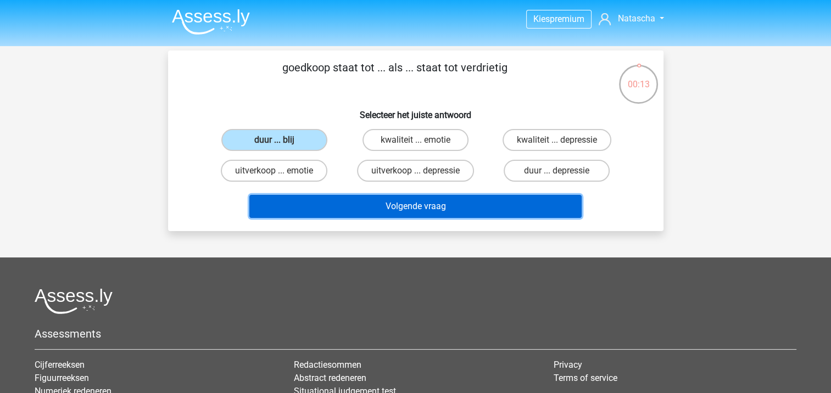
click at [365, 203] on button "Volgende vraag" at bounding box center [415, 206] width 332 height 23
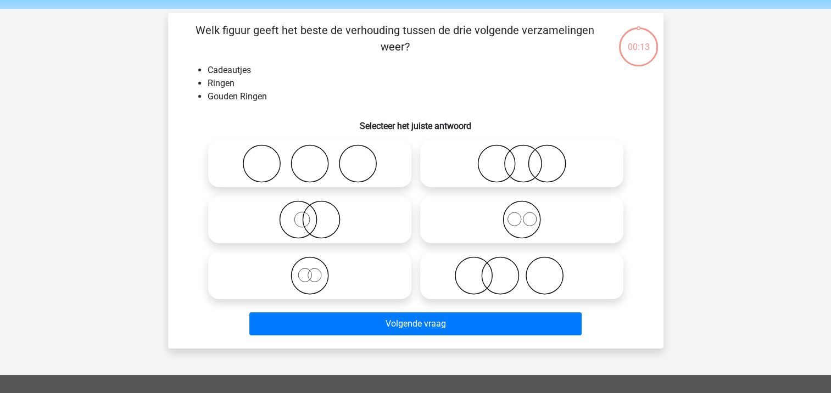
scroll to position [51, 0]
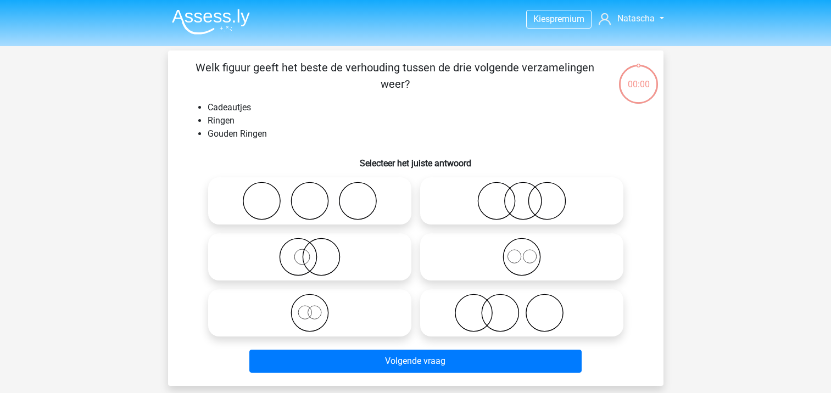
scroll to position [51, 0]
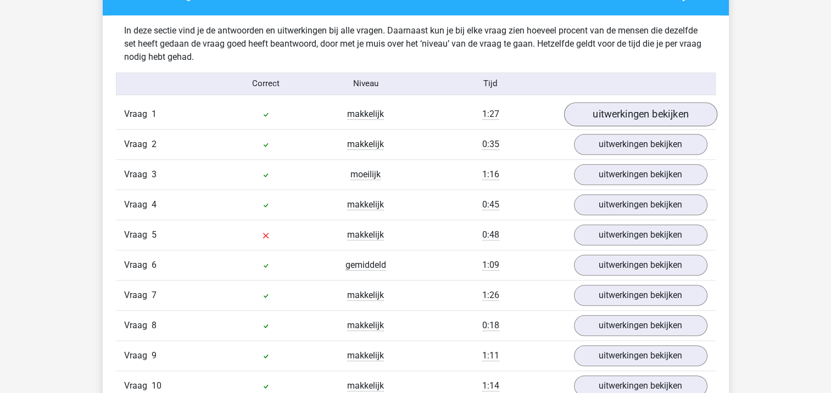
scroll to position [1209, 0]
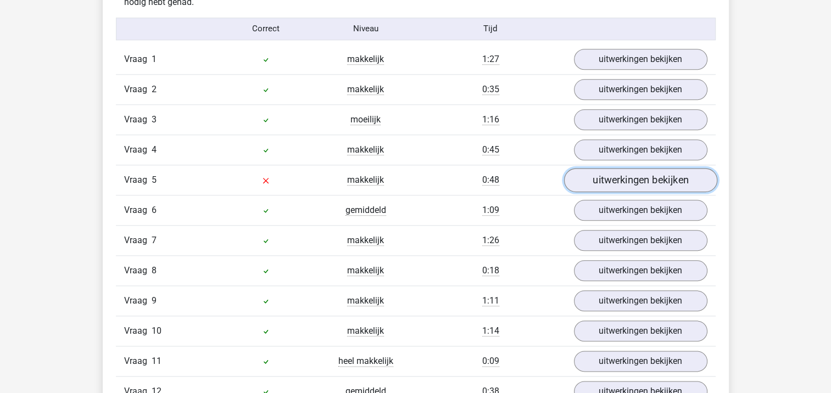
click at [644, 179] on link "uitwerkingen bekijken" at bounding box center [640, 180] width 153 height 24
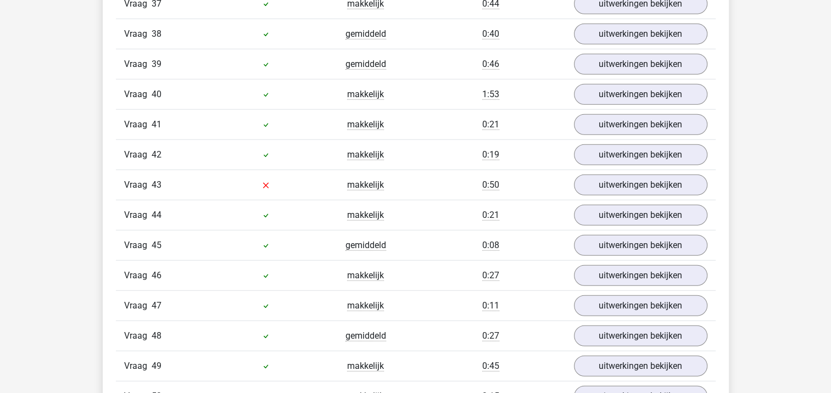
scroll to position [2912, 0]
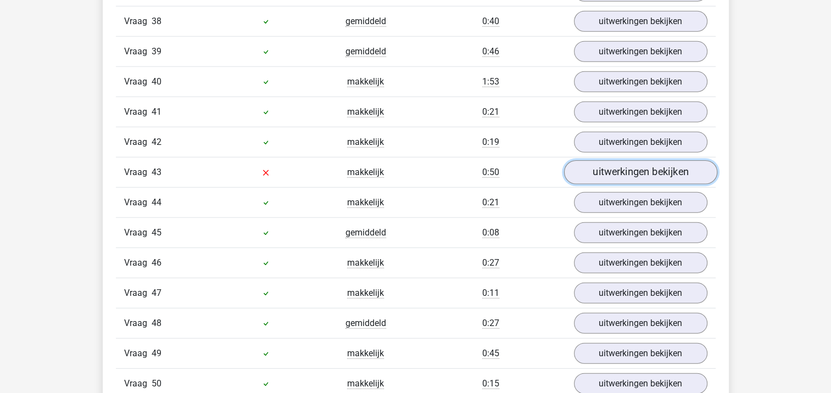
click at [599, 160] on link "uitwerkingen bekijken" at bounding box center [640, 172] width 153 height 24
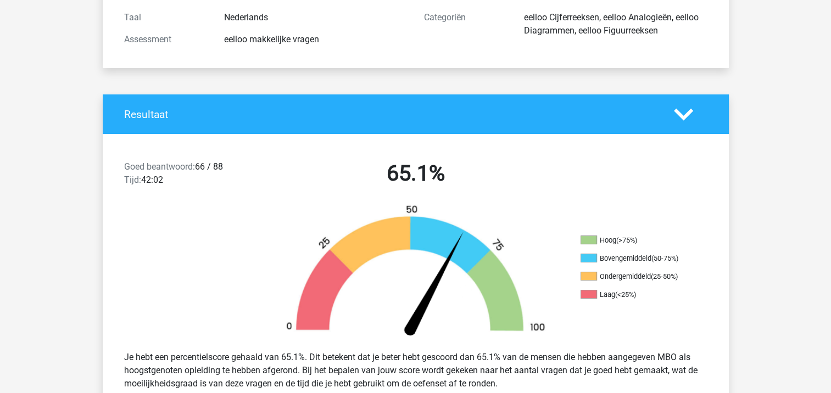
scroll to position [0, 0]
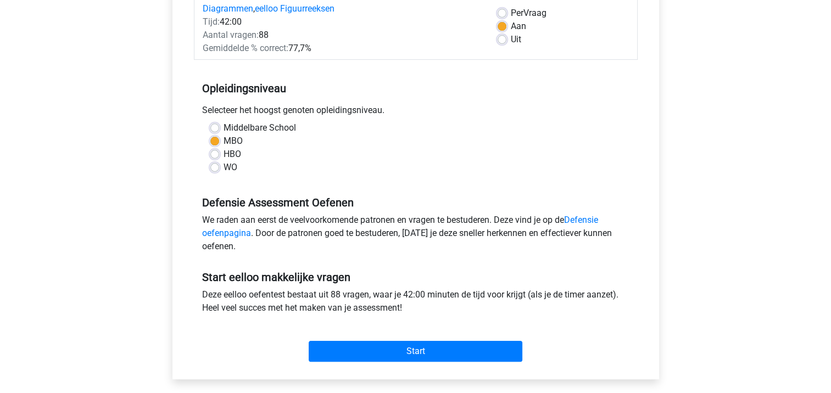
scroll to position [165, 0]
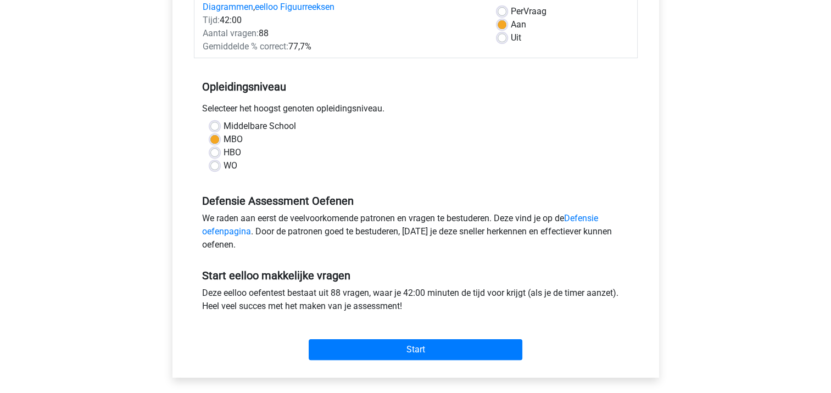
click at [224, 125] on label "Middelbare School" at bounding box center [260, 126] width 73 height 13
click at [214, 125] on input "Middelbare School" at bounding box center [214, 125] width 9 height 11
radio input "true"
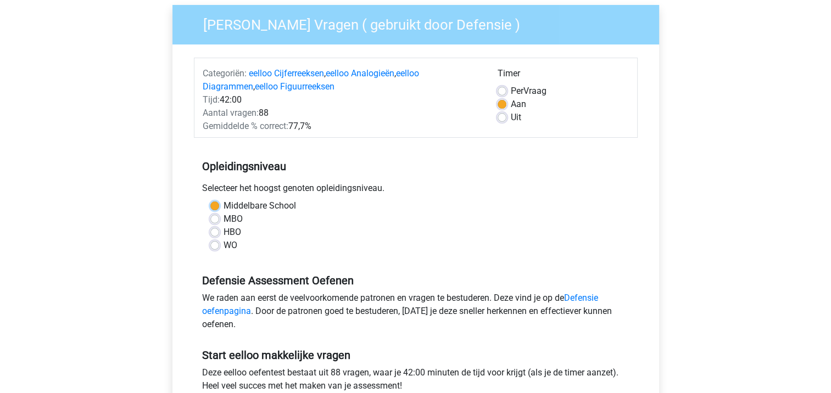
scroll to position [0, 0]
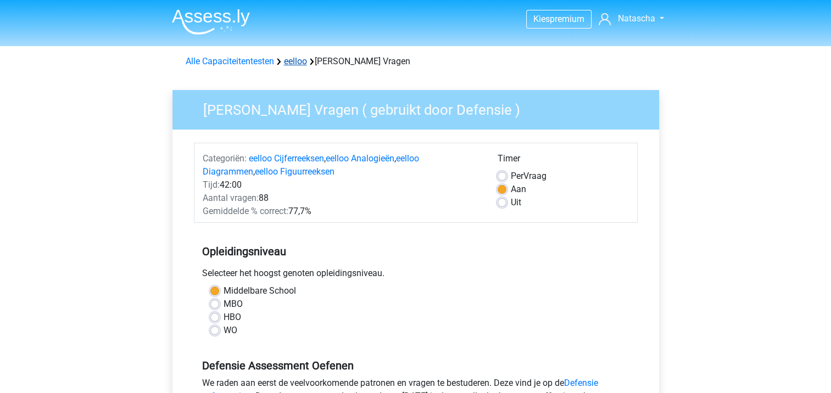
click at [296, 63] on link "eelloo" at bounding box center [295, 61] width 23 height 10
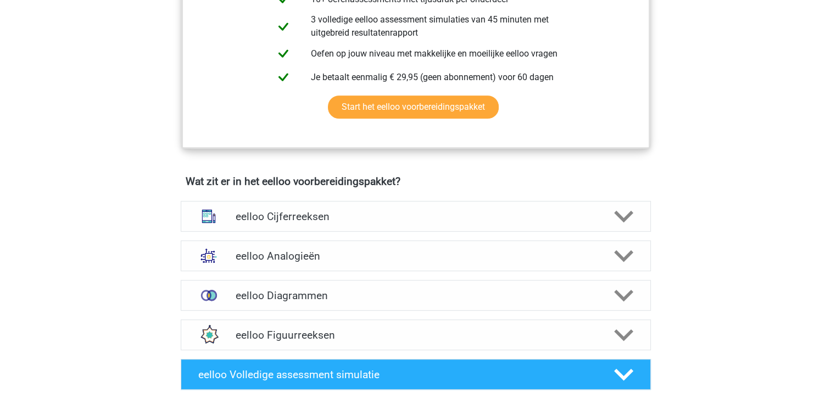
scroll to position [659, 0]
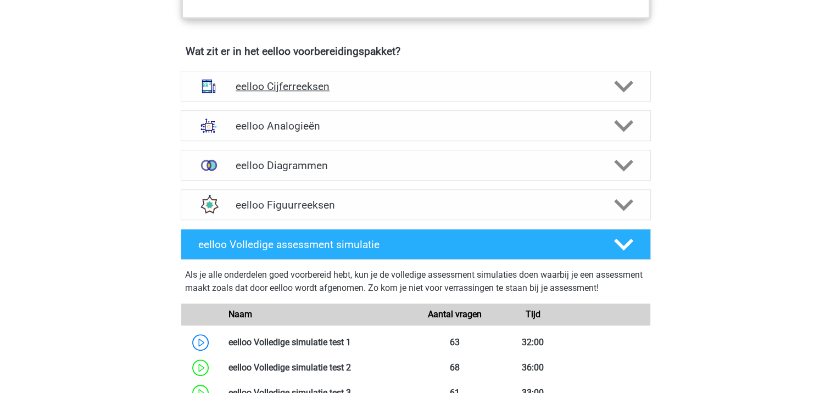
click at [627, 90] on polygon at bounding box center [623, 86] width 19 height 12
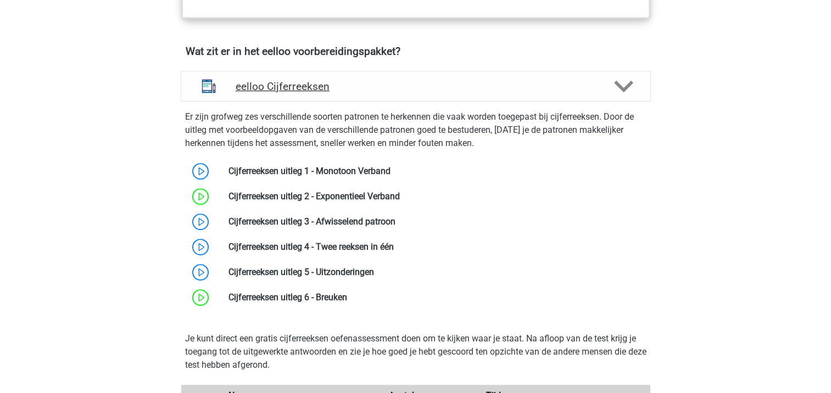
click at [629, 95] on icon at bounding box center [623, 86] width 19 height 19
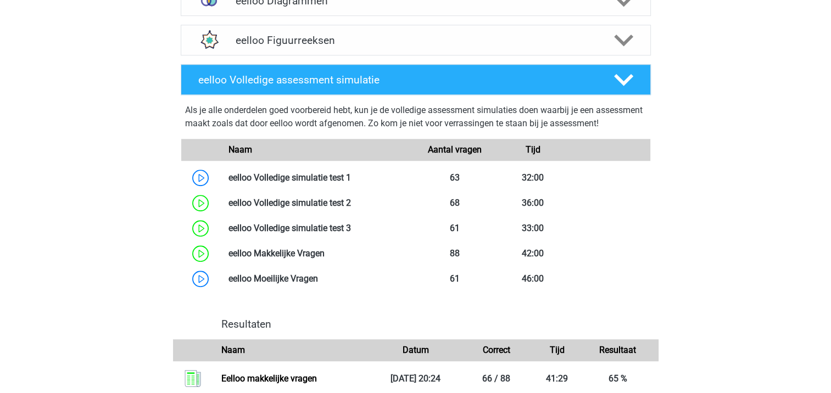
scroll to position [714, 0]
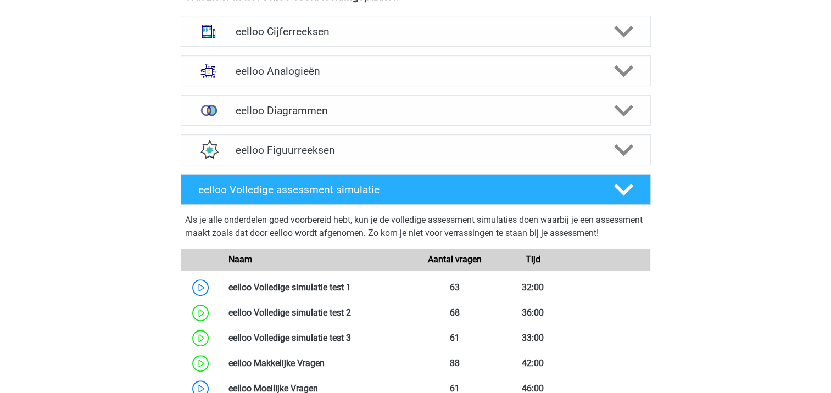
click at [771, 165] on div "Kies premium [GEOGRAPHIC_DATA] [EMAIL_ADDRESS][DOMAIN_NAME]" at bounding box center [415, 239] width 831 height 1906
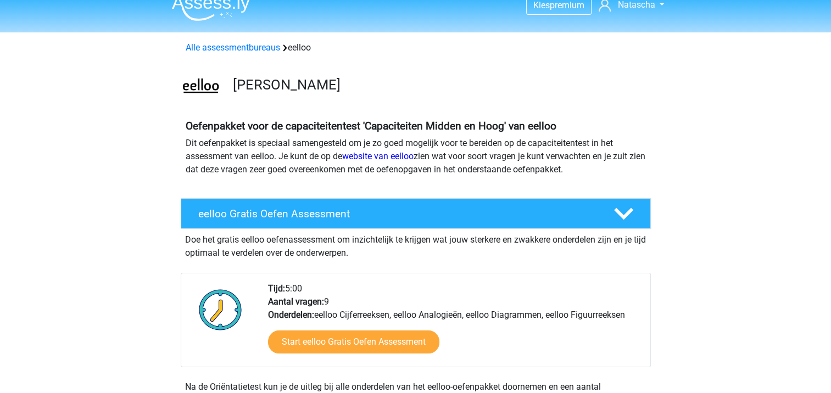
scroll to position [0, 0]
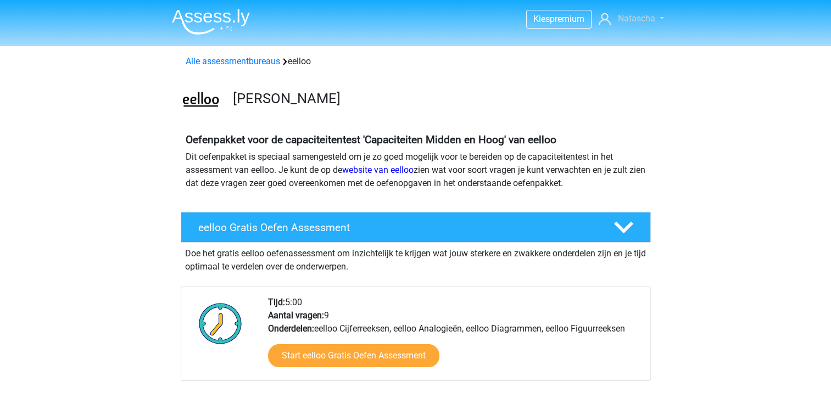
click at [662, 18] on link "Natascha" at bounding box center [632, 18] width 74 height 13
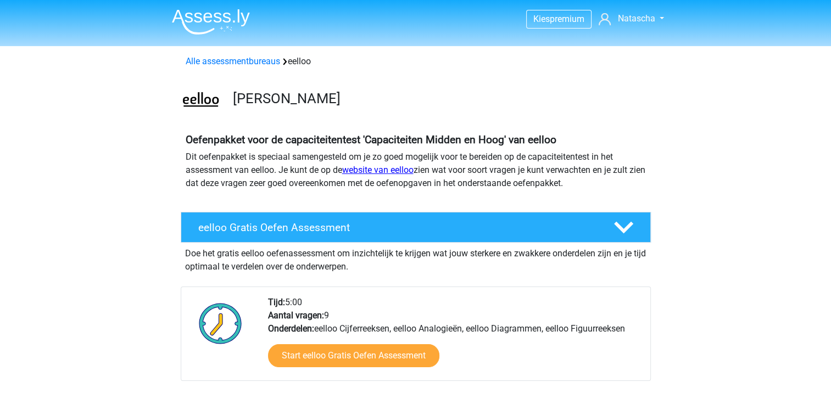
click at [380, 171] on link "website van eelloo" at bounding box center [377, 170] width 71 height 10
click at [204, 13] on img at bounding box center [211, 22] width 78 height 26
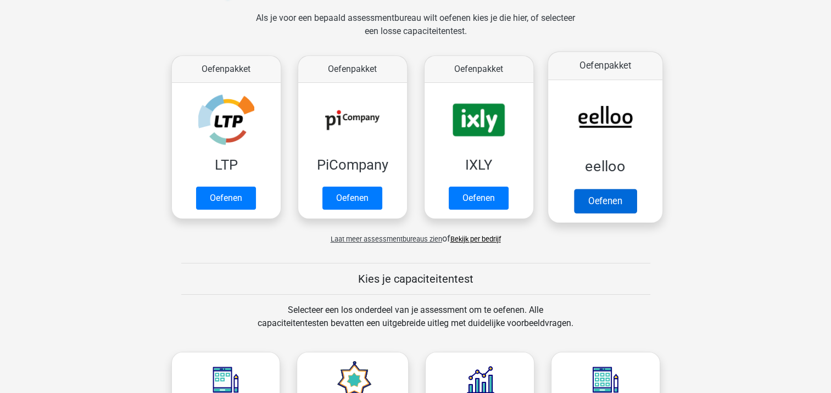
scroll to position [165, 0]
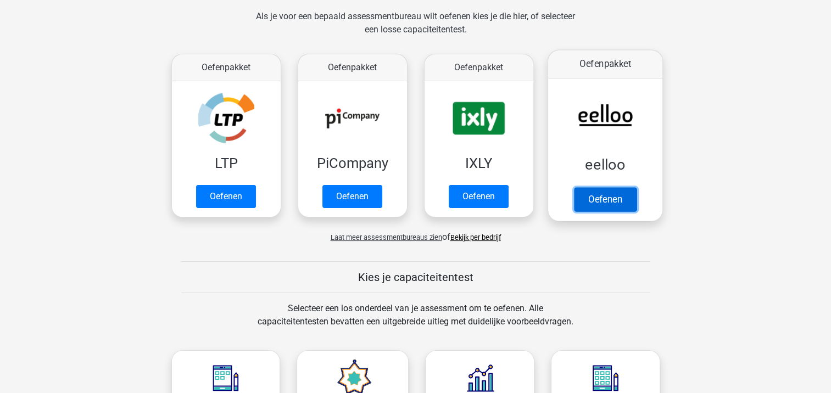
click at [607, 191] on link "Oefenen" at bounding box center [605, 199] width 63 height 24
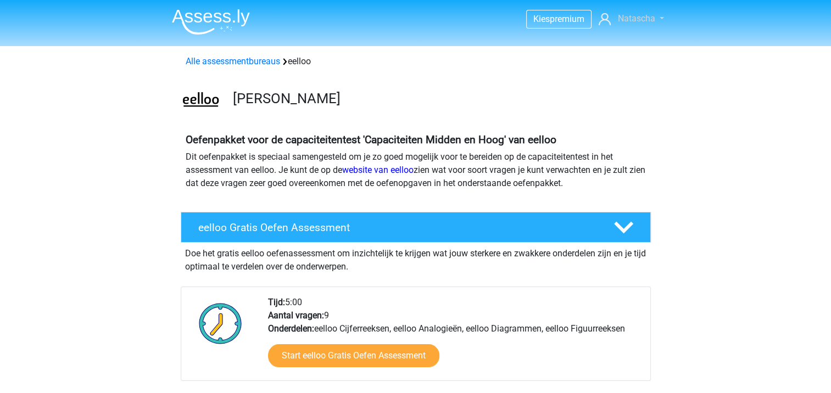
click at [660, 21] on link "Natascha" at bounding box center [632, 18] width 74 height 13
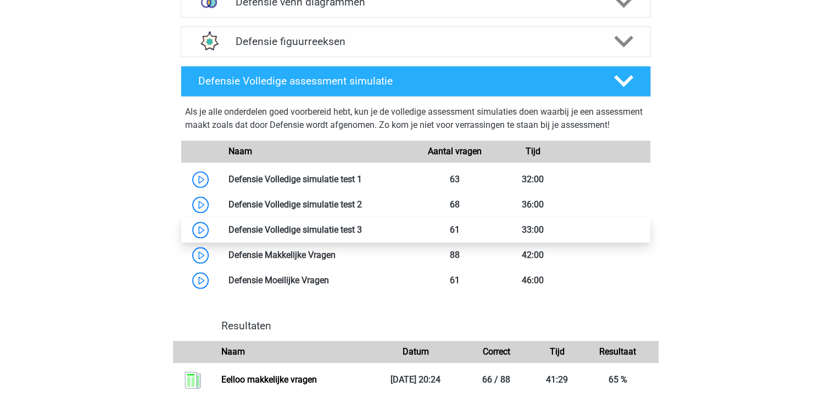
scroll to position [1033, 0]
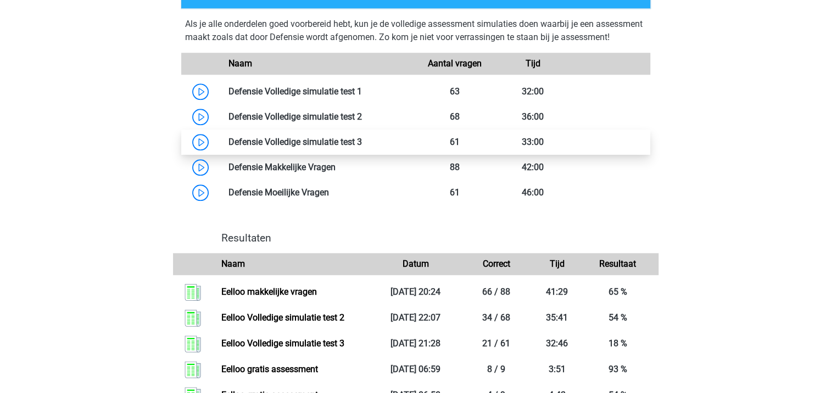
click at [362, 147] on link at bounding box center [362, 142] width 0 height 10
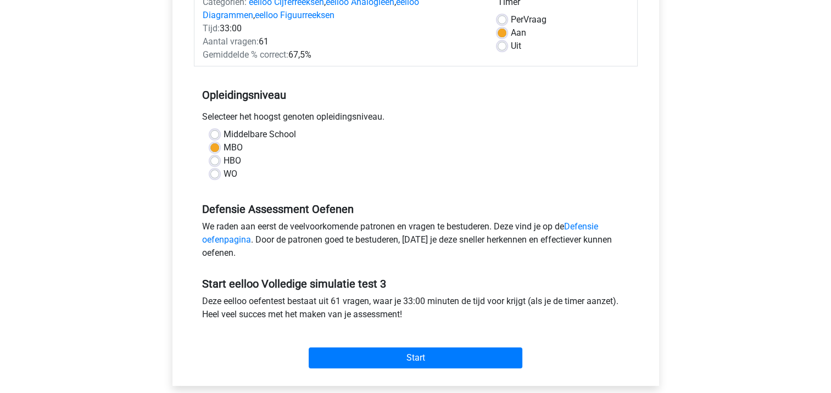
scroll to position [165, 0]
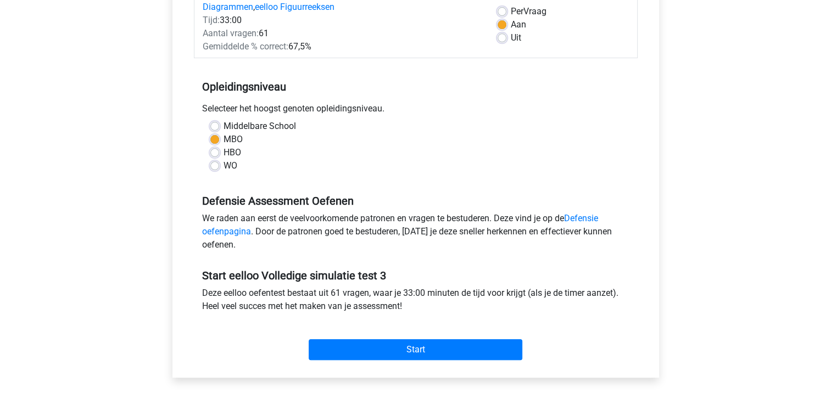
click at [224, 124] on label "Middelbare School" at bounding box center [260, 126] width 73 height 13
click at [210, 124] on input "Middelbare School" at bounding box center [214, 125] width 9 height 11
radio input "true"
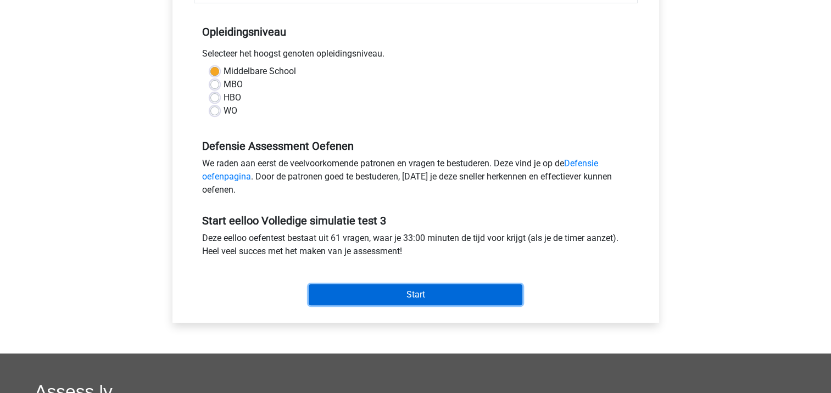
drag, startPoint x: 359, startPoint y: 295, endPoint x: 347, endPoint y: 276, distance: 21.5
click at [359, 293] on input "Start" at bounding box center [416, 295] width 214 height 21
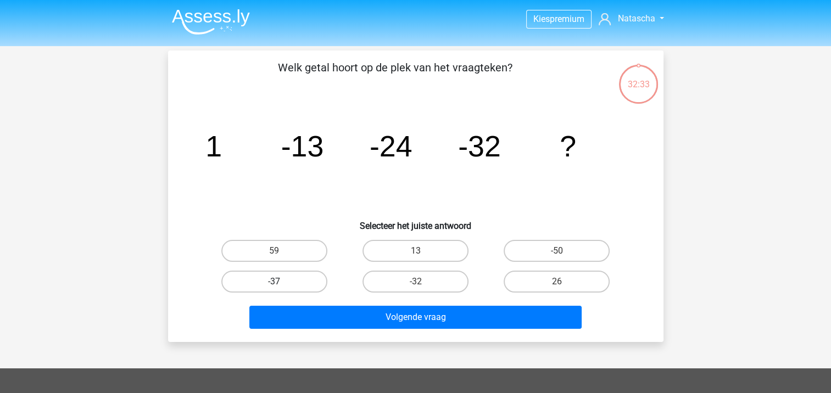
drag, startPoint x: 255, startPoint y: 284, endPoint x: 287, endPoint y: 295, distance: 34.2
click at [257, 284] on label "-37" at bounding box center [274, 282] width 106 height 22
click at [274, 284] on input "-37" at bounding box center [277, 285] width 7 height 7
radio input "true"
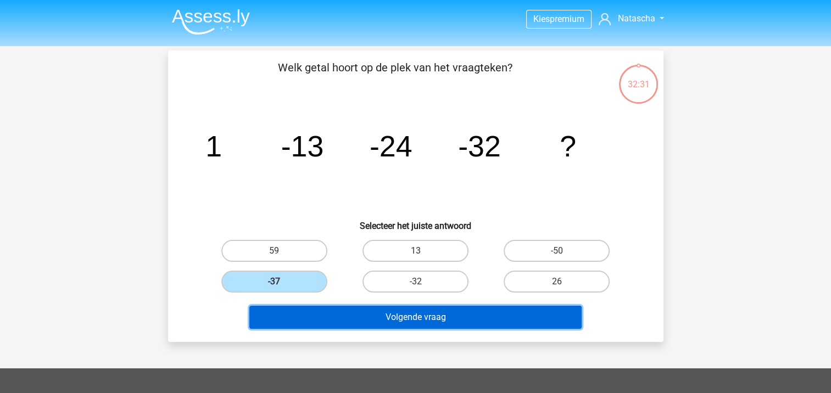
click at [325, 317] on button "Volgende vraag" at bounding box center [415, 317] width 332 height 23
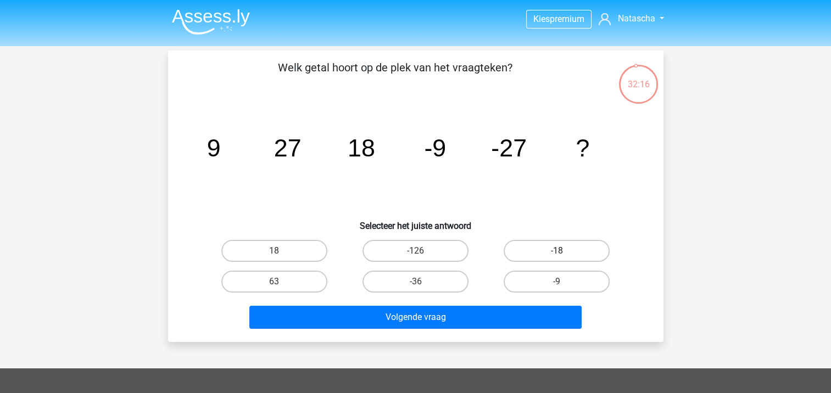
click at [542, 243] on label "-18" at bounding box center [557, 251] width 106 height 22
click at [557, 251] on input "-18" at bounding box center [560, 254] width 7 height 7
radio input "true"
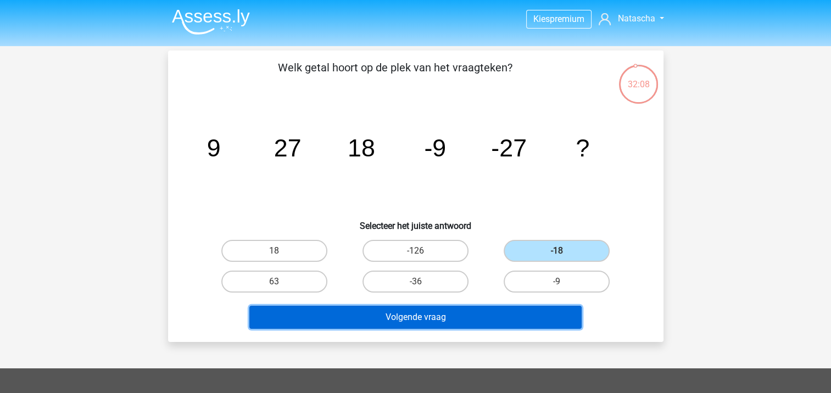
click at [375, 319] on button "Volgende vraag" at bounding box center [415, 317] width 332 height 23
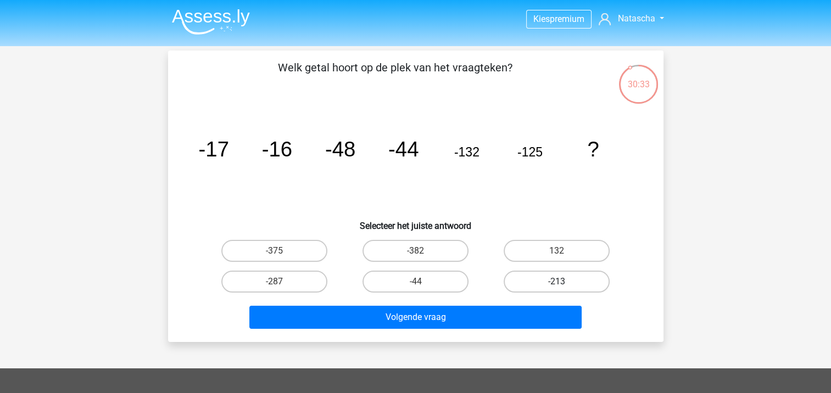
click at [555, 281] on label "-213" at bounding box center [557, 282] width 106 height 22
click at [557, 282] on input "-213" at bounding box center [560, 285] width 7 height 7
radio input "true"
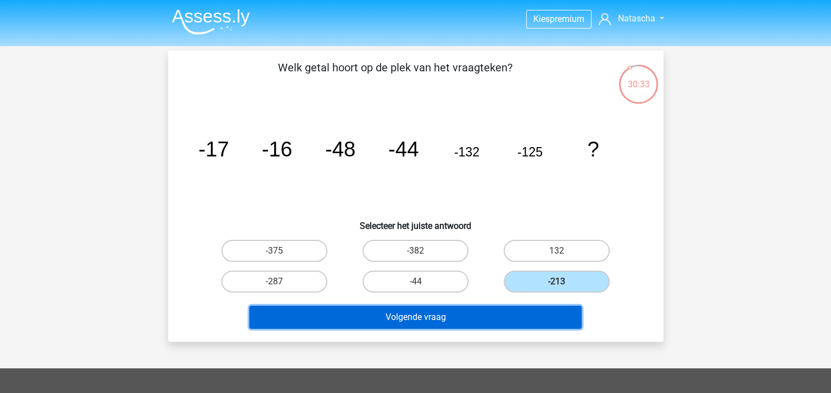
click at [404, 317] on button "Volgende vraag" at bounding box center [415, 317] width 332 height 23
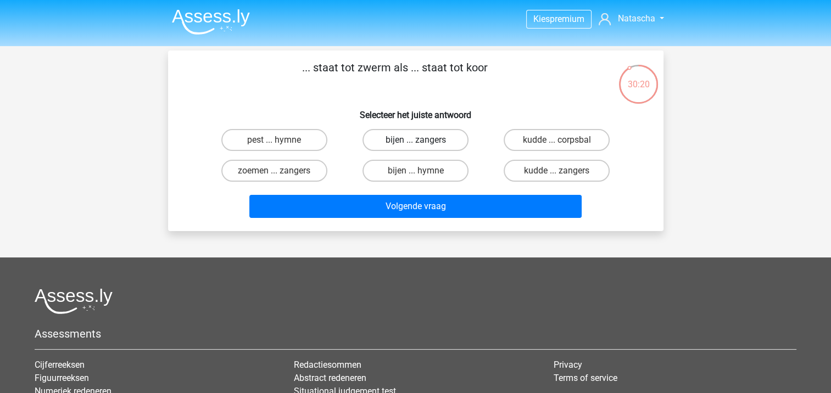
click at [403, 142] on label "bijen ... zangers" at bounding box center [416, 140] width 106 height 22
click at [415, 142] on input "bijen ... zangers" at bounding box center [418, 143] width 7 height 7
radio input "true"
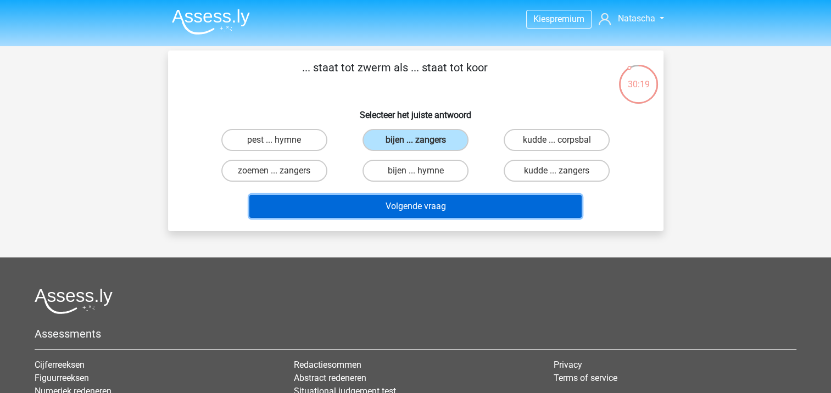
click at [421, 203] on button "Volgende vraag" at bounding box center [415, 206] width 332 height 23
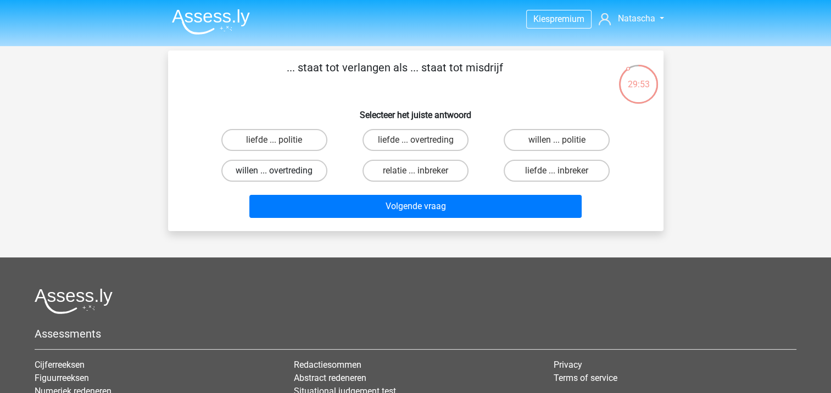
click at [257, 170] on label "willen ... overtreding" at bounding box center [274, 171] width 106 height 22
click at [274, 171] on input "willen ... overtreding" at bounding box center [277, 174] width 7 height 7
radio input "true"
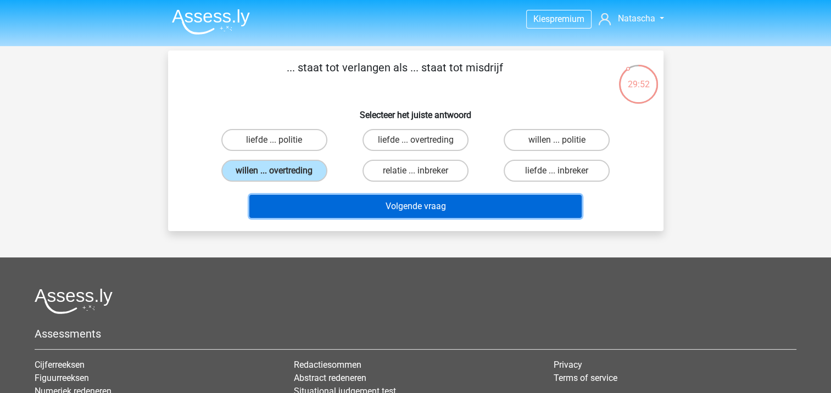
click at [373, 198] on button "Volgende vraag" at bounding box center [415, 206] width 332 height 23
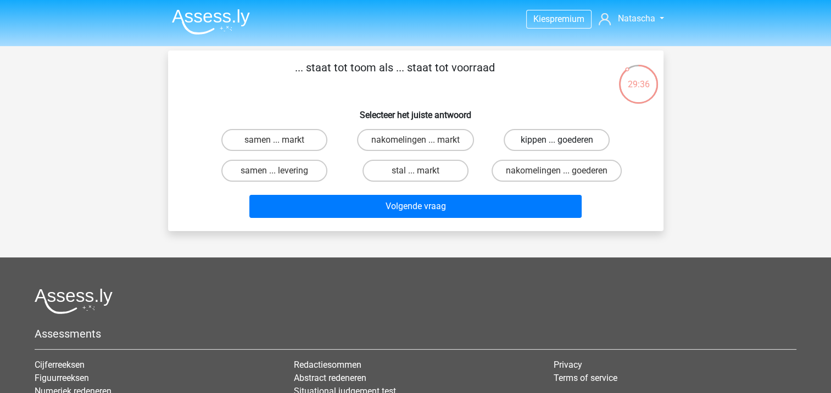
click at [575, 146] on label "kippen ... goederen" at bounding box center [557, 140] width 106 height 22
click at [564, 146] on input "kippen ... goederen" at bounding box center [560, 143] width 7 height 7
radio input "true"
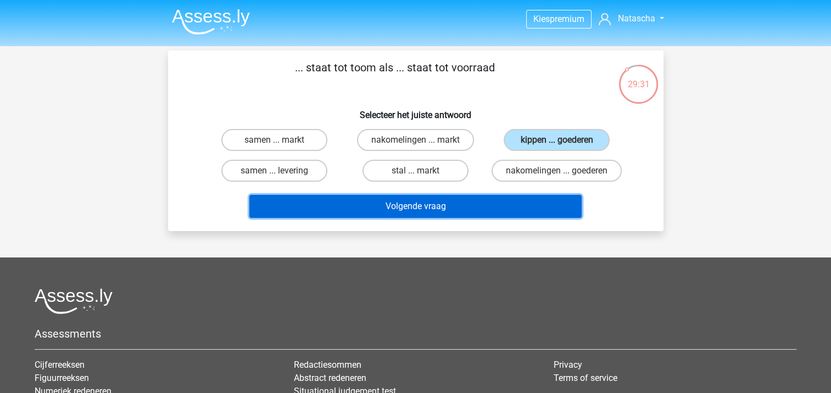
click at [363, 206] on button "Volgende vraag" at bounding box center [415, 206] width 332 height 23
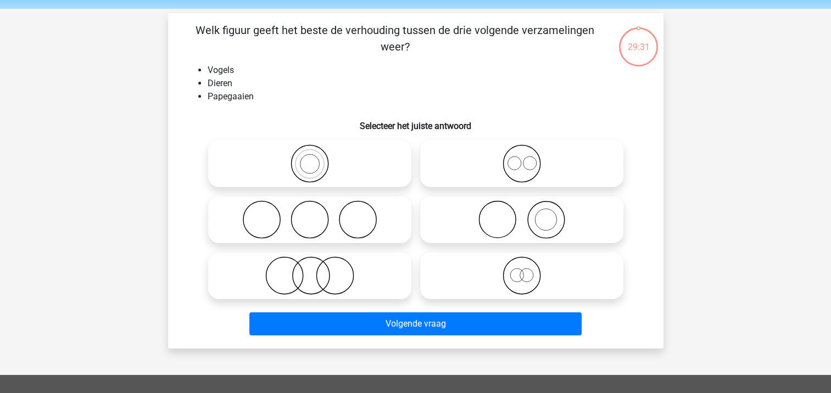
scroll to position [51, 0]
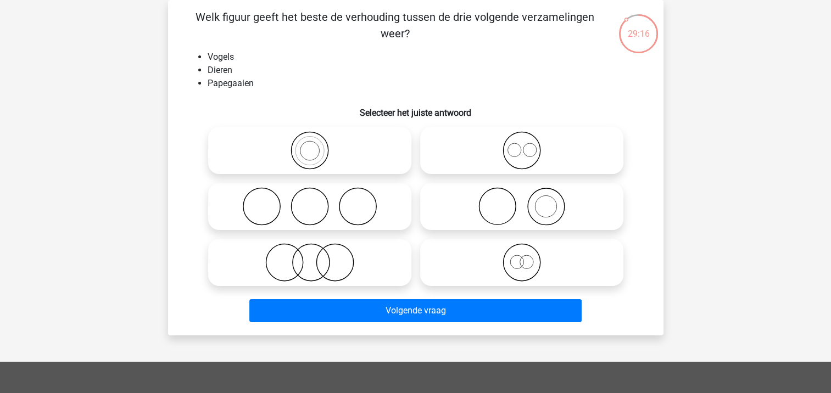
click at [310, 149] on icon at bounding box center [310, 150] width 195 height 38
click at [310, 145] on input "radio" at bounding box center [313, 141] width 7 height 7
radio input "true"
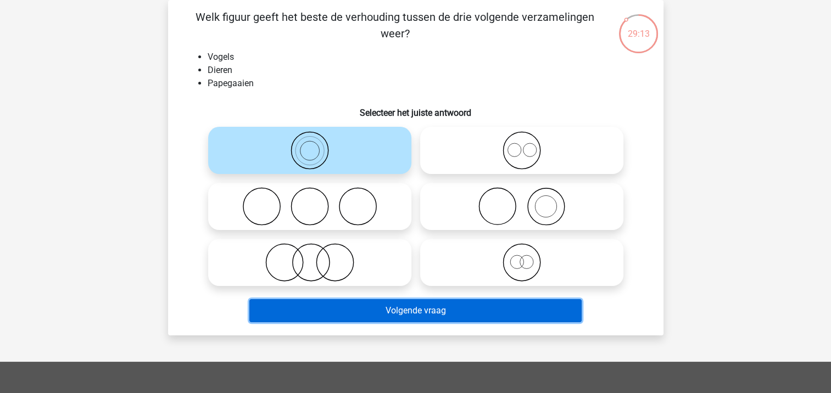
click at [387, 307] on button "Volgende vraag" at bounding box center [415, 310] width 332 height 23
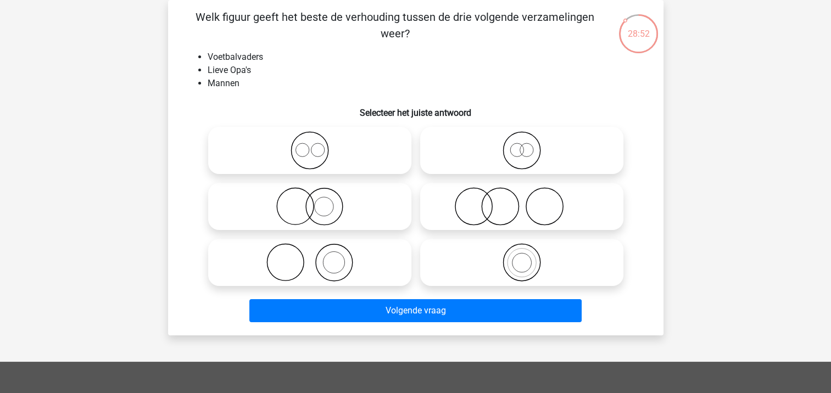
drag, startPoint x: 522, startPoint y: 152, endPoint x: 536, endPoint y: 180, distance: 31.9
click at [522, 152] on icon at bounding box center [522, 150] width 195 height 38
click at [522, 145] on input "radio" at bounding box center [525, 141] width 7 height 7
radio input "true"
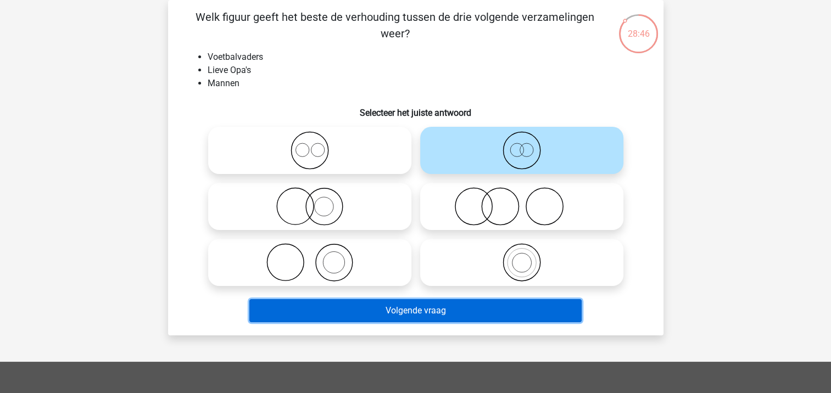
click at [403, 312] on button "Volgende vraag" at bounding box center [415, 310] width 332 height 23
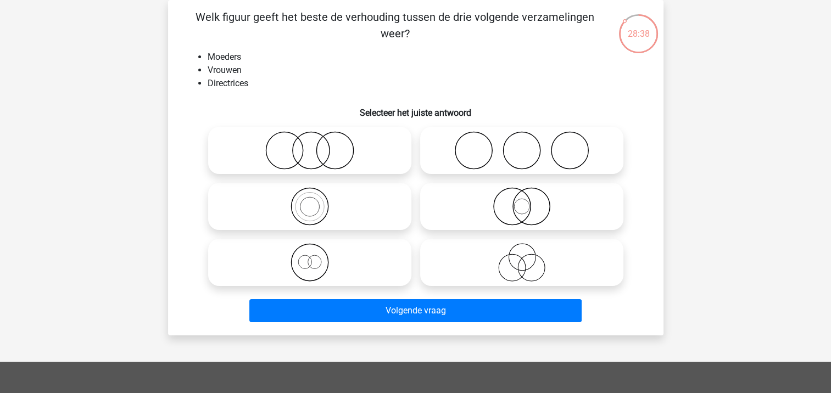
click at [507, 213] on icon at bounding box center [522, 206] width 195 height 38
click at [522, 201] on input "radio" at bounding box center [525, 197] width 7 height 7
radio input "true"
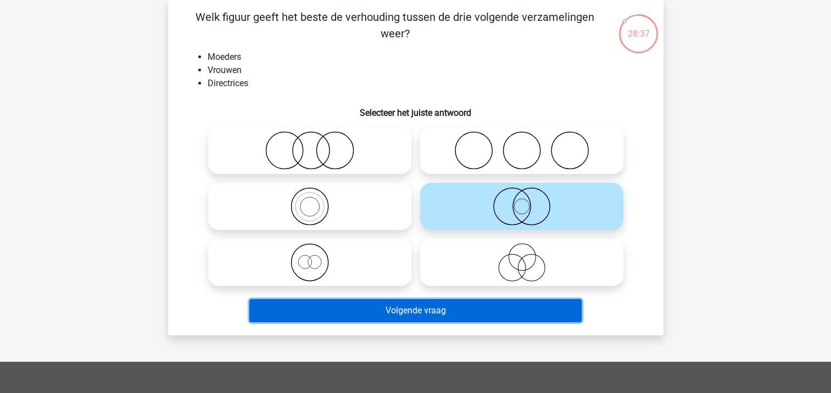
click at [425, 314] on button "Volgende vraag" at bounding box center [415, 310] width 332 height 23
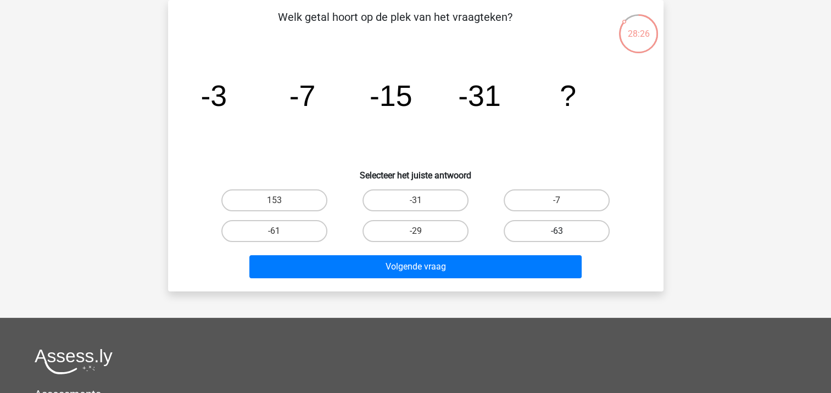
click at [556, 233] on label "-63" at bounding box center [557, 231] width 106 height 22
click at [557, 233] on input "-63" at bounding box center [560, 234] width 7 height 7
radio input "true"
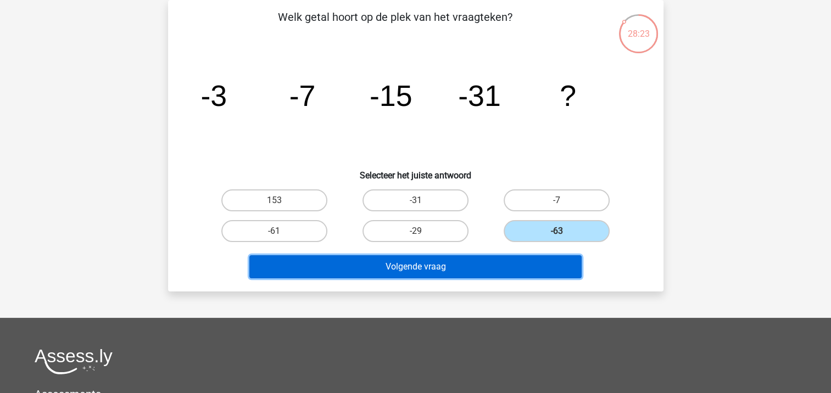
click at [412, 267] on button "Volgende vraag" at bounding box center [415, 267] width 332 height 23
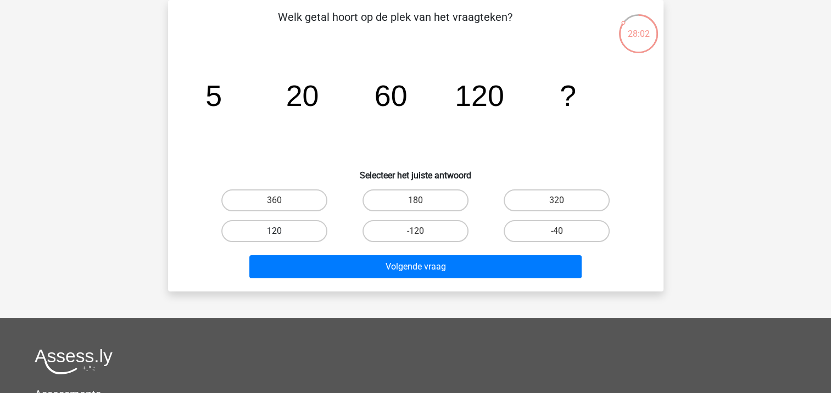
click at [306, 229] on label "120" at bounding box center [274, 231] width 106 height 22
click at [281, 231] on input "120" at bounding box center [277, 234] width 7 height 7
radio input "true"
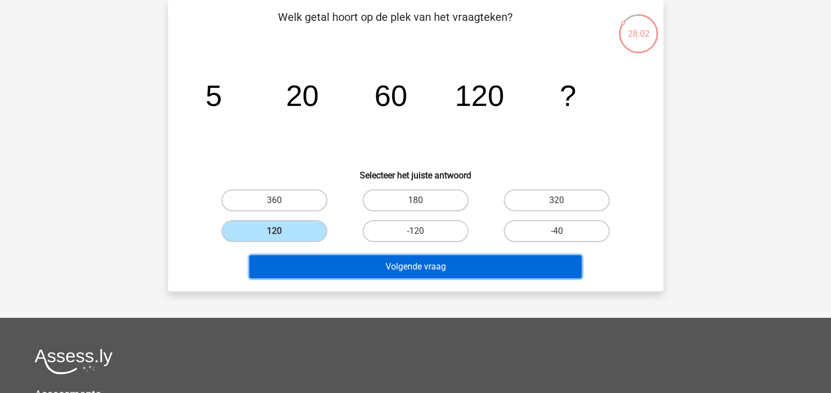
click at [380, 266] on button "Volgende vraag" at bounding box center [415, 267] width 332 height 23
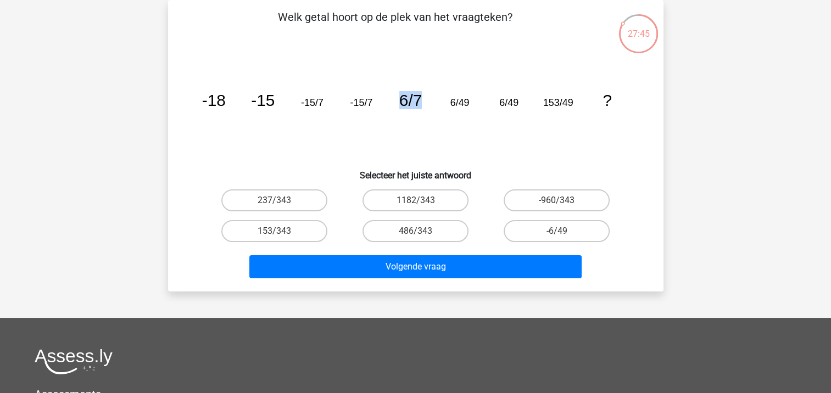
drag, startPoint x: 399, startPoint y: 90, endPoint x: 426, endPoint y: 98, distance: 28.7
click at [426, 98] on icon "image/svg+xml -18 -15 -15/7 -15/7 6/7 6/49 6/49 153/49 ?" at bounding box center [416, 106] width 443 height 111
drag, startPoint x: 426, startPoint y: 98, endPoint x: 430, endPoint y: 134, distance: 35.9
click at [430, 134] on icon "image/svg+xml -18 -15 -15/7 -15/7 6/7 6/49 6/49 153/49 ?" at bounding box center [416, 106] width 443 height 111
click at [547, 130] on icon "image/svg+xml -18 -15 -15/7 -15/7 6/7 6/49 6/49 153/49 ?" at bounding box center [416, 106] width 443 height 111
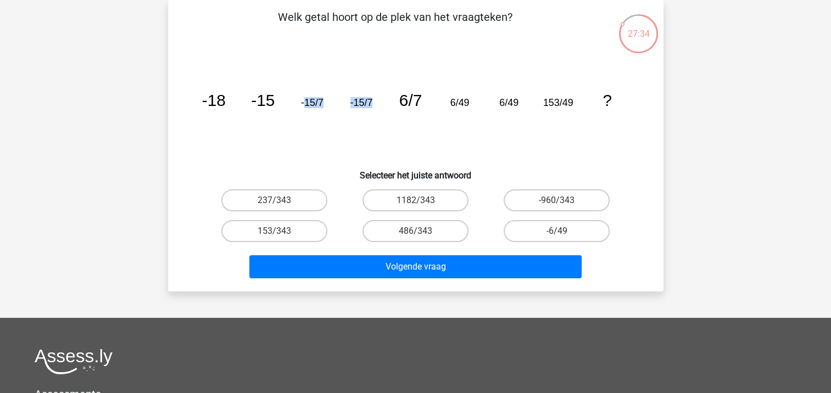
drag, startPoint x: 305, startPoint y: 101, endPoint x: 371, endPoint y: 103, distance: 66.0
click at [371, 103] on g "-18 -15 -15/7 -15/7 6/7 6/49 6/49 153/49 ?" at bounding box center [407, 100] width 410 height 18
drag, startPoint x: 371, startPoint y: 103, endPoint x: 411, endPoint y: 101, distance: 40.2
click at [411, 101] on tspan "6/7" at bounding box center [410, 100] width 23 height 18
drag, startPoint x: 449, startPoint y: 103, endPoint x: 521, endPoint y: 103, distance: 72.5
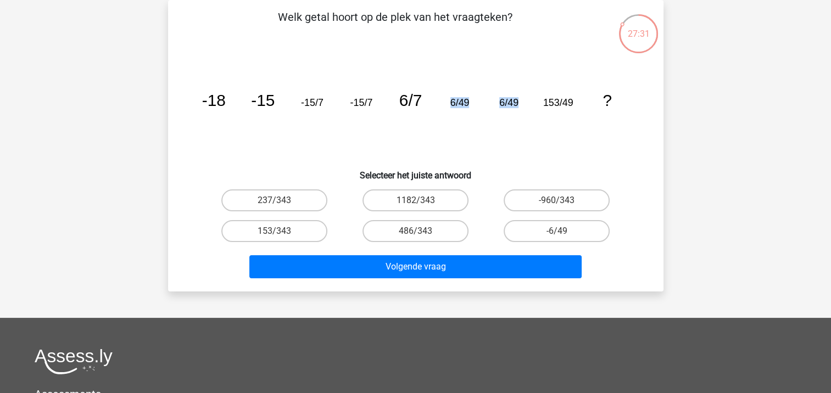
click at [521, 103] on icon "image/svg+xml -18 -15 -15/7 -15/7 6/7 6/49 6/49 153/49 ?" at bounding box center [416, 106] width 443 height 111
drag, startPoint x: 521, startPoint y: 103, endPoint x: 560, endPoint y: 106, distance: 39.1
click at [560, 106] on tspan "153/49" at bounding box center [558, 102] width 30 height 11
drag, startPoint x: 560, startPoint y: 106, endPoint x: 568, endPoint y: 133, distance: 27.9
click at [568, 133] on icon "image/svg+xml -18 -15 -15/7 -15/7 6/7 6/49 6/49 153/49 ?" at bounding box center [416, 106] width 443 height 111
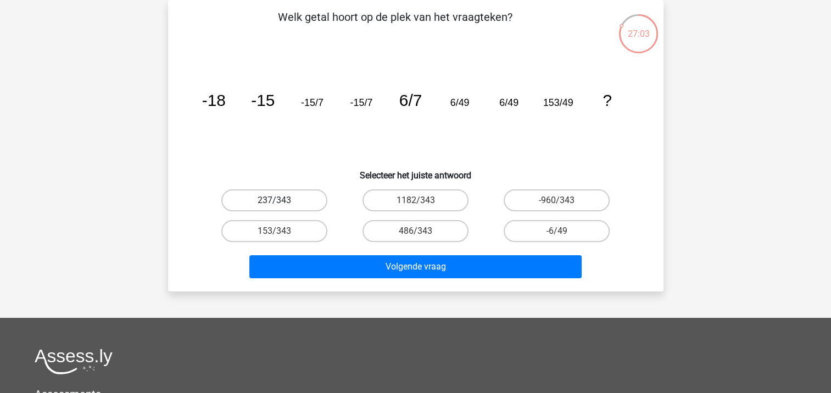
click at [300, 205] on label "237/343" at bounding box center [274, 201] width 106 height 22
click at [281, 205] on input "237/343" at bounding box center [277, 204] width 7 height 7
radio input "true"
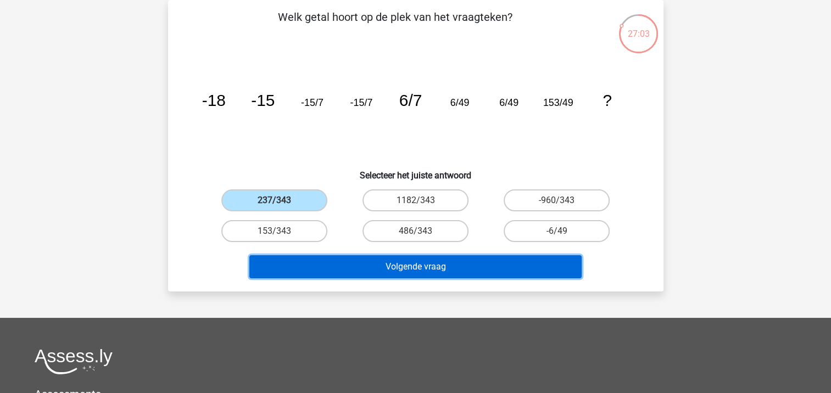
click at [429, 267] on button "Volgende vraag" at bounding box center [415, 267] width 332 height 23
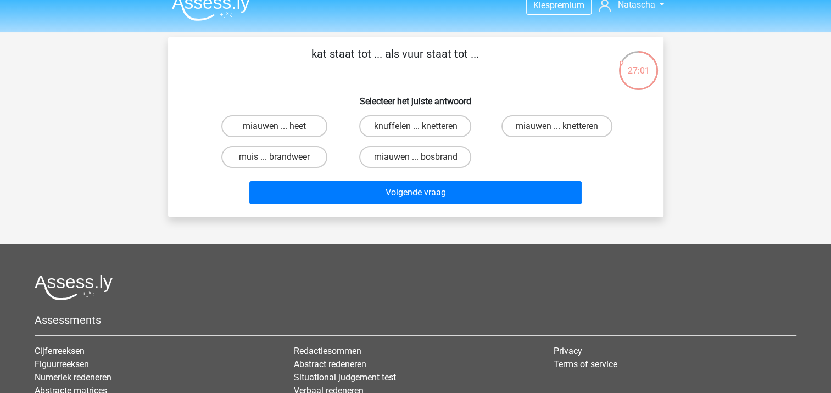
scroll to position [0, 0]
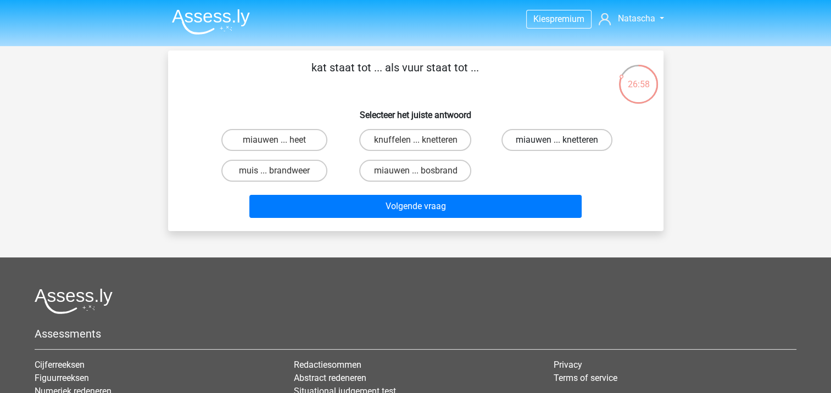
click at [552, 139] on label "miauwen ... knetteren" at bounding box center [557, 140] width 111 height 22
click at [557, 140] on input "miauwen ... knetteren" at bounding box center [560, 143] width 7 height 7
radio input "true"
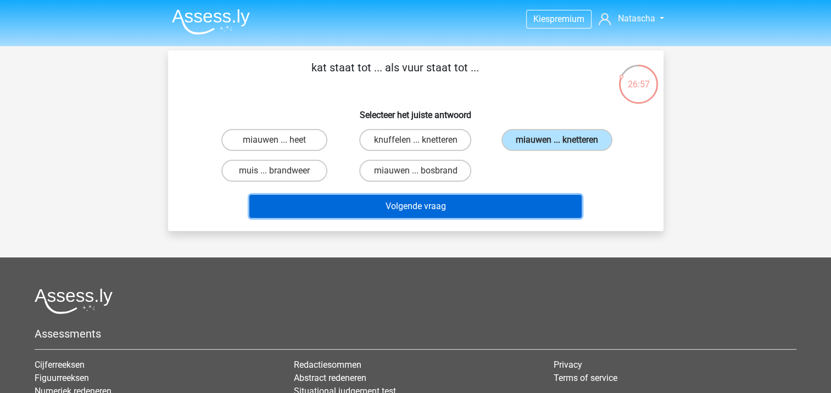
click at [498, 201] on button "Volgende vraag" at bounding box center [415, 206] width 332 height 23
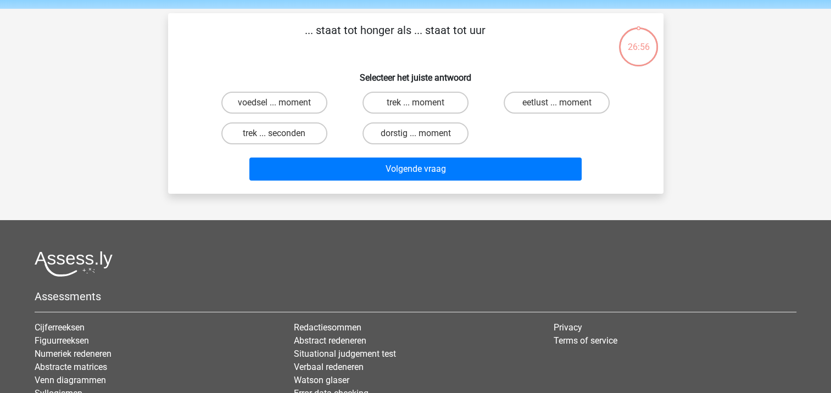
scroll to position [51, 0]
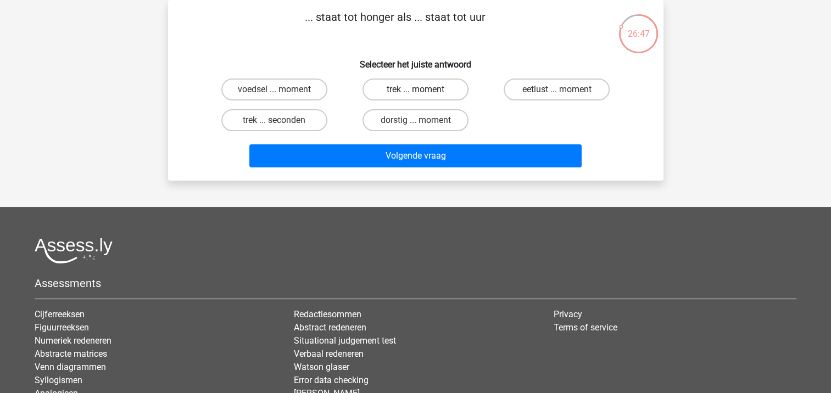
click at [408, 87] on label "trek ... moment" at bounding box center [416, 90] width 106 height 22
click at [415, 90] on input "trek ... moment" at bounding box center [418, 93] width 7 height 7
radio input "true"
click at [295, 121] on label "trek ... seconden" at bounding box center [274, 120] width 106 height 22
click at [281, 121] on input "trek ... seconden" at bounding box center [277, 123] width 7 height 7
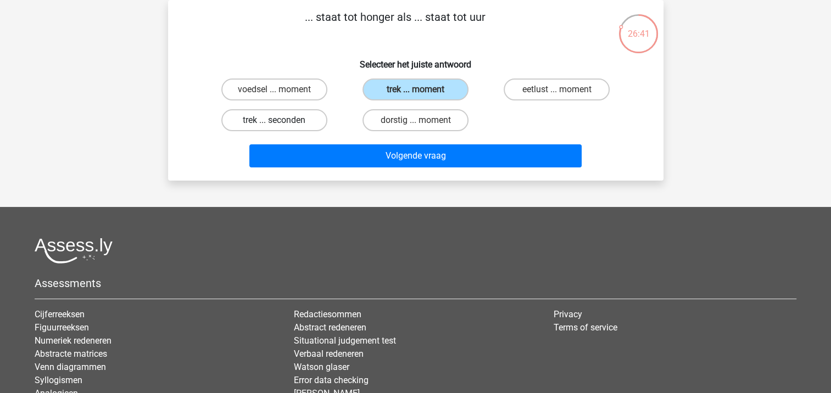
radio input "true"
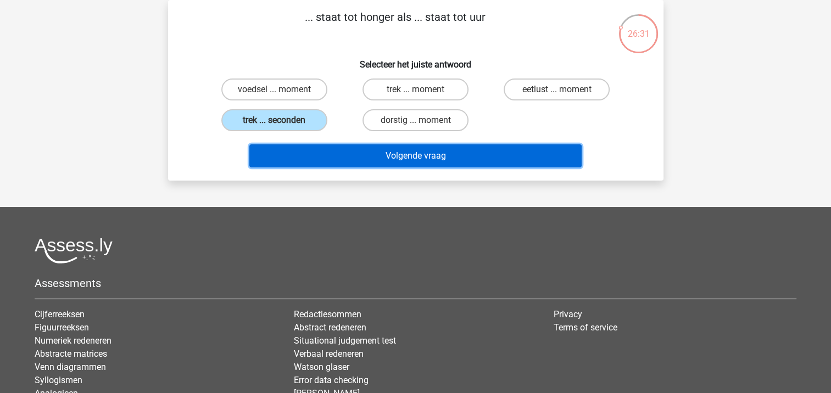
click at [412, 160] on button "Volgende vraag" at bounding box center [415, 156] width 332 height 23
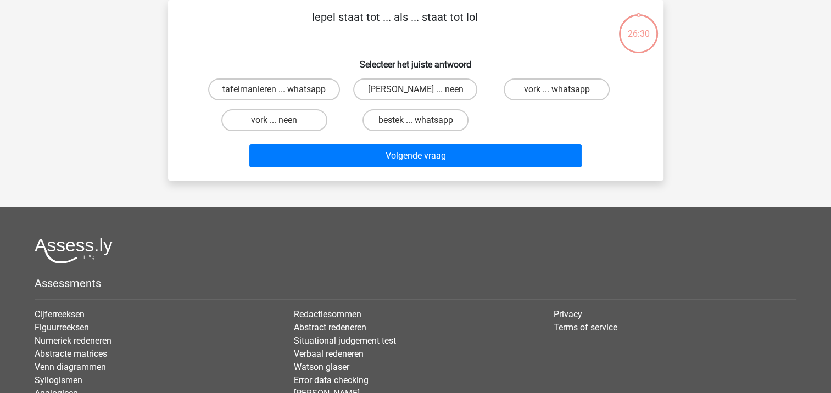
scroll to position [0, 0]
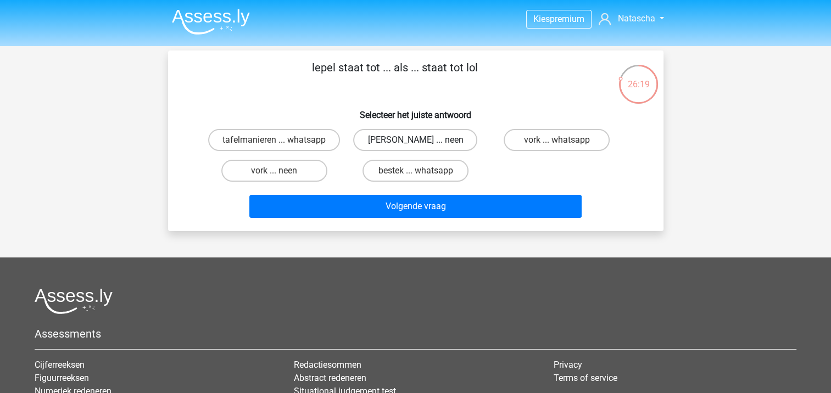
click at [439, 149] on label "anna ... neen" at bounding box center [415, 140] width 124 height 22
click at [423, 147] on input "anna ... neen" at bounding box center [418, 143] width 7 height 7
radio input "true"
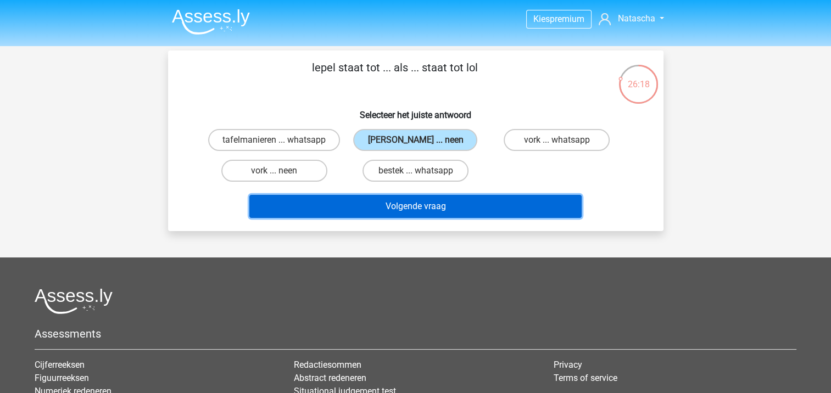
click at [435, 208] on button "Volgende vraag" at bounding box center [415, 206] width 332 height 23
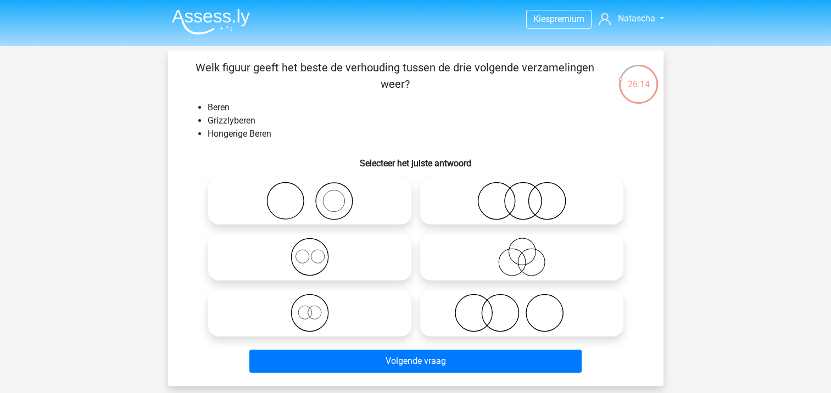
scroll to position [55, 0]
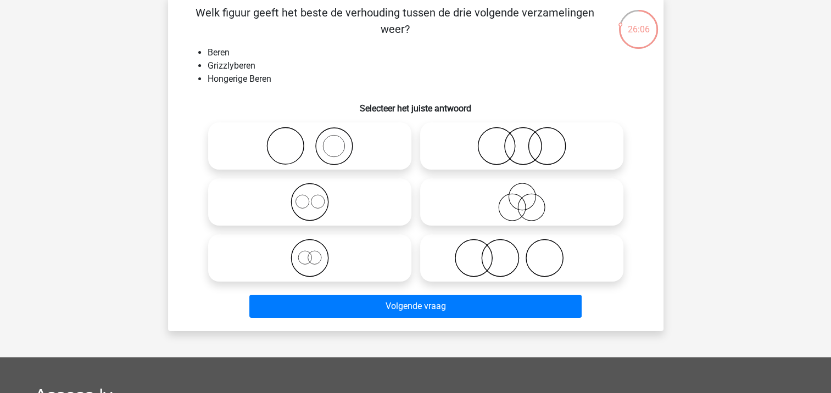
click at [303, 259] on icon at bounding box center [310, 258] width 195 height 38
click at [310, 253] on input "radio" at bounding box center [313, 249] width 7 height 7
radio input "true"
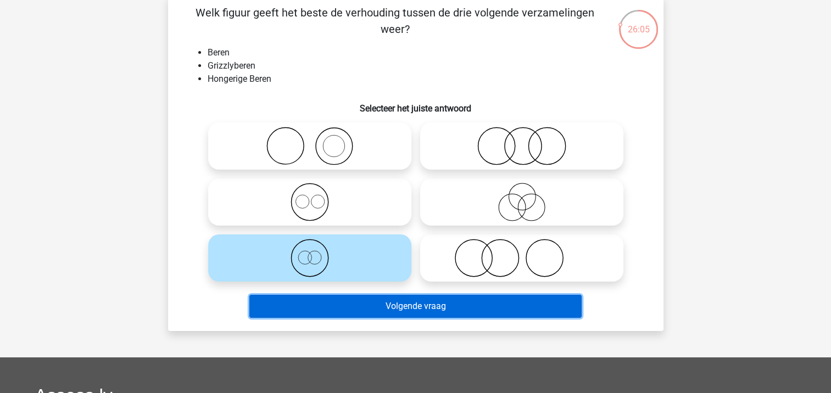
click at [372, 307] on button "Volgende vraag" at bounding box center [415, 306] width 332 height 23
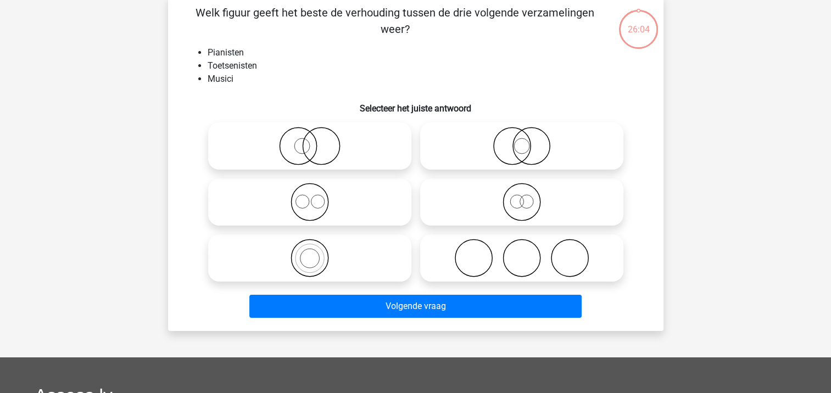
scroll to position [51, 0]
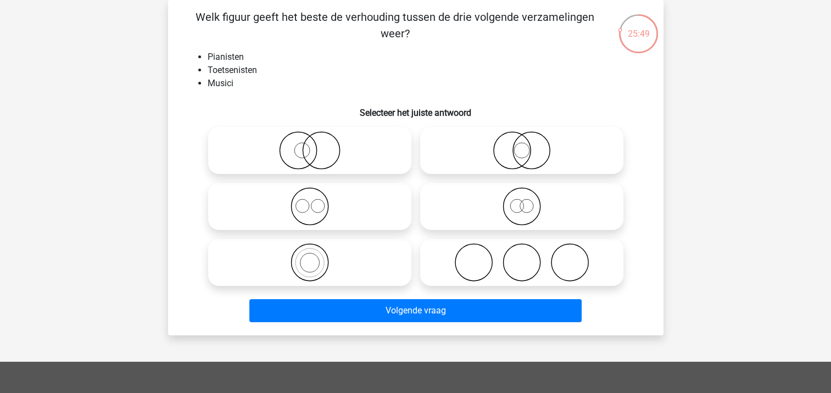
click at [310, 263] on icon at bounding box center [310, 262] width 195 height 38
click at [310, 257] on input "radio" at bounding box center [313, 253] width 7 height 7
radio input "true"
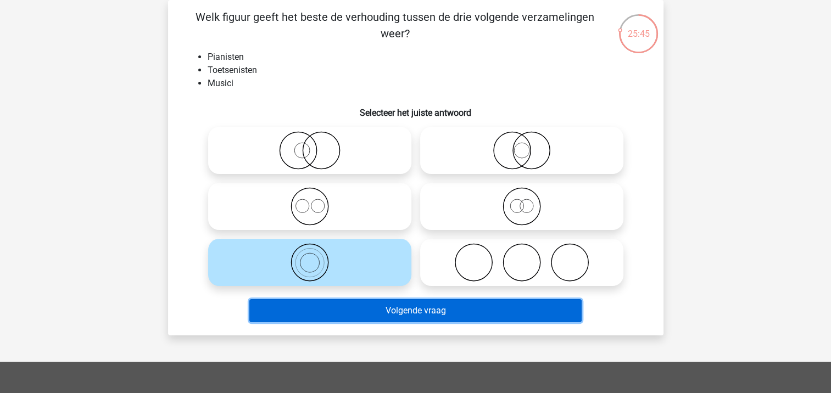
click at [358, 317] on button "Volgende vraag" at bounding box center [415, 310] width 332 height 23
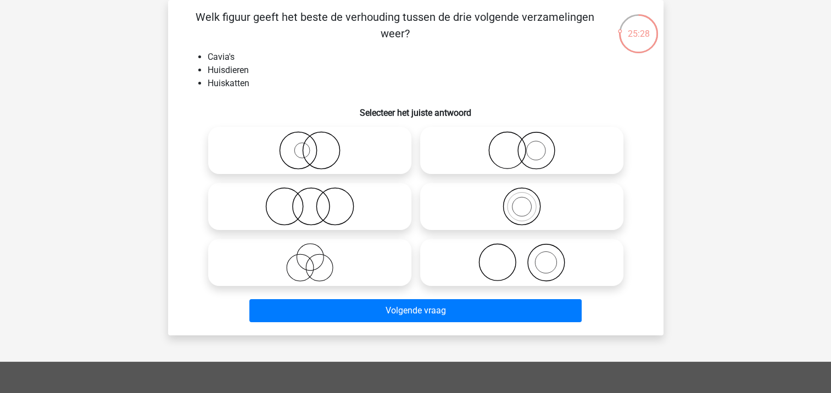
drag, startPoint x: 510, startPoint y: 152, endPoint x: 534, endPoint y: 173, distance: 31.5
click at [510, 151] on icon at bounding box center [522, 150] width 195 height 38
click at [522, 145] on input "radio" at bounding box center [525, 141] width 7 height 7
radio input "true"
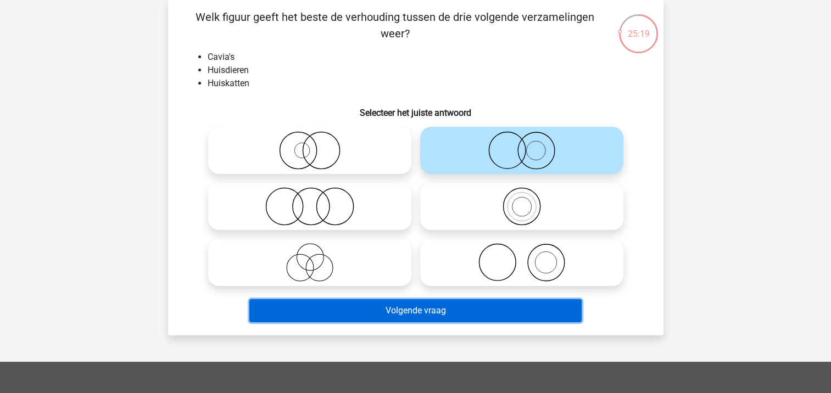
click at [418, 309] on button "Volgende vraag" at bounding box center [415, 310] width 332 height 23
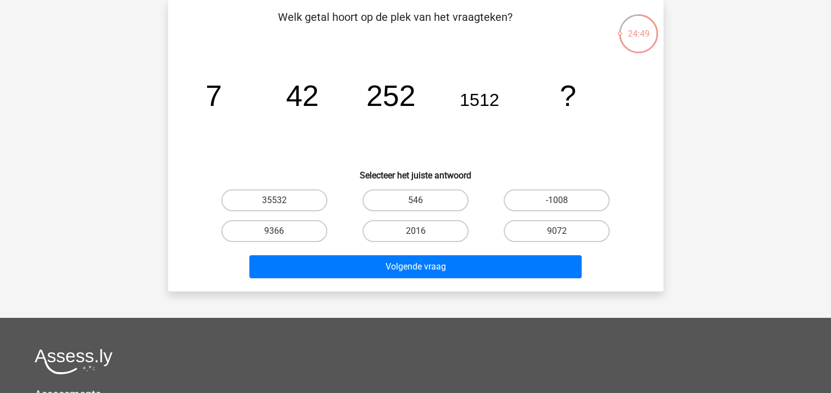
click at [557, 232] on input "9072" at bounding box center [560, 234] width 7 height 7
radio input "true"
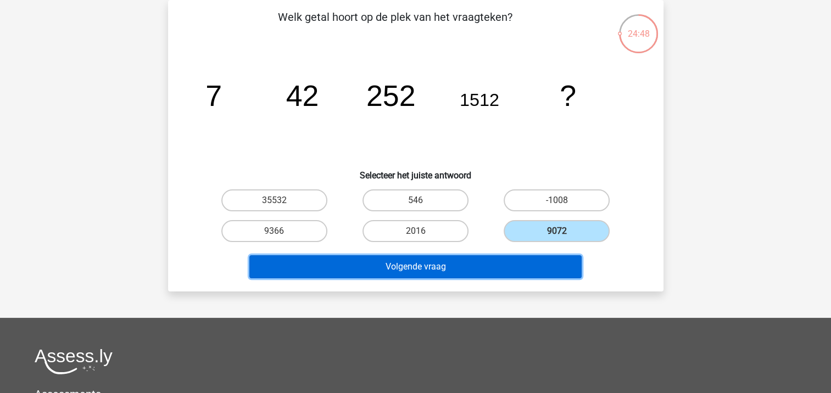
click at [439, 269] on button "Volgende vraag" at bounding box center [415, 267] width 332 height 23
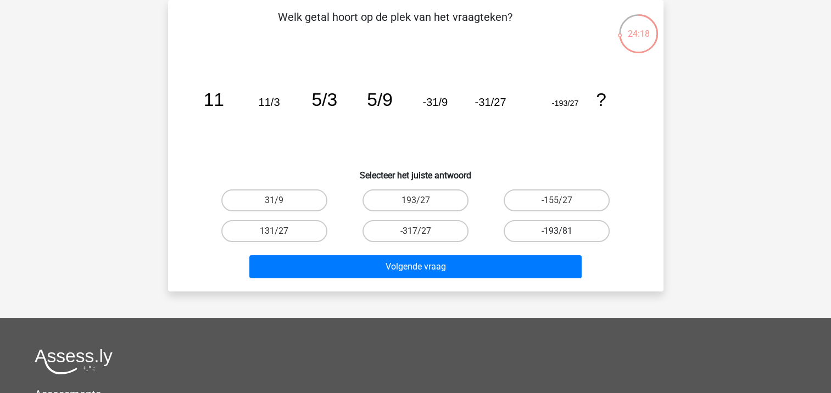
click at [540, 233] on label "-193/81" at bounding box center [557, 231] width 106 height 22
click at [557, 233] on input "-193/81" at bounding box center [560, 234] width 7 height 7
radio input "true"
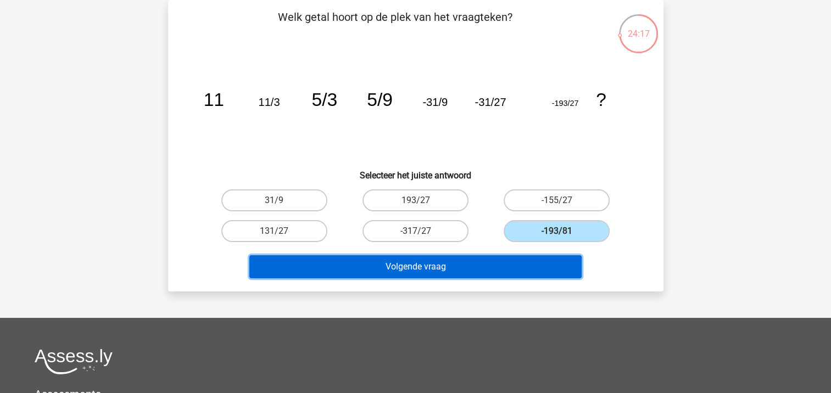
click at [425, 266] on button "Volgende vraag" at bounding box center [415, 267] width 332 height 23
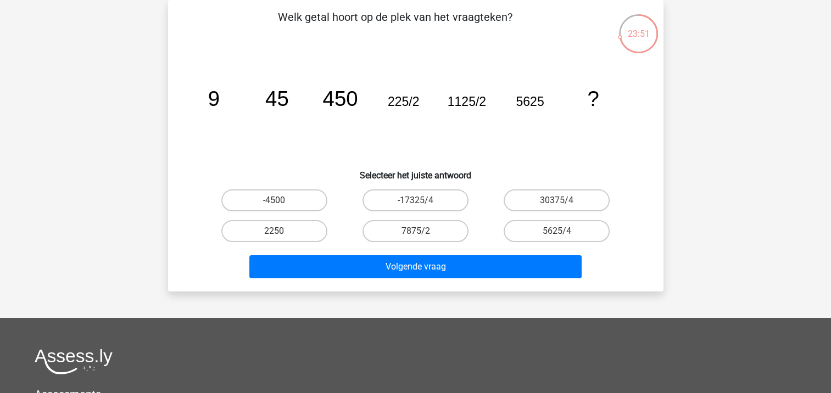
click at [511, 137] on icon "image/svg+xml 9 45 450 225/2 1125/2 5625 ?" at bounding box center [416, 106] width 443 height 111
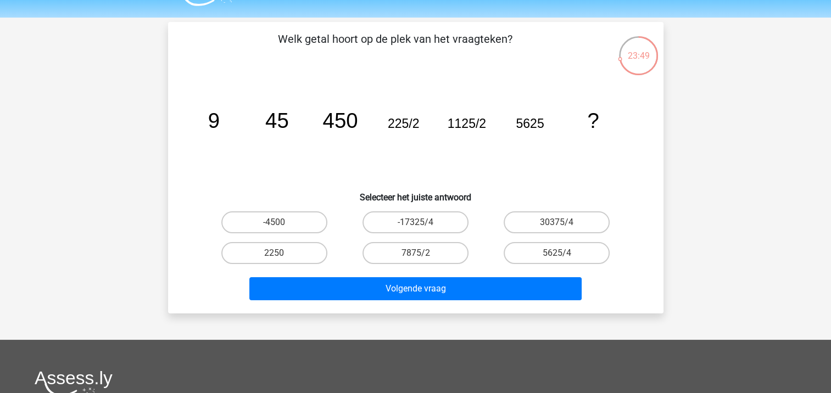
scroll to position [0, 0]
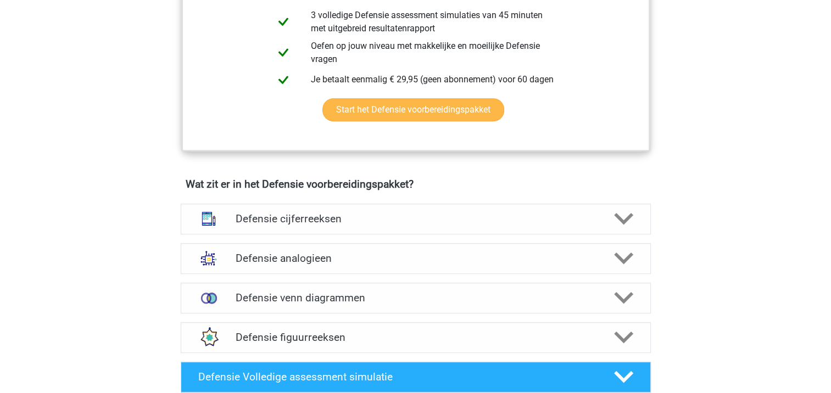
scroll to position [714, 0]
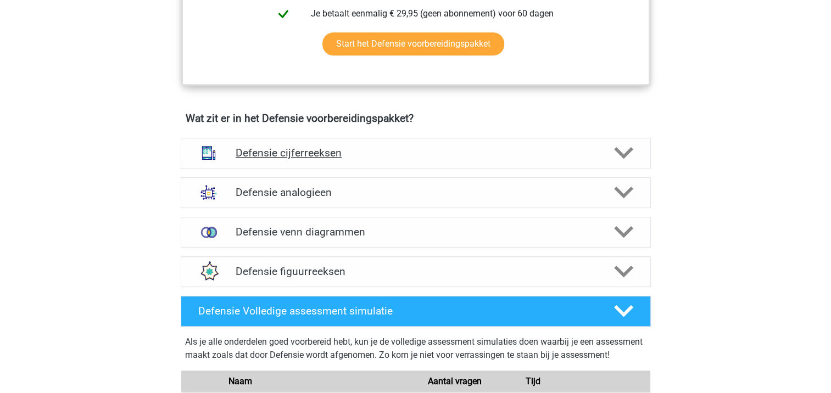
drag, startPoint x: 621, startPoint y: 153, endPoint x: 593, endPoint y: 162, distance: 29.4
click at [621, 153] on polygon at bounding box center [623, 153] width 19 height 12
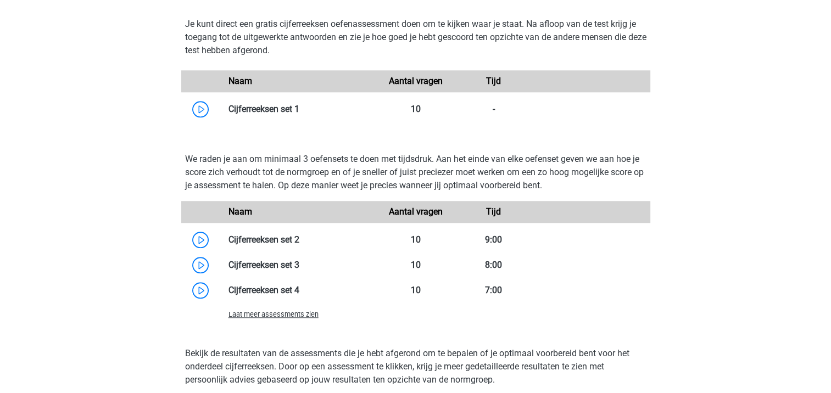
scroll to position [1099, 0]
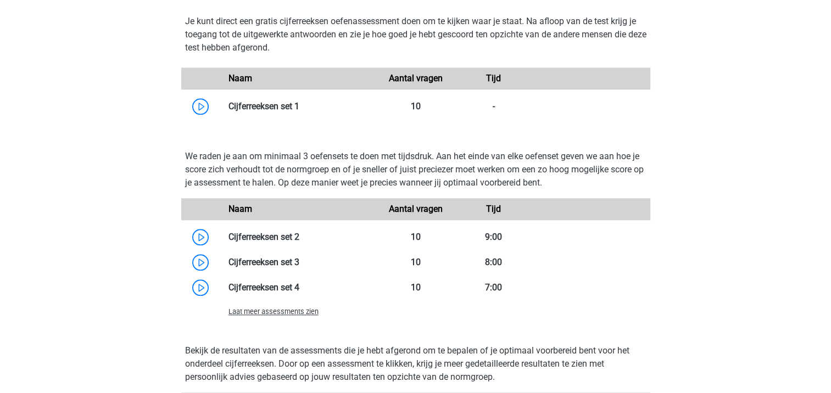
click at [264, 308] on span "Laat meer assessments zien" at bounding box center [274, 312] width 90 height 8
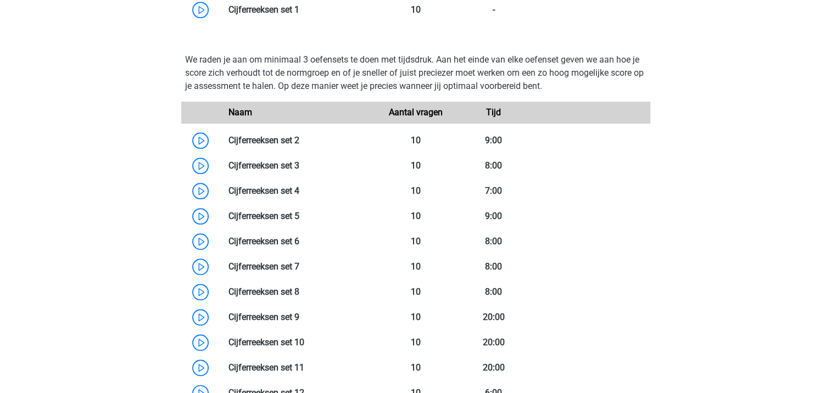
scroll to position [1209, 0]
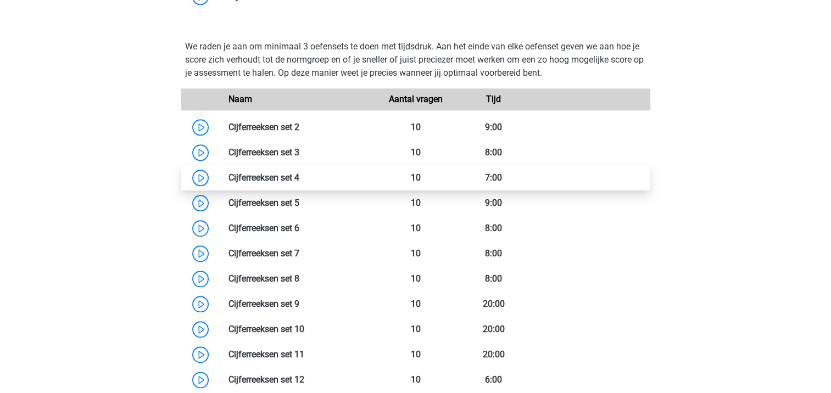
click at [299, 179] on link at bounding box center [299, 178] width 0 height 10
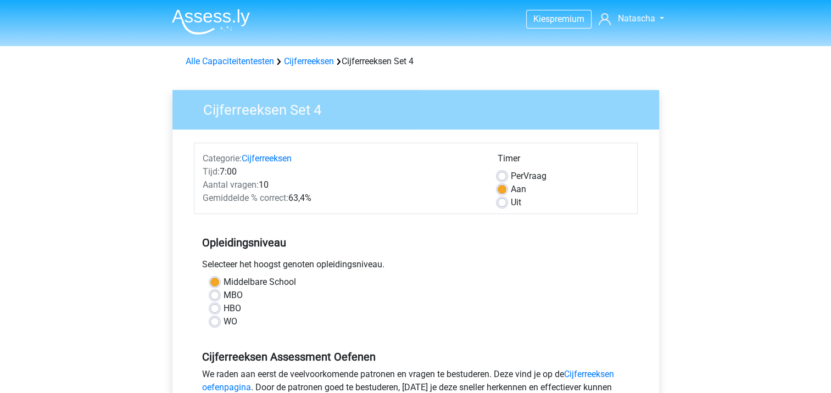
drag, startPoint x: 215, startPoint y: 291, endPoint x: 235, endPoint y: 297, distance: 21.2
click at [224, 292] on label "MBO" at bounding box center [233, 295] width 19 height 13
click at [215, 292] on input "MBO" at bounding box center [214, 294] width 9 height 11
radio input "true"
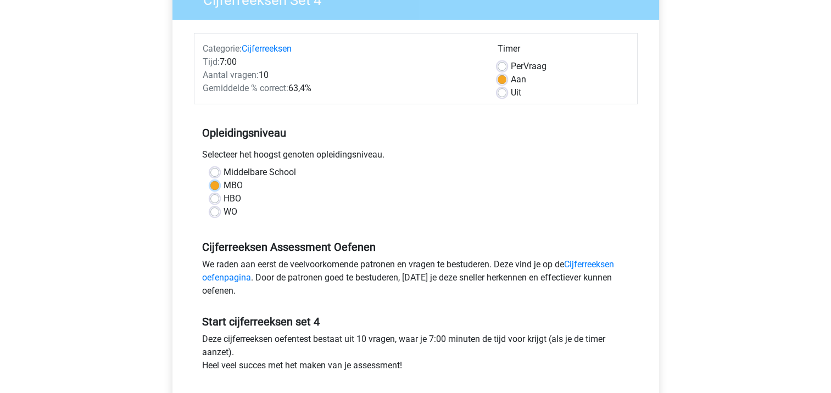
scroll to position [220, 0]
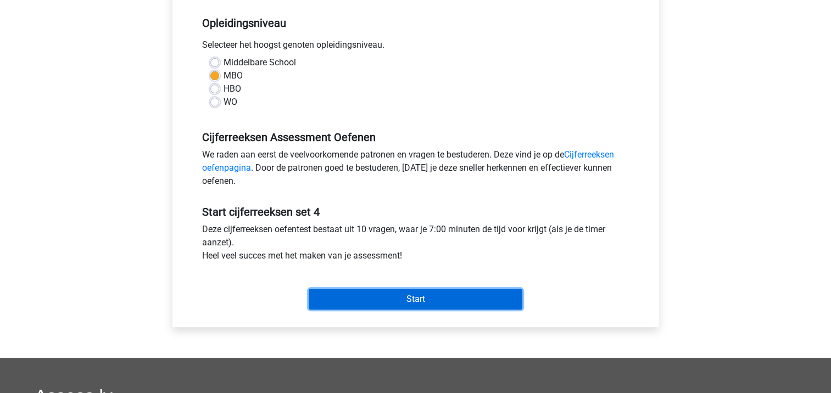
drag, startPoint x: 399, startPoint y: 297, endPoint x: 461, endPoint y: 290, distance: 62.0
click at [399, 297] on input "Start" at bounding box center [416, 299] width 214 height 21
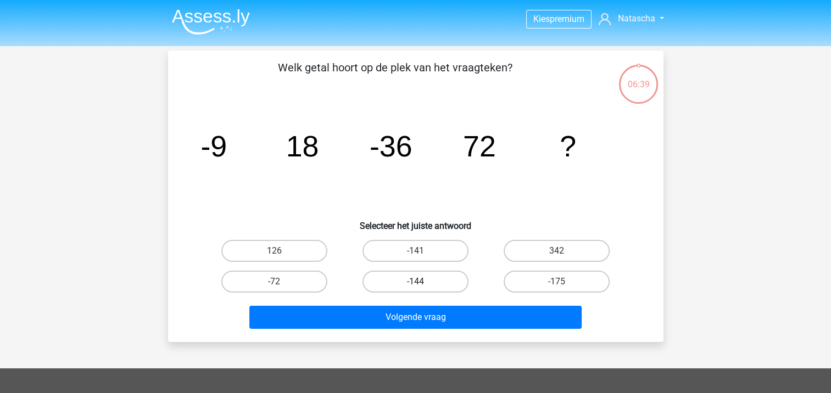
click at [413, 282] on label "-144" at bounding box center [416, 282] width 106 height 22
click at [415, 282] on input "-144" at bounding box center [418, 285] width 7 height 7
radio input "true"
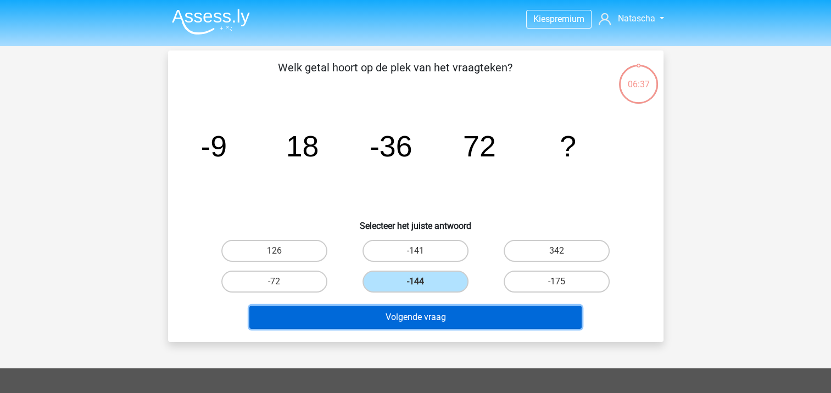
click at [374, 318] on button "Volgende vraag" at bounding box center [415, 317] width 332 height 23
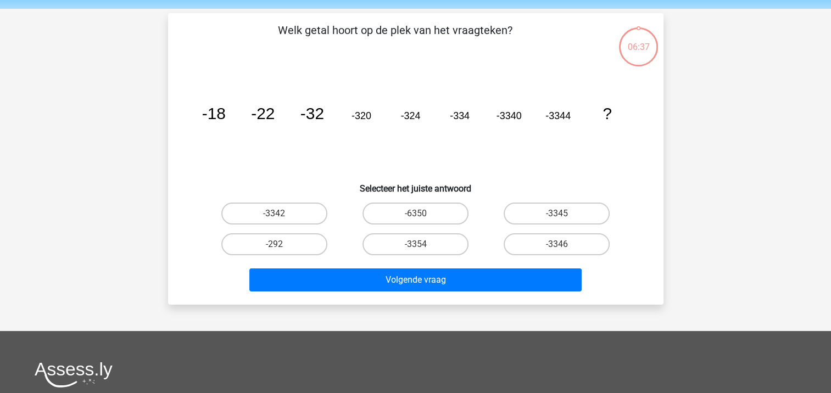
scroll to position [51, 0]
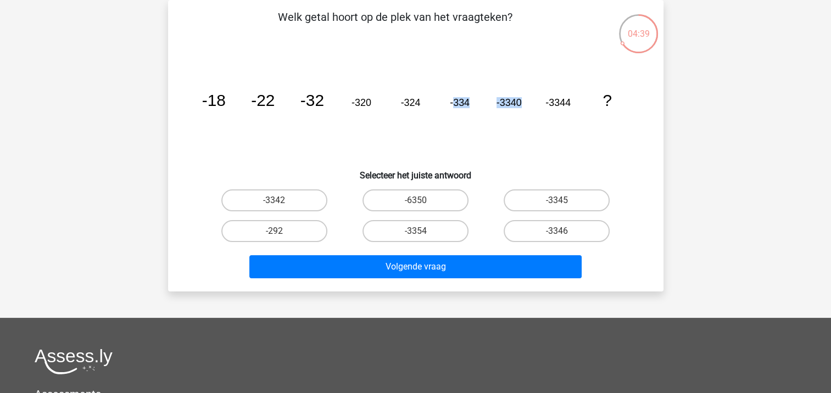
drag, startPoint x: 454, startPoint y: 94, endPoint x: 524, endPoint y: 106, distance: 70.2
click at [524, 106] on icon "image/svg+xml -18 -22 -32 -320 -324 -334 -3340 -3344 ?" at bounding box center [416, 106] width 443 height 111
drag, startPoint x: 524, startPoint y: 106, endPoint x: 530, endPoint y: 136, distance: 30.8
click at [530, 136] on icon "image/svg+xml -18 -22 -32 -320 -324 -334 -3340 -3344 ?" at bounding box center [416, 106] width 443 height 111
click at [535, 122] on icon "image/svg+xml -18 -22 -32 -320 -324 -334 -3340 -3344 ?" at bounding box center [416, 106] width 443 height 111
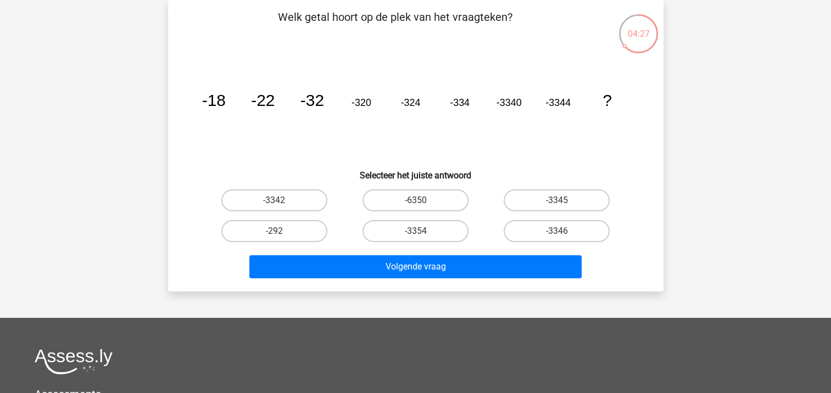
click at [525, 120] on icon "image/svg+xml -18 -22 -32 -320 -324 -334 -3340 -3344 ?" at bounding box center [416, 106] width 443 height 111
click at [419, 198] on label "-6350" at bounding box center [416, 201] width 106 height 22
click at [419, 201] on input "-6350" at bounding box center [418, 204] width 7 height 7
radio input "true"
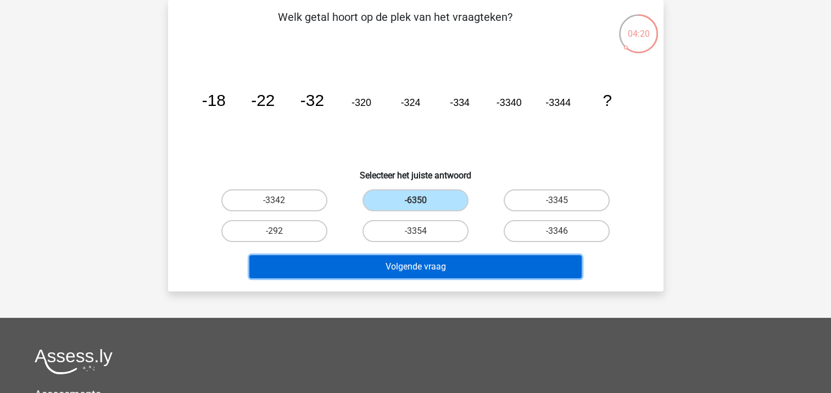
click at [428, 264] on button "Volgende vraag" at bounding box center [415, 267] width 332 height 23
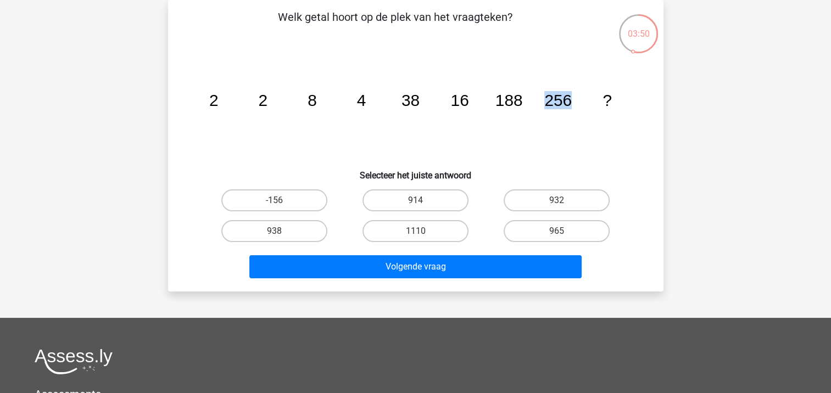
drag, startPoint x: 542, startPoint y: 99, endPoint x: 571, endPoint y: 102, distance: 29.8
click at [571, 102] on icon "image/svg+xml 2 2 8 4 38 16 188 256 ?" at bounding box center [416, 106] width 443 height 111
drag, startPoint x: 454, startPoint y: 101, endPoint x: 469, endPoint y: 101, distance: 14.8
click at [469, 101] on icon "image/svg+xml 2 2 8 4 38 16 188 256 ?" at bounding box center [416, 106] width 443 height 111
drag, startPoint x: 469, startPoint y: 101, endPoint x: 521, endPoint y: 132, distance: 60.9
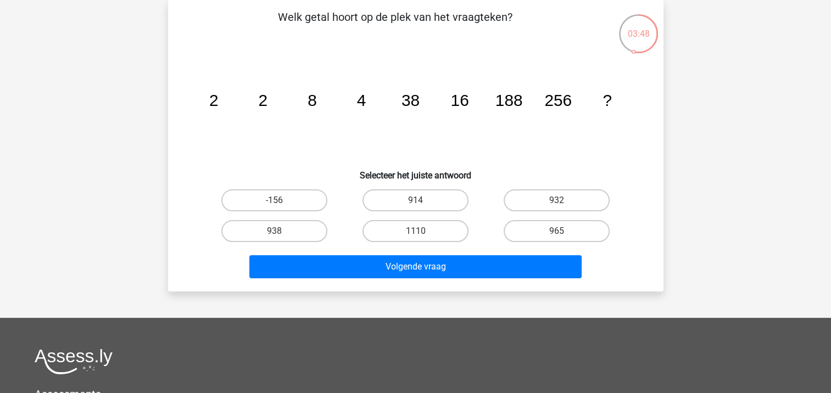
click at [513, 132] on icon "image/svg+xml 2 2 8 4 38 16 188 256 ?" at bounding box center [416, 106] width 443 height 111
drag, startPoint x: 270, startPoint y: 232, endPoint x: 378, endPoint y: 249, distance: 108.4
click at [271, 231] on label "938" at bounding box center [274, 231] width 106 height 22
click at [274, 231] on input "938" at bounding box center [277, 234] width 7 height 7
radio input "true"
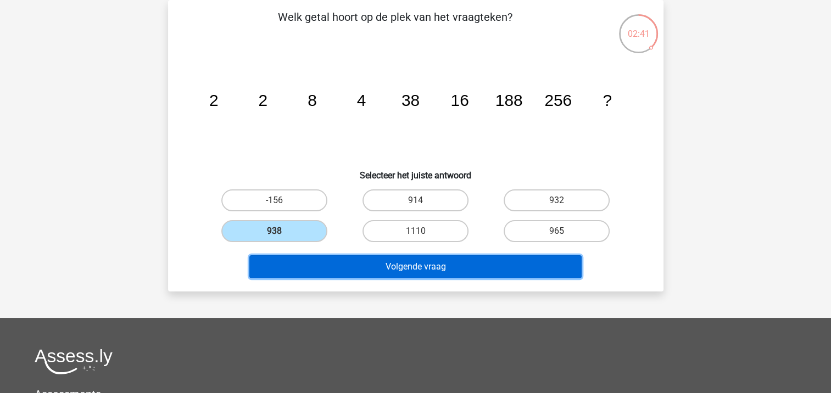
click at [407, 262] on button "Volgende vraag" at bounding box center [415, 267] width 332 height 23
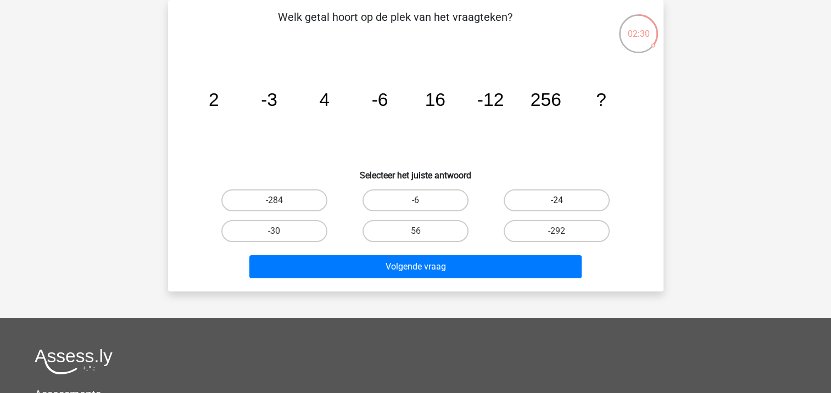
click at [550, 202] on label "-24" at bounding box center [557, 201] width 106 height 22
click at [557, 202] on input "-24" at bounding box center [560, 204] width 7 height 7
radio input "true"
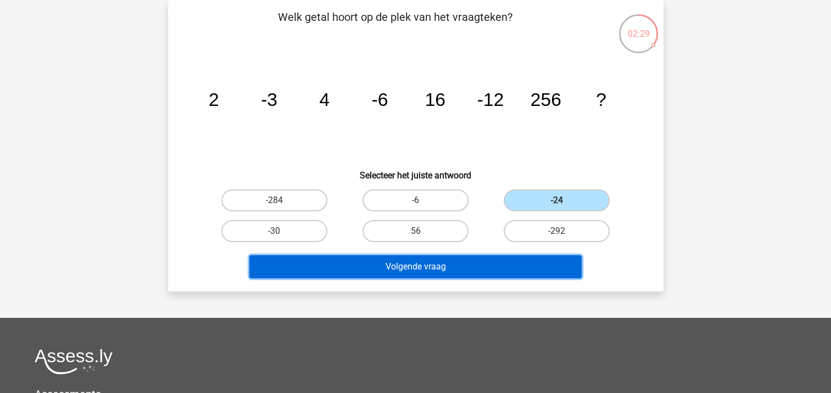
click at [514, 257] on button "Volgende vraag" at bounding box center [415, 267] width 332 height 23
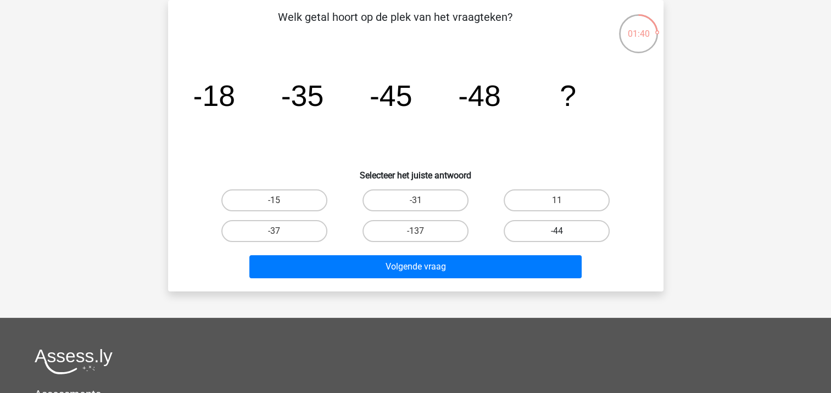
click at [545, 231] on label "-44" at bounding box center [557, 231] width 106 height 22
click at [557, 231] on input "-44" at bounding box center [560, 234] width 7 height 7
radio input "true"
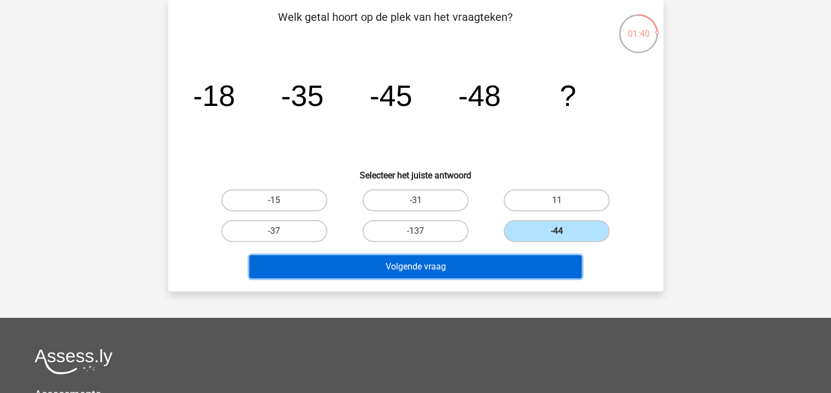
click at [447, 263] on button "Volgende vraag" at bounding box center [415, 267] width 332 height 23
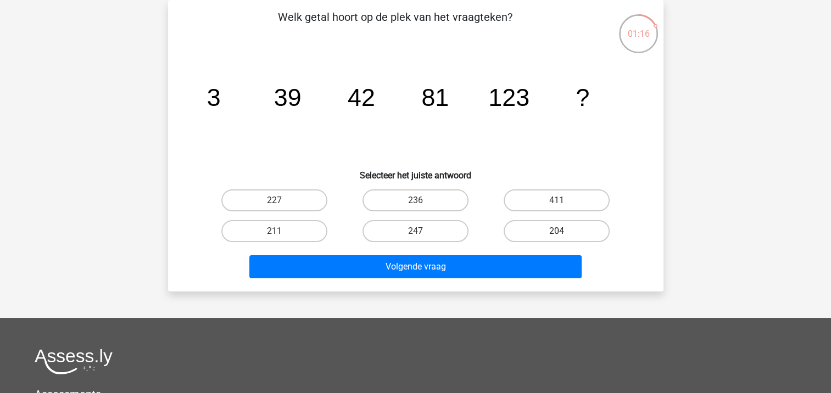
click at [558, 230] on label "204" at bounding box center [557, 231] width 106 height 22
click at [558, 231] on input "204" at bounding box center [560, 234] width 7 height 7
radio input "true"
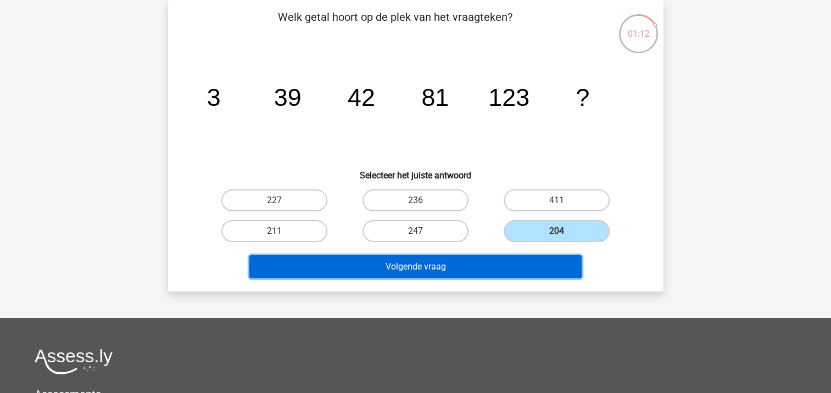
click at [338, 258] on button "Volgende vraag" at bounding box center [415, 267] width 332 height 23
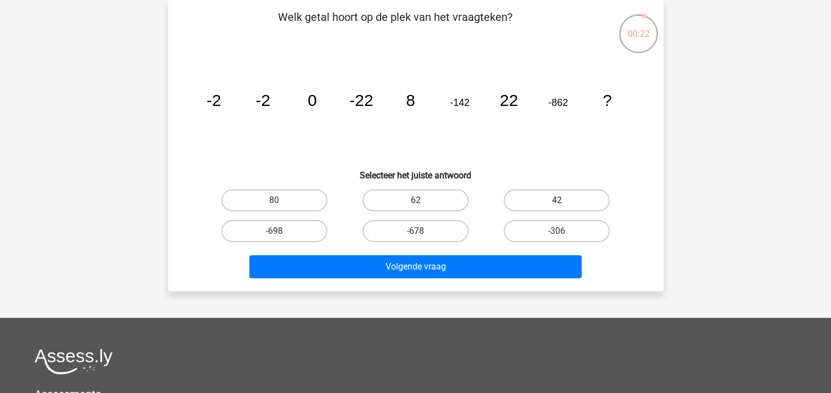
click at [553, 204] on label "42" at bounding box center [557, 201] width 106 height 22
click at [557, 204] on input "42" at bounding box center [560, 204] width 7 height 7
radio input "true"
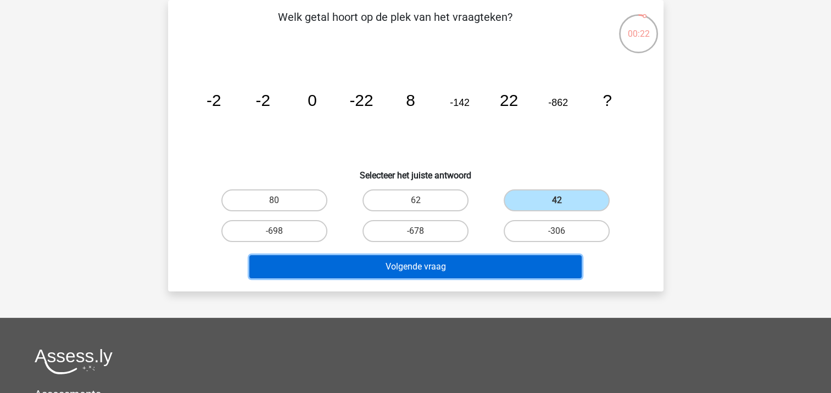
click at [504, 274] on button "Volgende vraag" at bounding box center [415, 267] width 332 height 23
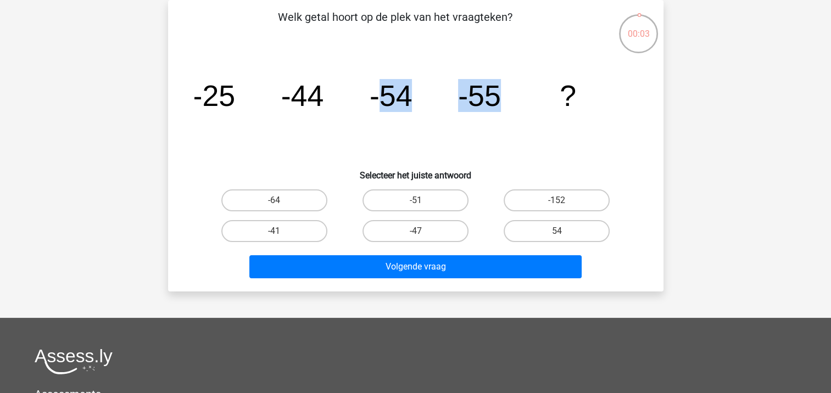
drag, startPoint x: 377, startPoint y: 71, endPoint x: 501, endPoint y: 104, distance: 128.4
click at [501, 104] on icon "image/svg+xml -25 -44 -54 -55 ?" at bounding box center [416, 106] width 443 height 111
drag, startPoint x: 501, startPoint y: 104, endPoint x: 387, endPoint y: 136, distance: 118.8
click at [387, 136] on icon "image/svg+xml -25 -44 -54 -55 ?" at bounding box center [416, 106] width 443 height 111
click at [281, 147] on icon "image/svg+xml -25 -44 -54 -55 ?" at bounding box center [416, 106] width 443 height 111
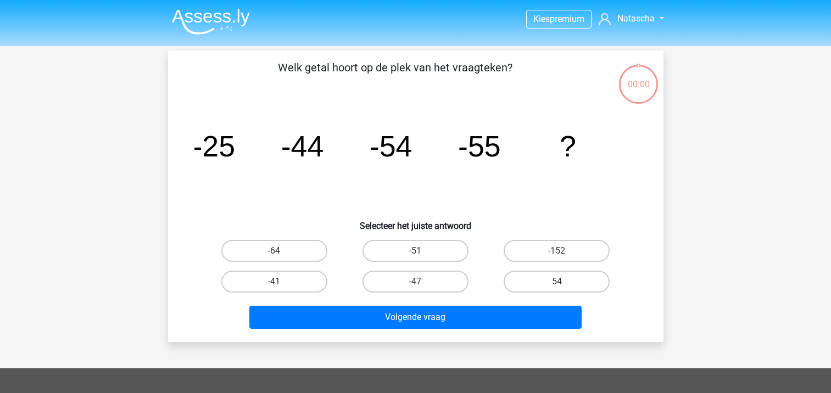
scroll to position [51, 0]
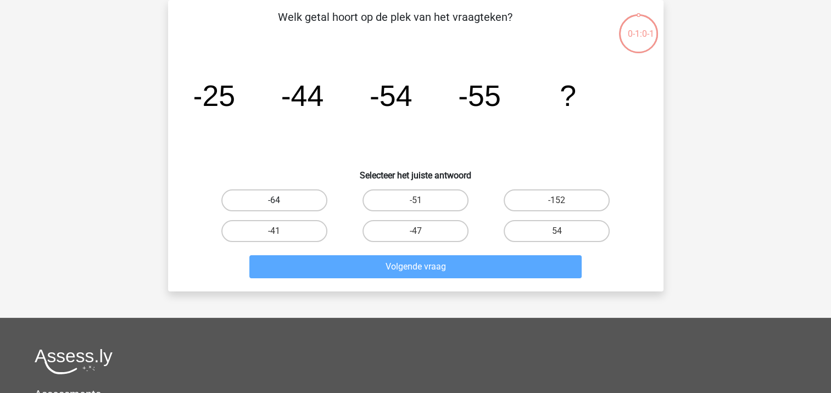
drag, startPoint x: 260, startPoint y: 200, endPoint x: 394, endPoint y: 236, distance: 138.4
click at [261, 200] on label "-64" at bounding box center [274, 201] width 106 height 22
click at [274, 201] on input "-64" at bounding box center [277, 204] width 7 height 7
radio input "true"
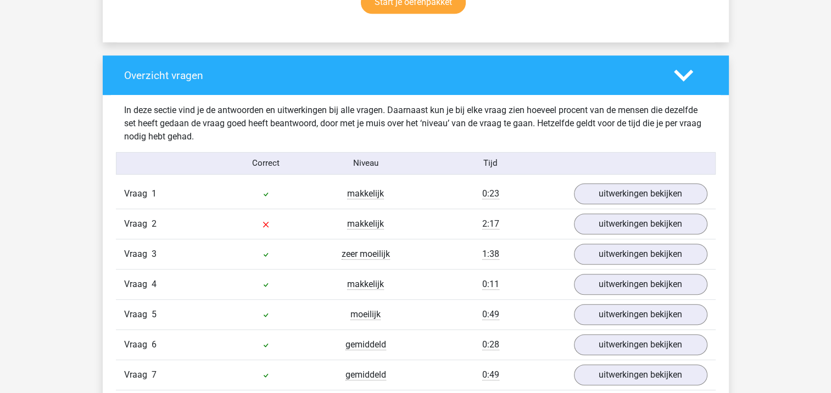
scroll to position [769, 0]
click at [631, 221] on link "uitwerkingen bekijken" at bounding box center [640, 224] width 153 height 24
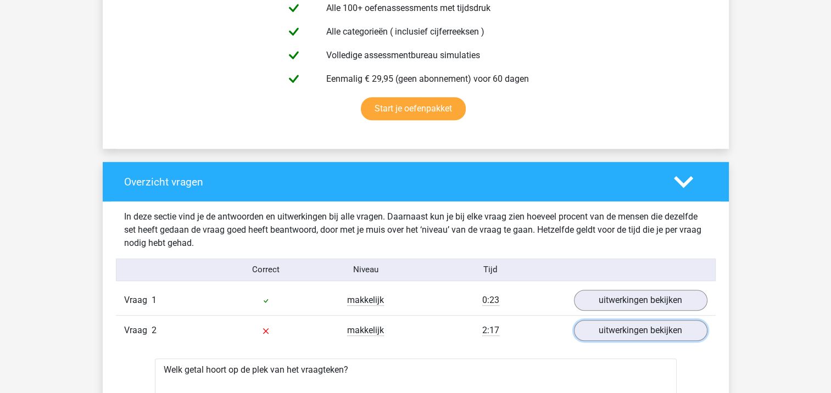
scroll to position [659, 0]
